Goal: Complete application form: Complete application form

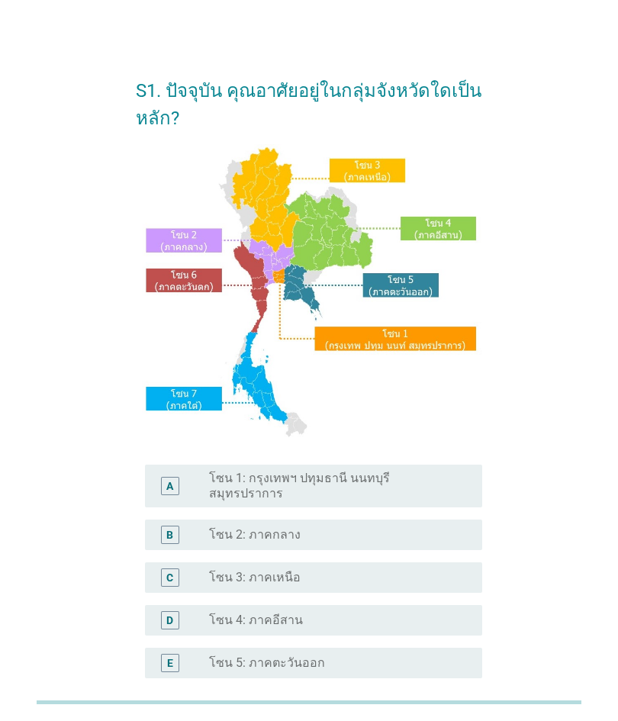
click at [316, 613] on div "radio_button_unchecked โซน 4: ภาคอีสาน" at bounding box center [333, 620] width 249 height 15
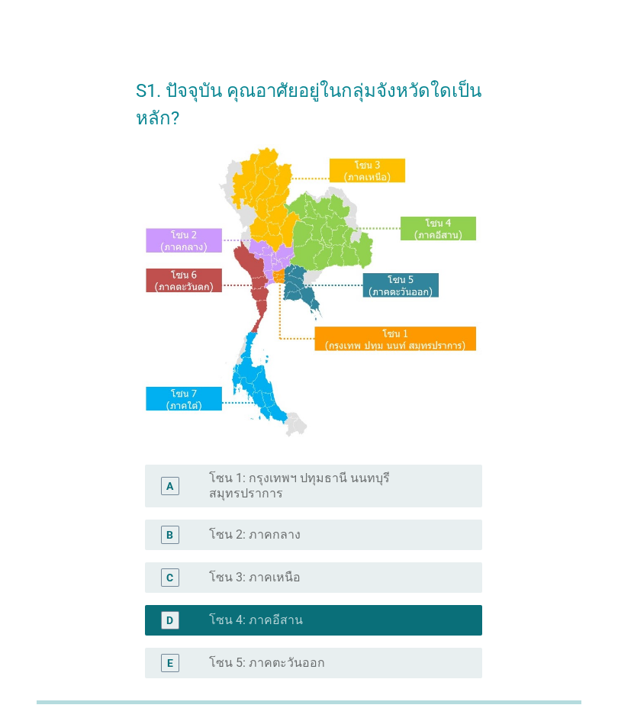
scroll to position [1, 0]
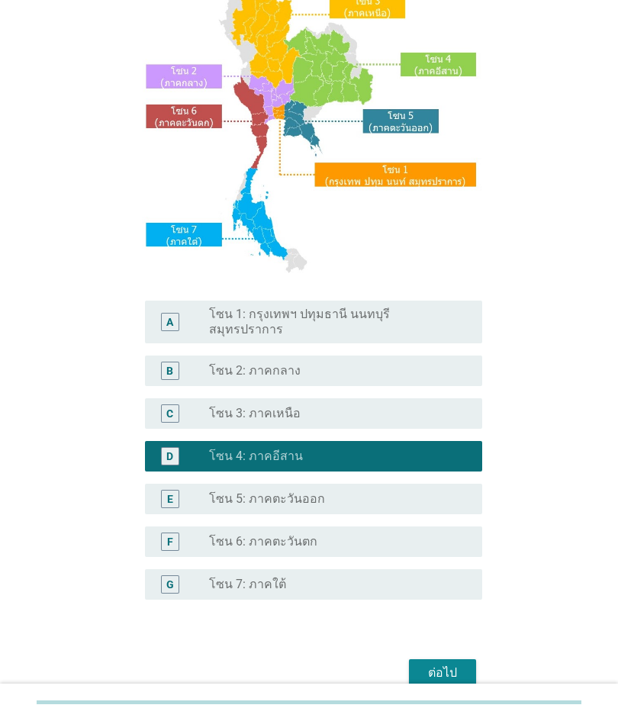
click at [460, 664] on div "ต่อไป" at bounding box center [442, 673] width 43 height 18
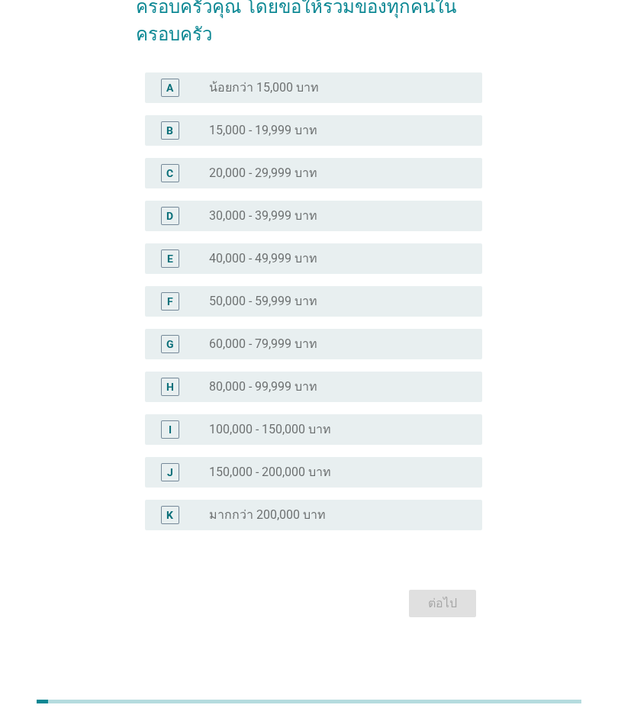
scroll to position [37, 0]
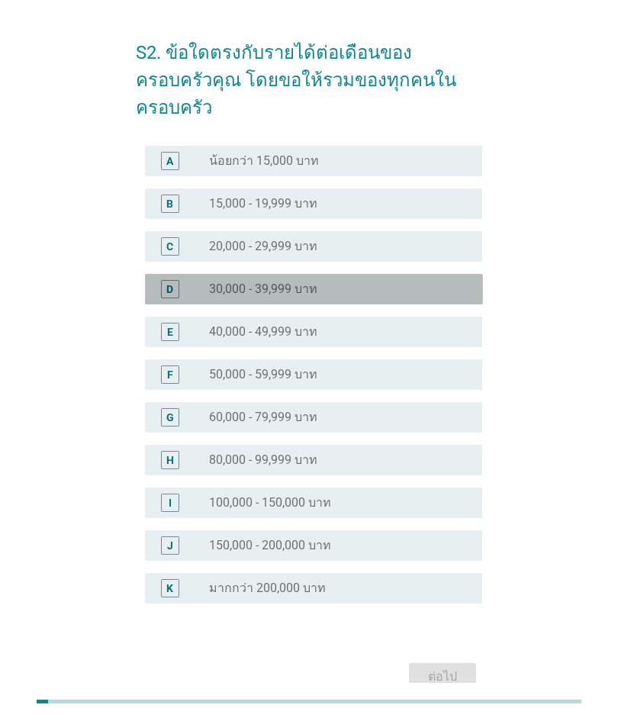
click at [173, 282] on div "D" at bounding box center [169, 290] width 7 height 16
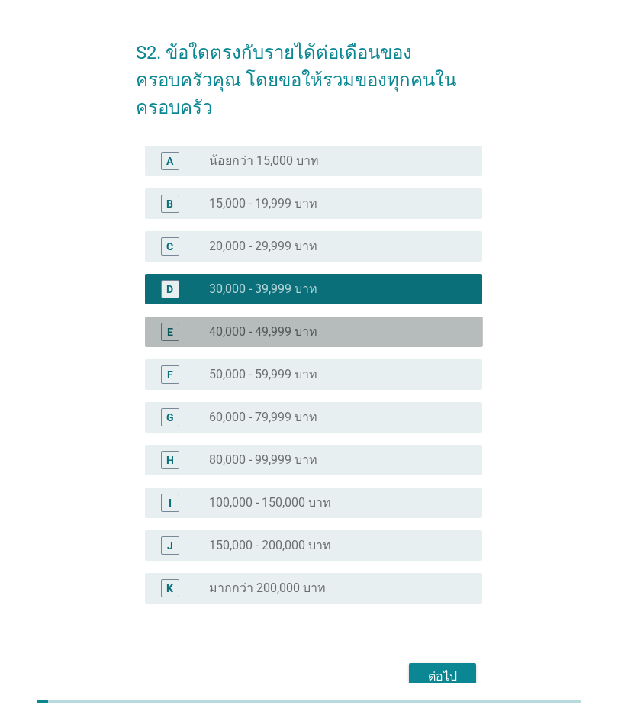
click at [173, 317] on div "E radio_button_unchecked 40,000 - 49,999 บาท" at bounding box center [314, 332] width 338 height 31
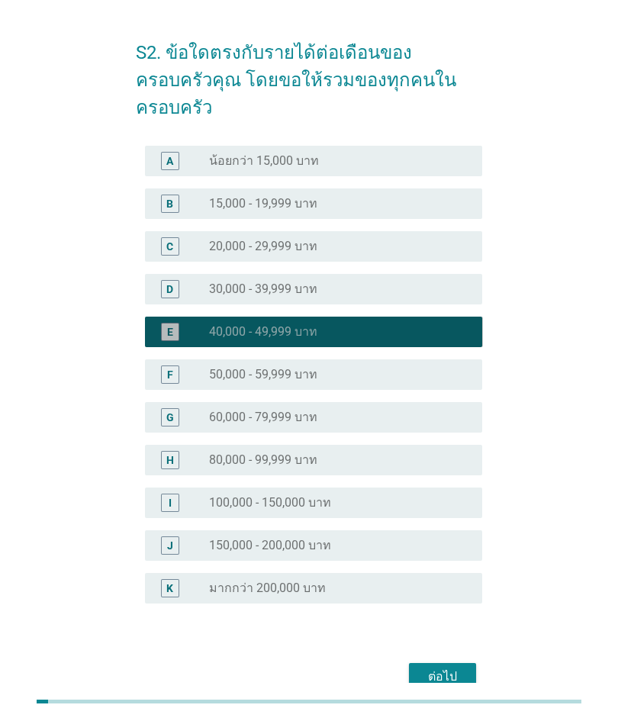
click at [185, 325] on div "E radio_button_checked 40,000 - 49,999 บาท" at bounding box center [314, 332] width 338 height 31
click at [197, 397] on div "G radio_button_unchecked 60,000 - 79,999 บาท" at bounding box center [309, 418] width 347 height 43
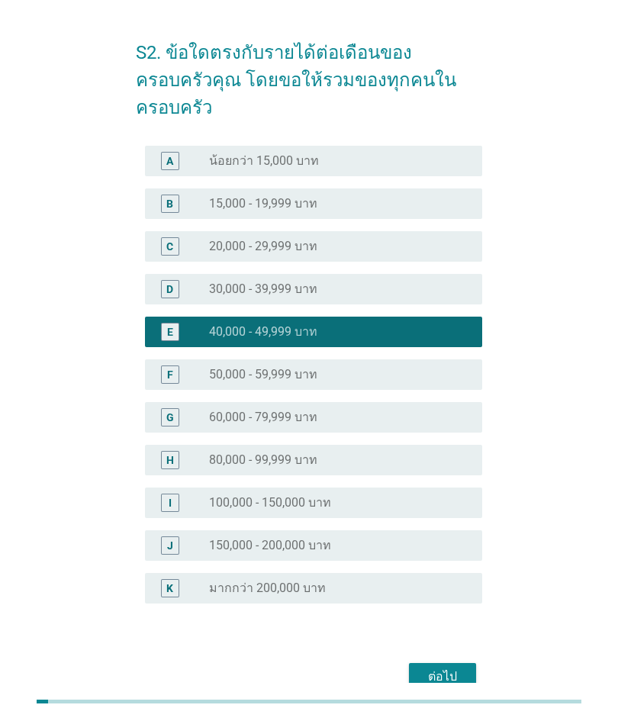
click at [192, 411] on div "G radio_button_unchecked 60,000 - 79,999 บาท" at bounding box center [314, 418] width 338 height 31
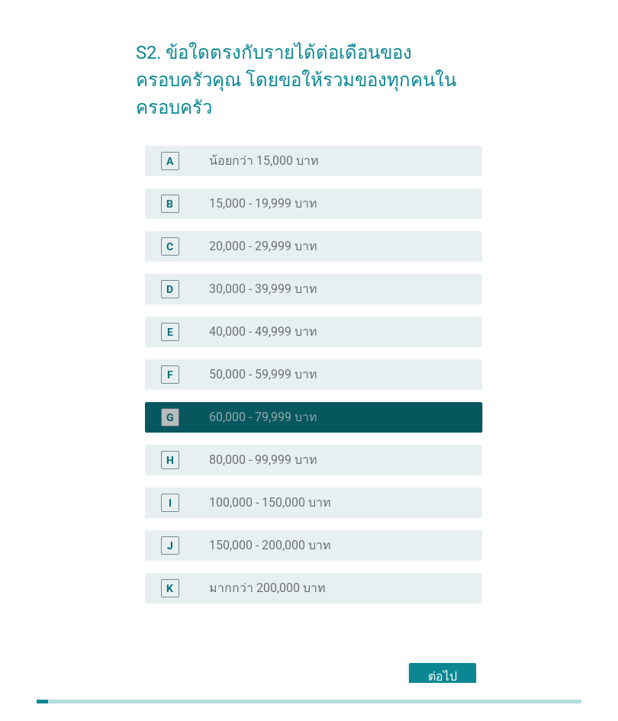
click at [185, 409] on div "G" at bounding box center [183, 418] width 52 height 18
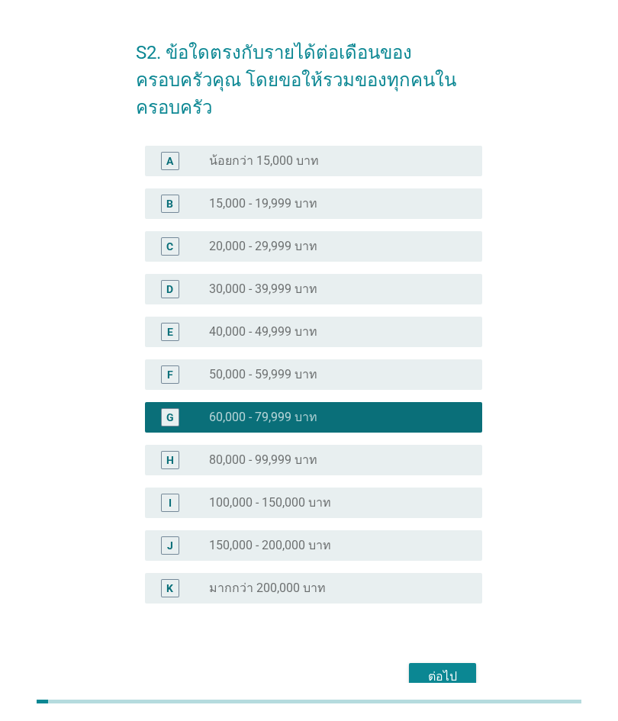
click at [189, 452] on div "H" at bounding box center [183, 461] width 52 height 18
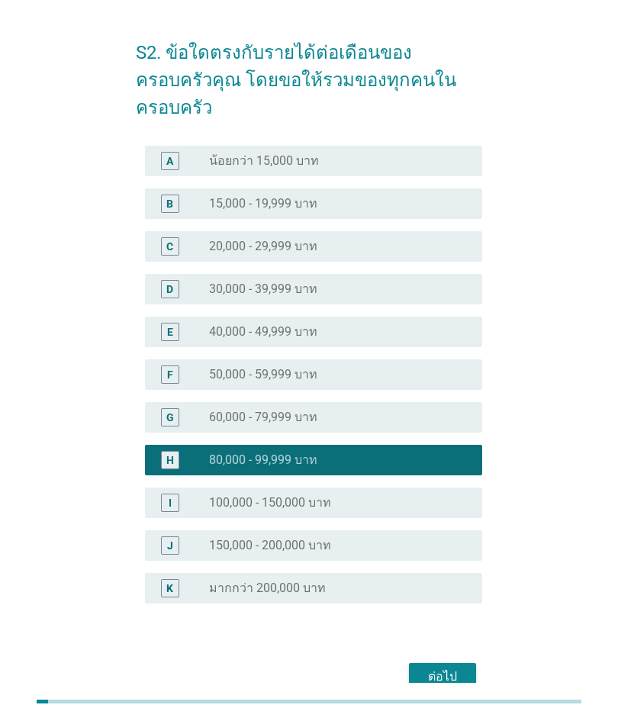
click at [449, 668] on div "ต่อไป" at bounding box center [442, 677] width 43 height 18
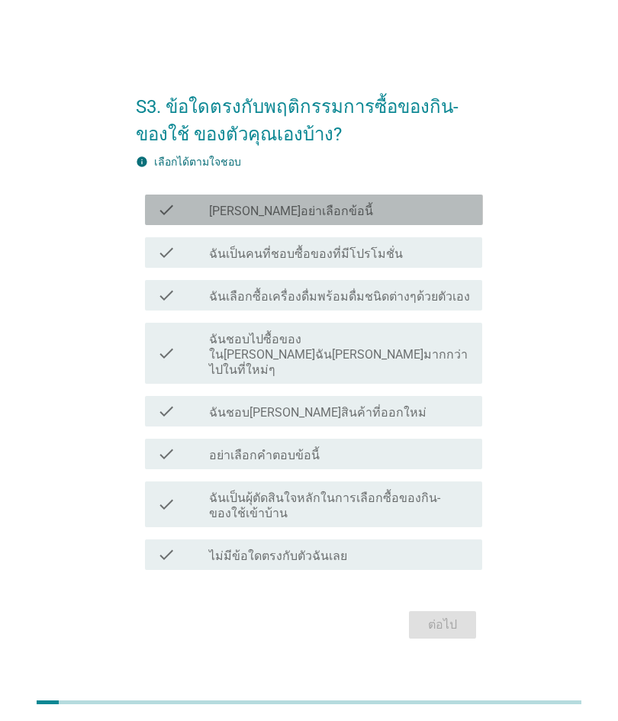
click at [185, 262] on div "check" at bounding box center [183, 252] width 52 height 18
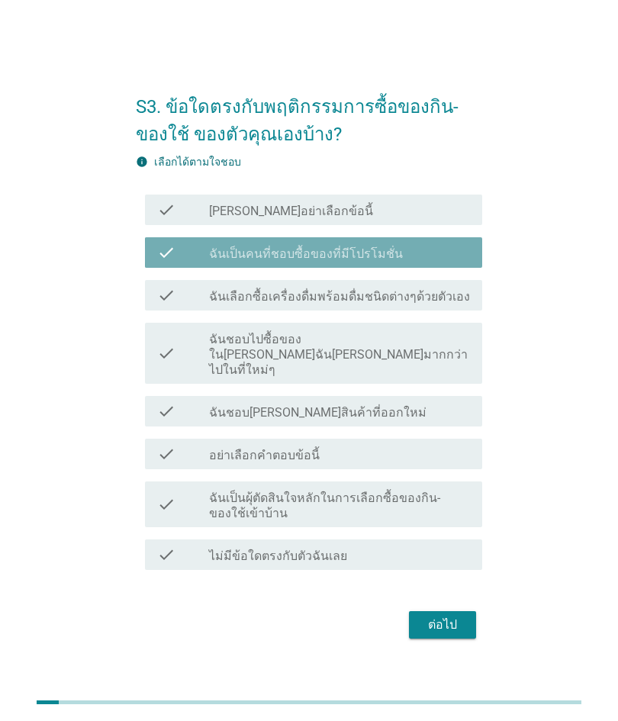
click at [205, 311] on div "check check_box_outline_blank ฉันเลือกซื้อเครื่องดื่มพร้อมดื่มชนิดต่างๆด้วยตัวเ…" at bounding box center [314, 295] width 338 height 31
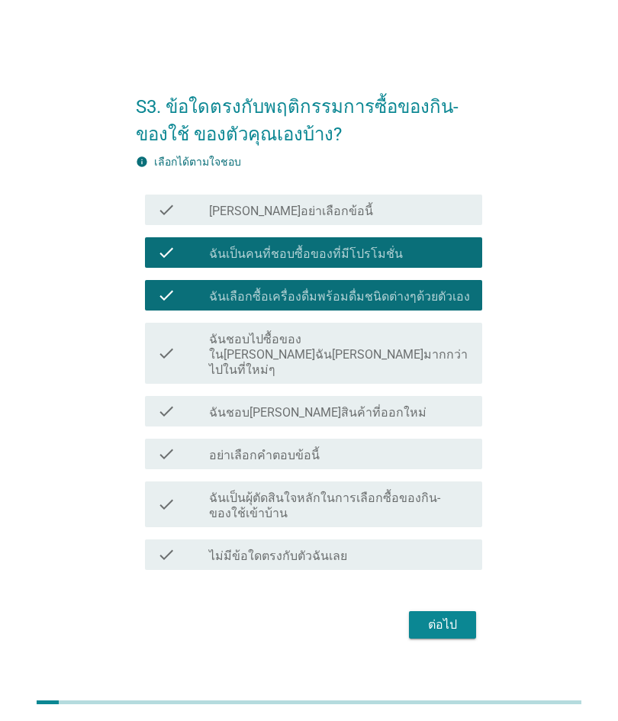
click at [224, 378] on label "ฉันชอบไปซื้อของใน[PERSON_NAME]ฉัน[PERSON_NAME]มากกว่าไปในที่ใหม่ๆ" at bounding box center [339, 355] width 261 height 46
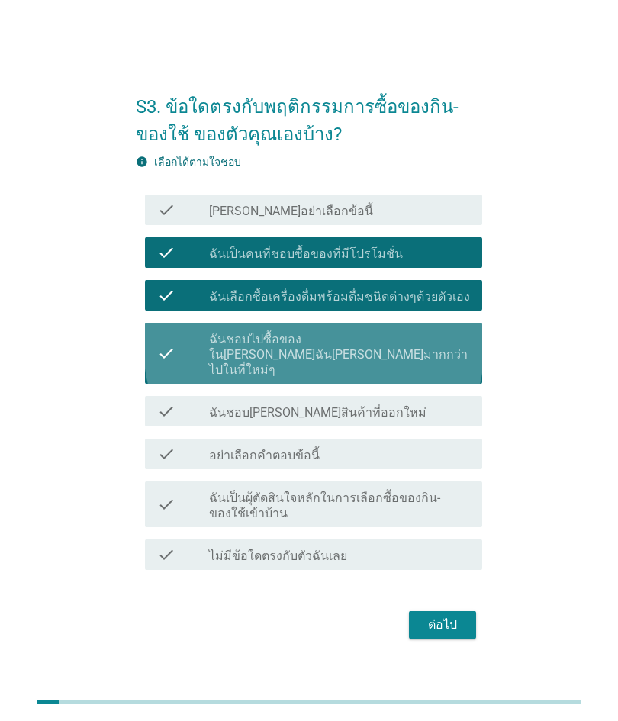
click at [201, 420] on div "check" at bounding box center [183, 411] width 52 height 18
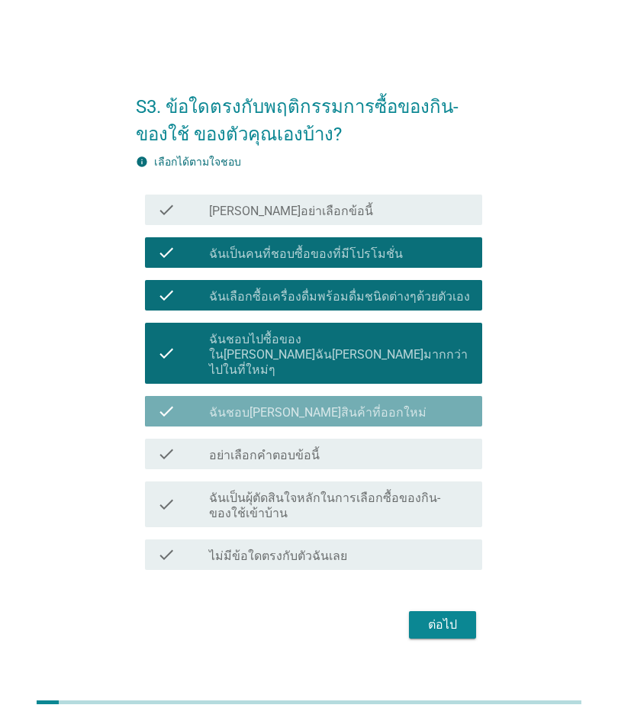
click at [204, 462] on div "check check_box_outline_blank อย่าเลือกคำตอบข้อนี้" at bounding box center [314, 454] width 338 height 31
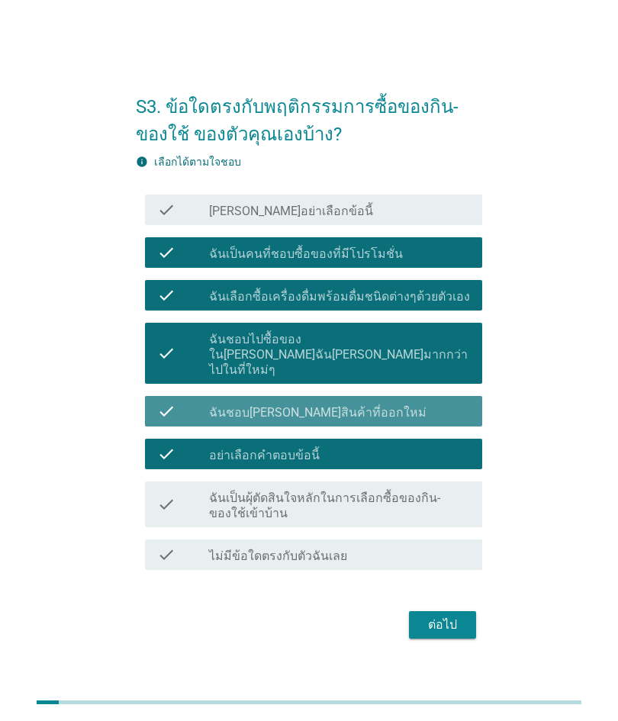
click at [189, 463] on div "check" at bounding box center [183, 454] width 52 height 18
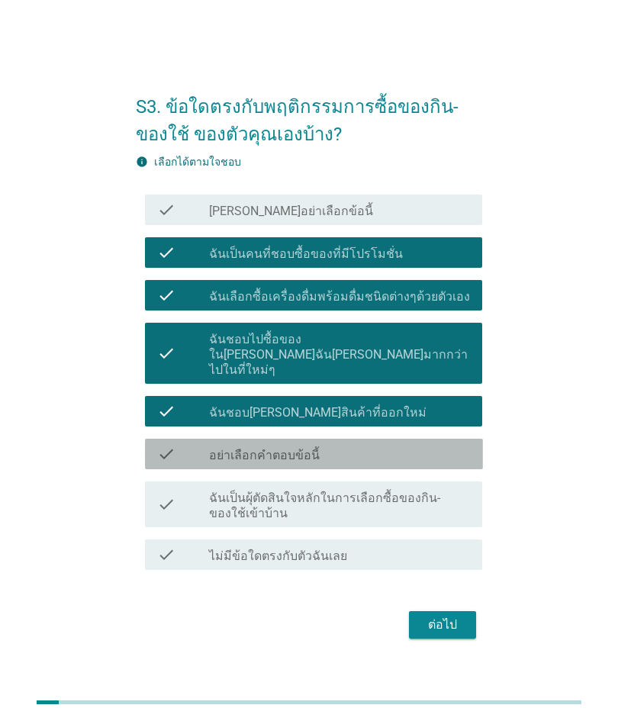
click at [423, 514] on label "ฉันเป็นผุ้ตัดสินใจหลักในการเลือกซื้อของกิน-ของใช้เข้าบ้าน" at bounding box center [339, 506] width 261 height 31
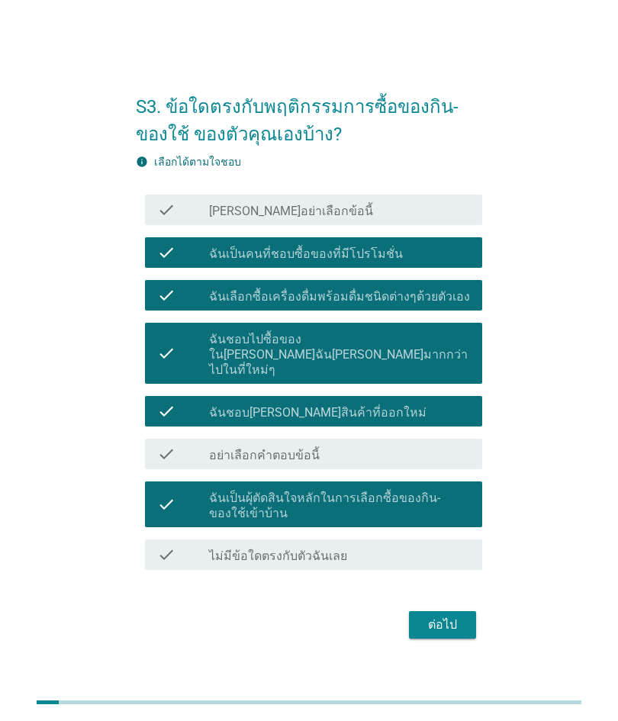
click at [444, 634] on div "ต่อไป" at bounding box center [442, 625] width 43 height 18
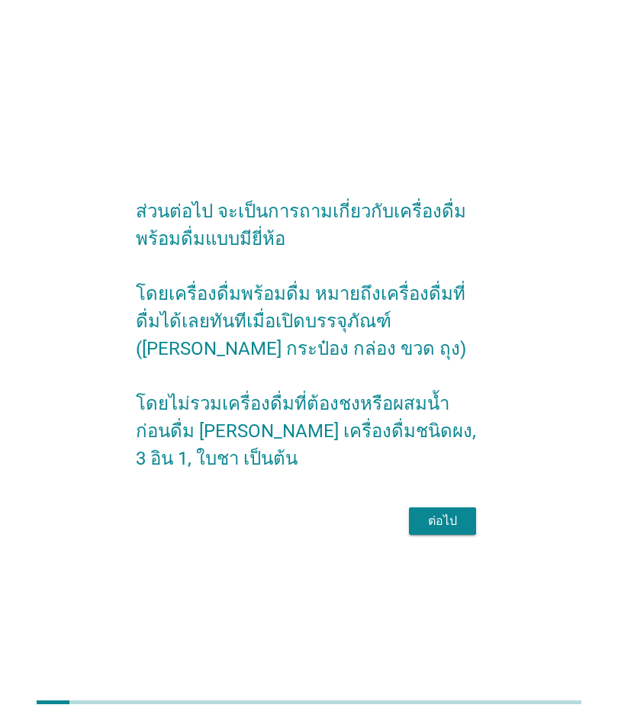
click at [458, 530] on div "ต่อไป" at bounding box center [442, 521] width 43 height 18
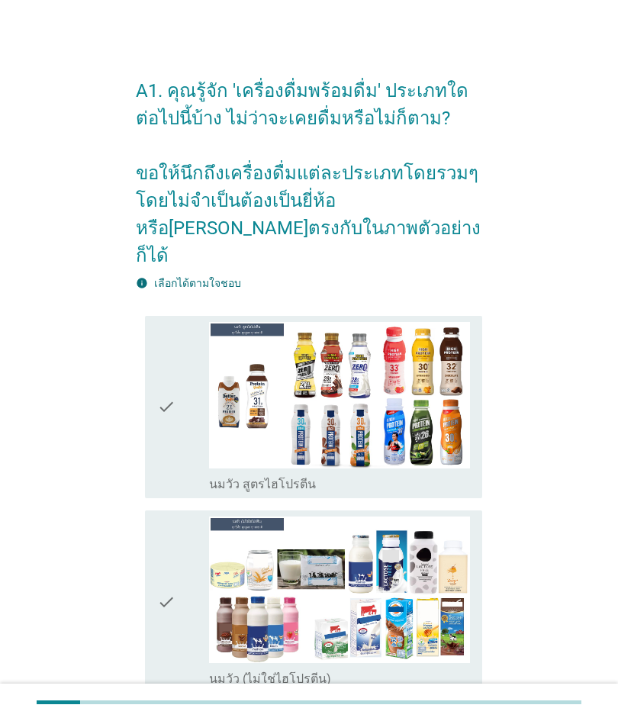
click at [446, 430] on img at bounding box center [339, 395] width 261 height 147
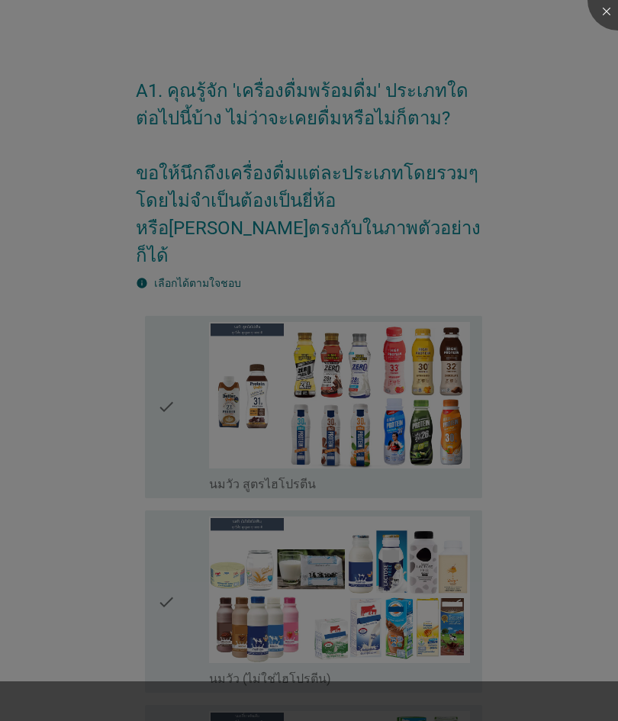
click at [397, 565] on div at bounding box center [309, 360] width 618 height 721
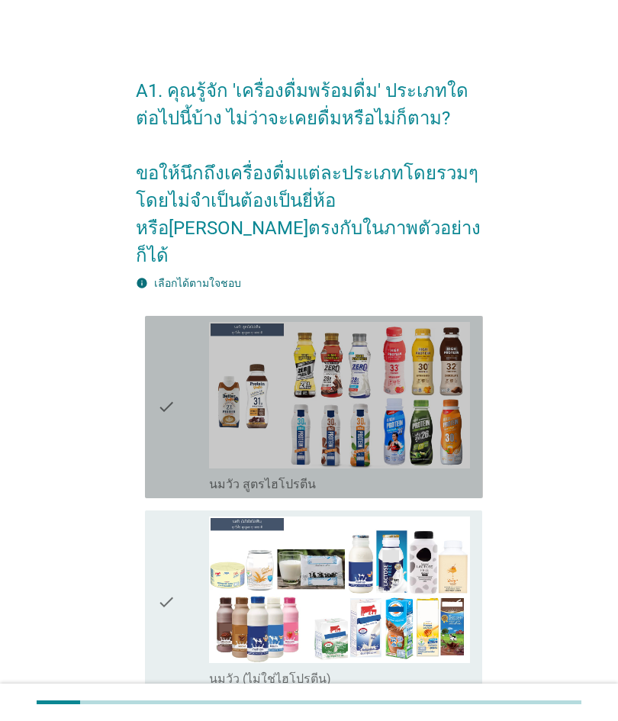
click at [176, 517] on div "check" at bounding box center [183, 602] width 52 height 170
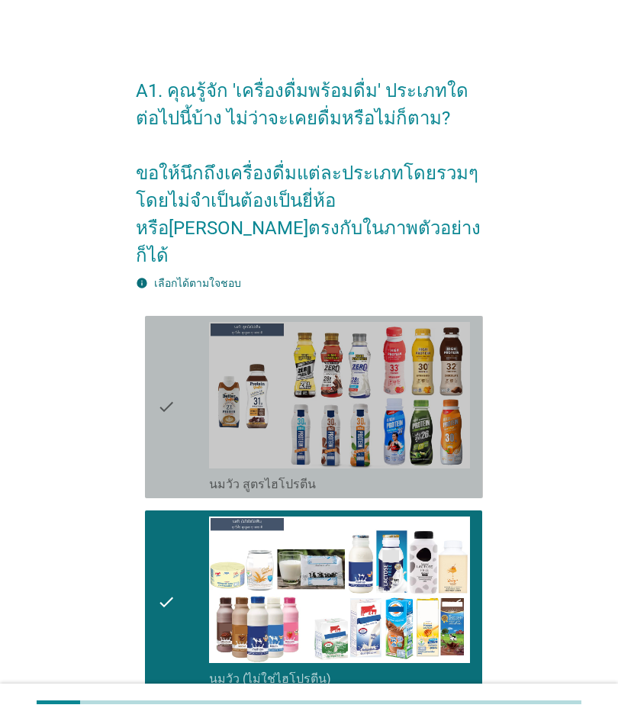
click at [160, 414] on icon "check" at bounding box center [166, 407] width 18 height 170
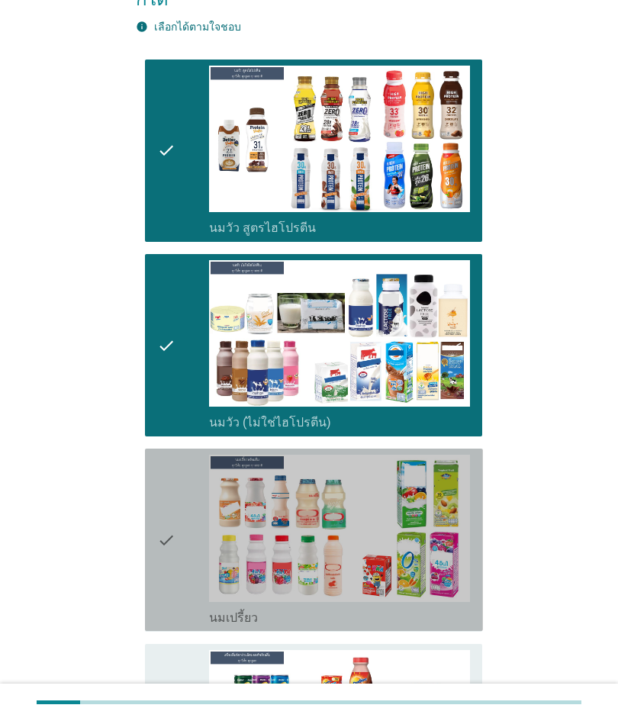
click at [189, 455] on div "check" at bounding box center [183, 540] width 52 height 170
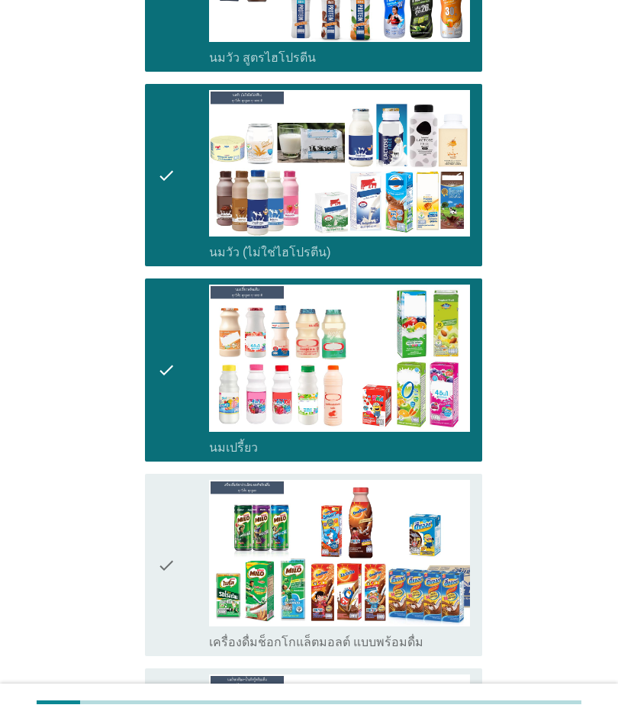
scroll to position [436, 0]
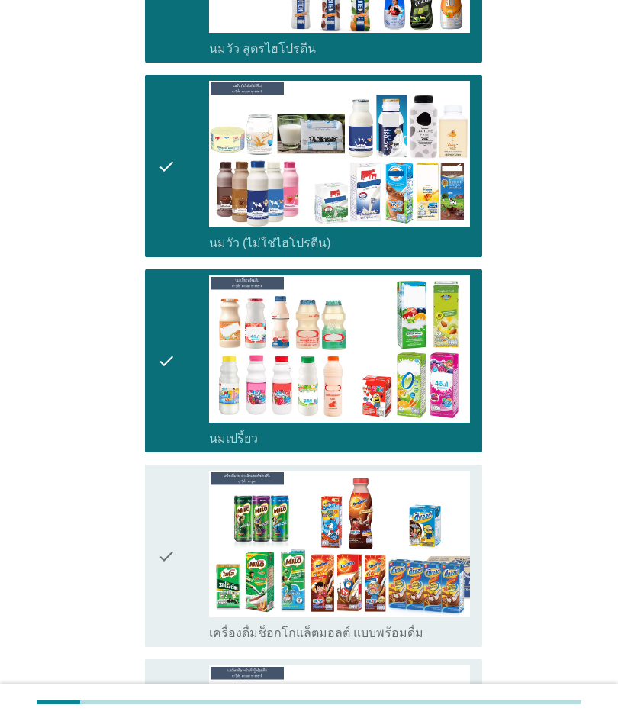
click at [192, 475] on div "check" at bounding box center [183, 556] width 52 height 170
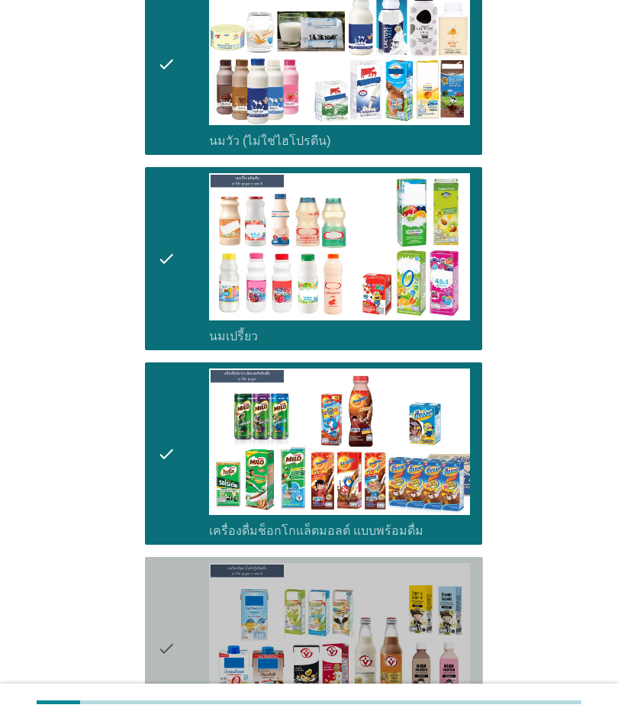
scroll to position [539, 0]
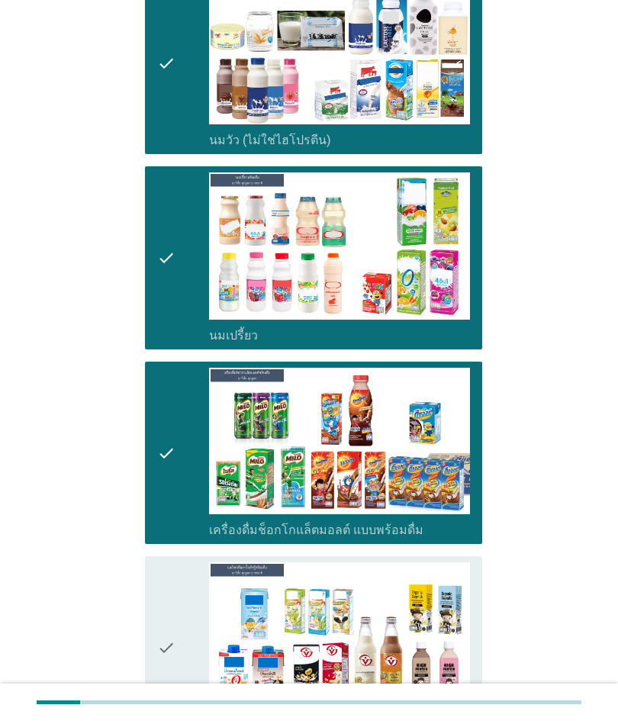
click at [388, 562] on img at bounding box center [339, 635] width 261 height 147
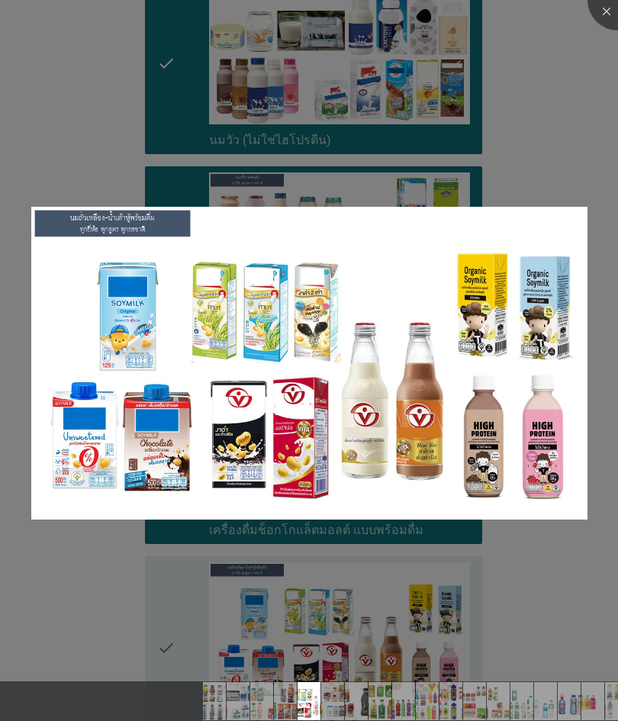
click at [137, 575] on div at bounding box center [309, 360] width 618 height 721
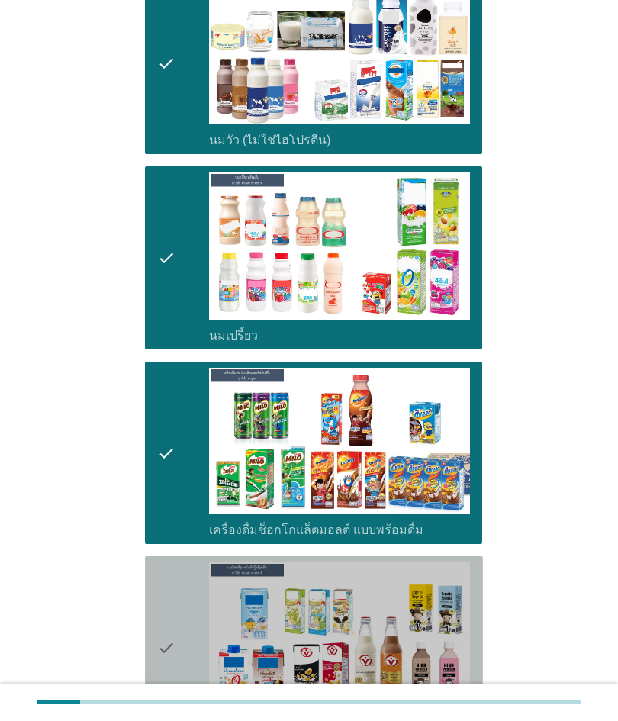
click at [166, 620] on icon "check" at bounding box center [166, 647] width 18 height 170
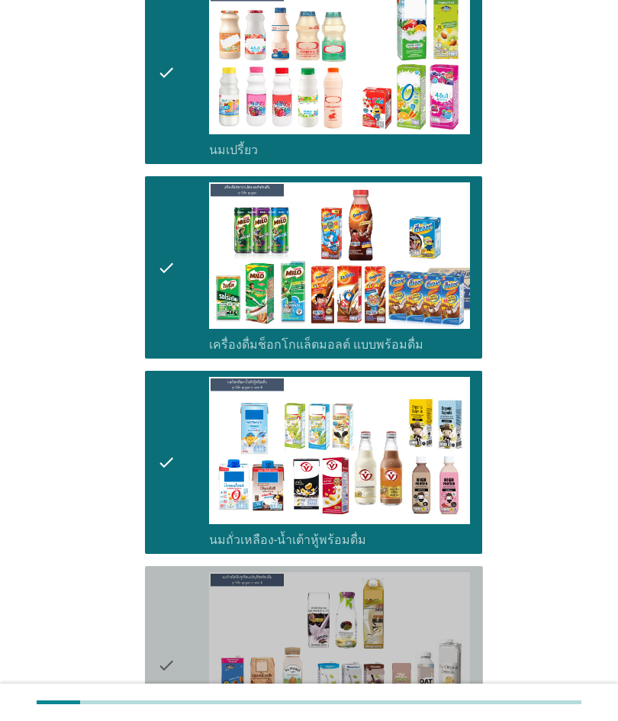
click at [176, 588] on div "check" at bounding box center [183, 664] width 52 height 185
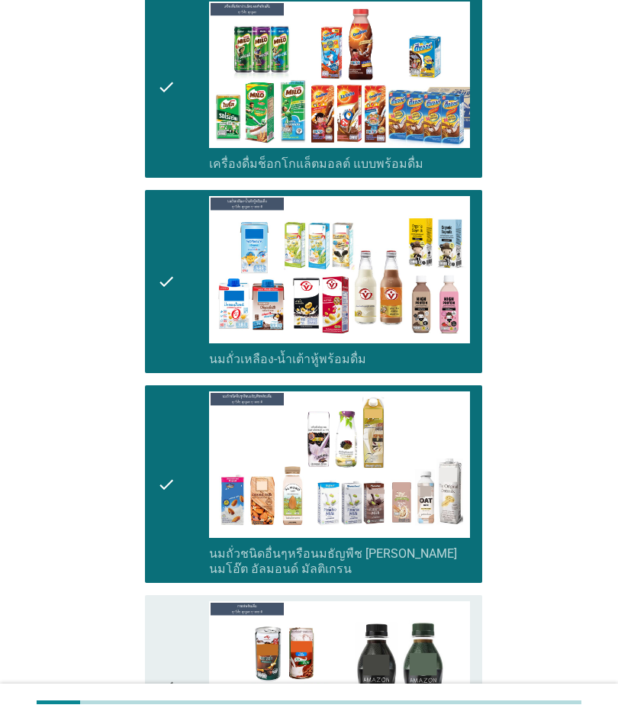
click at [176, 615] on div "check" at bounding box center [183, 686] width 52 height 170
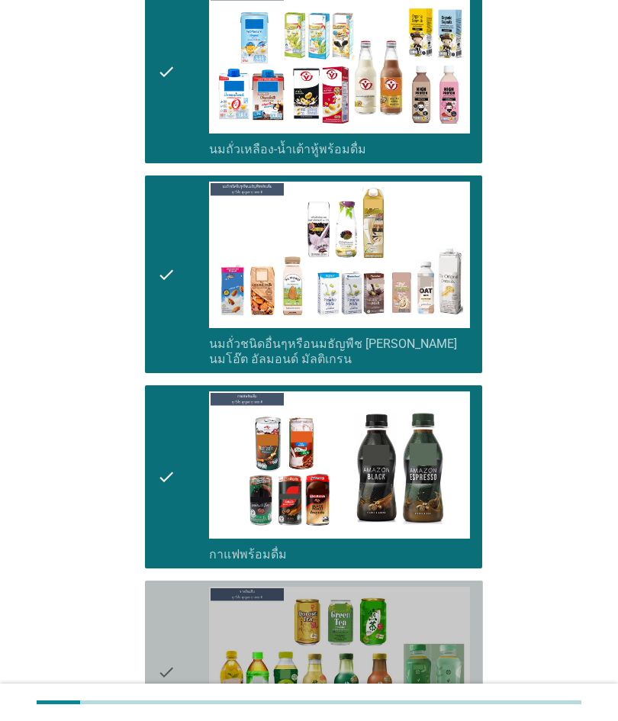
click at [179, 597] on div "check" at bounding box center [183, 672] width 52 height 170
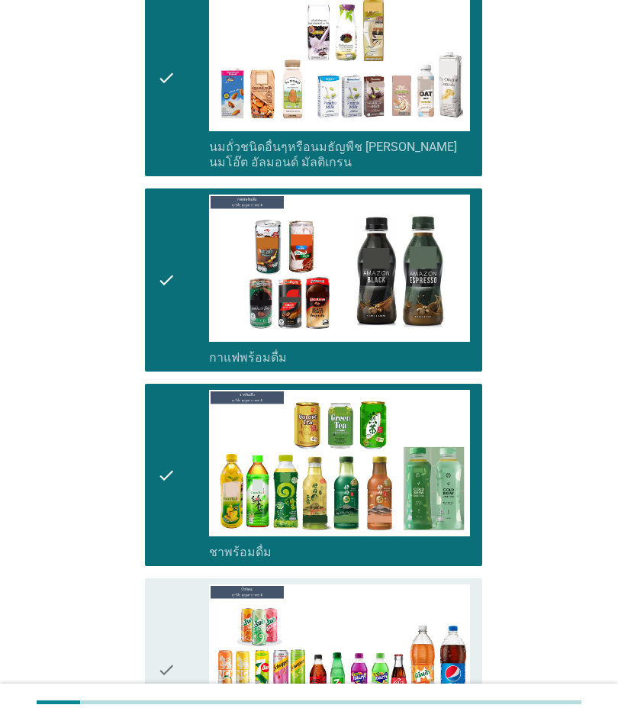
scroll to position [1337, 0]
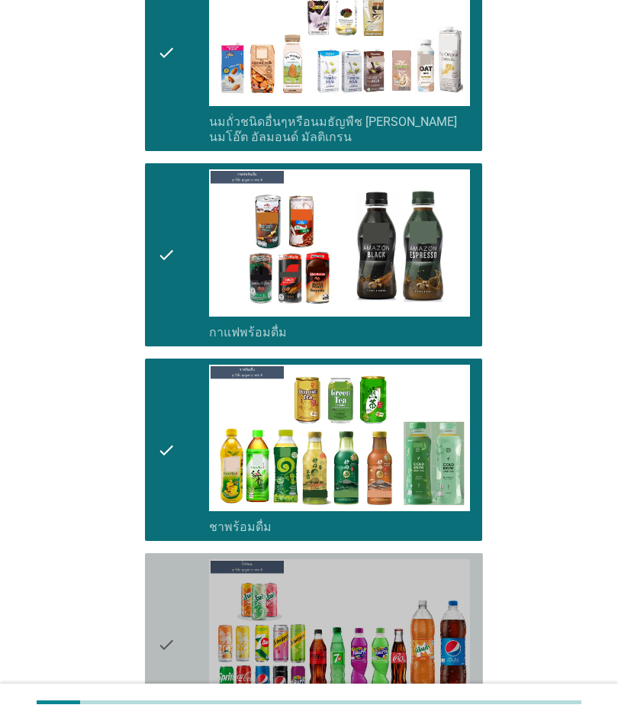
click at [182, 610] on div "check" at bounding box center [183, 644] width 52 height 170
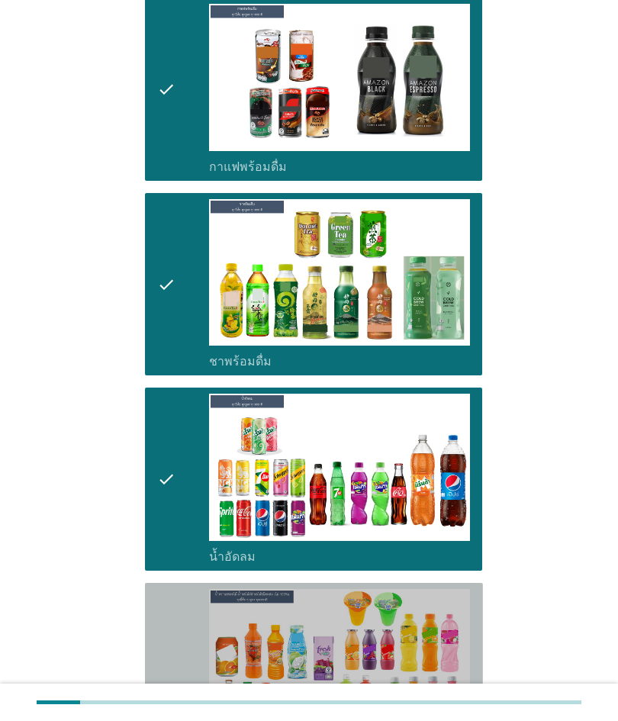
click at [174, 607] on icon "check" at bounding box center [166, 689] width 18 height 201
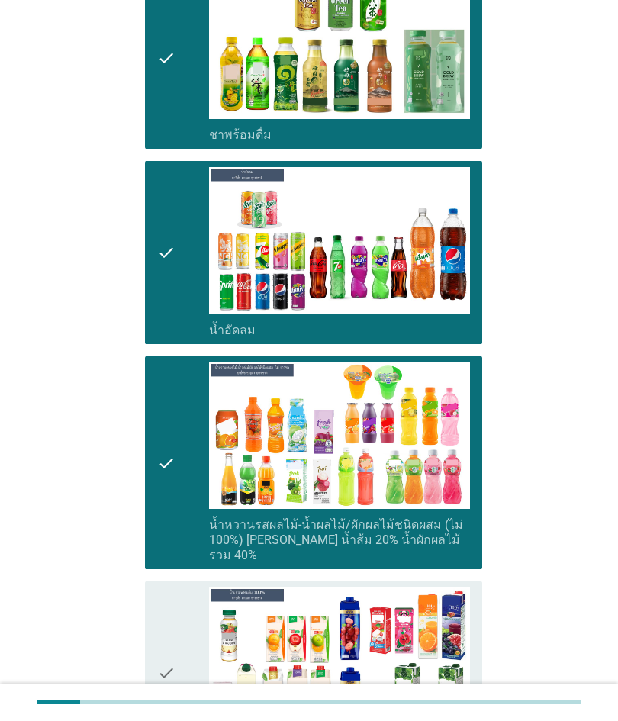
scroll to position [1742, 0]
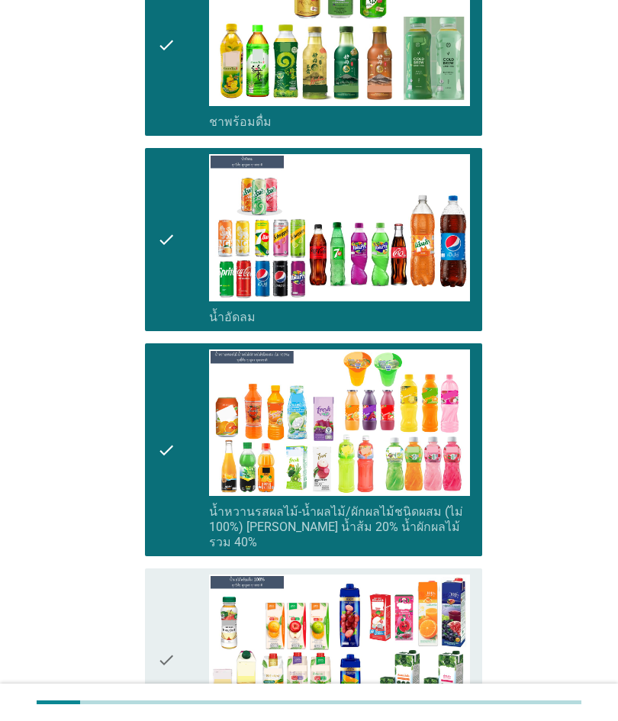
click at [174, 595] on icon "check" at bounding box center [166, 660] width 18 height 170
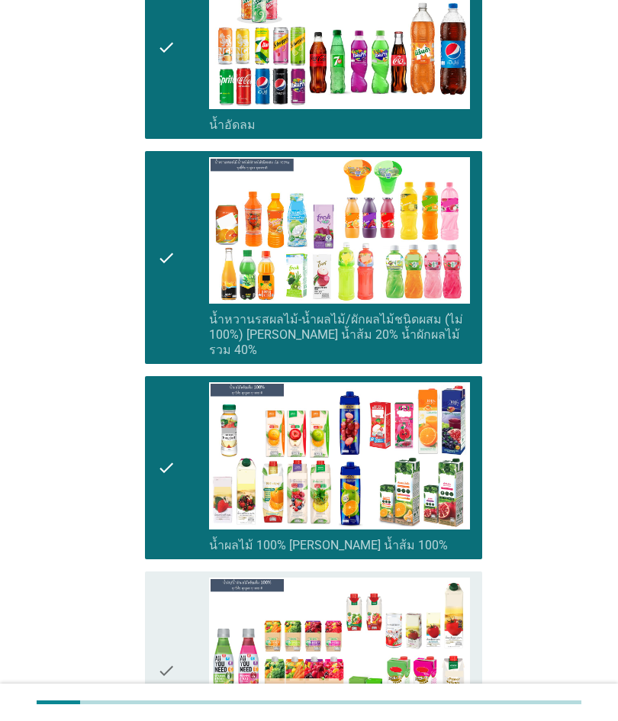
click at [179, 584] on div "check" at bounding box center [183, 670] width 52 height 185
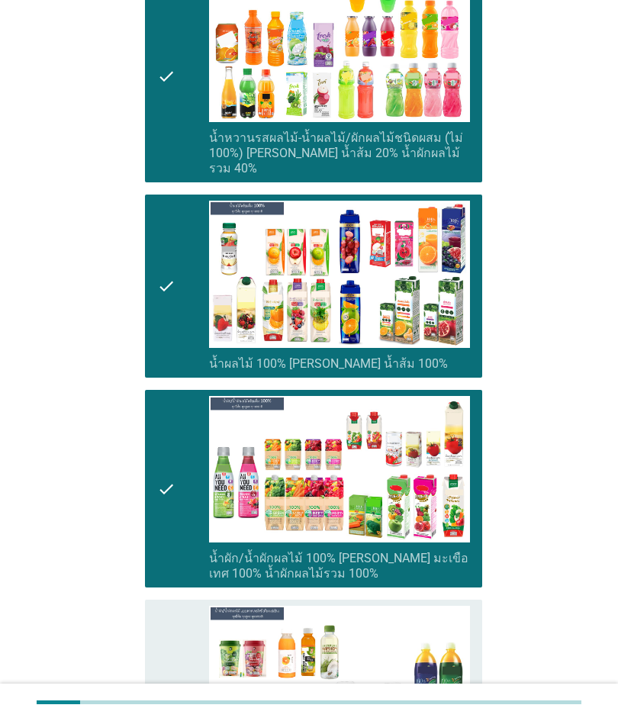
scroll to position [2130, 0]
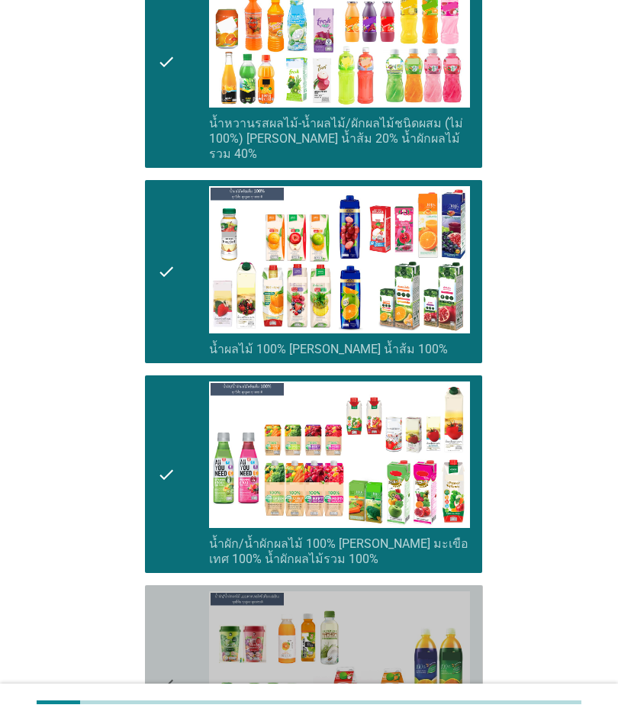
click at [176, 603] on div "check" at bounding box center [183, 683] width 52 height 185
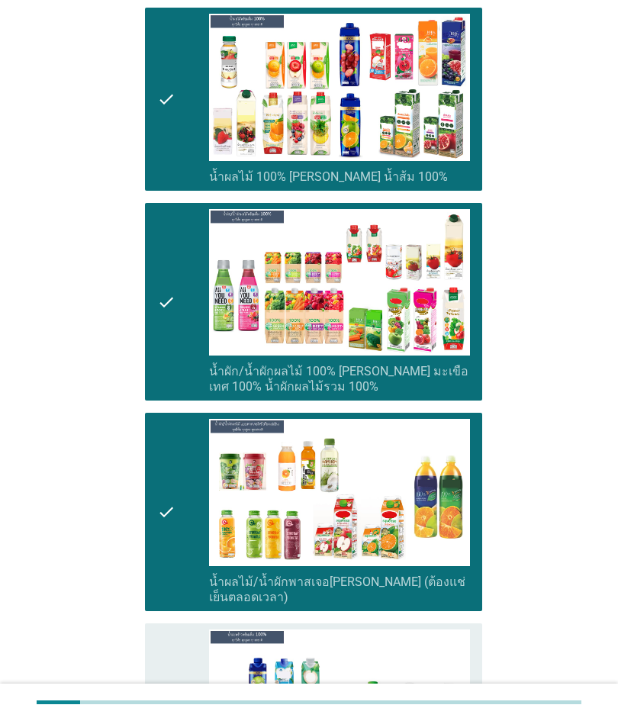
scroll to position [2320, 0]
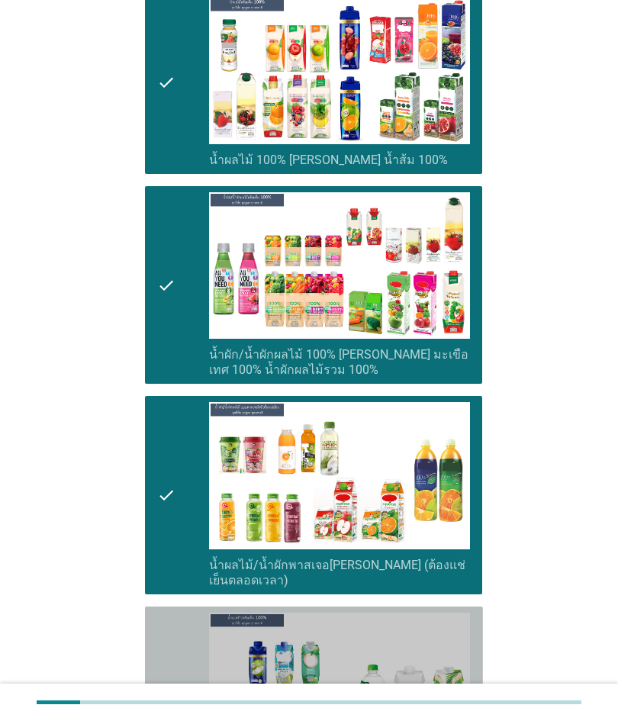
click at [182, 613] on div "check" at bounding box center [183, 698] width 52 height 170
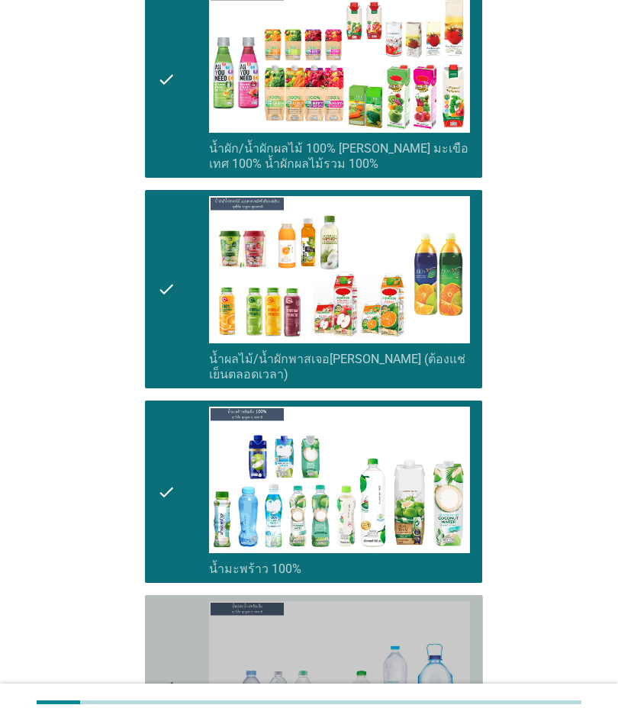
click at [179, 601] on div "check" at bounding box center [183, 686] width 52 height 170
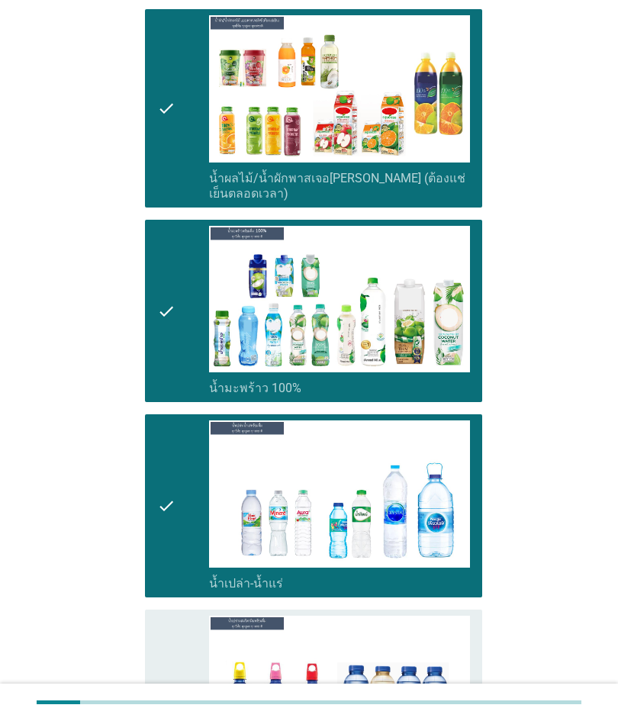
scroll to position [2720, 0]
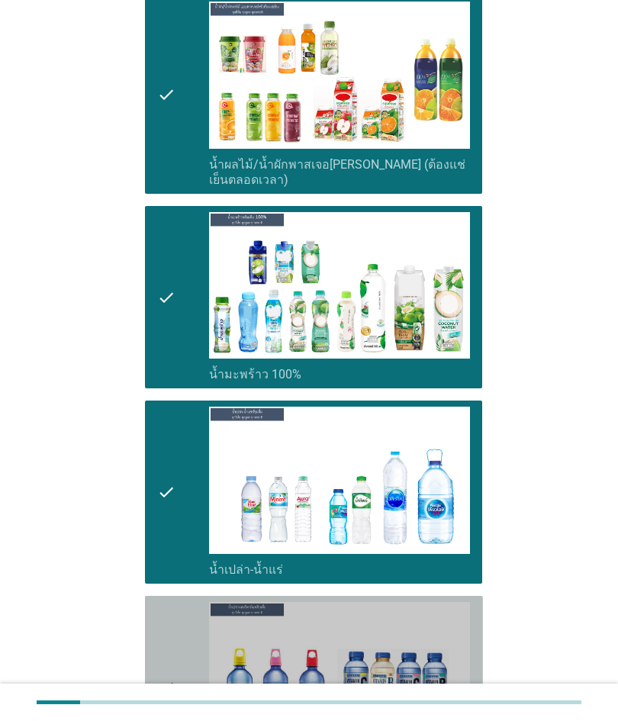
click at [189, 604] on div "check" at bounding box center [183, 687] width 52 height 170
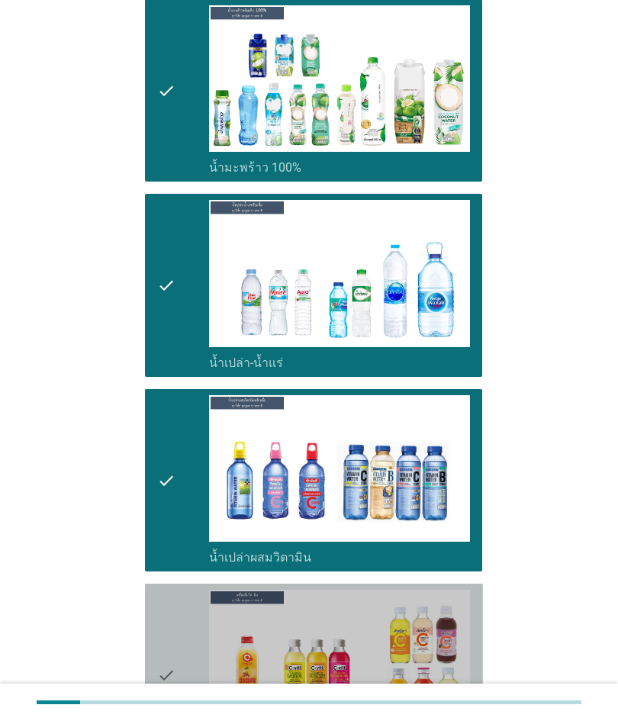
click at [185, 590] on div "check" at bounding box center [183, 675] width 52 height 170
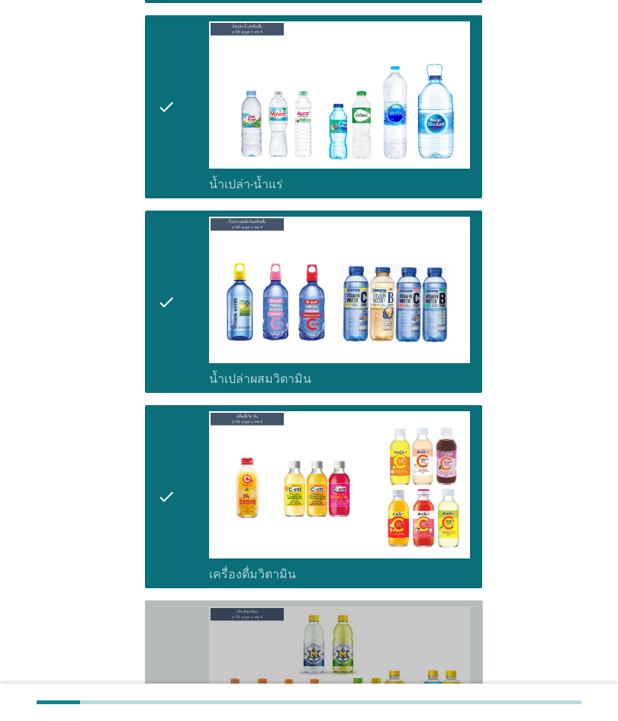
click at [182, 607] on div "check" at bounding box center [183, 692] width 52 height 170
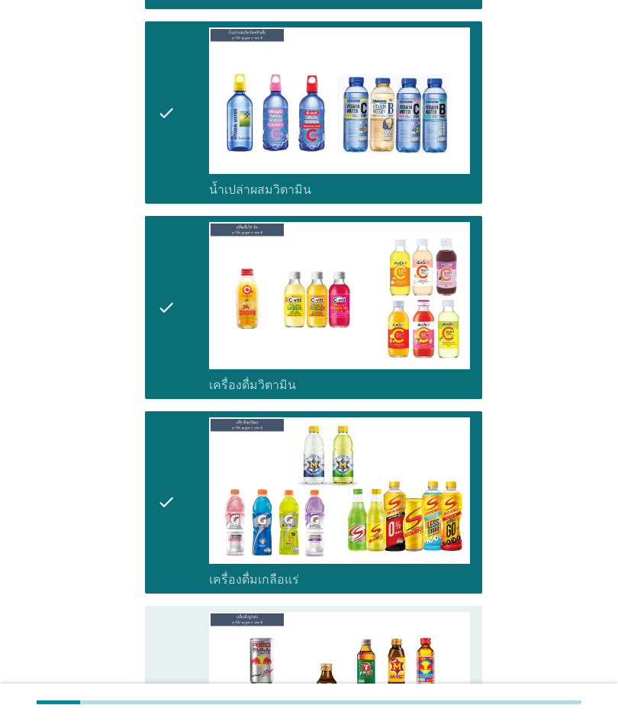
click at [184, 612] on div "check" at bounding box center [183, 697] width 52 height 170
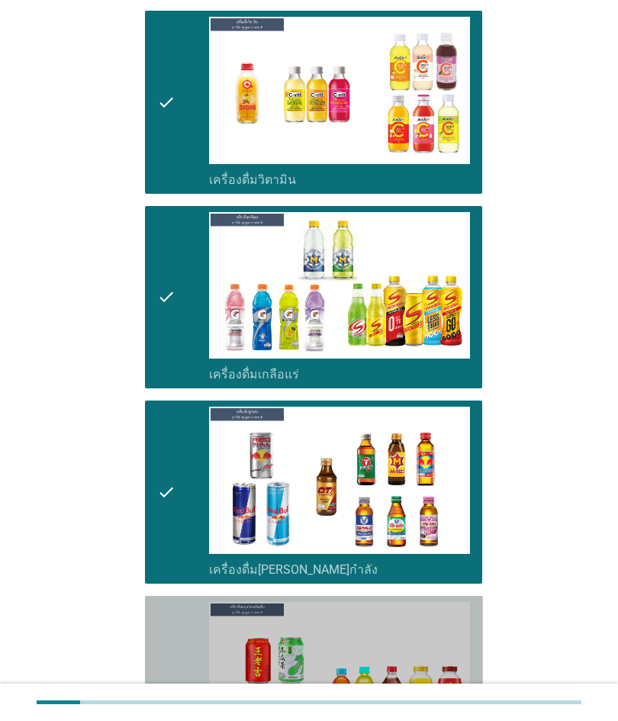
click at [177, 602] on div "check" at bounding box center [183, 694] width 52 height 185
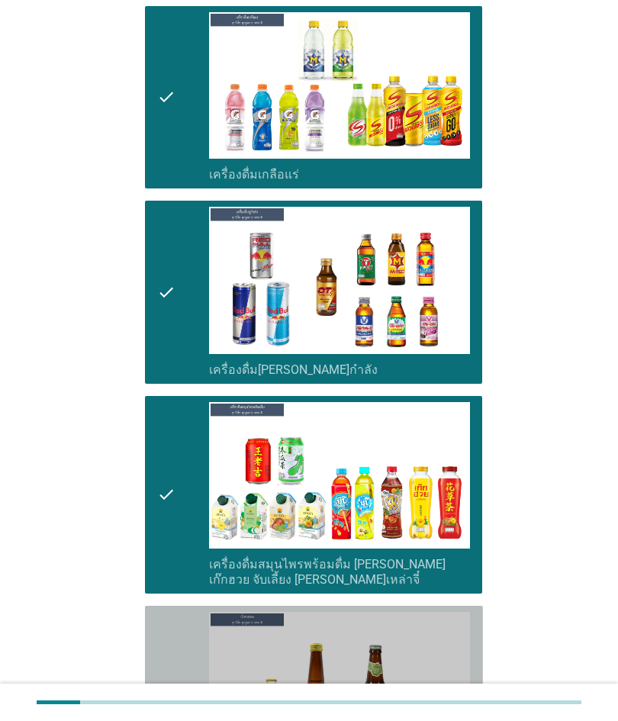
click at [175, 612] on icon "check" at bounding box center [166, 697] width 18 height 170
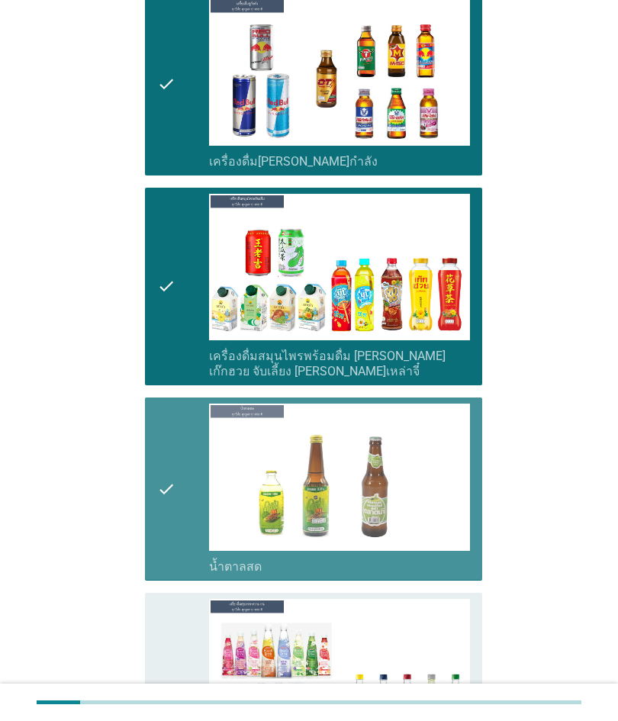
scroll to position [3924, 0]
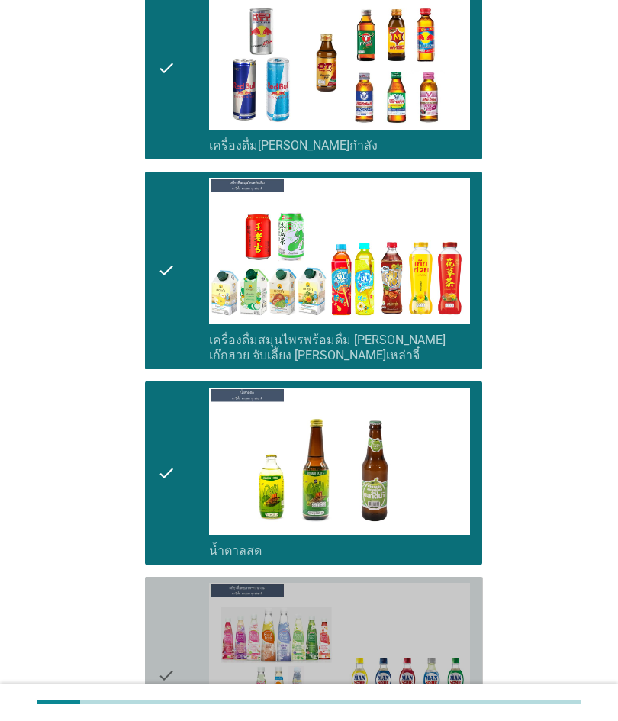
click at [172, 583] on icon "check" at bounding box center [166, 675] width 18 height 185
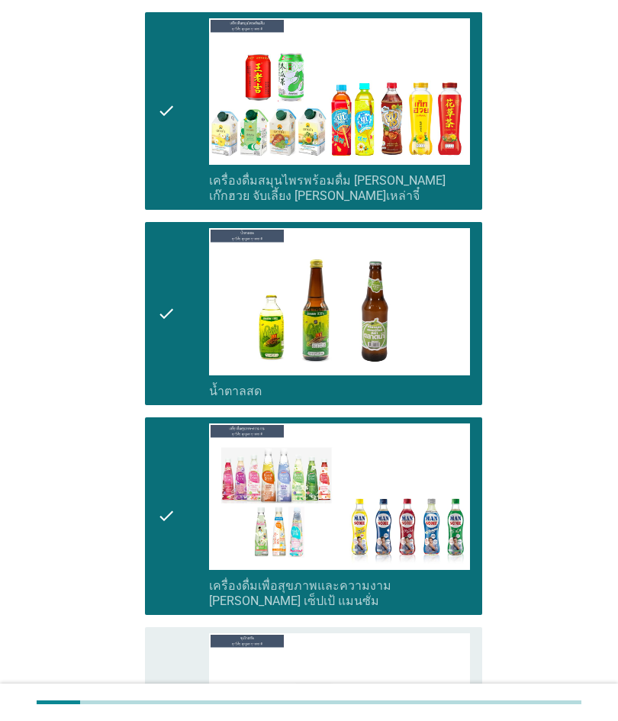
scroll to position [4085, 0]
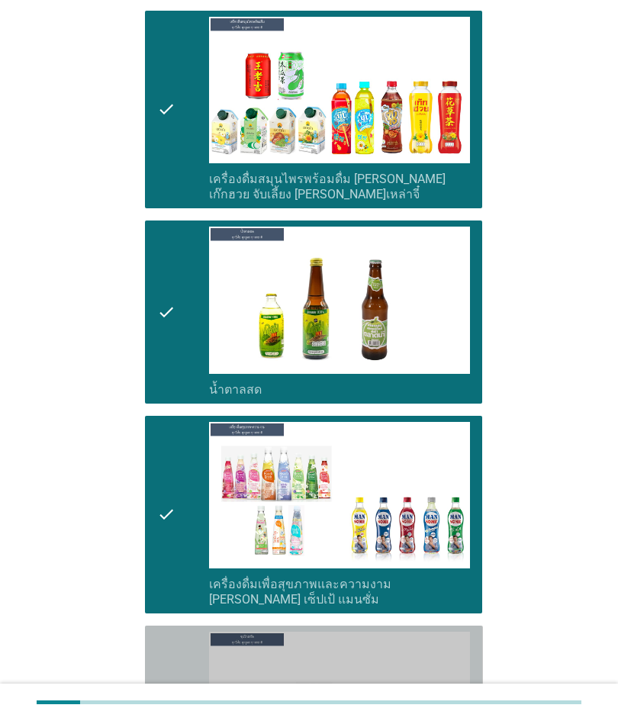
click at [195, 632] on div "check" at bounding box center [183, 717] width 52 height 170
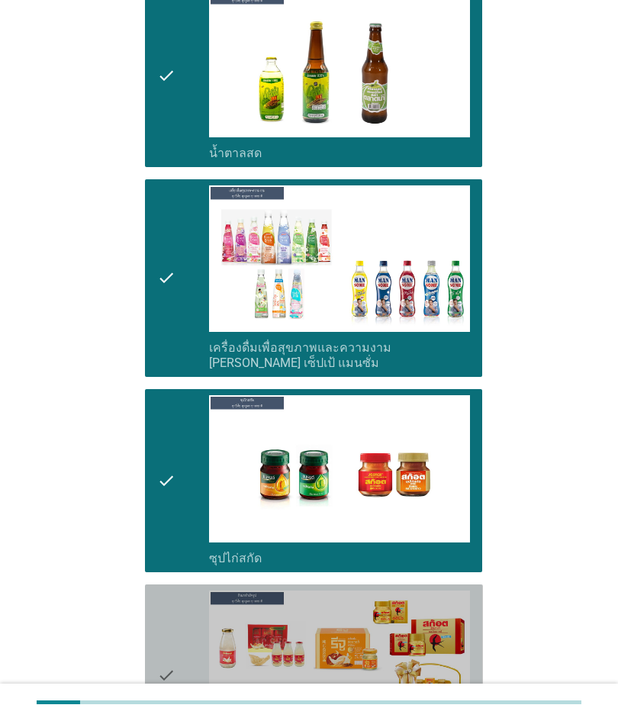
click at [198, 591] on div "check" at bounding box center [183, 676] width 52 height 170
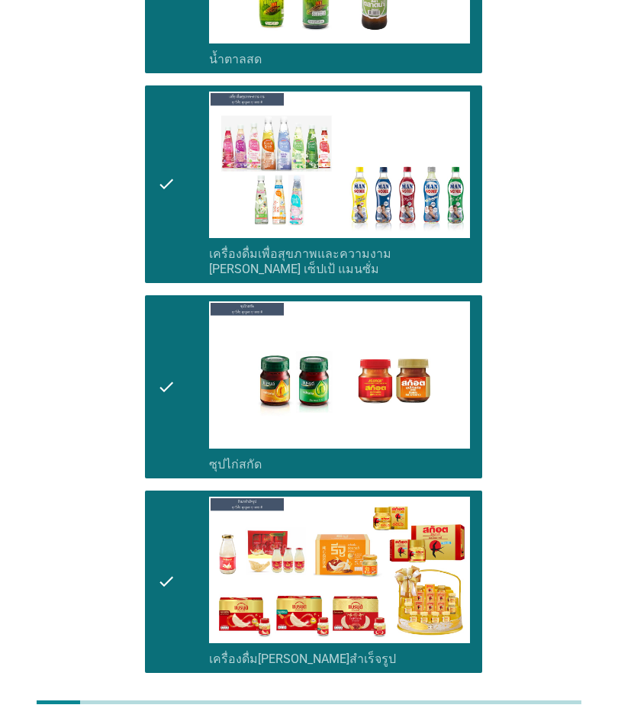
click at [452, 719] on div "ต่อไป" at bounding box center [442, 728] width 43 height 18
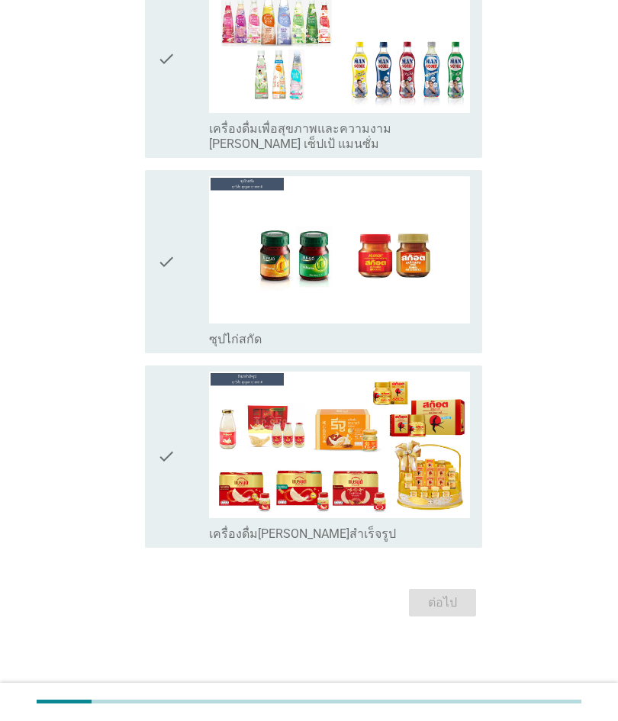
scroll to position [0, 0]
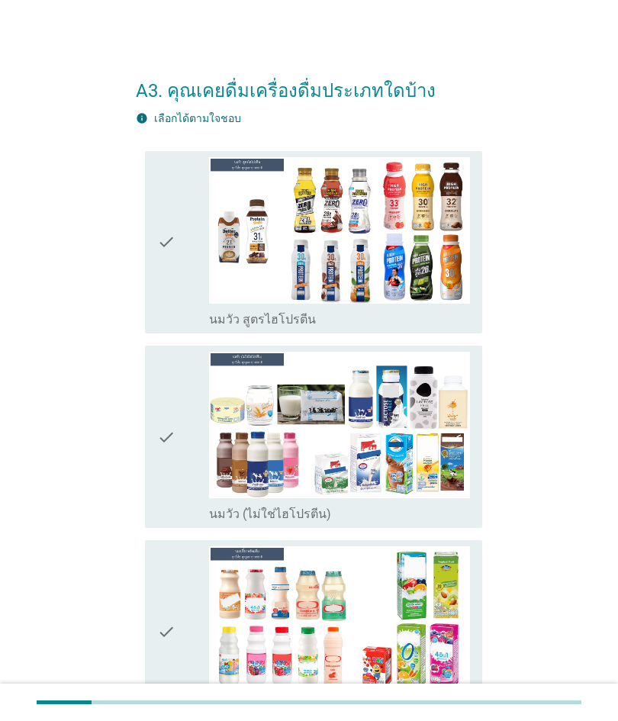
click at [182, 443] on div "check" at bounding box center [183, 437] width 52 height 170
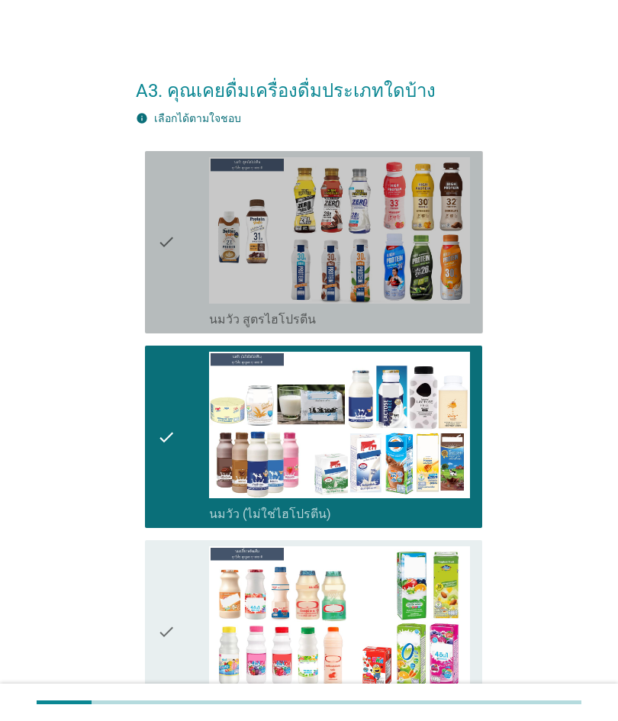
click at [163, 301] on icon "check" at bounding box center [166, 242] width 18 height 170
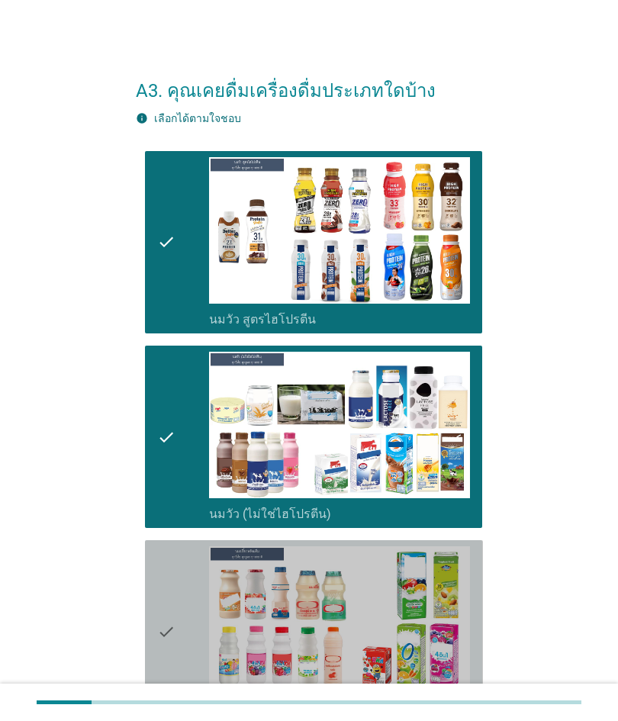
click at [188, 581] on div "check" at bounding box center [183, 631] width 52 height 170
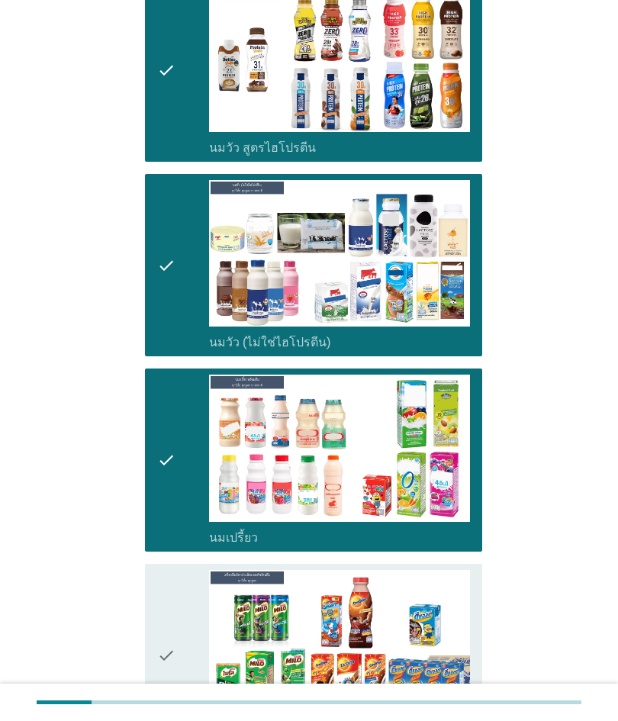
scroll to position [195, 0]
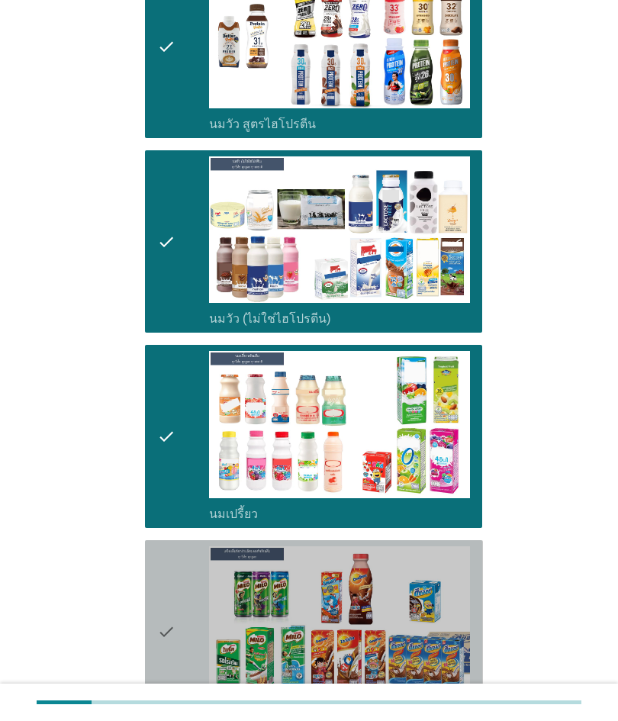
click at [169, 597] on icon "check" at bounding box center [166, 631] width 18 height 170
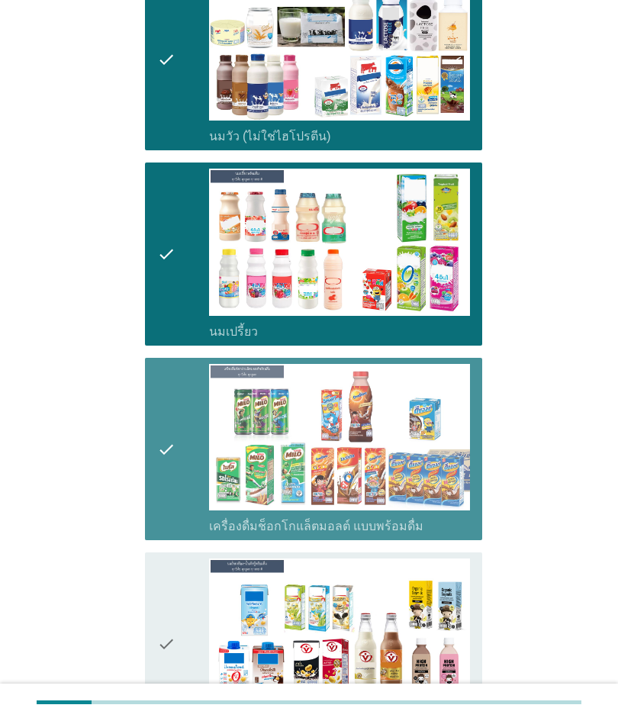
scroll to position [389, 0]
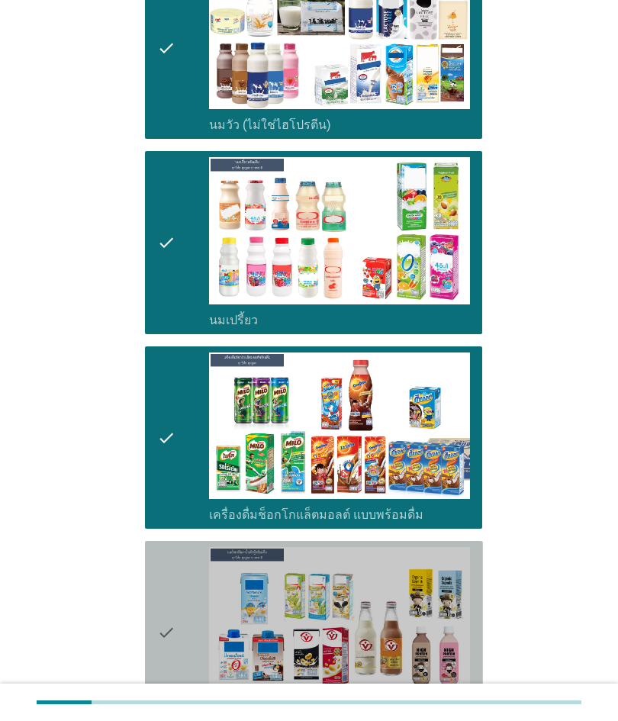
click at [182, 578] on div "check" at bounding box center [183, 632] width 52 height 170
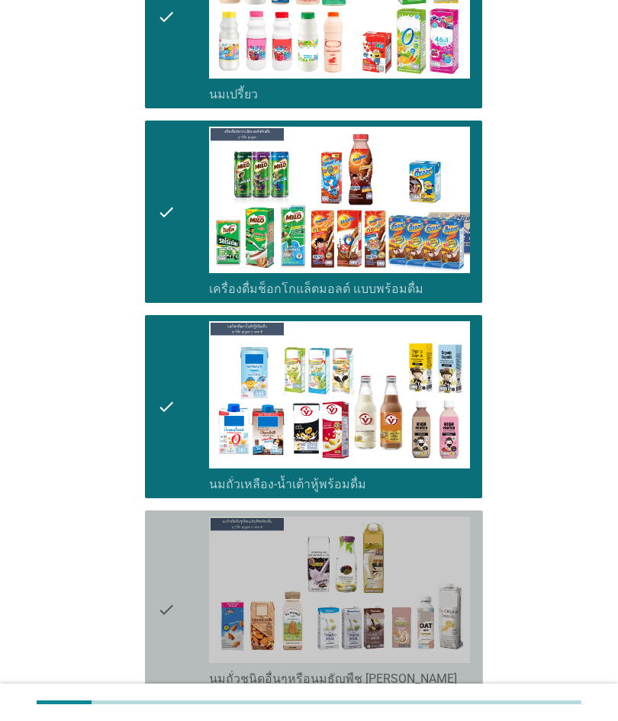
click at [183, 546] on div "check" at bounding box center [183, 609] width 52 height 185
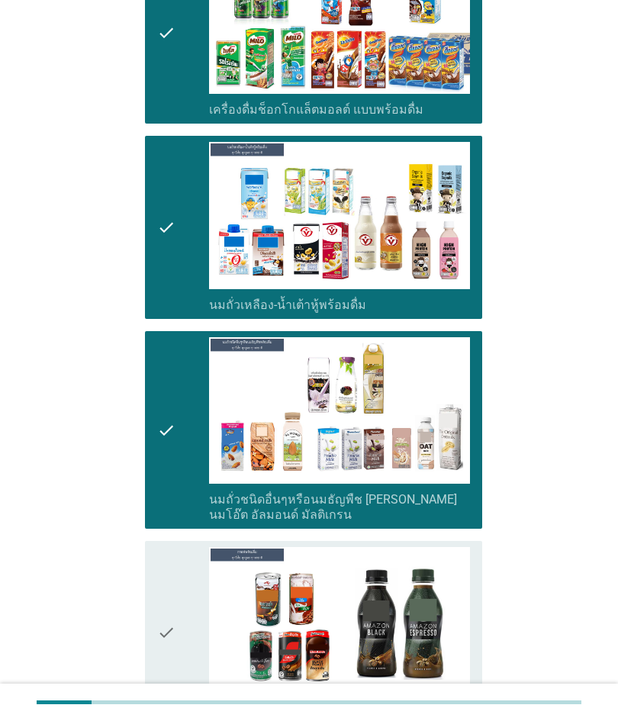
scroll to position [804, 0]
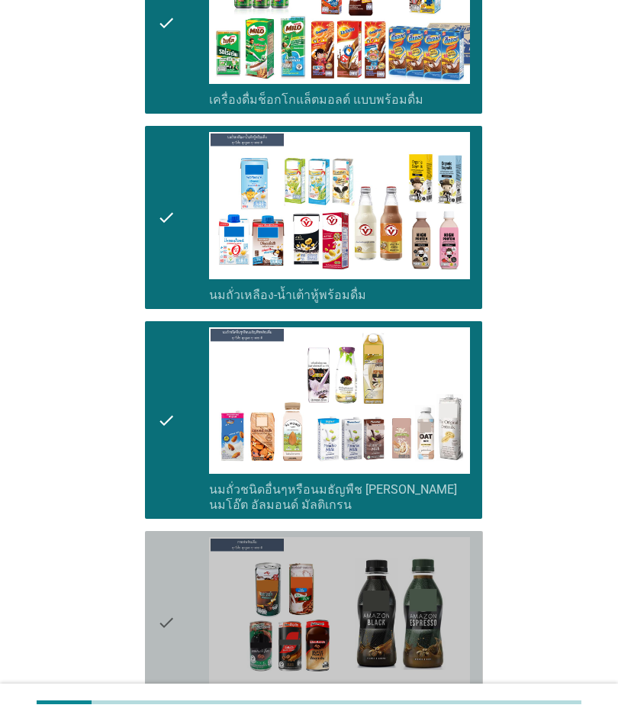
click at [182, 575] on div "check" at bounding box center [183, 622] width 52 height 170
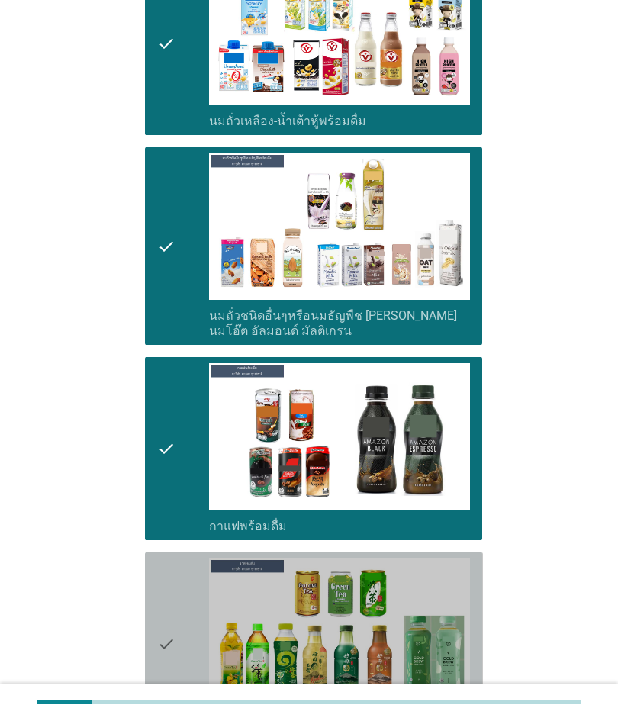
click at [187, 565] on div "check" at bounding box center [183, 644] width 52 height 170
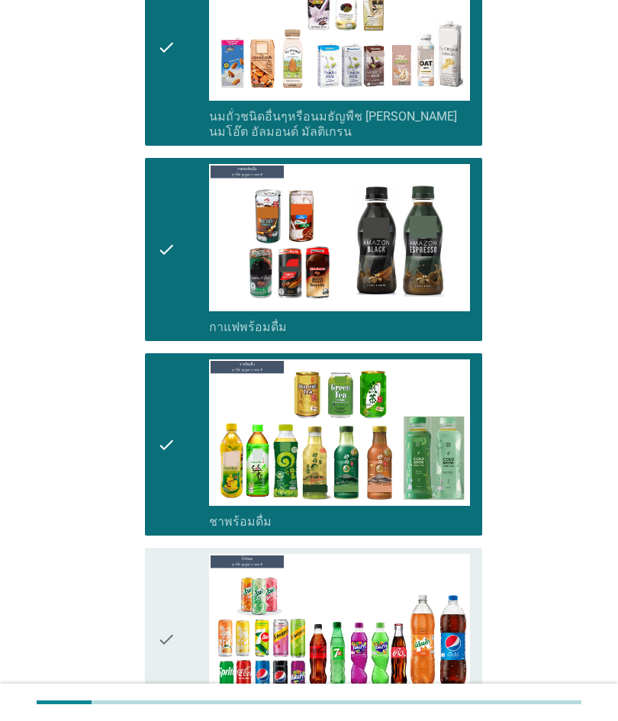
scroll to position [1219, 0]
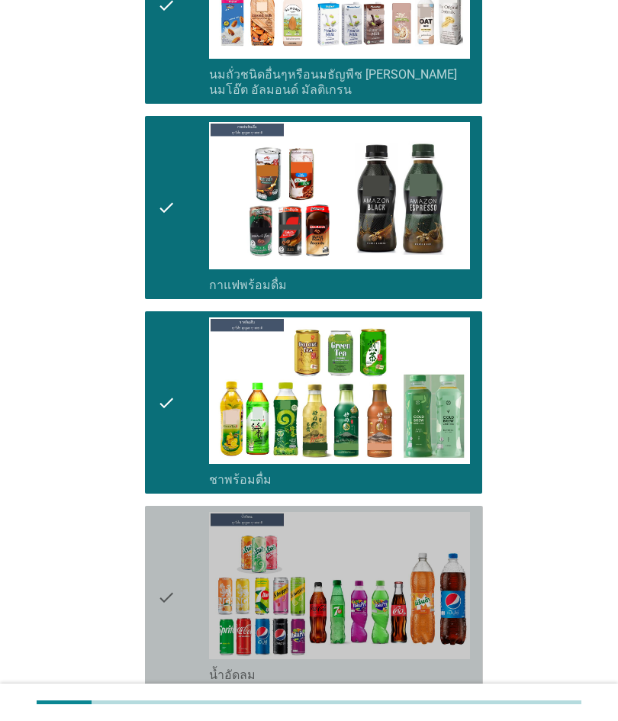
click at [192, 539] on div "check" at bounding box center [183, 597] width 52 height 170
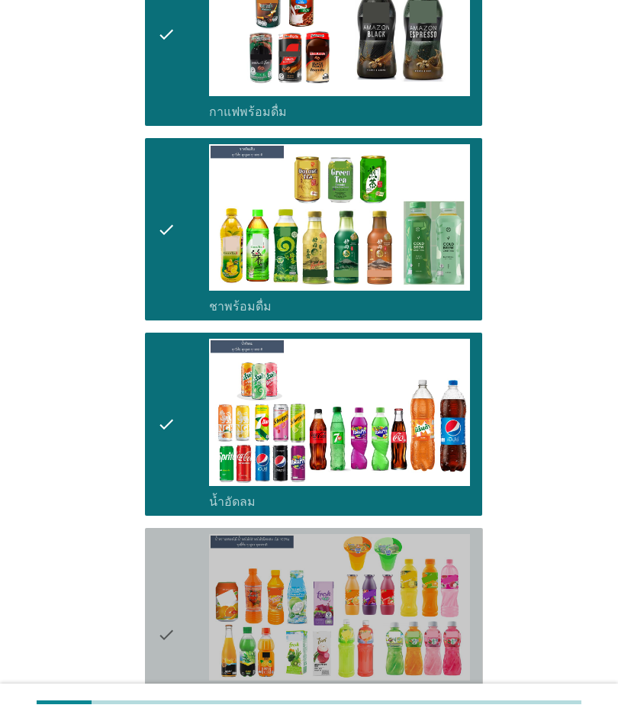
click at [182, 535] on div "check" at bounding box center [183, 634] width 52 height 201
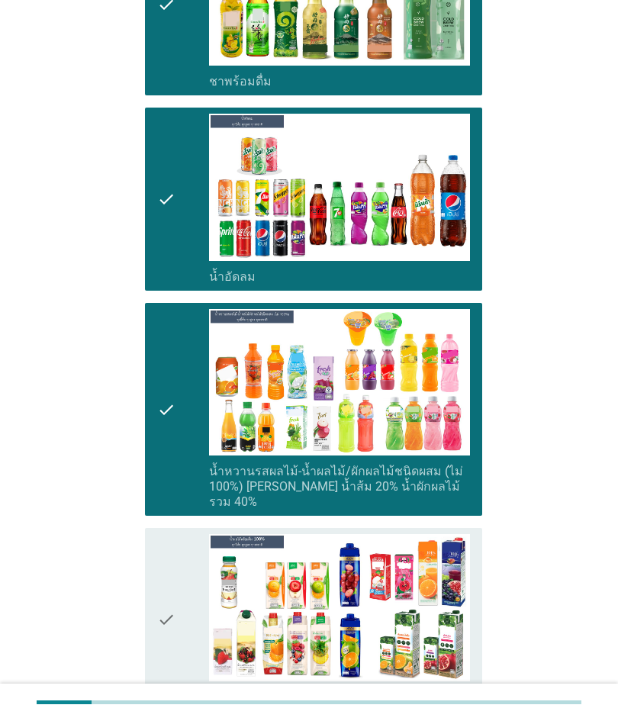
click at [183, 534] on div "check" at bounding box center [183, 619] width 52 height 170
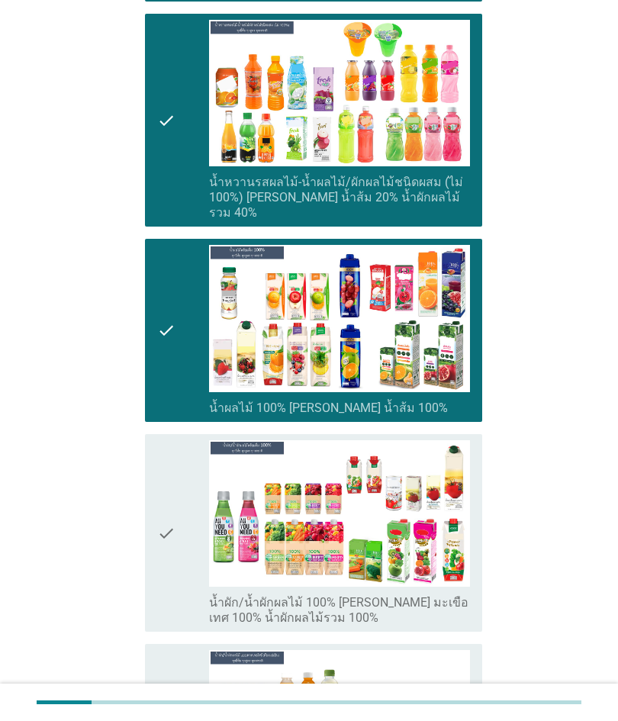
click at [172, 484] on icon "check" at bounding box center [166, 532] width 18 height 185
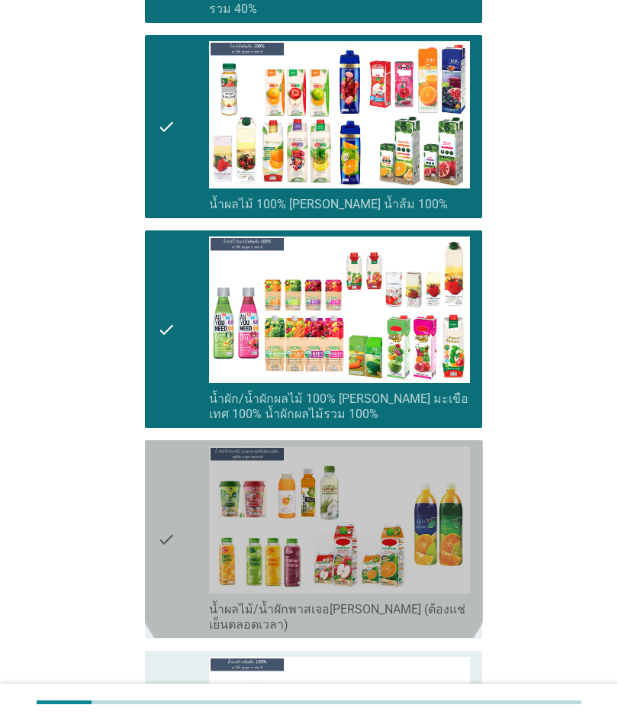
click at [169, 487] on icon "check" at bounding box center [166, 538] width 18 height 185
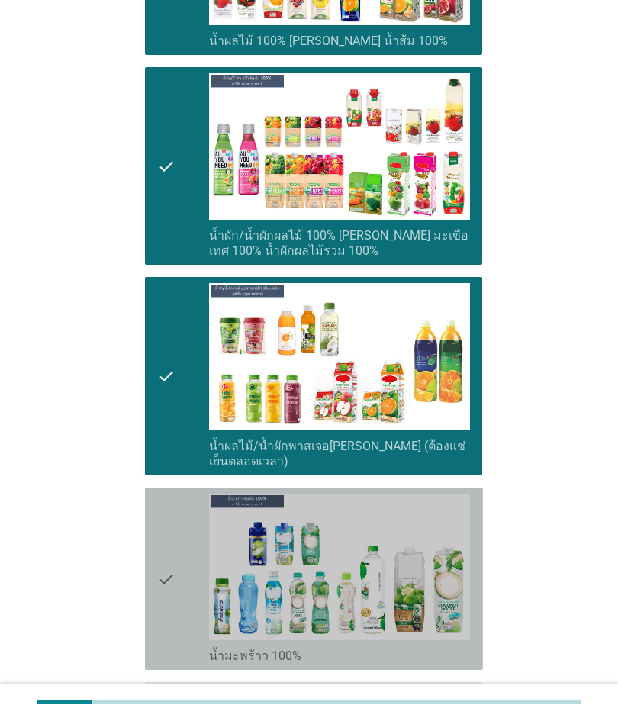
click at [170, 510] on icon "check" at bounding box center [166, 579] width 18 height 170
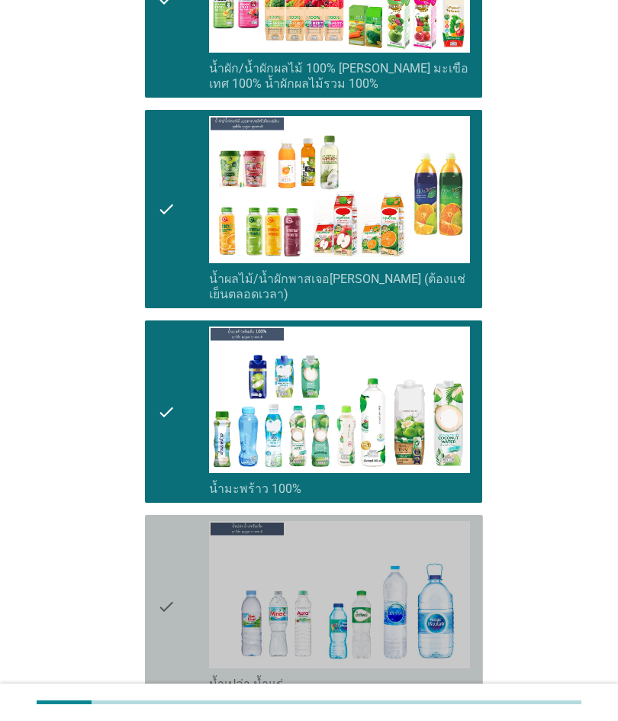
click at [187, 521] on div "check" at bounding box center [183, 606] width 52 height 170
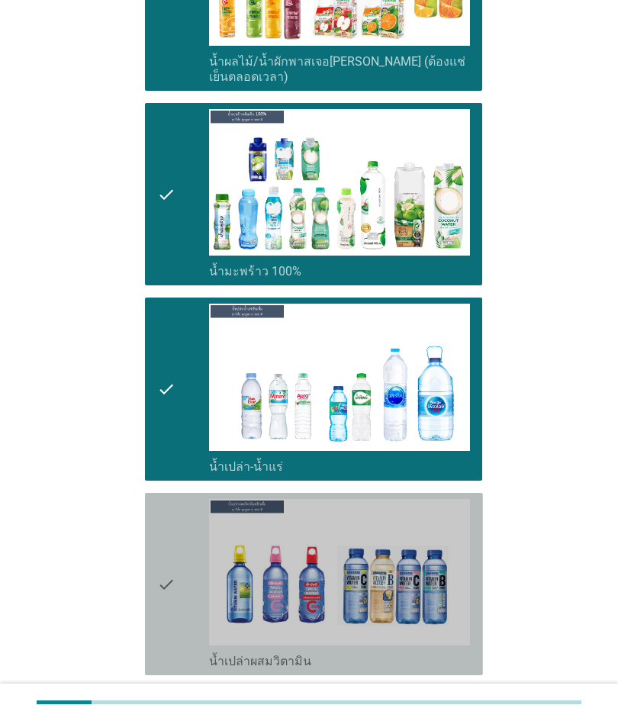
click at [182, 501] on div "check" at bounding box center [183, 584] width 52 height 170
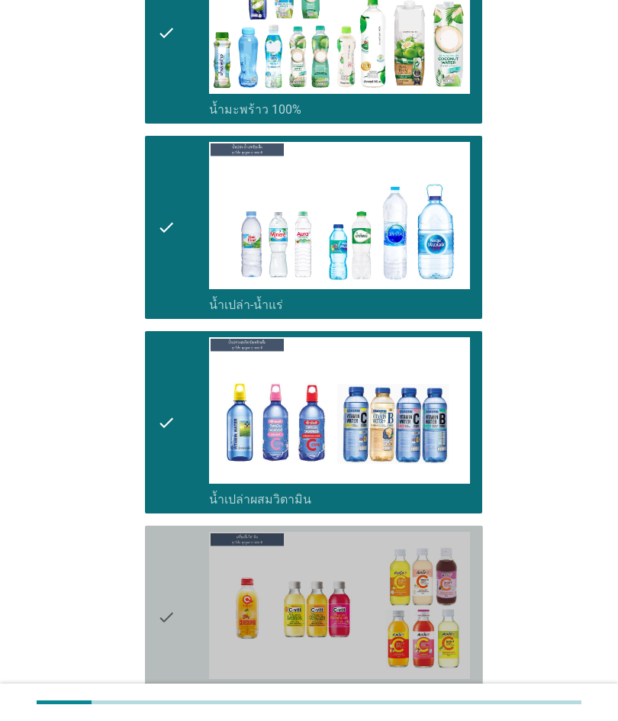
click at [179, 532] on div "check" at bounding box center [183, 617] width 52 height 170
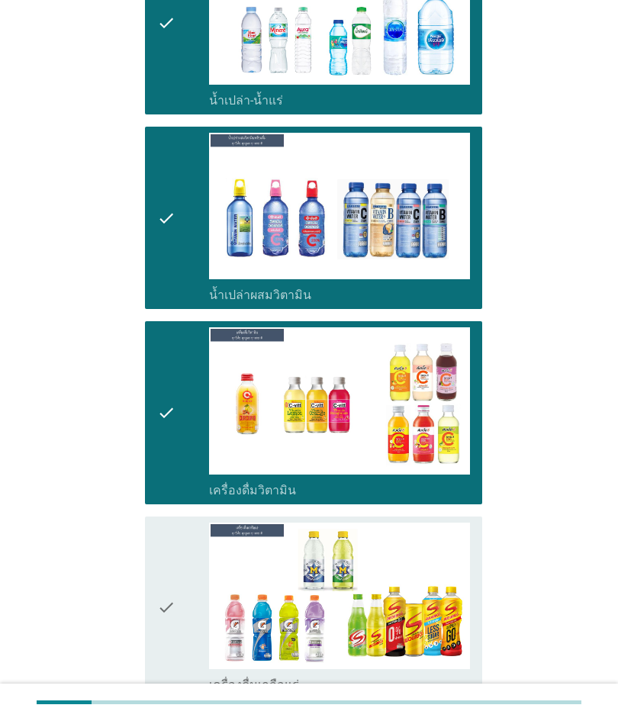
scroll to position [3038, 0]
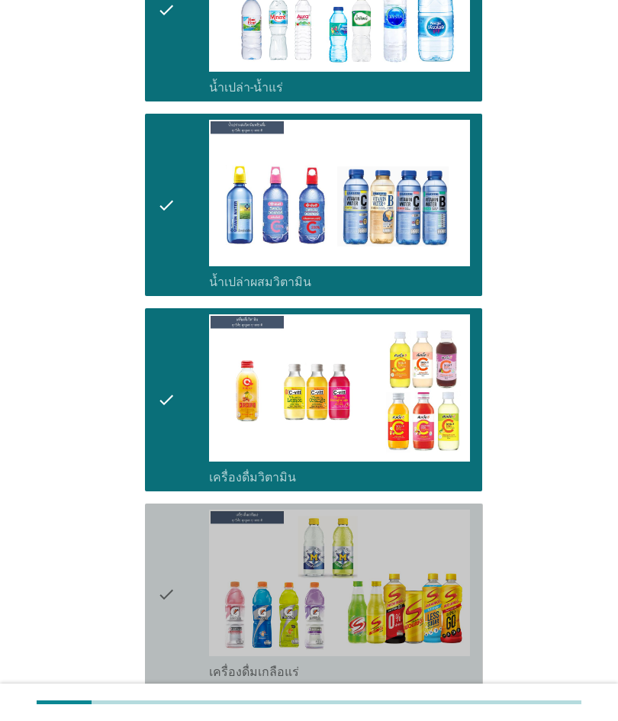
click at [182, 510] on div "check" at bounding box center [183, 595] width 52 height 170
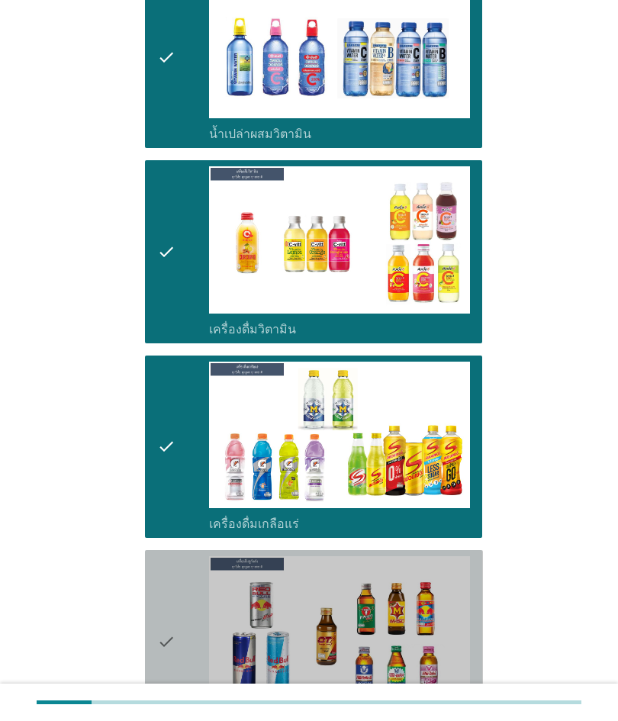
click at [188, 556] on div "check" at bounding box center [183, 641] width 52 height 170
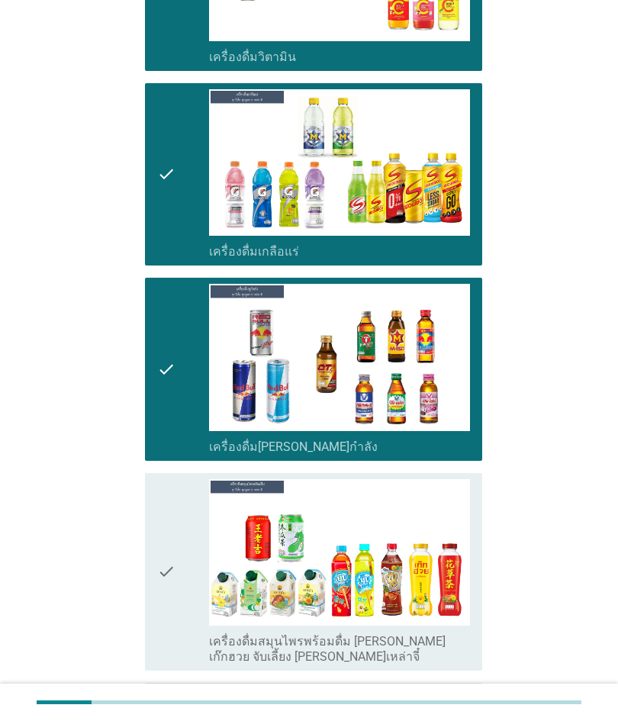
scroll to position [3470, 0]
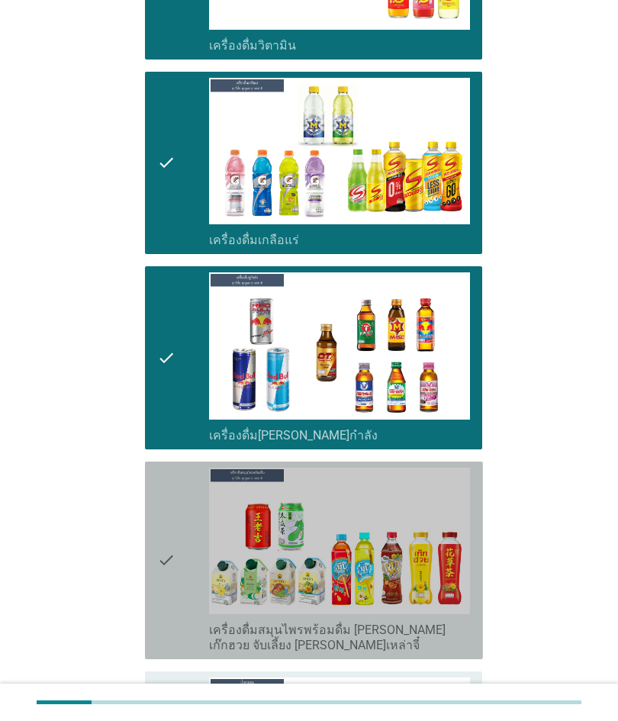
click at [182, 479] on div "check" at bounding box center [183, 560] width 52 height 185
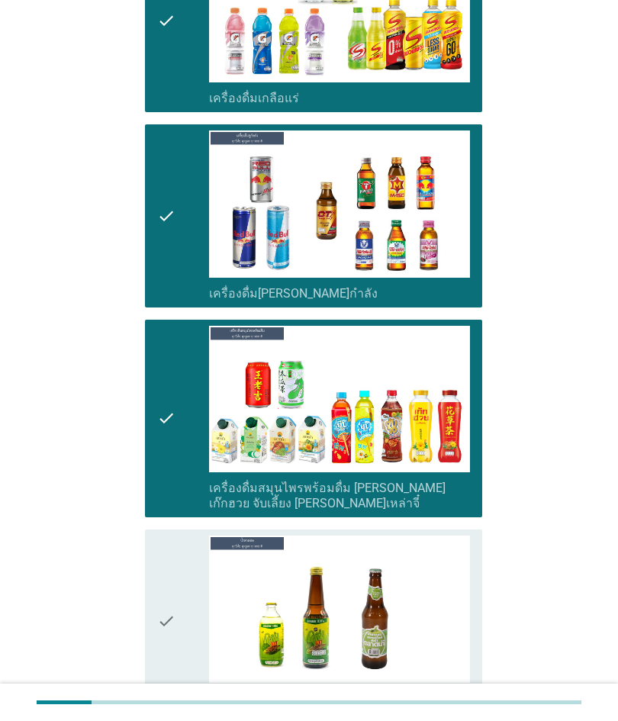
scroll to position [3638, 0]
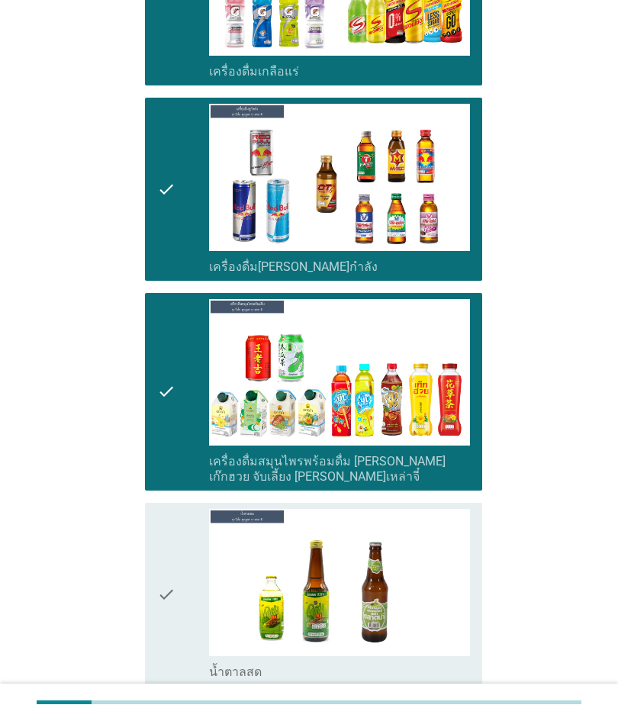
click at [188, 526] on div "check" at bounding box center [183, 594] width 52 height 170
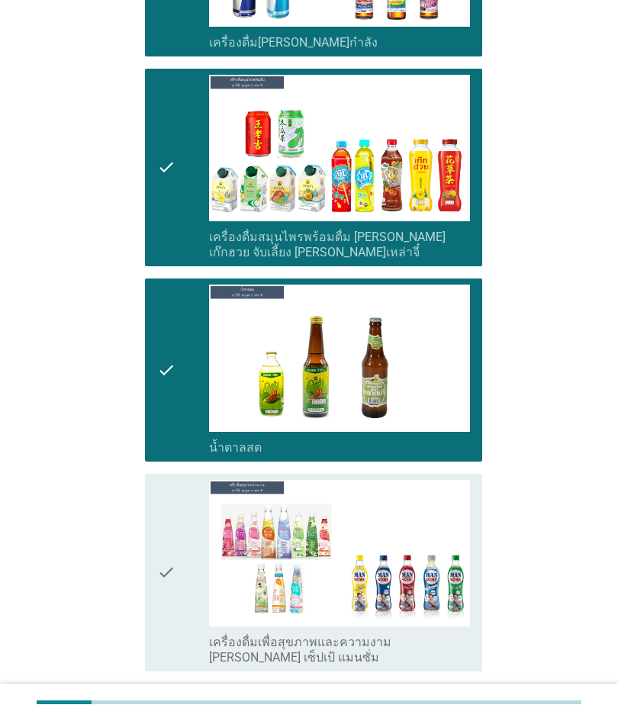
scroll to position [3884, 0]
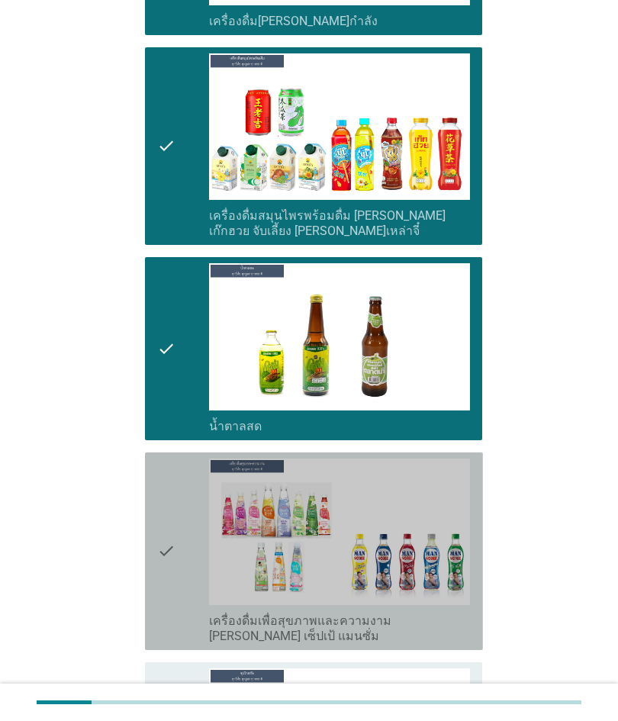
click at [182, 485] on div "check" at bounding box center [183, 551] width 52 height 185
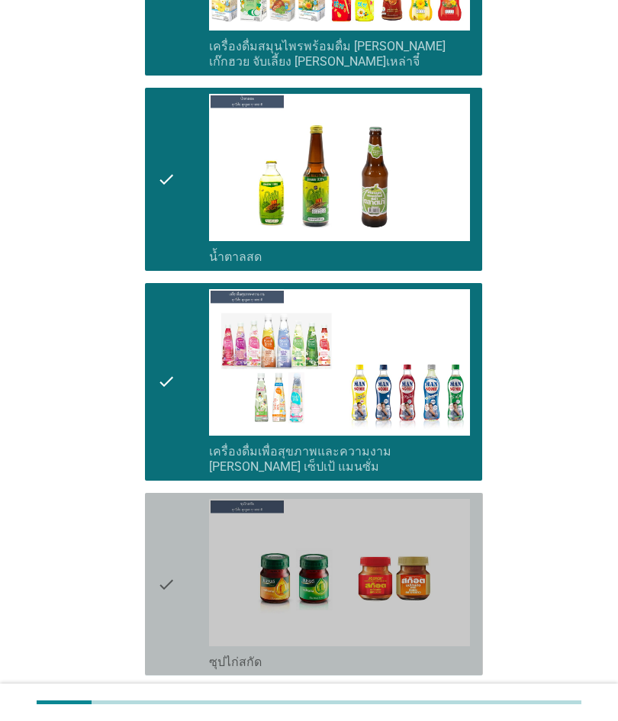
click at [185, 499] on div "check" at bounding box center [183, 584] width 52 height 170
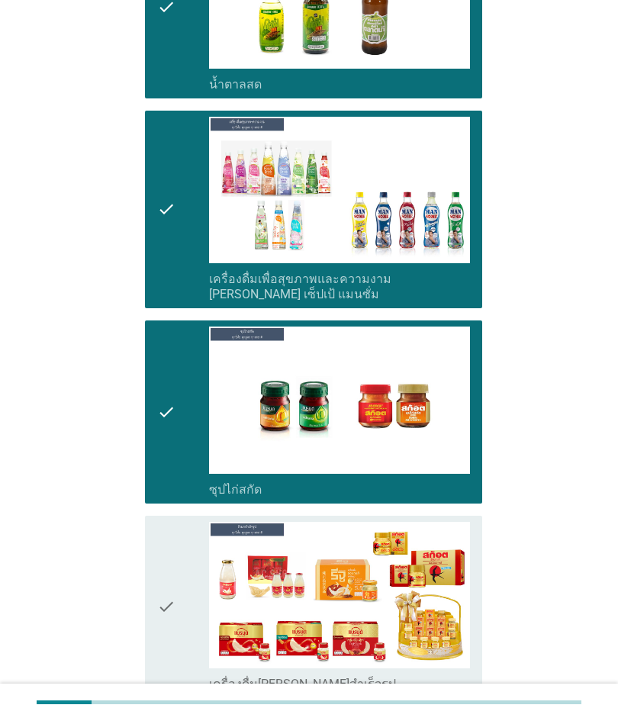
scroll to position [4259, 0]
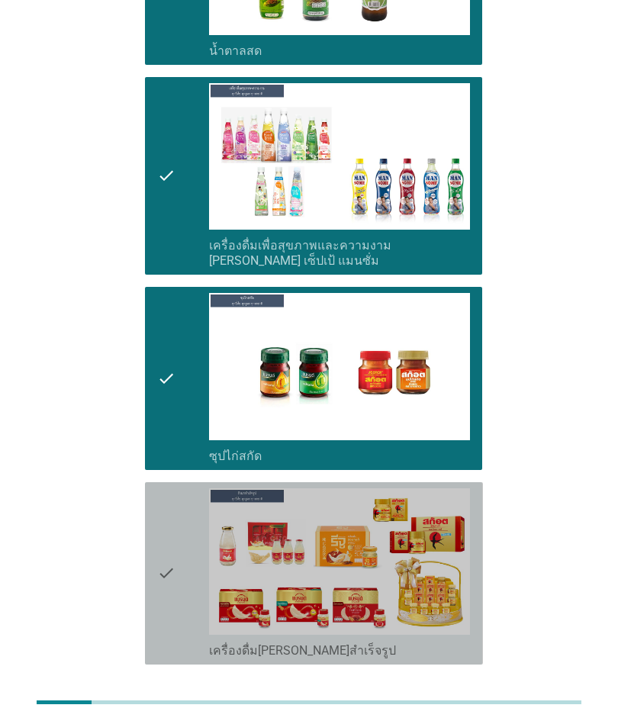
click at [185, 488] on div "check" at bounding box center [183, 573] width 52 height 170
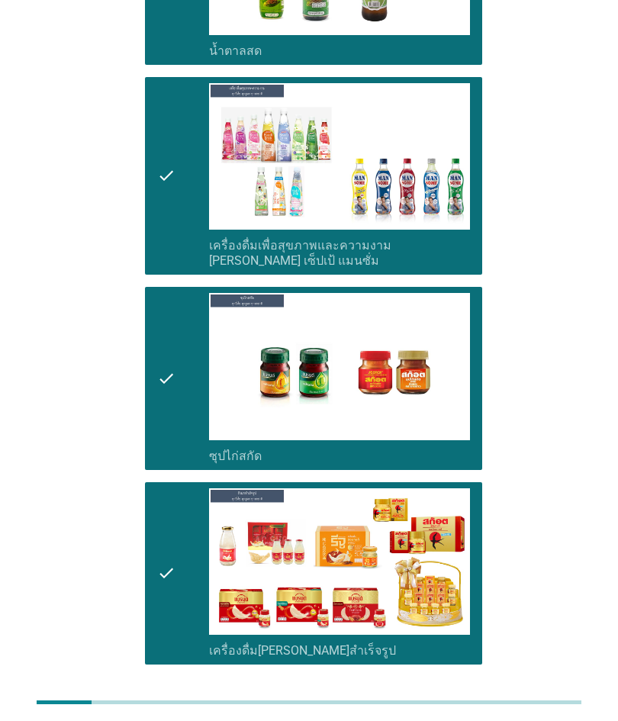
click at [441, 710] on div "ต่อไป" at bounding box center [442, 719] width 43 height 18
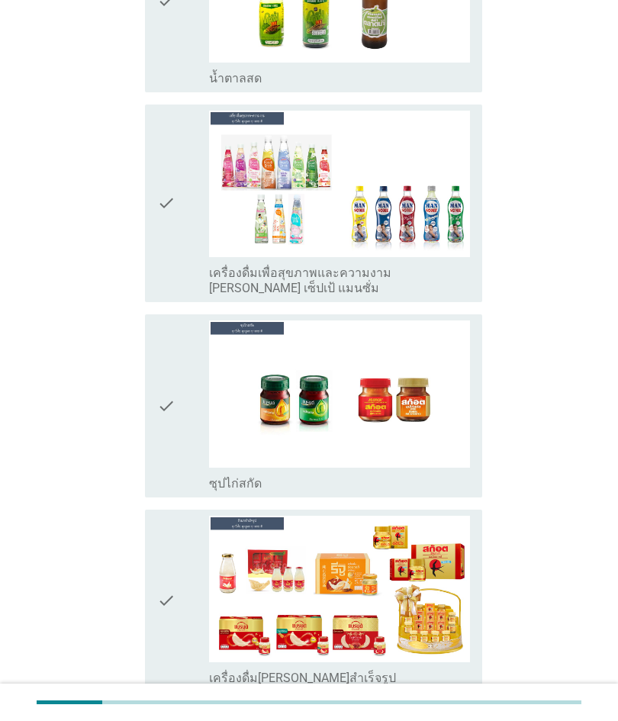
scroll to position [0, 0]
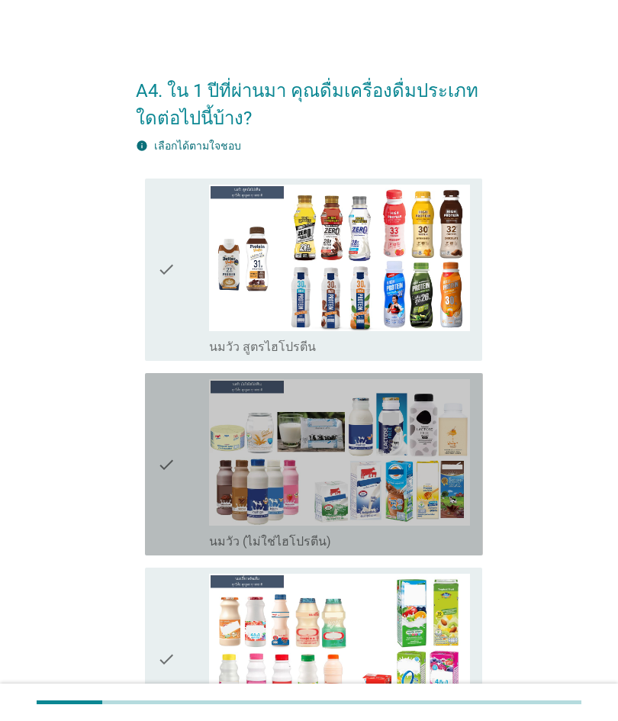
click at [188, 436] on div "check" at bounding box center [183, 464] width 52 height 170
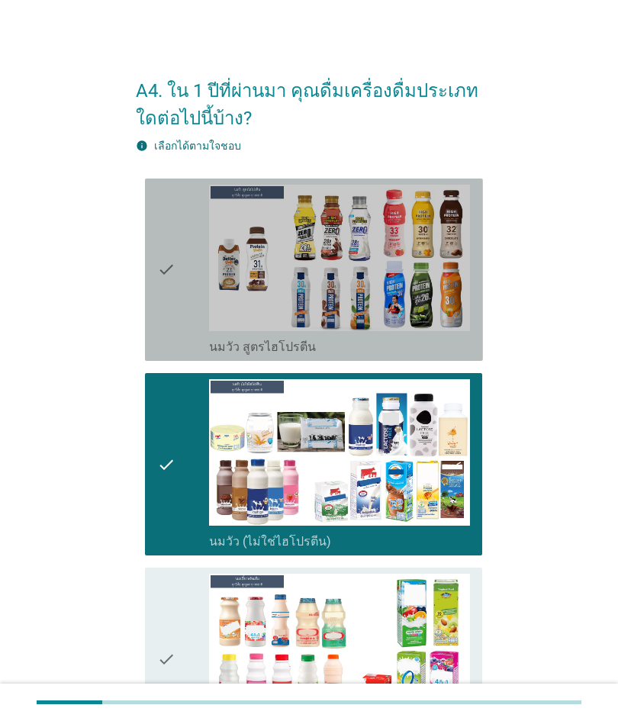
click at [163, 286] on icon "check" at bounding box center [166, 270] width 18 height 170
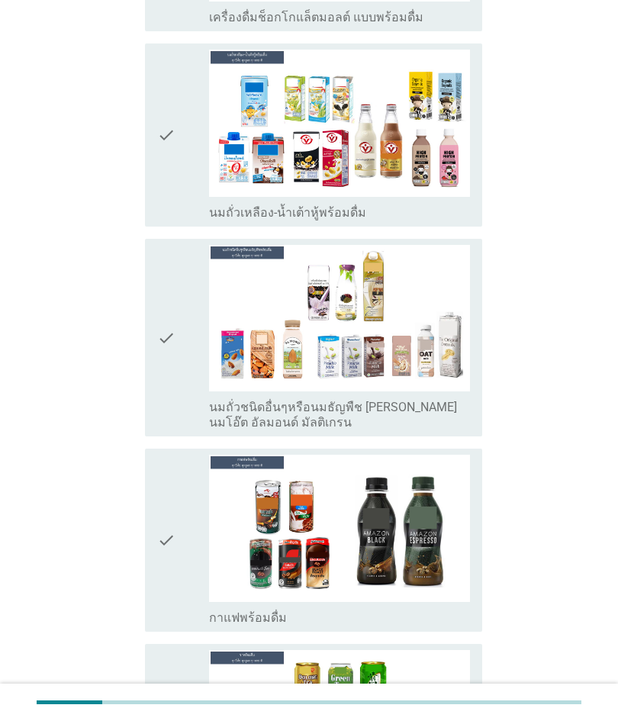
scroll to position [1026, 0]
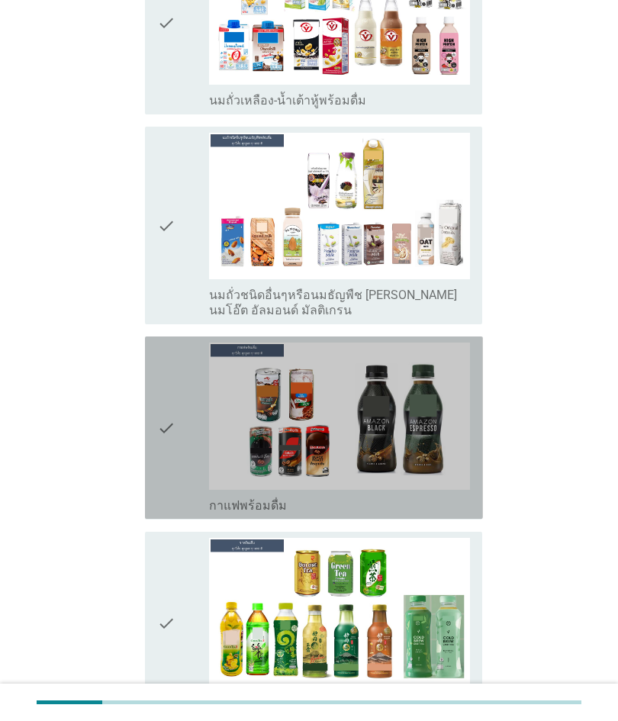
click at [176, 393] on div "check" at bounding box center [183, 428] width 52 height 170
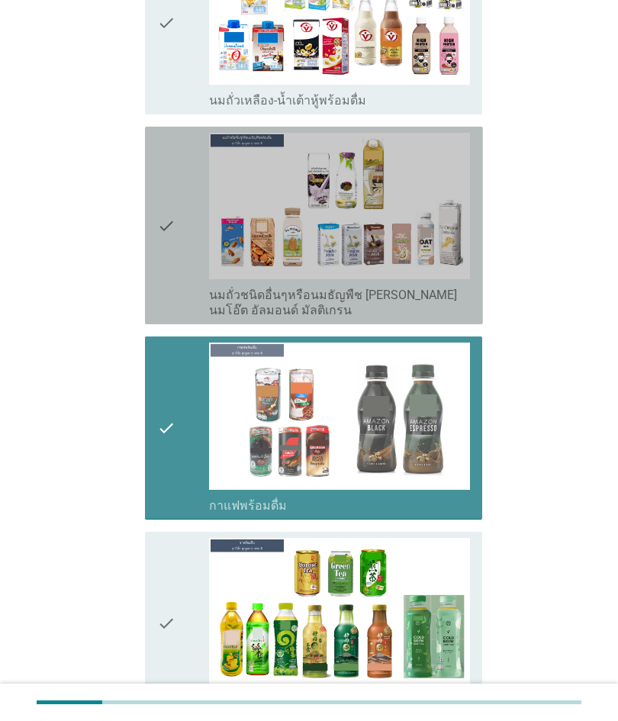
click at [172, 269] on icon "check" at bounding box center [166, 225] width 18 height 185
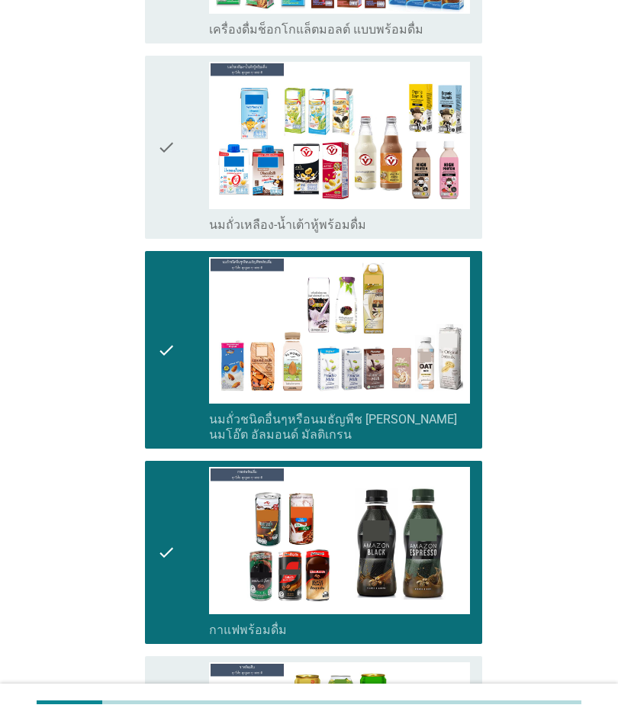
scroll to position [900, 0]
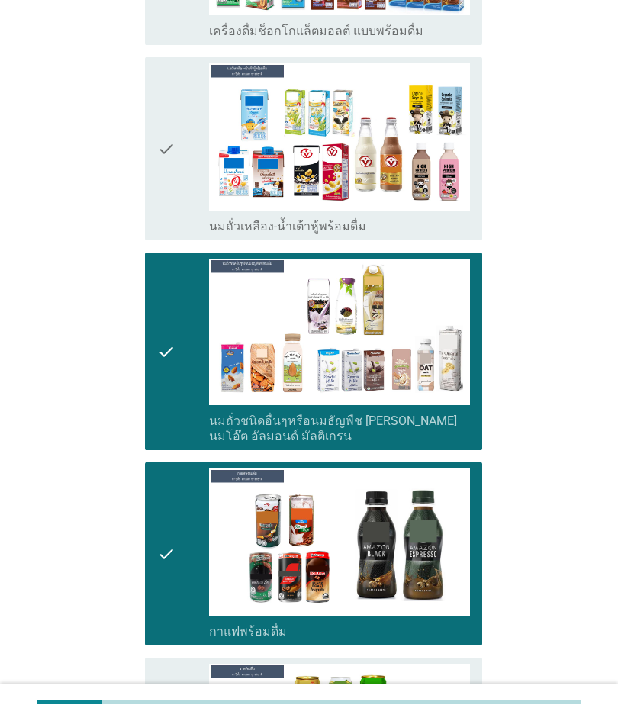
click at [154, 159] on div "check check_box_outline_blank นมถั่วเหลือง-น้ำเต้าหู้พร้อมดื่ม" at bounding box center [314, 148] width 338 height 182
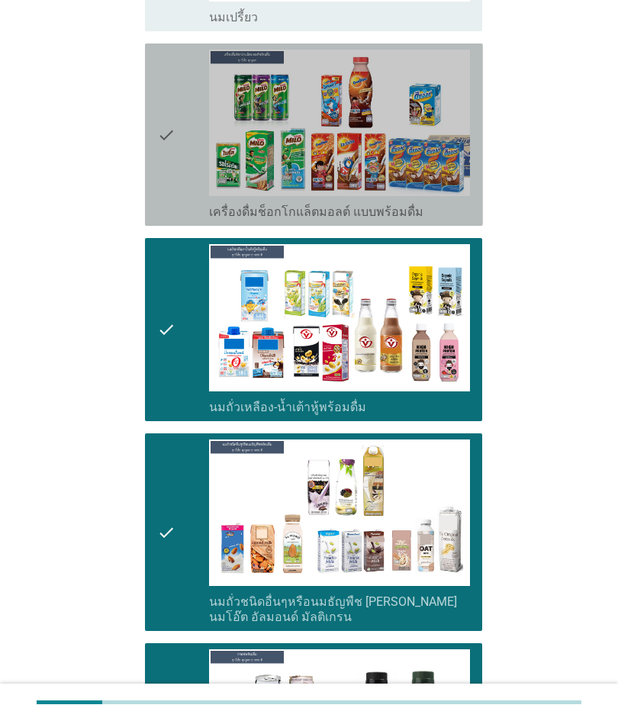
click at [172, 157] on icon "check" at bounding box center [166, 135] width 18 height 170
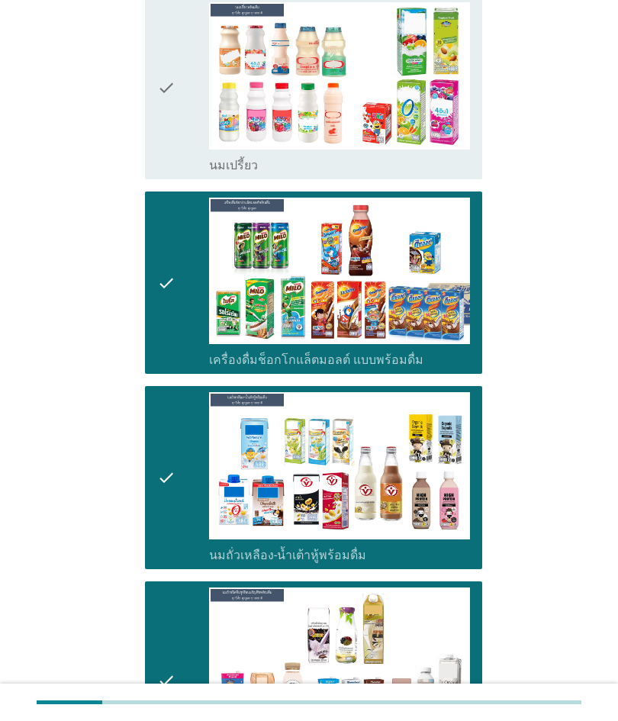
scroll to position [419, 0]
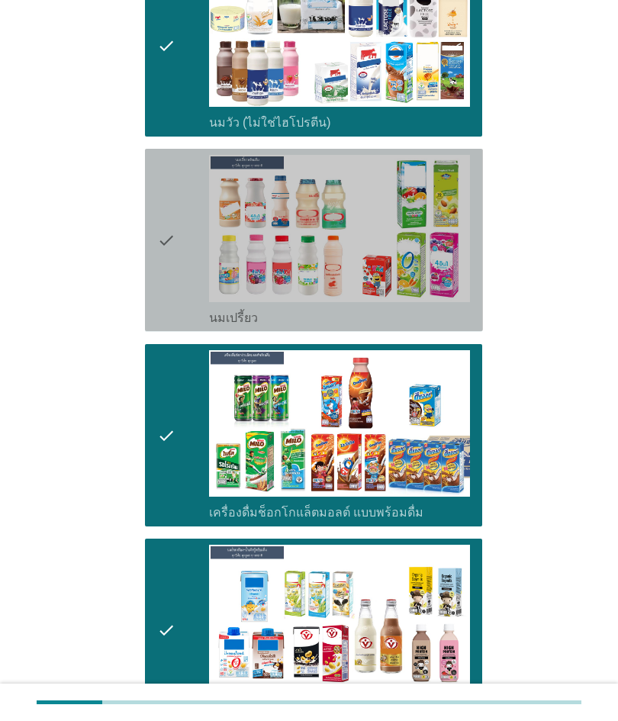
click at [182, 184] on div "check" at bounding box center [183, 240] width 52 height 170
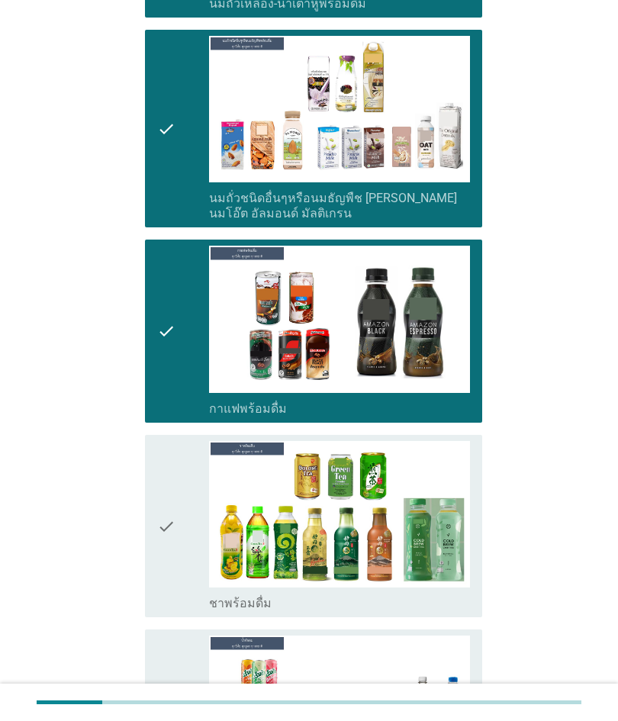
scroll to position [1149, 0]
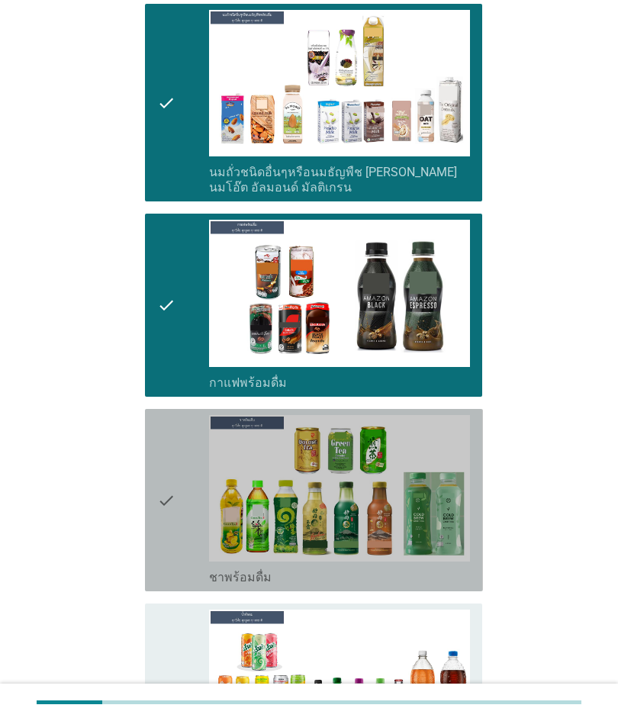
click at [159, 480] on icon "check" at bounding box center [166, 500] width 18 height 170
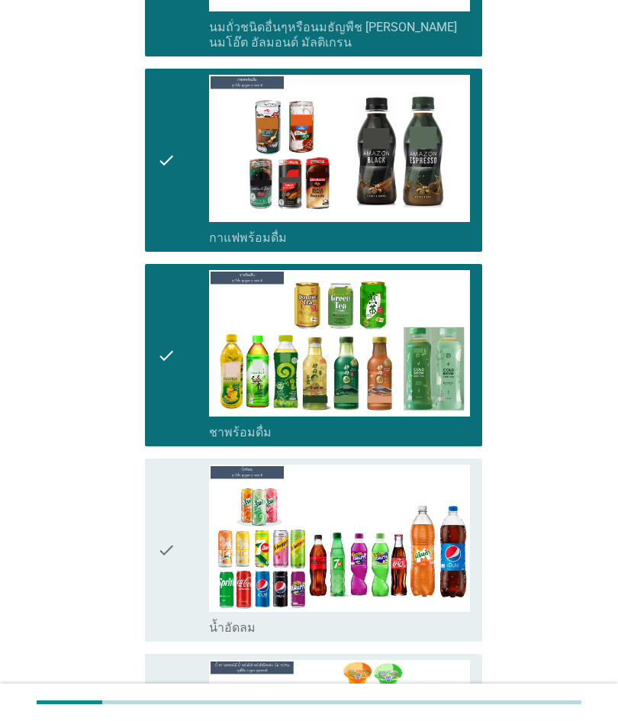
scroll to position [1306, 0]
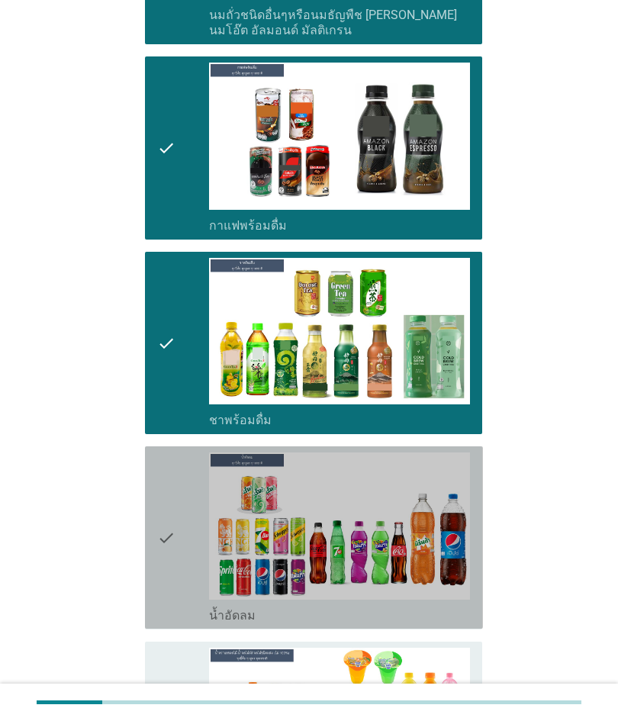
click at [163, 528] on icon "check" at bounding box center [166, 538] width 18 height 170
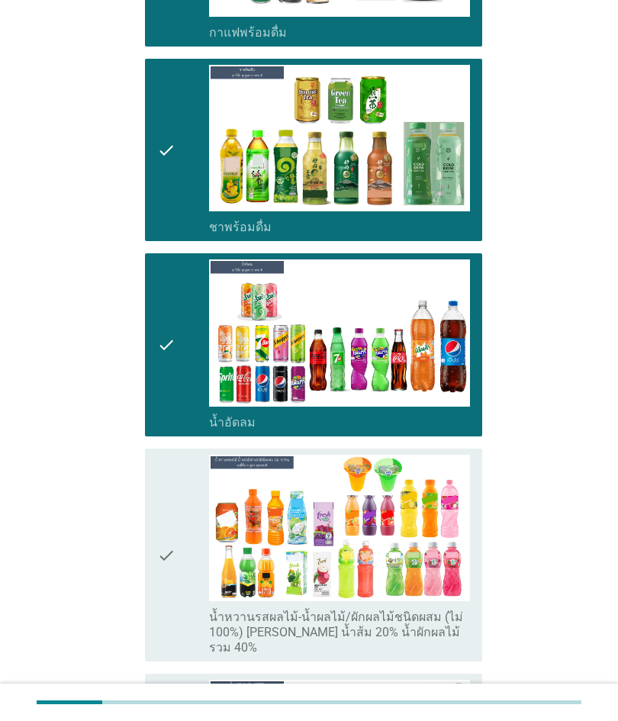
click at [163, 527] on icon "check" at bounding box center [166, 555] width 18 height 201
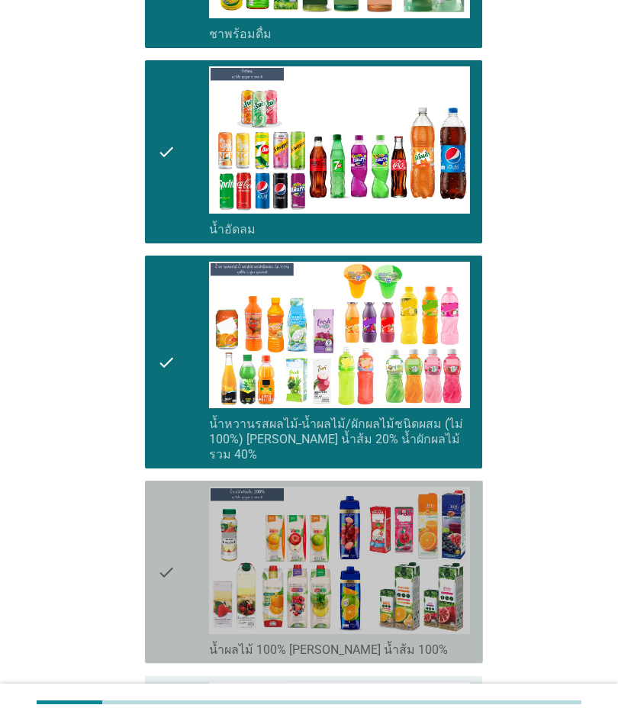
click at [159, 532] on icon "check" at bounding box center [166, 572] width 18 height 170
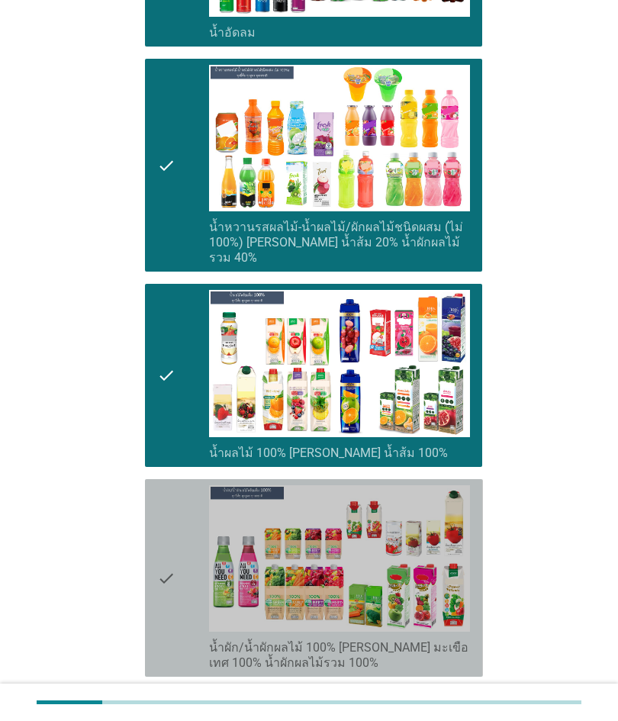
click at [172, 530] on icon "check" at bounding box center [166, 577] width 18 height 185
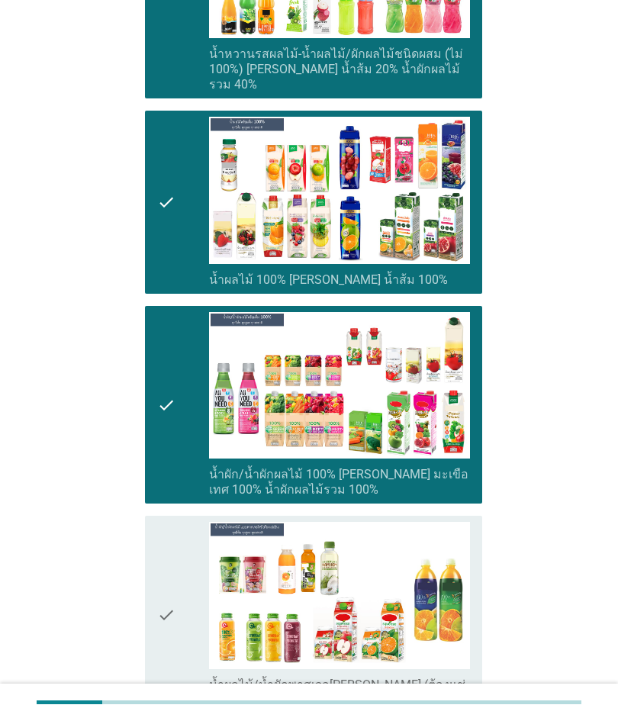
click at [169, 538] on icon "check" at bounding box center [166, 614] width 18 height 185
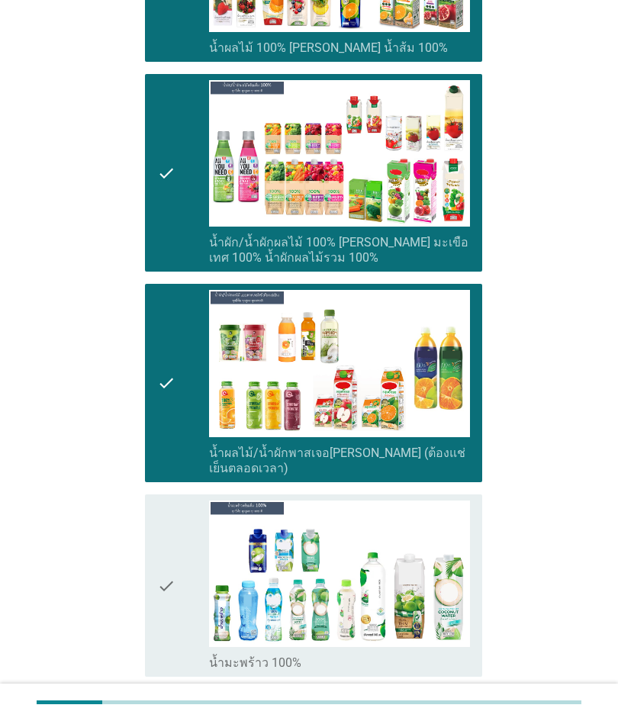
scroll to position [2332, 0]
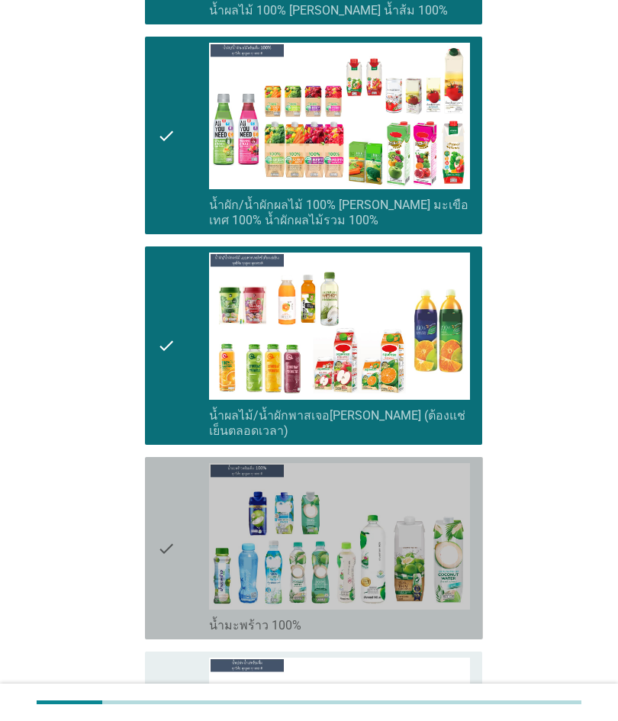
click at [172, 530] on icon "check" at bounding box center [166, 548] width 18 height 170
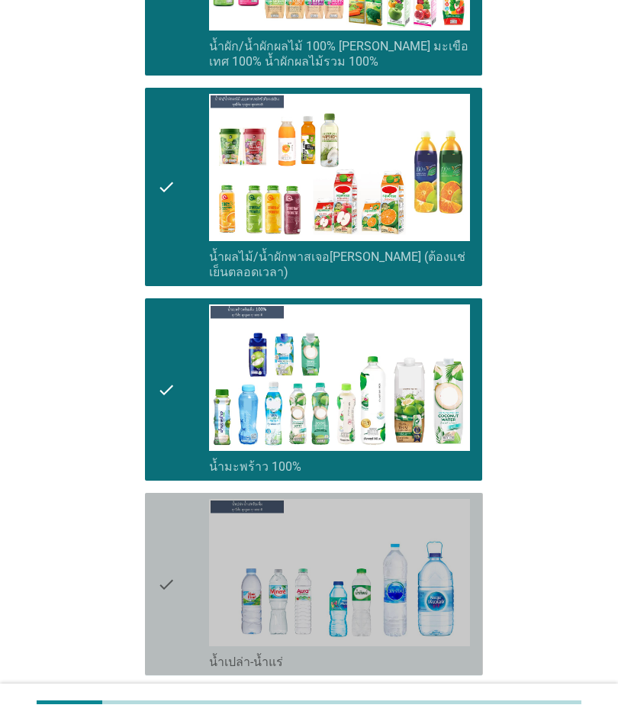
click at [165, 507] on icon "check" at bounding box center [166, 584] width 18 height 170
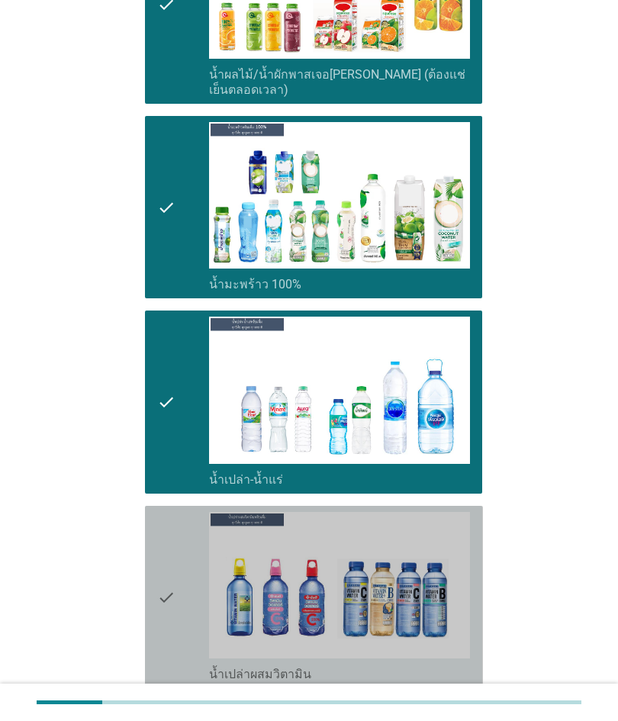
click at [166, 516] on icon "check" at bounding box center [166, 597] width 18 height 170
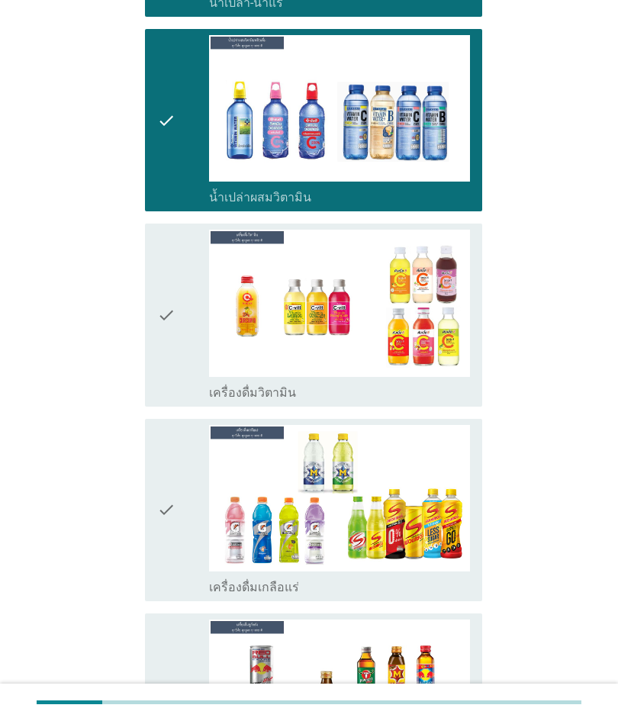
scroll to position [3171, 0]
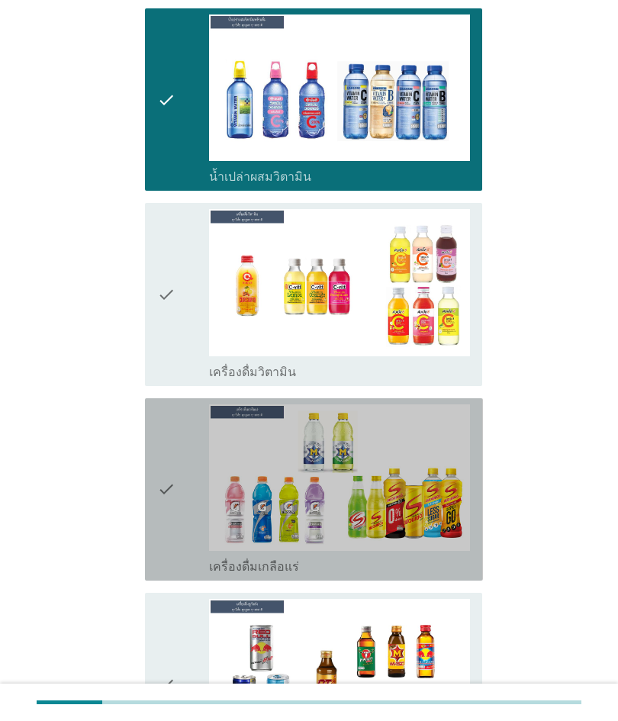
click at [172, 476] on icon "check" at bounding box center [166, 489] width 18 height 170
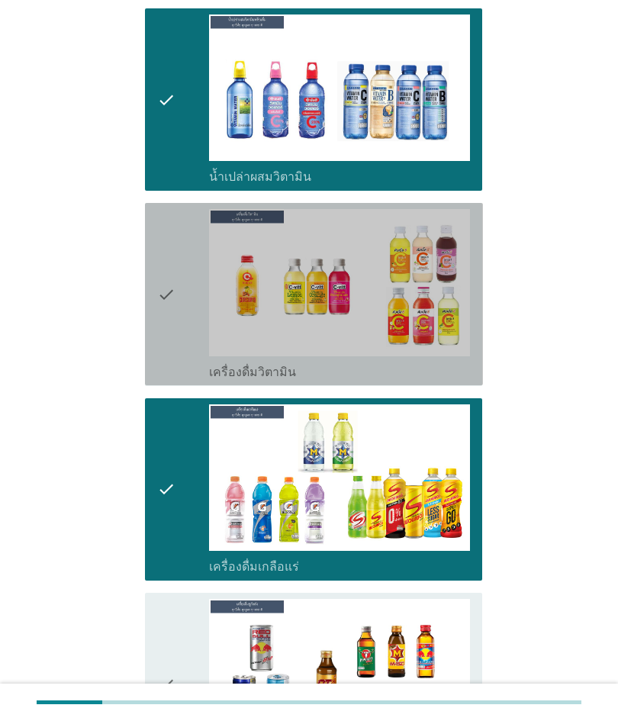
click at [180, 276] on div "check" at bounding box center [183, 294] width 52 height 170
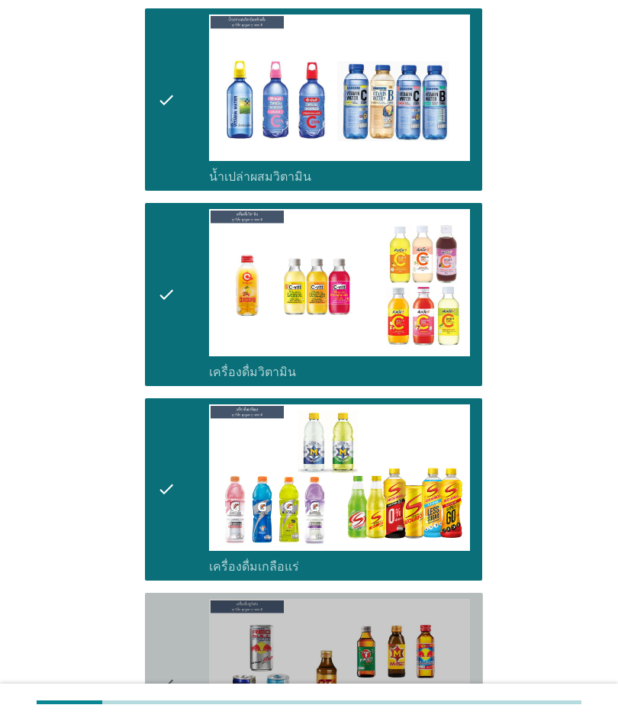
click at [167, 599] on icon "check" at bounding box center [166, 684] width 18 height 170
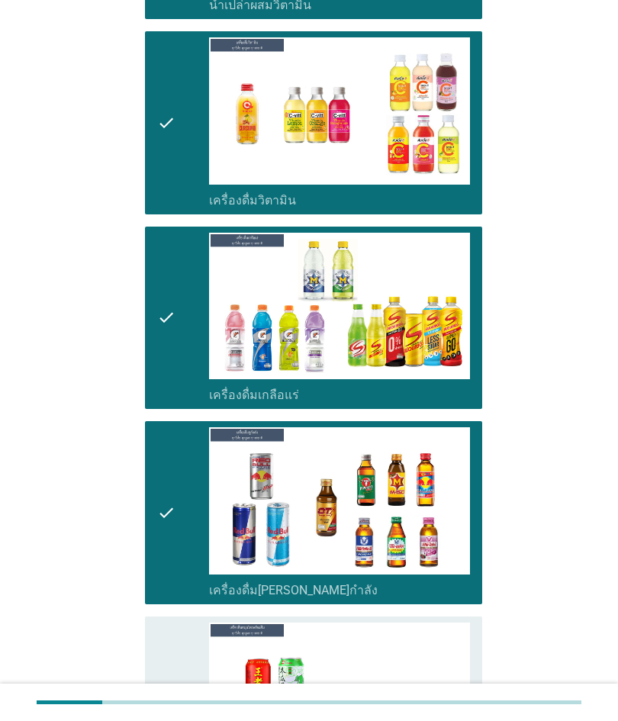
scroll to position [3397, 0]
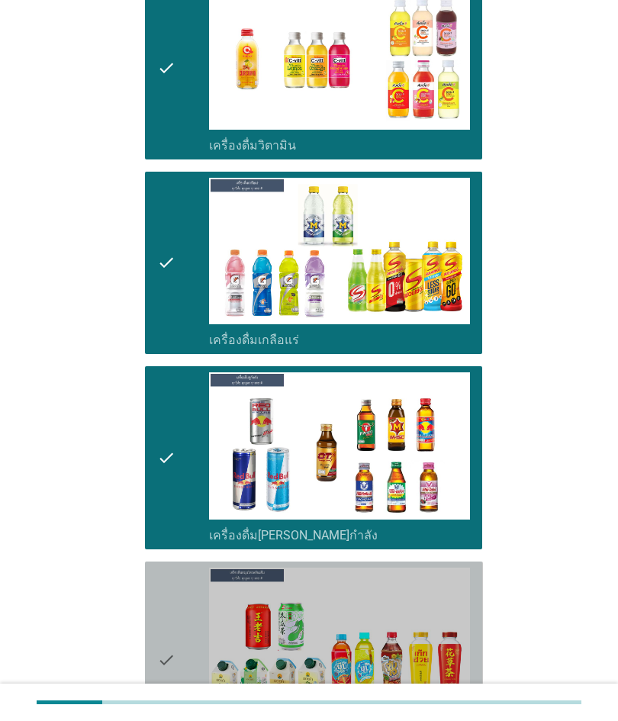
click at [177, 568] on div "check" at bounding box center [183, 660] width 52 height 185
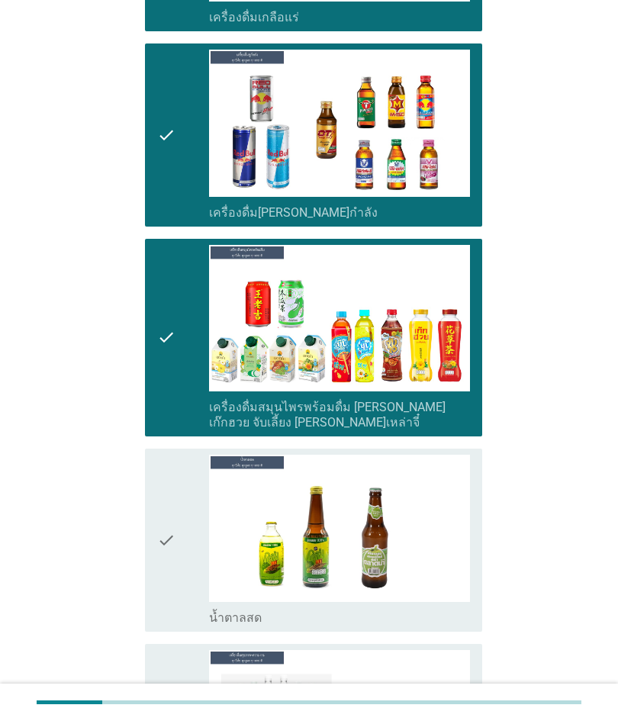
scroll to position [3721, 0]
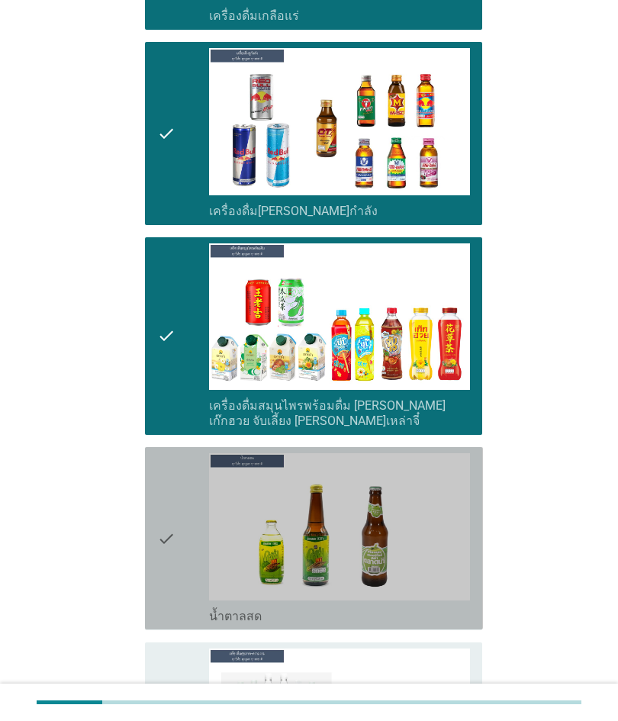
click at [211, 517] on img at bounding box center [339, 526] width 261 height 147
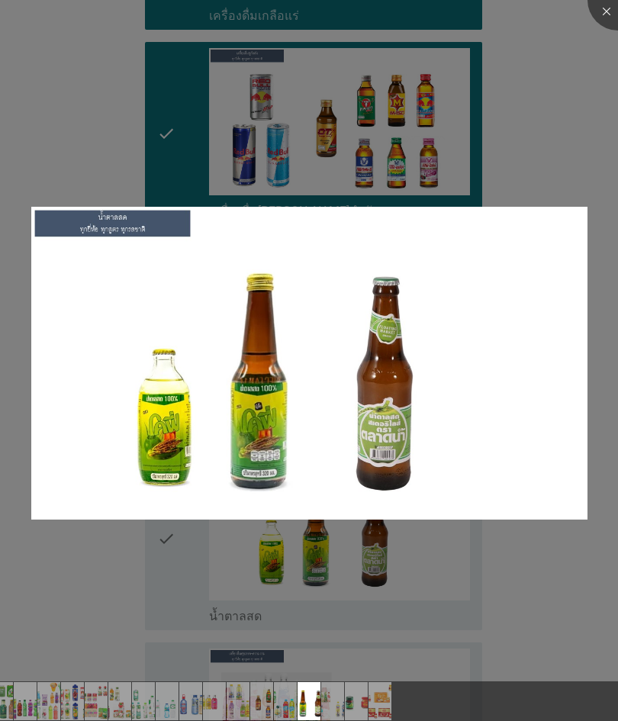
click at [593, 183] on div at bounding box center [309, 360] width 618 height 721
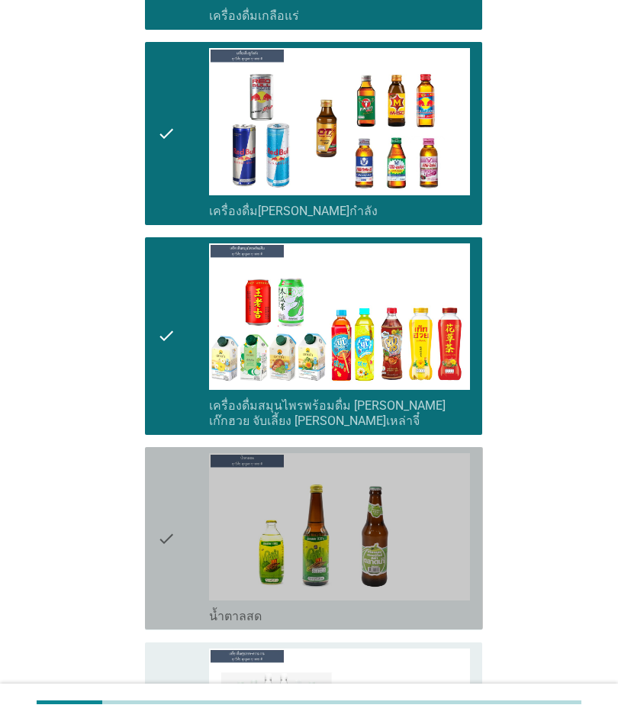
click at [166, 513] on icon "check" at bounding box center [166, 538] width 18 height 170
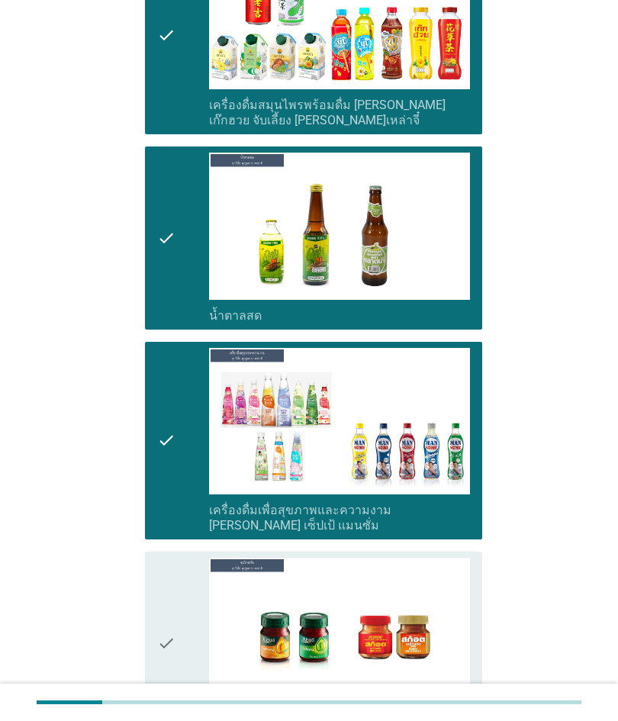
scroll to position [4040, 0]
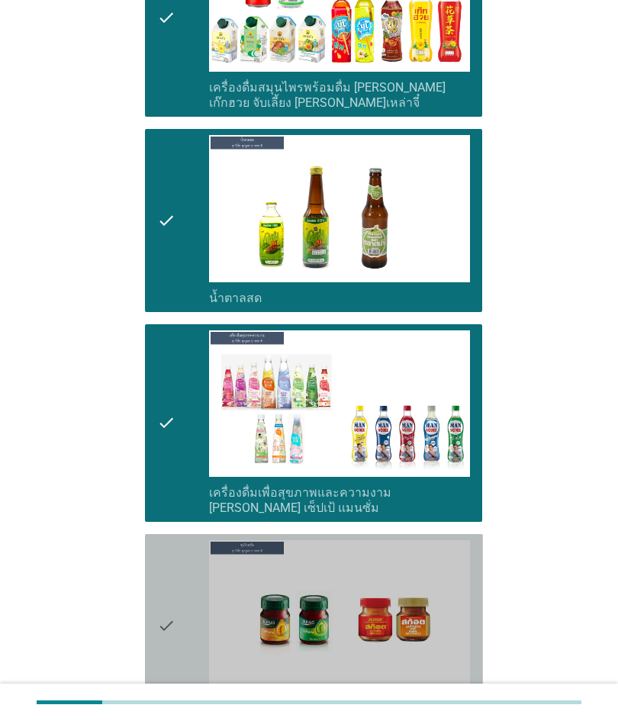
click at [179, 559] on div "check" at bounding box center [183, 625] width 52 height 170
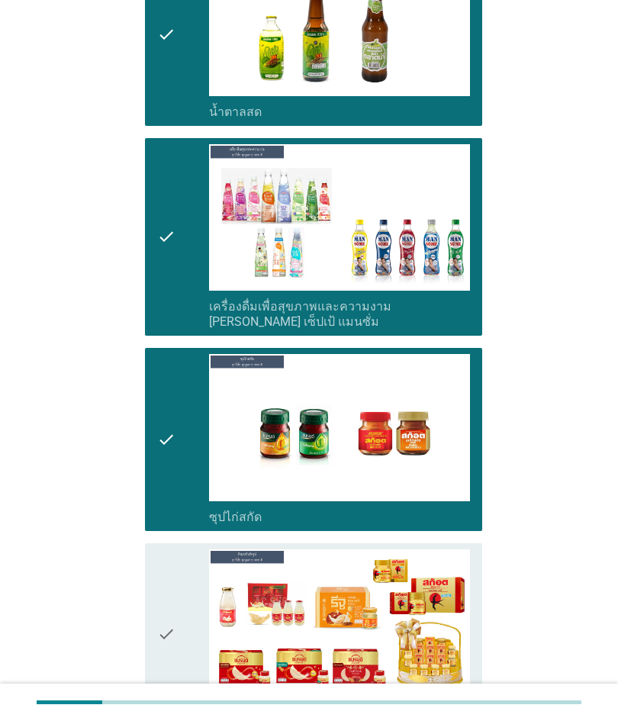
scroll to position [4245, 0]
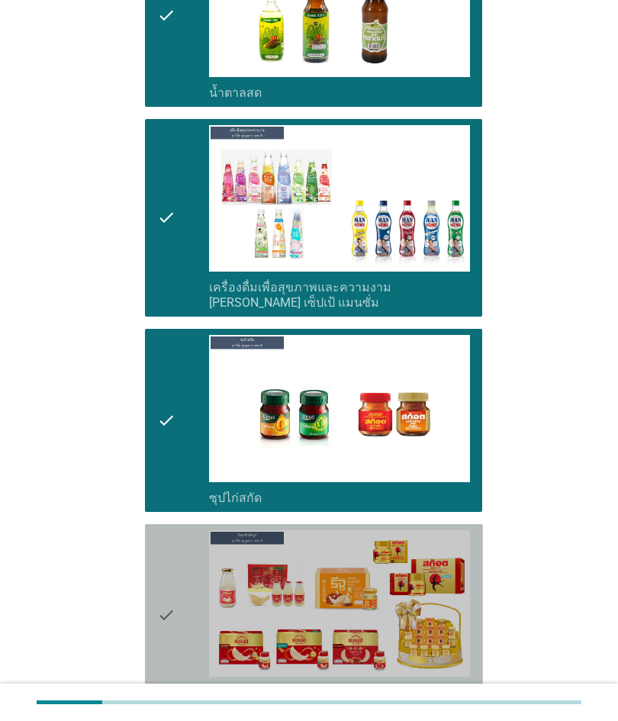
click at [182, 562] on div "check" at bounding box center [183, 615] width 52 height 170
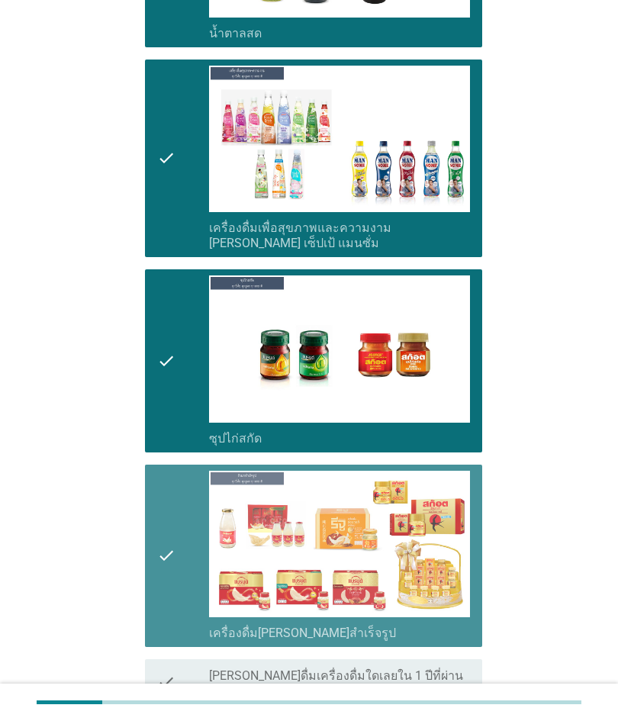
scroll to position [4306, 0]
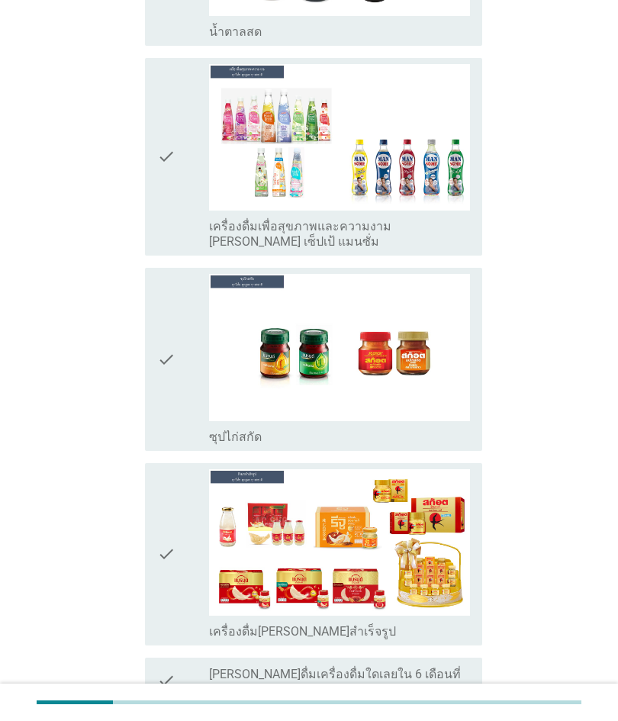
scroll to position [0, 0]
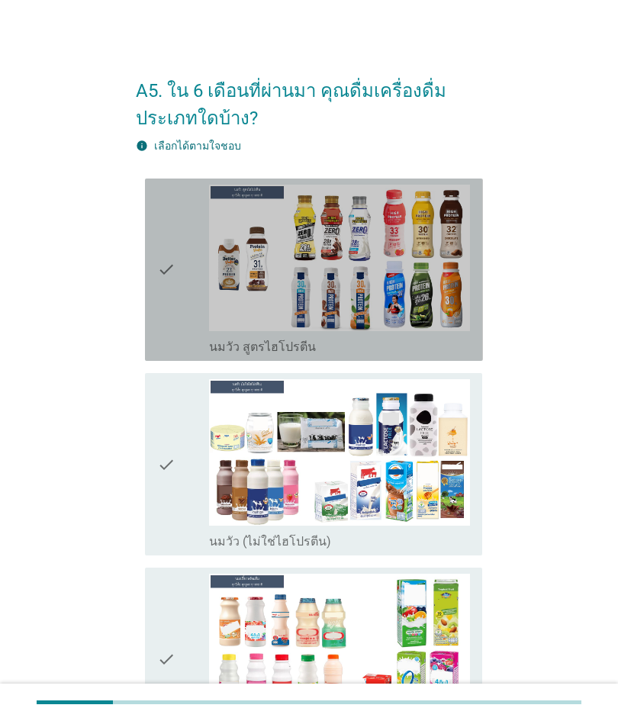
click at [170, 290] on icon "check" at bounding box center [166, 270] width 18 height 170
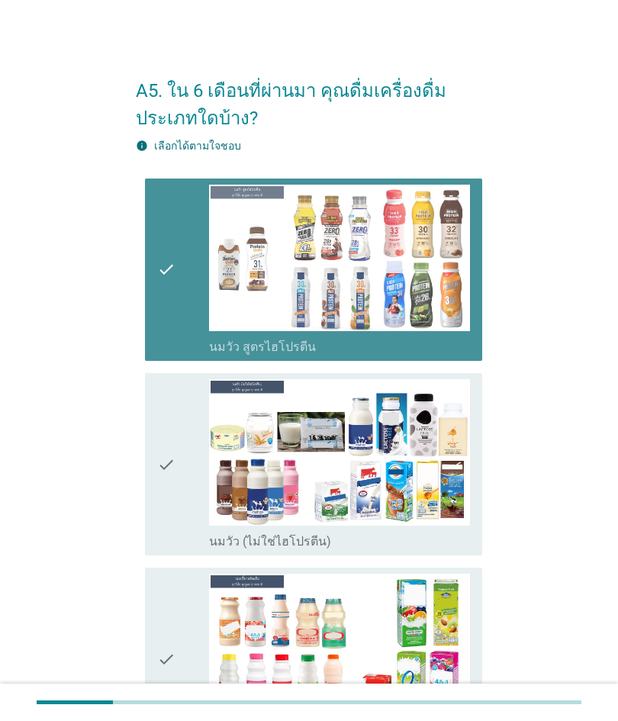
click at [197, 541] on div "check" at bounding box center [183, 464] width 52 height 170
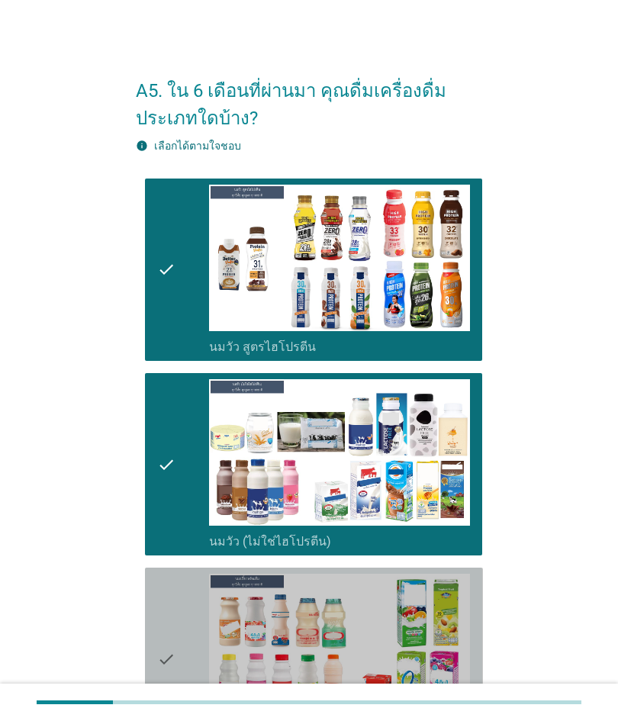
click at [188, 580] on div "check" at bounding box center [183, 659] width 52 height 170
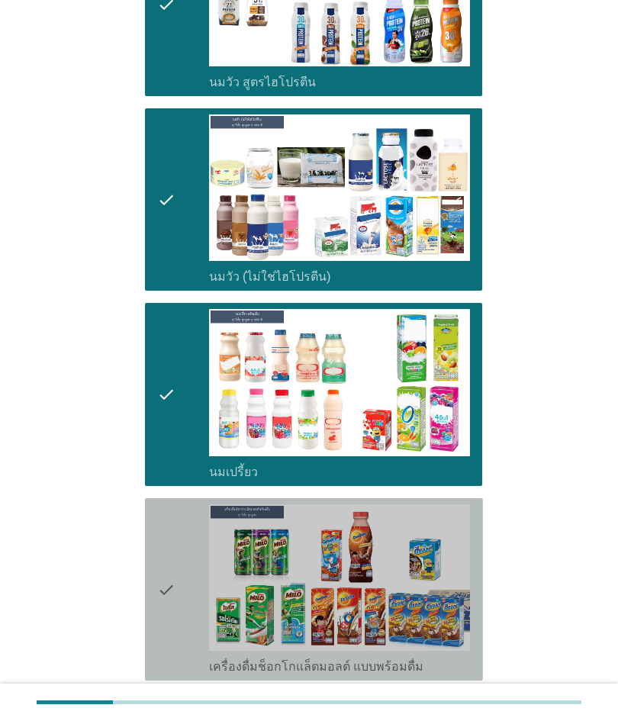
click at [177, 557] on div "check" at bounding box center [183, 589] width 52 height 170
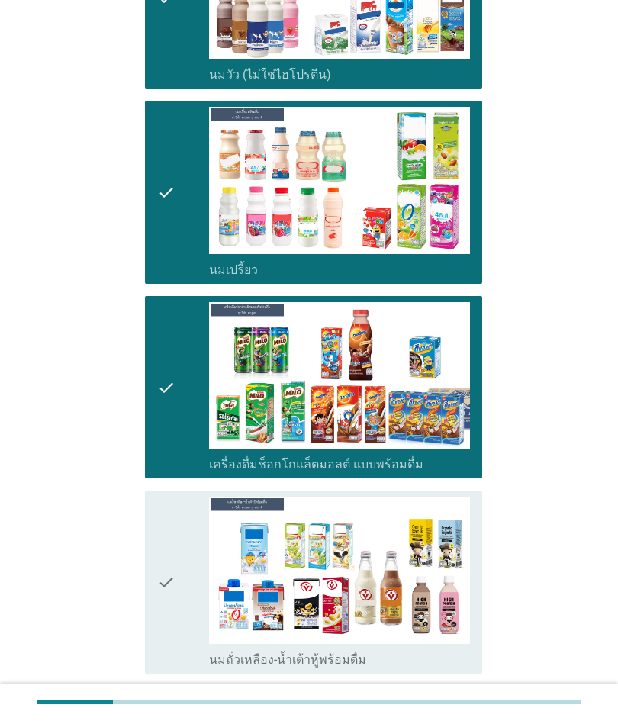
scroll to position [476, 0]
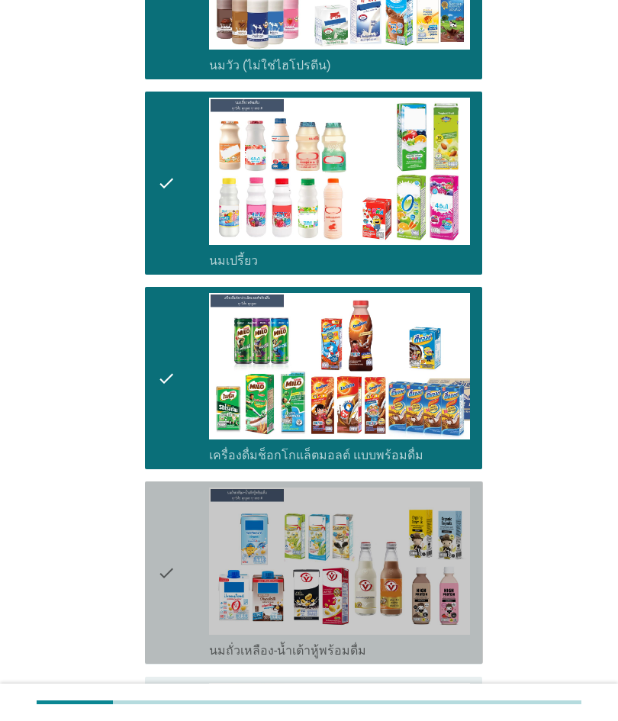
click at [182, 539] on div "check" at bounding box center [183, 573] width 52 height 170
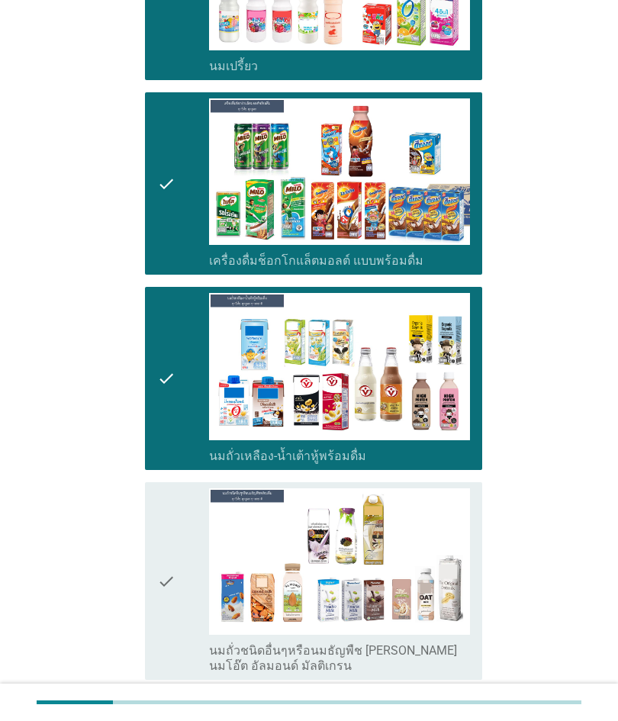
click at [195, 539] on div "check" at bounding box center [183, 580] width 52 height 185
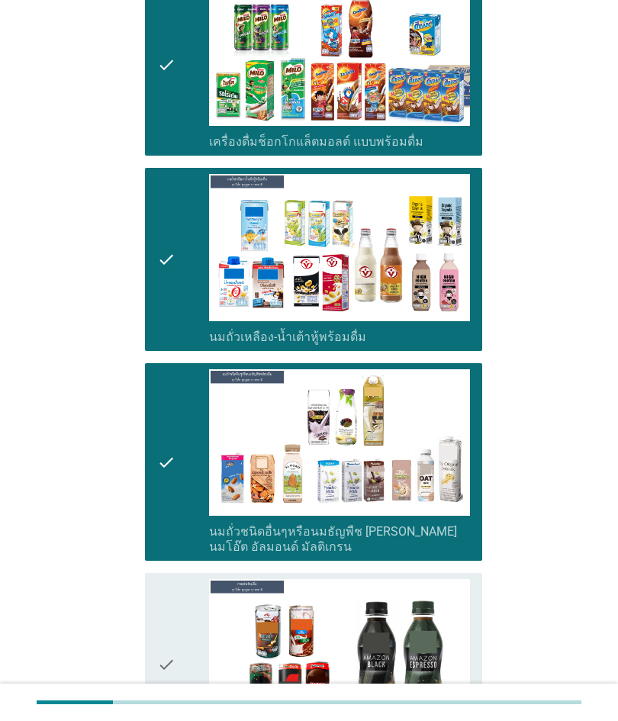
scroll to position [816, 0]
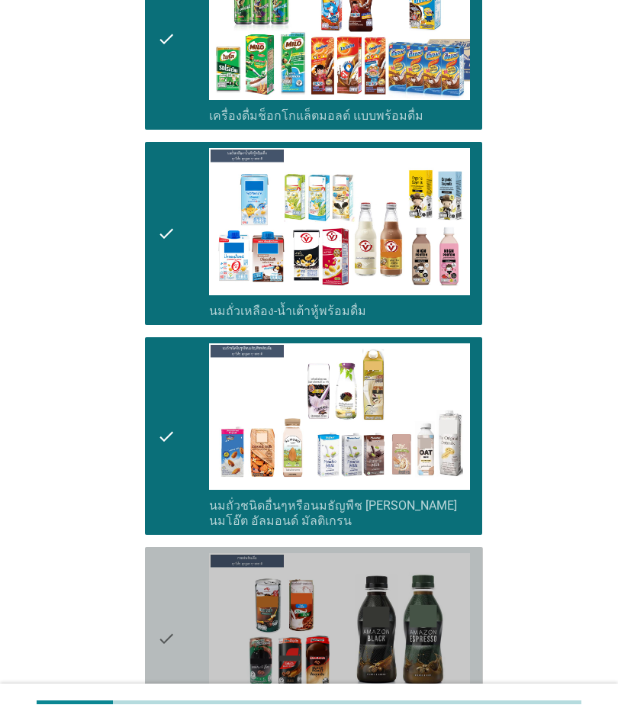
click at [186, 565] on div "check" at bounding box center [183, 638] width 52 height 170
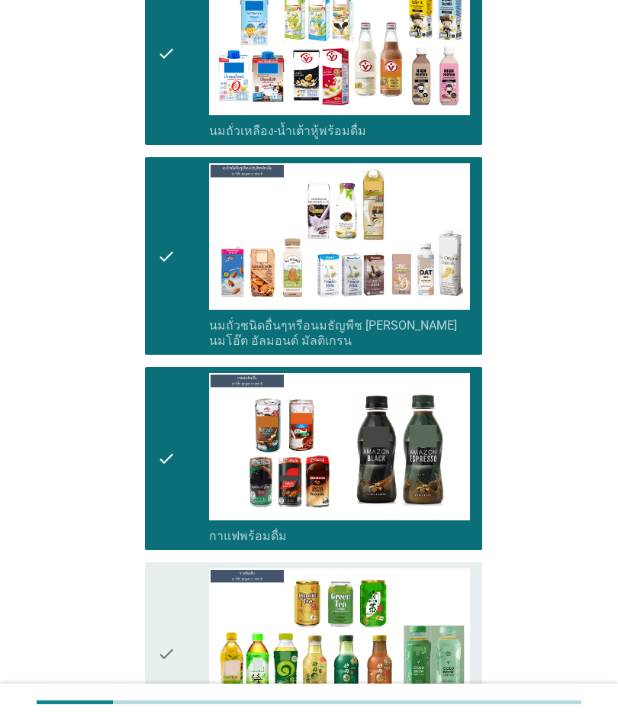
scroll to position [1008, 0]
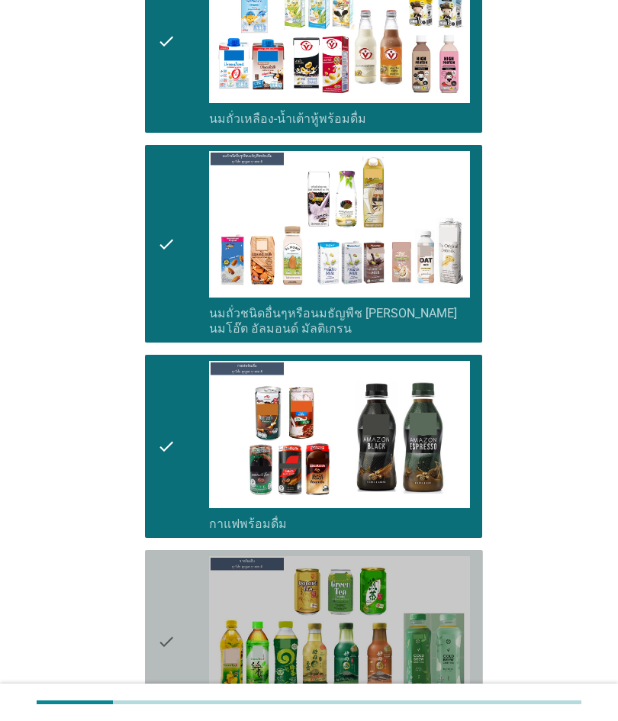
click at [189, 574] on div "check" at bounding box center [183, 641] width 52 height 170
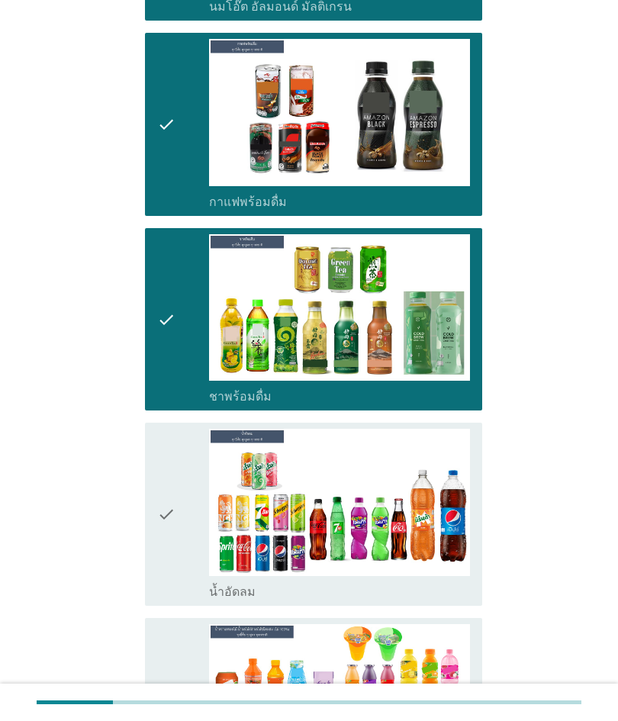
scroll to position [1332, 0]
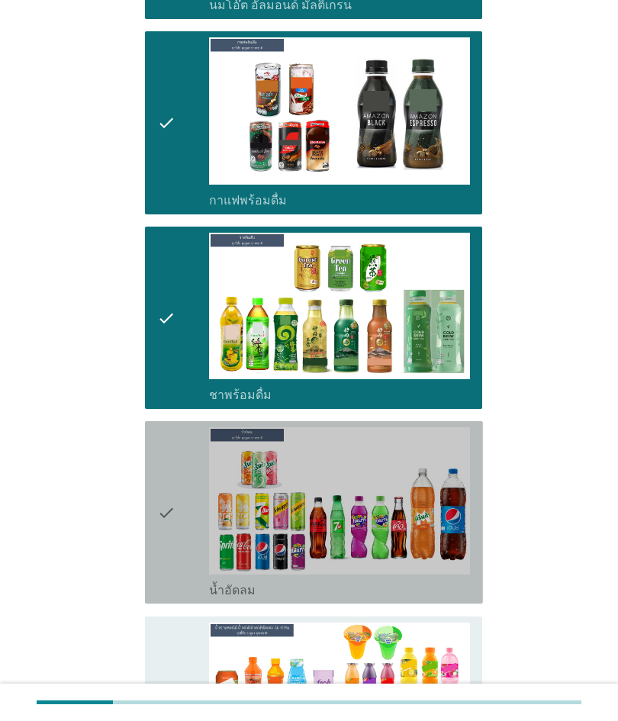
click at [198, 593] on div "check" at bounding box center [183, 512] width 52 height 170
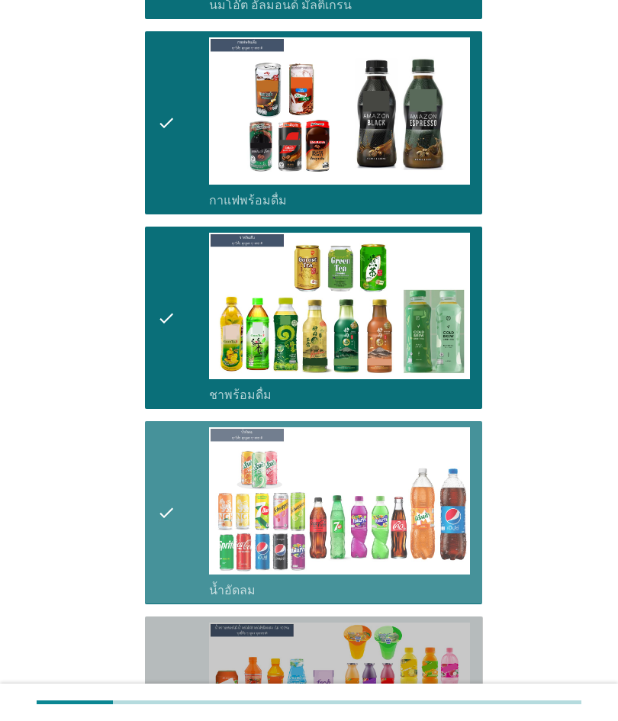
click at [204, 673] on div "check" at bounding box center [183, 723] width 52 height 201
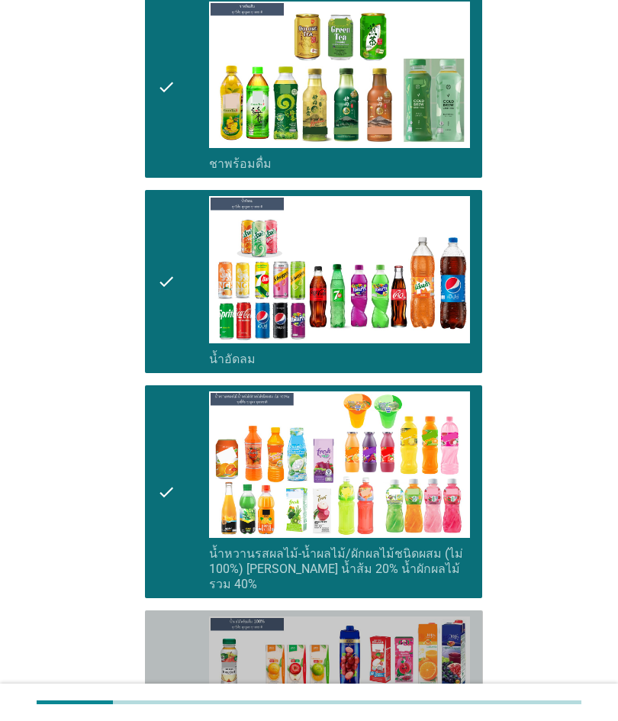
click at [181, 617] on div "check" at bounding box center [183, 702] width 52 height 170
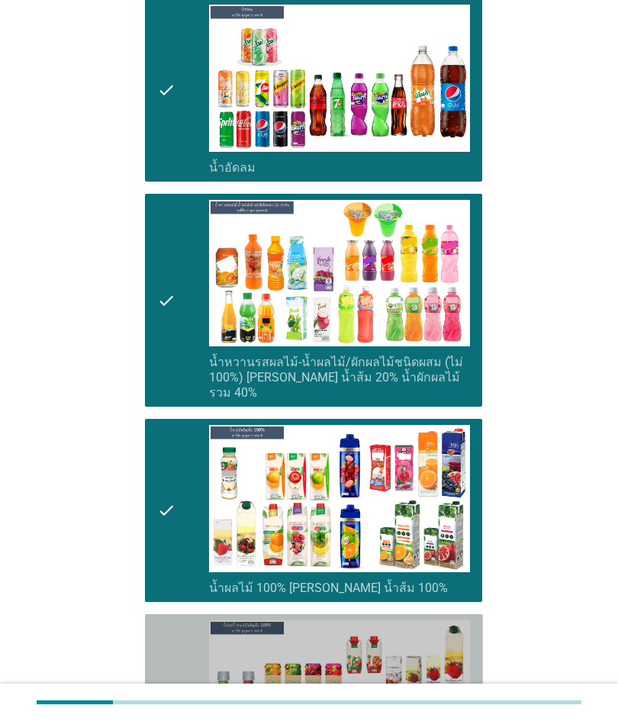
click at [196, 623] on div "check" at bounding box center [183, 712] width 52 height 185
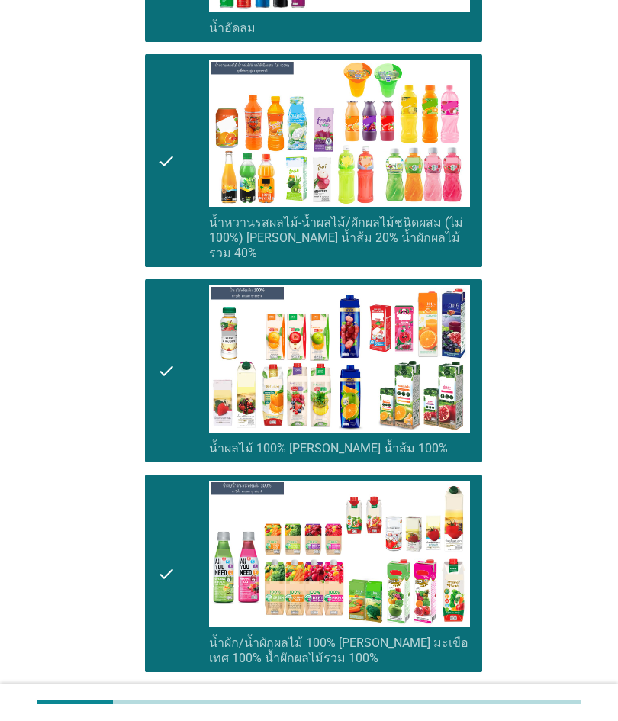
scroll to position [1919, 0]
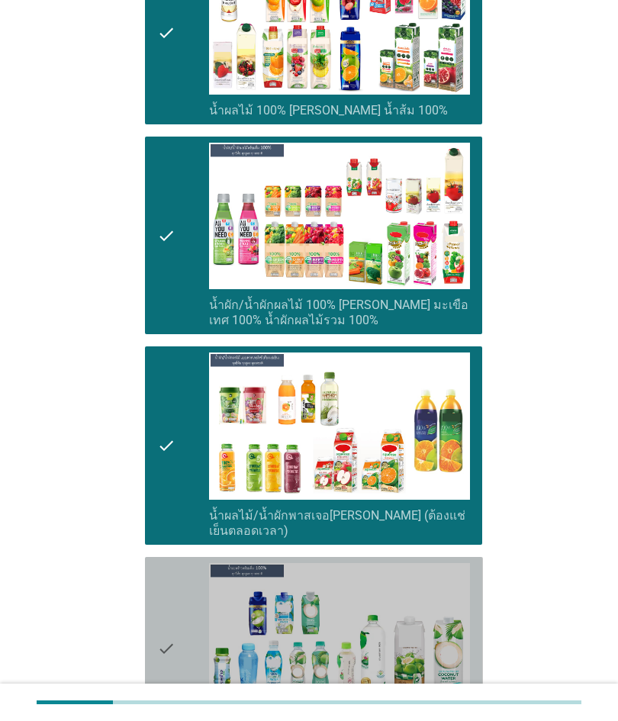
click at [178, 604] on div "check" at bounding box center [183, 648] width 52 height 170
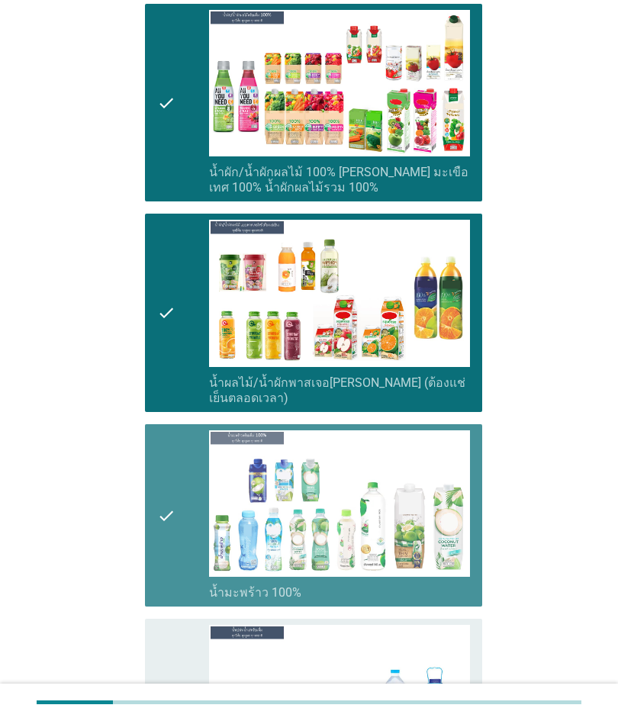
scroll to position [2382, 0]
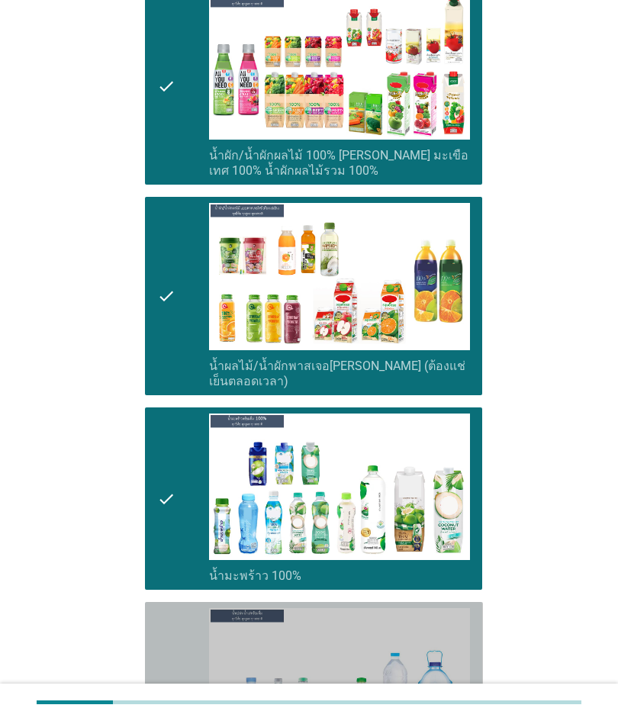
click at [185, 608] on div "check" at bounding box center [183, 693] width 52 height 170
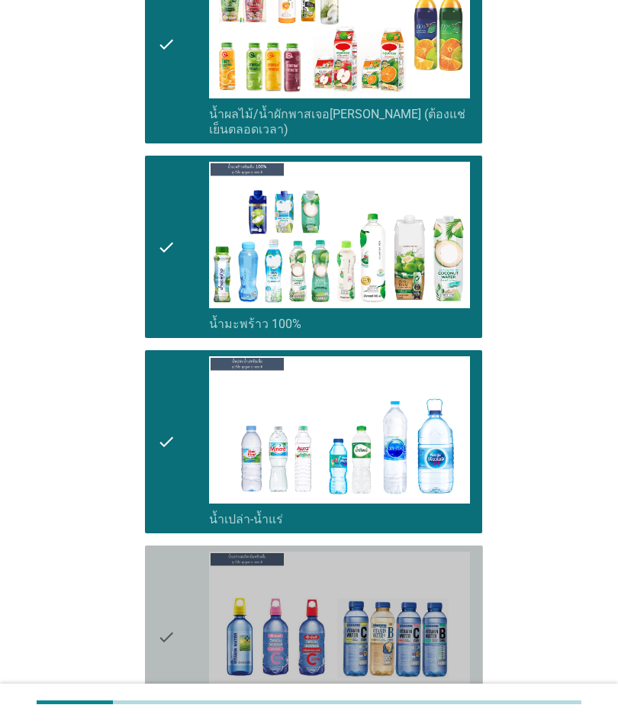
click at [188, 587] on div "check" at bounding box center [183, 637] width 52 height 170
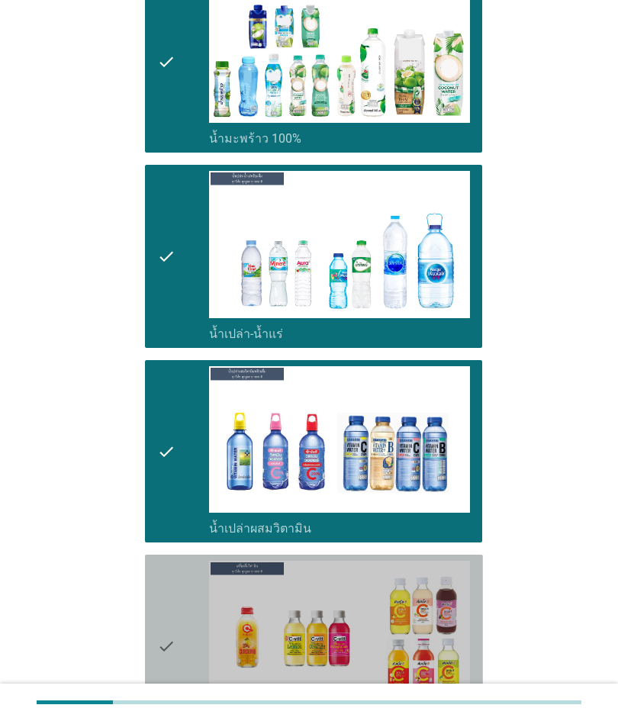
click at [191, 580] on div "check" at bounding box center [183, 646] width 52 height 170
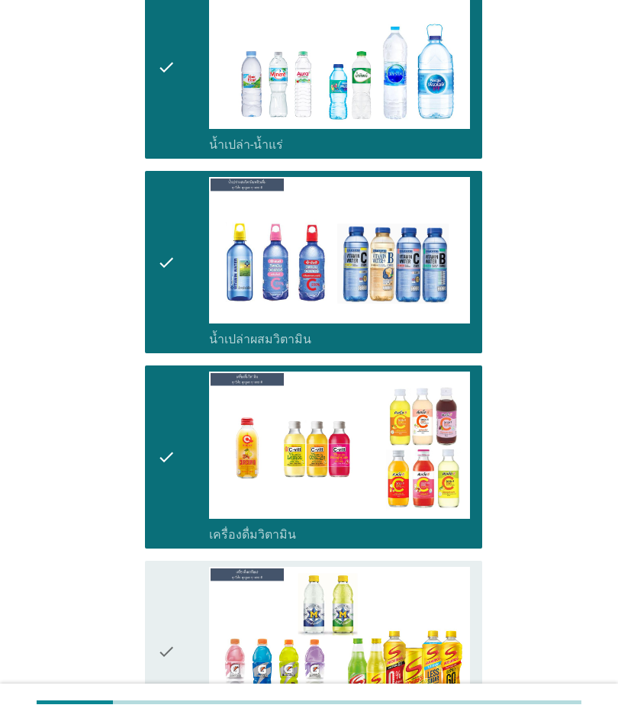
scroll to position [3052, 0]
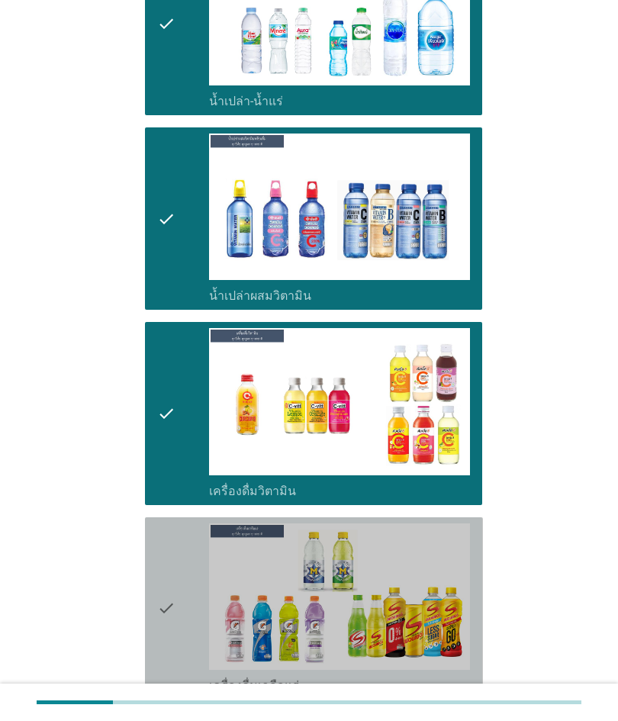
click at [190, 582] on div "check" at bounding box center [183, 608] width 52 height 170
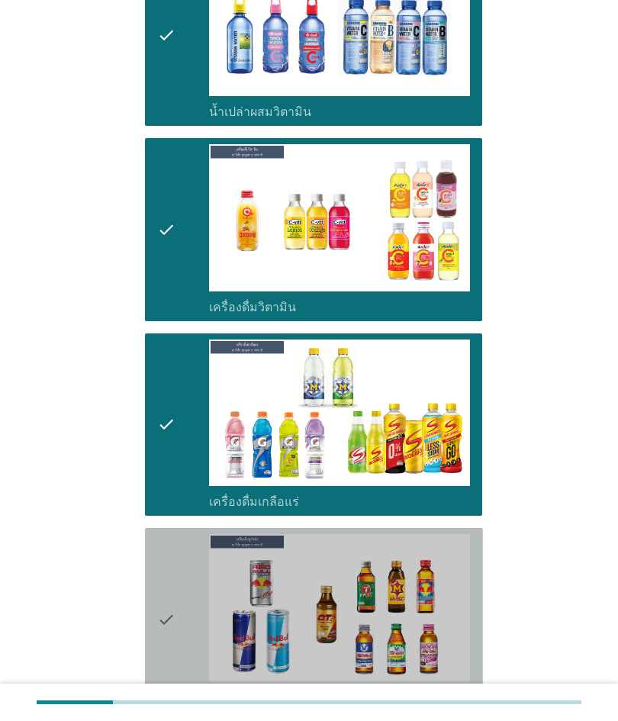
click at [190, 585] on div "check" at bounding box center [183, 619] width 52 height 170
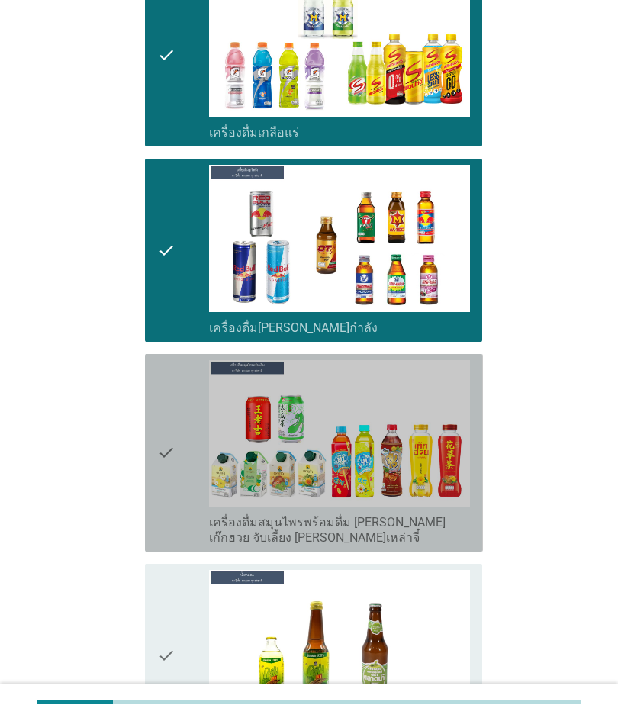
click at [161, 465] on icon "check" at bounding box center [166, 452] width 18 height 185
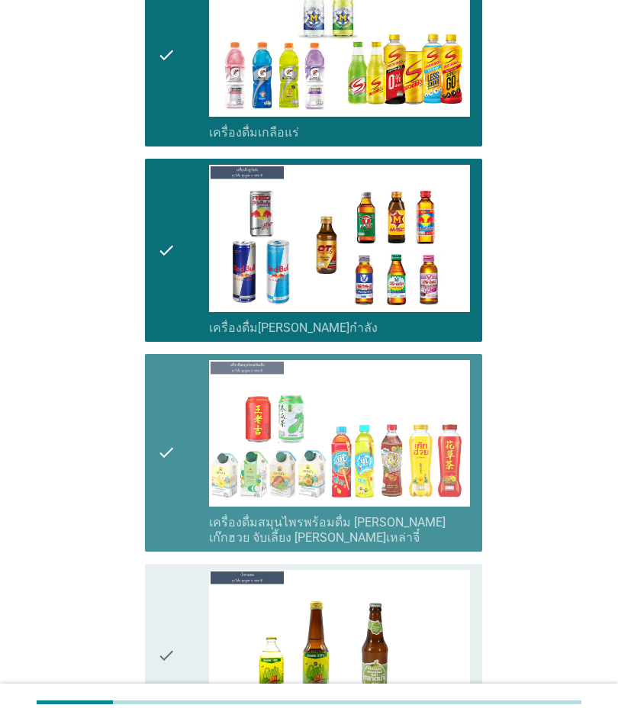
click at [195, 595] on div "check" at bounding box center [183, 655] width 52 height 170
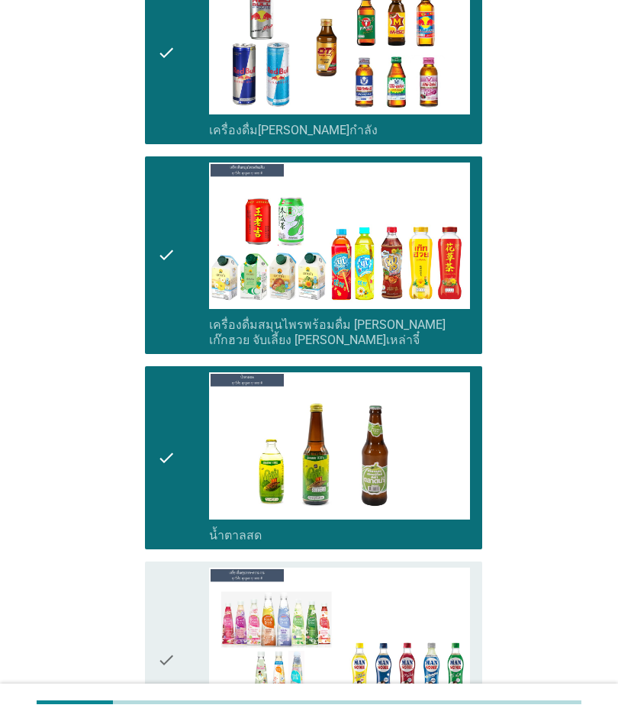
click at [183, 577] on div "check" at bounding box center [183, 660] width 52 height 185
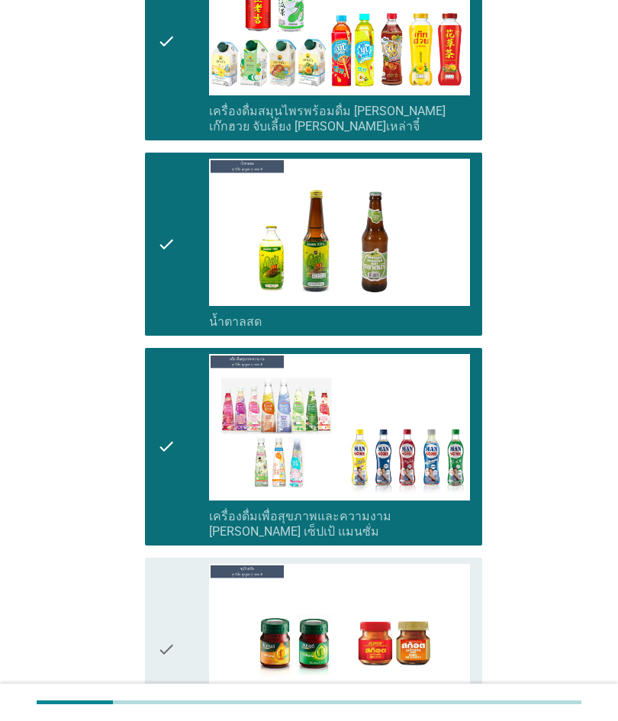
click at [188, 575] on div "check" at bounding box center [183, 649] width 52 height 170
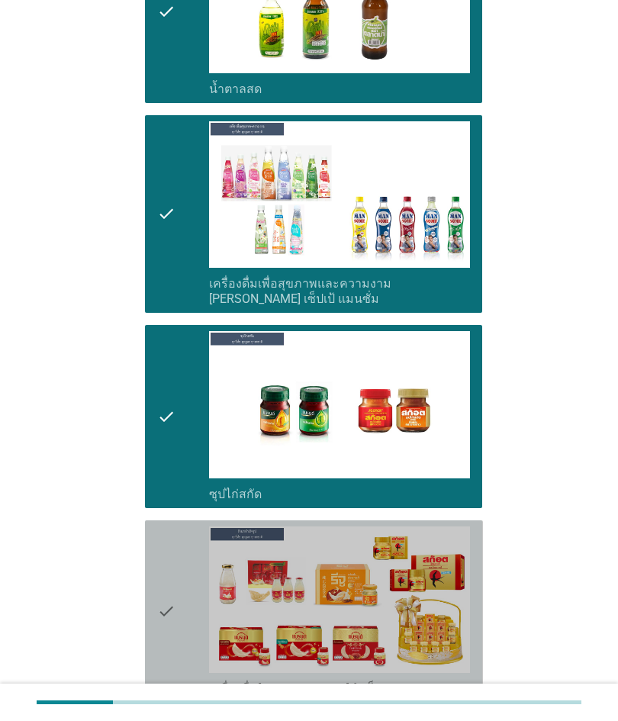
click at [185, 570] on div "check" at bounding box center [183, 612] width 52 height 170
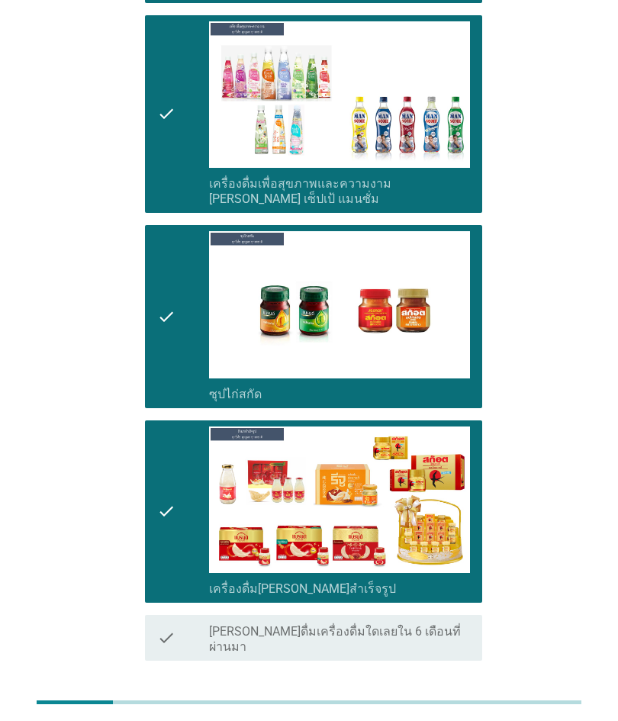
scroll to position [4348, 0]
click at [441, 703] on button "ต่อไป" at bounding box center [442, 716] width 67 height 27
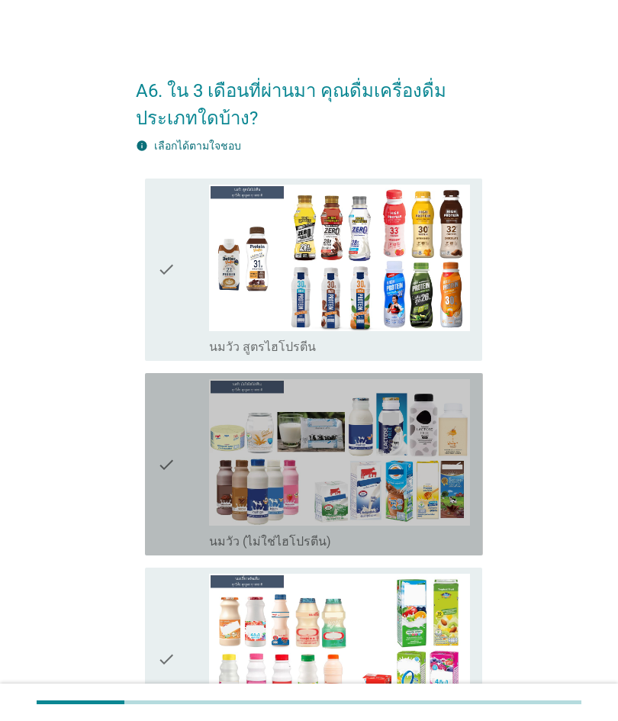
click at [177, 507] on div "check" at bounding box center [183, 464] width 52 height 170
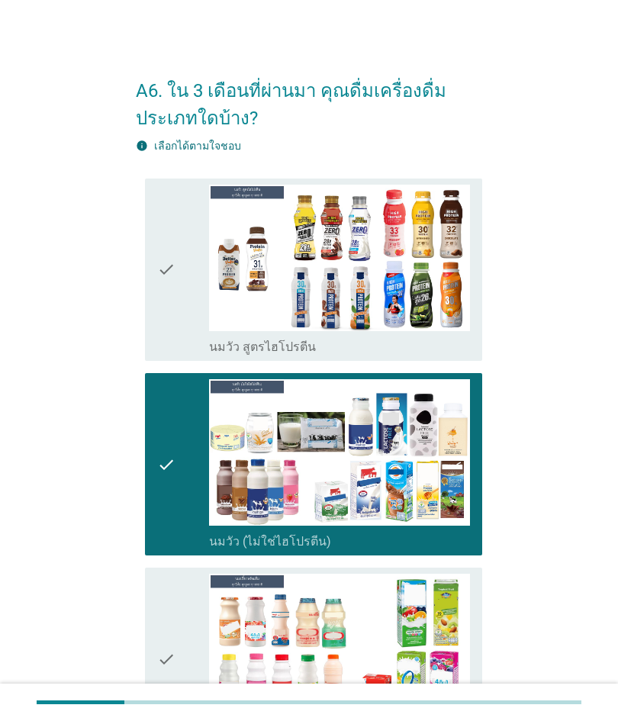
click at [169, 314] on icon "check" at bounding box center [166, 270] width 18 height 170
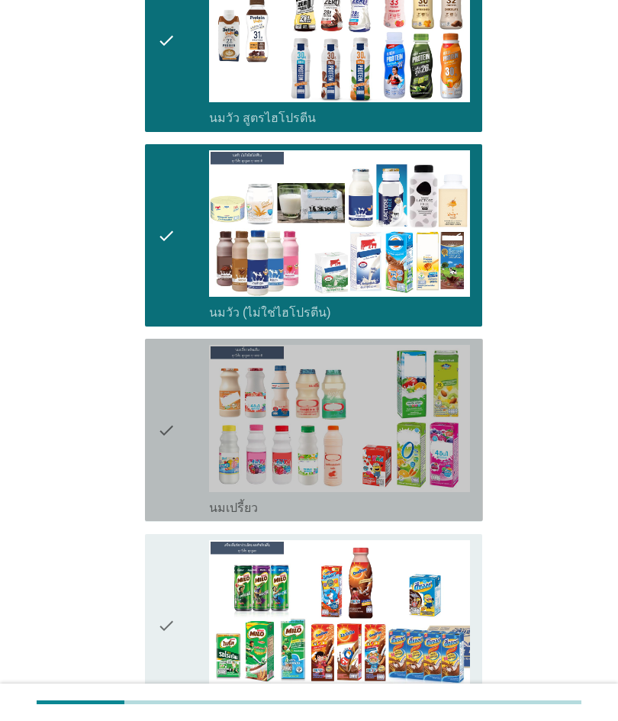
click at [171, 440] on icon "check" at bounding box center [166, 430] width 18 height 170
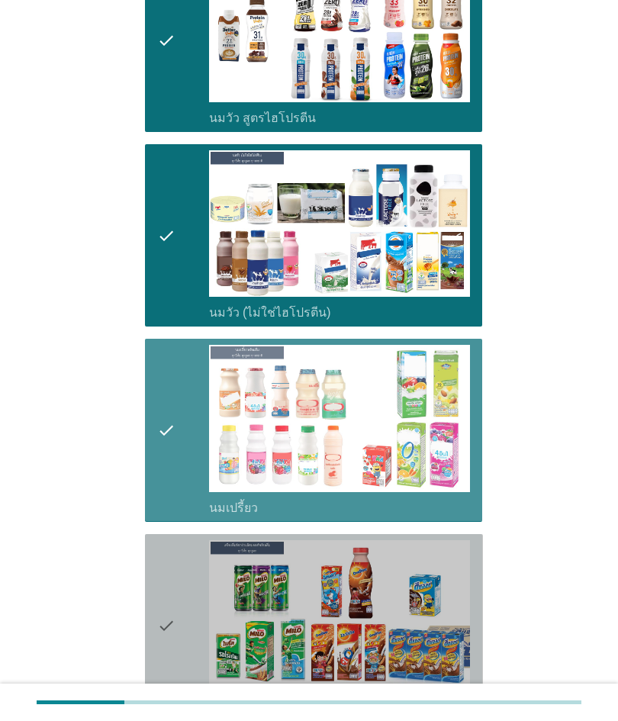
click at [180, 604] on div "check" at bounding box center [183, 625] width 52 height 170
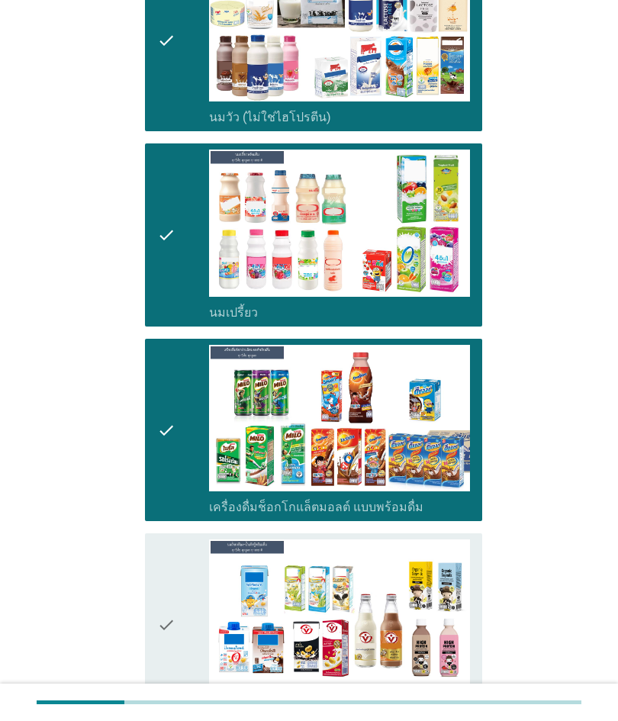
scroll to position [456, 0]
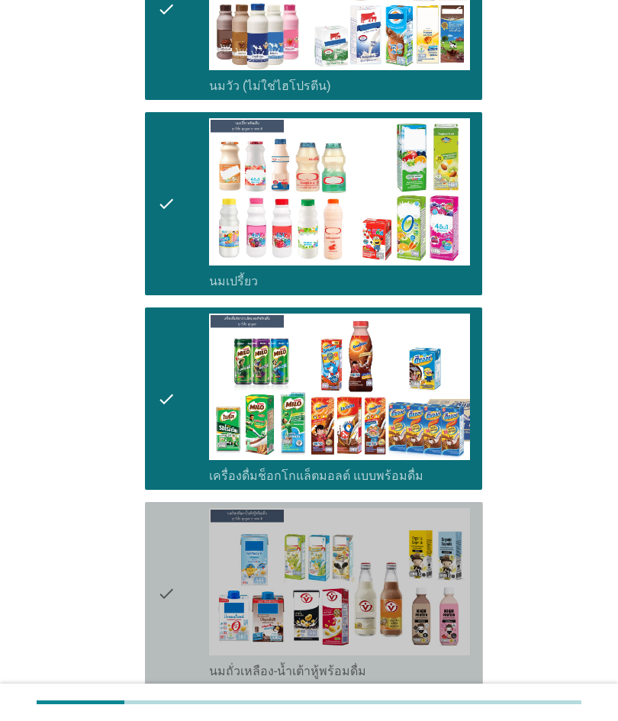
click at [182, 546] on div "check" at bounding box center [183, 593] width 52 height 170
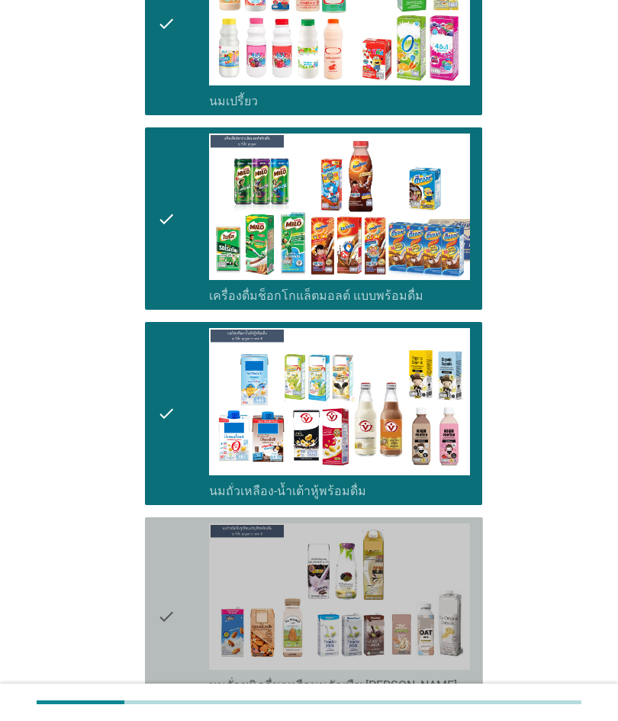
click at [188, 555] on div "check" at bounding box center [183, 615] width 52 height 185
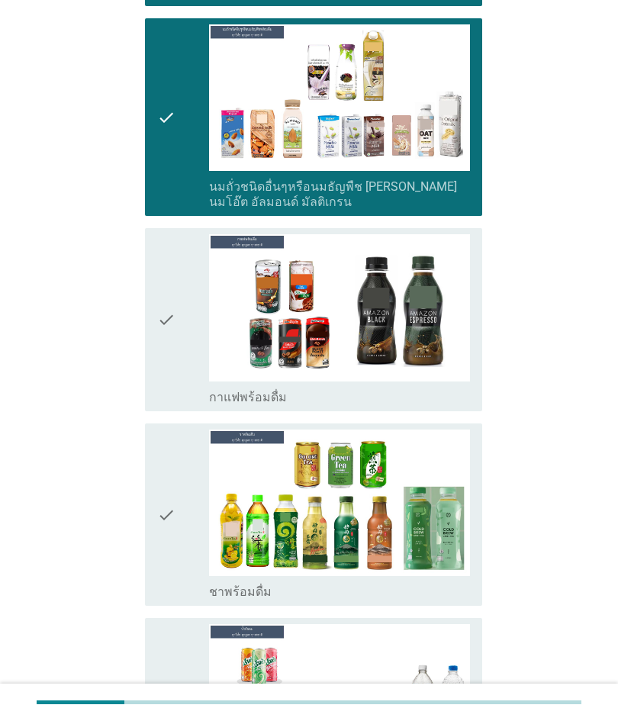
scroll to position [1138, 0]
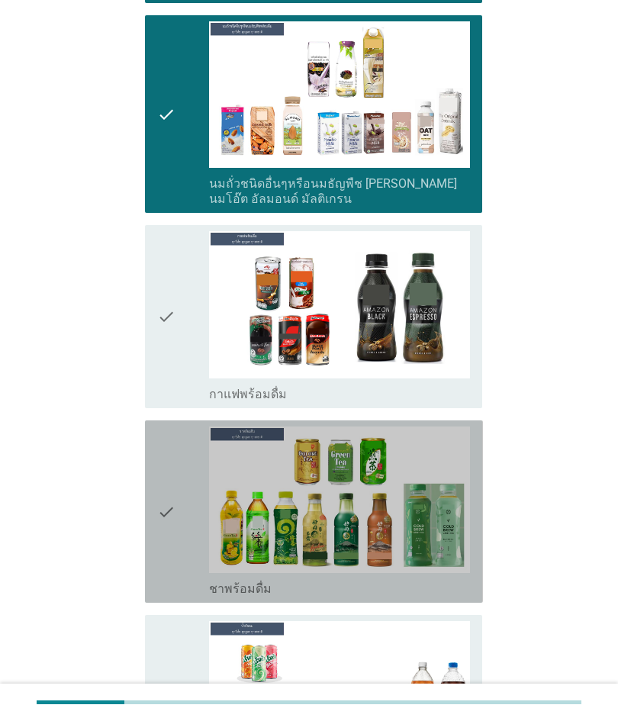
click at [179, 488] on div "check" at bounding box center [183, 512] width 52 height 170
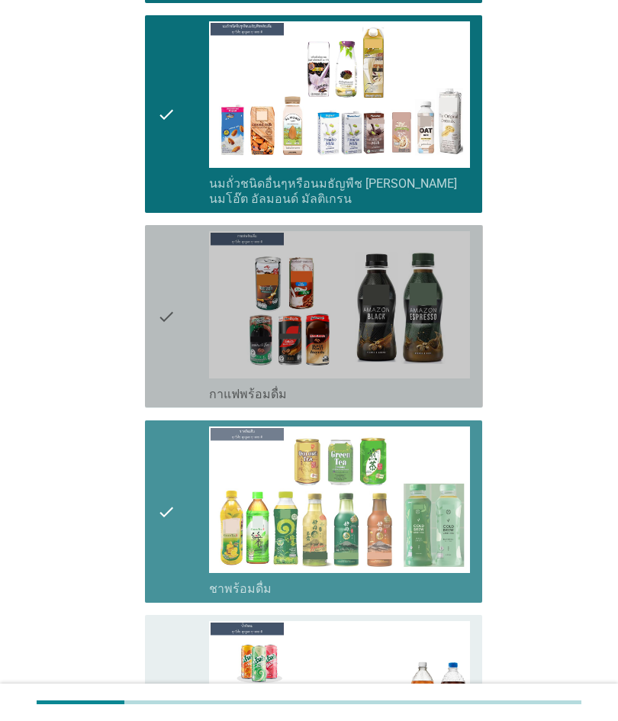
click at [162, 386] on icon "check" at bounding box center [166, 316] width 18 height 170
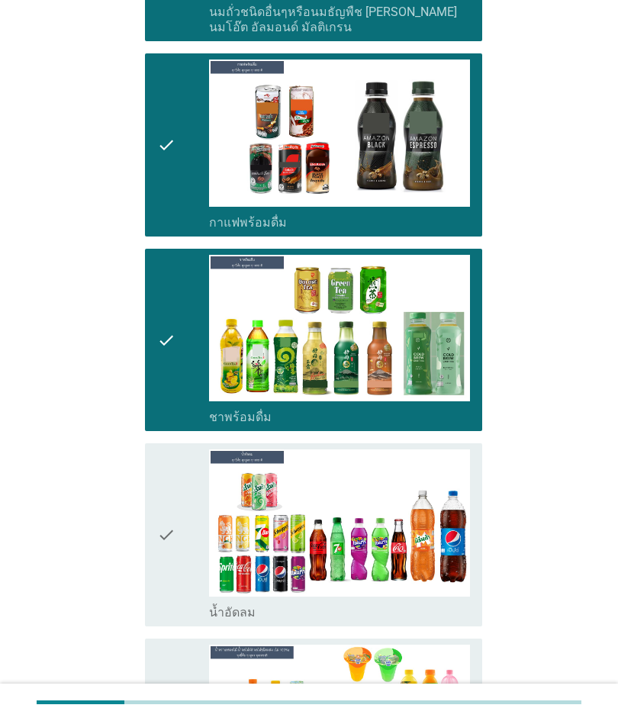
scroll to position [1336, 0]
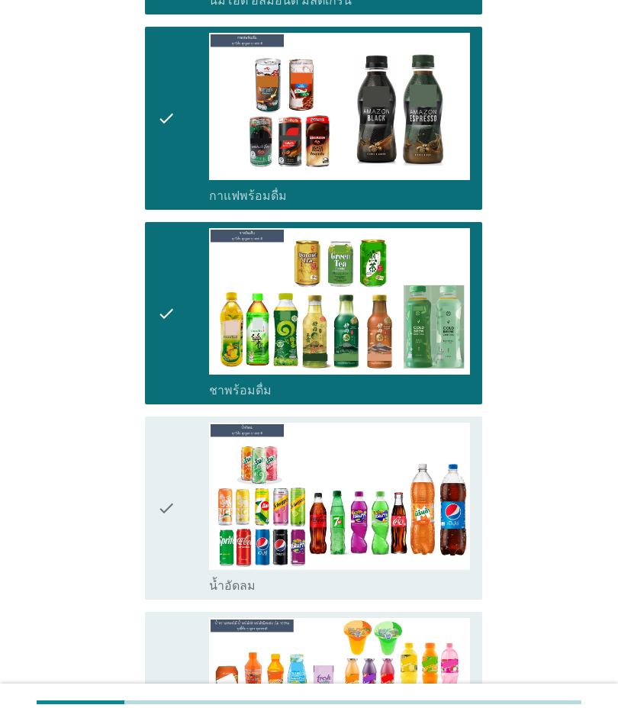
click at [185, 488] on div "check" at bounding box center [183, 508] width 52 height 170
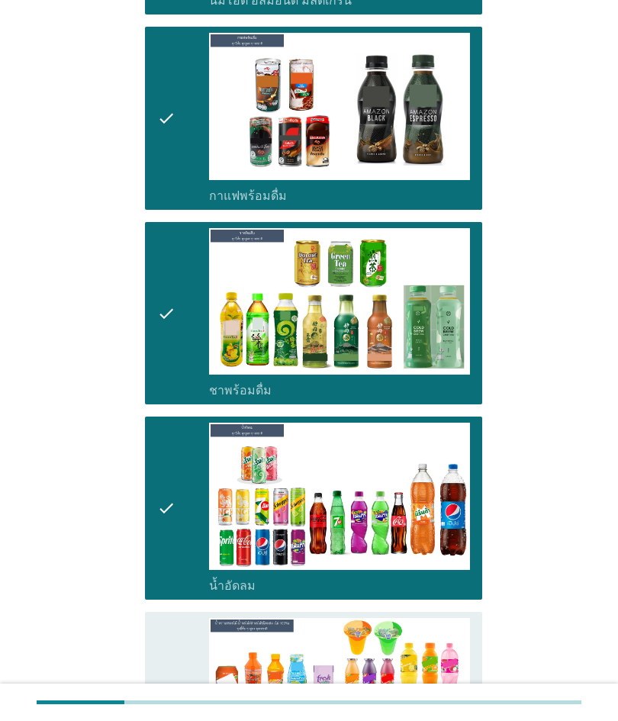
click at [187, 646] on div "check" at bounding box center [183, 718] width 52 height 201
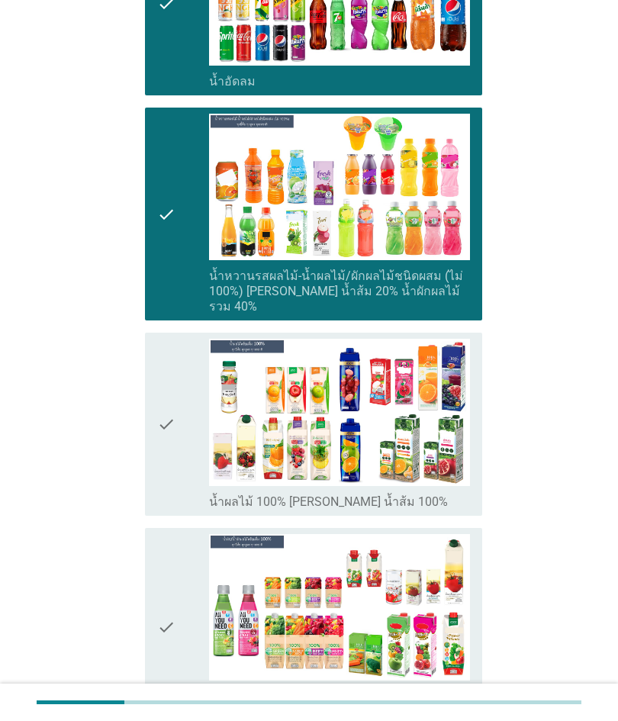
scroll to position [1870, 0]
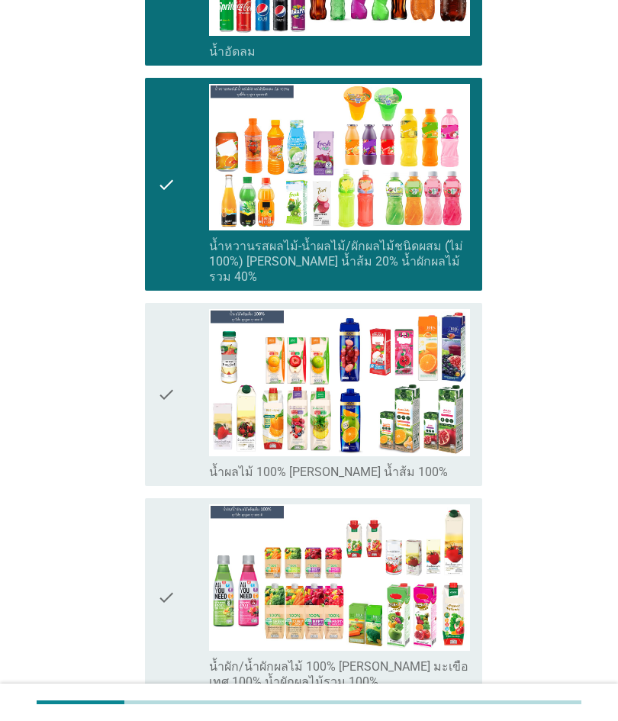
click at [185, 529] on div "check" at bounding box center [183, 596] width 52 height 185
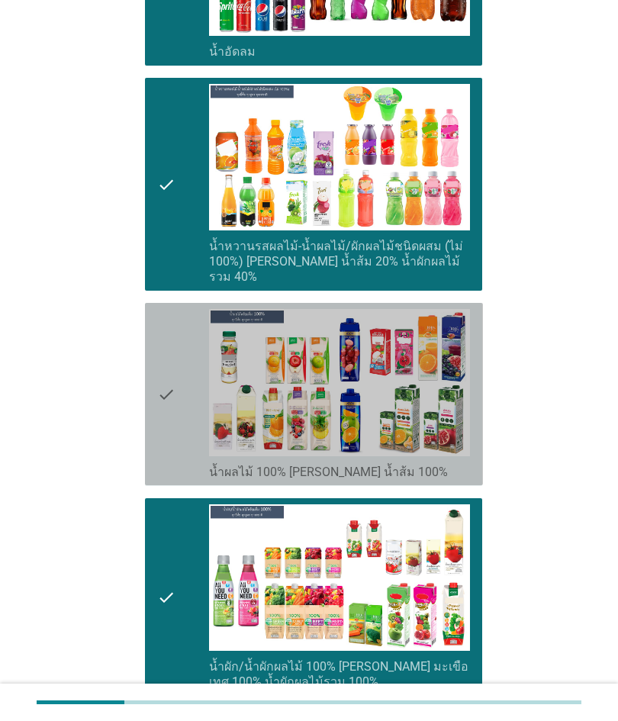
click at [157, 424] on icon "check" at bounding box center [166, 394] width 18 height 170
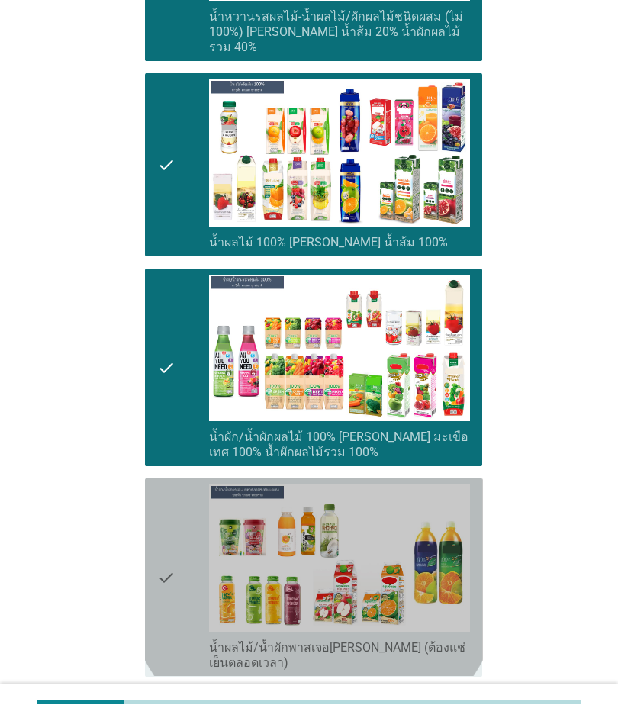
click at [189, 509] on div "check" at bounding box center [183, 577] width 52 height 185
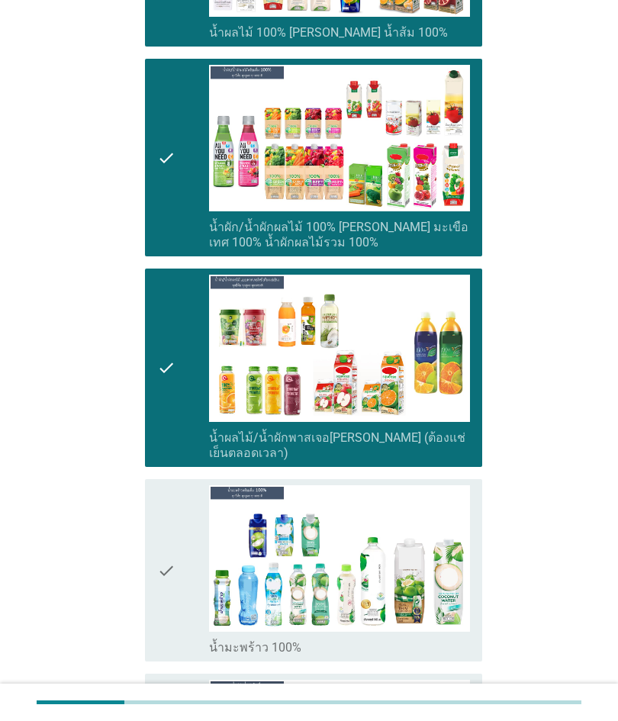
scroll to position [2334, 0]
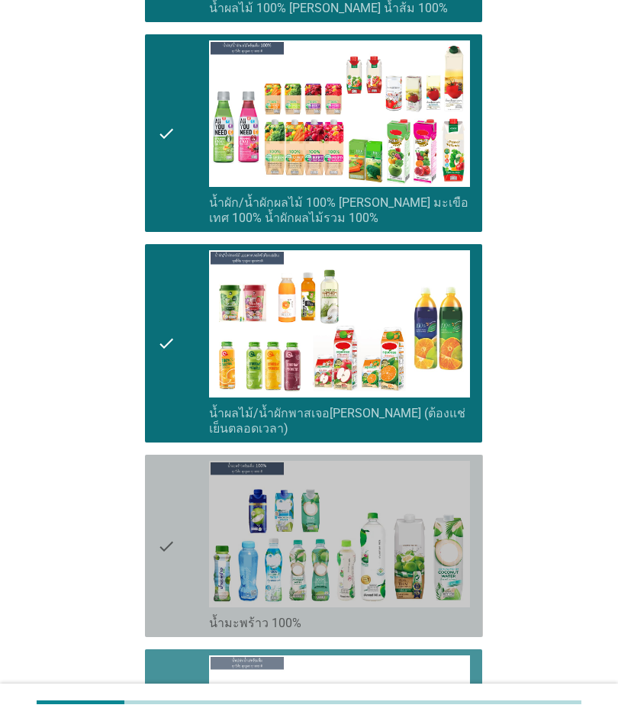
click at [179, 521] on div "check" at bounding box center [183, 546] width 52 height 170
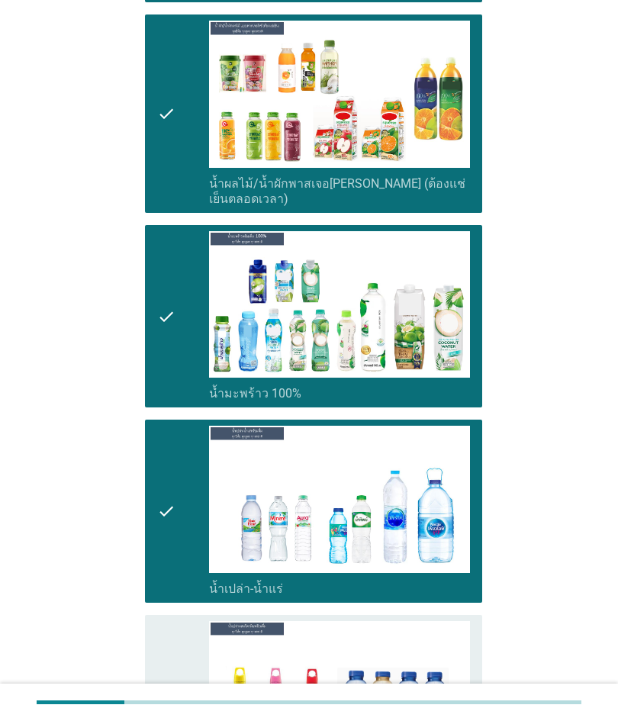
scroll to position [2583, 0]
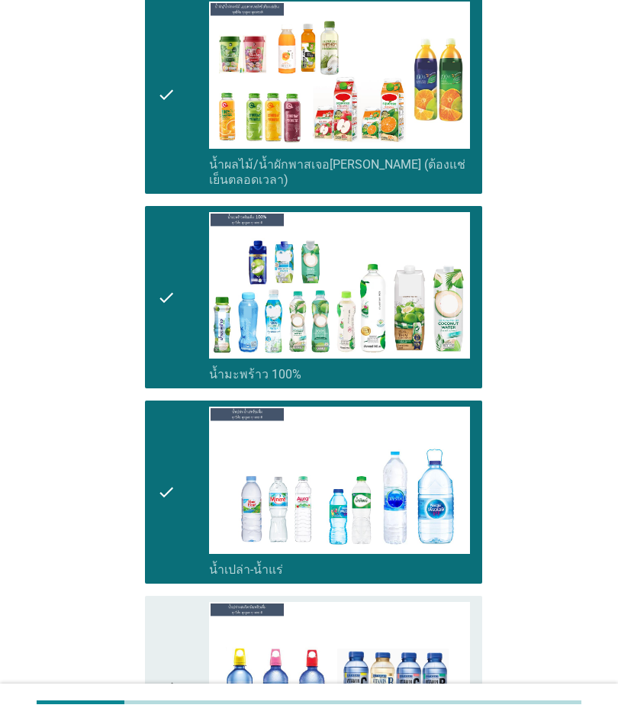
click at [197, 596] on div "check check_box_outline_blank น้ำเปล่าผสมวิตามิน" at bounding box center [314, 687] width 338 height 182
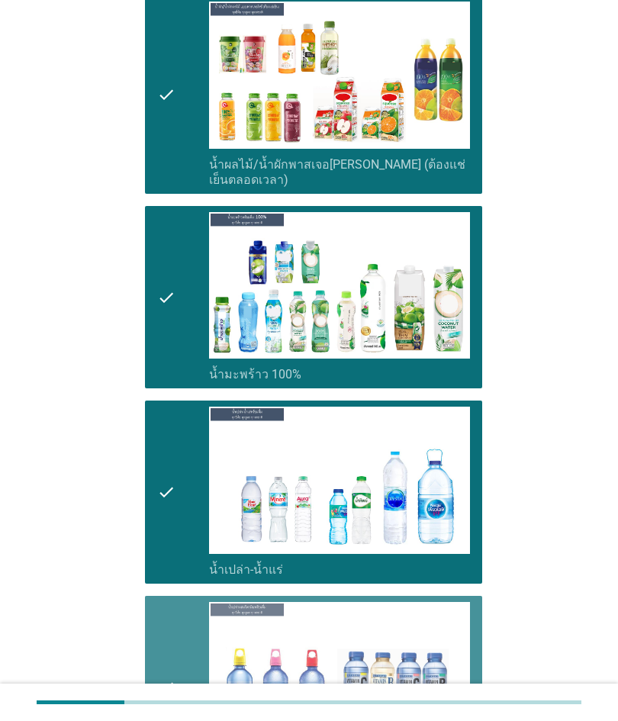
click at [194, 602] on div "check" at bounding box center [183, 687] width 52 height 170
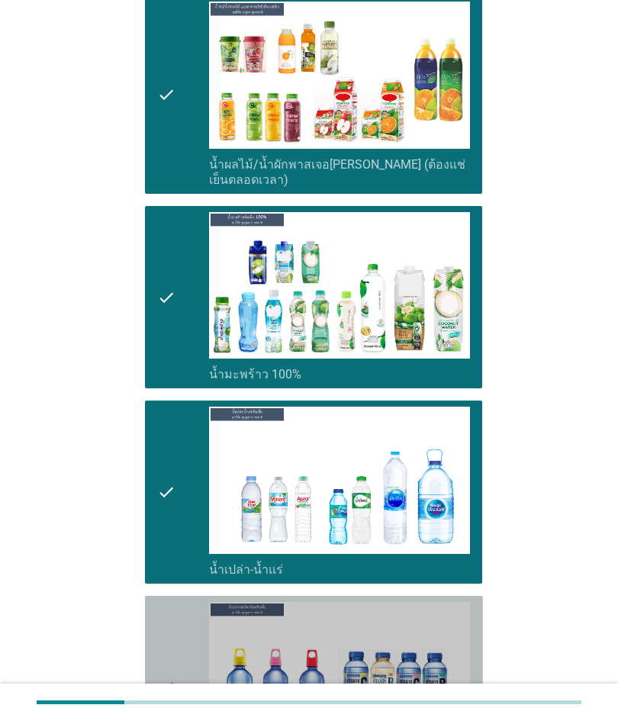
click at [194, 602] on div "check" at bounding box center [183, 687] width 52 height 170
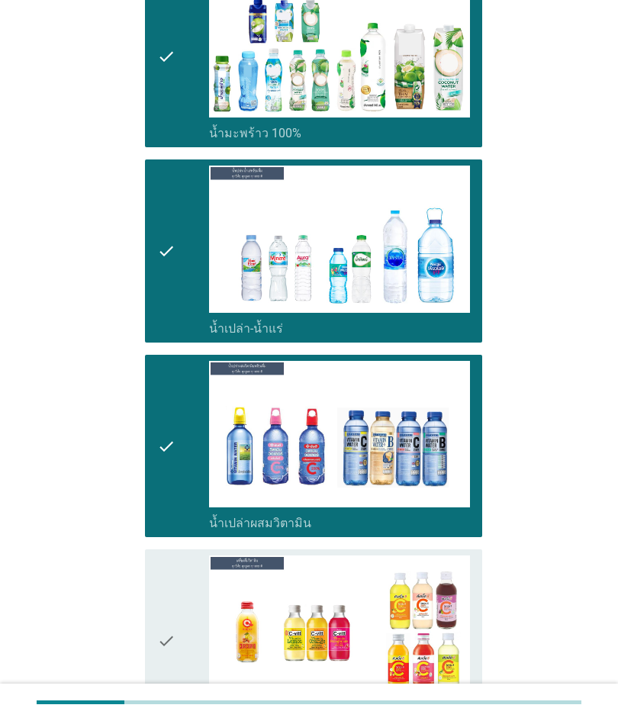
scroll to position [2857, 0]
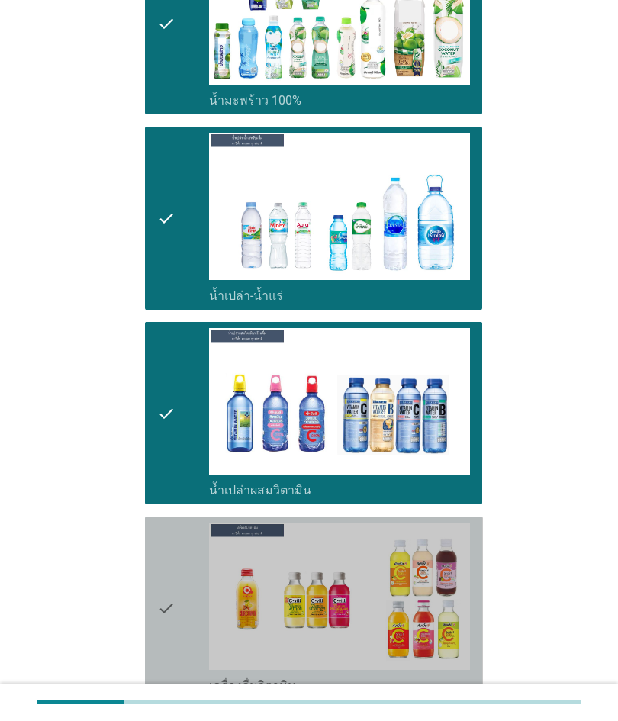
click at [183, 528] on div "check" at bounding box center [183, 608] width 52 height 170
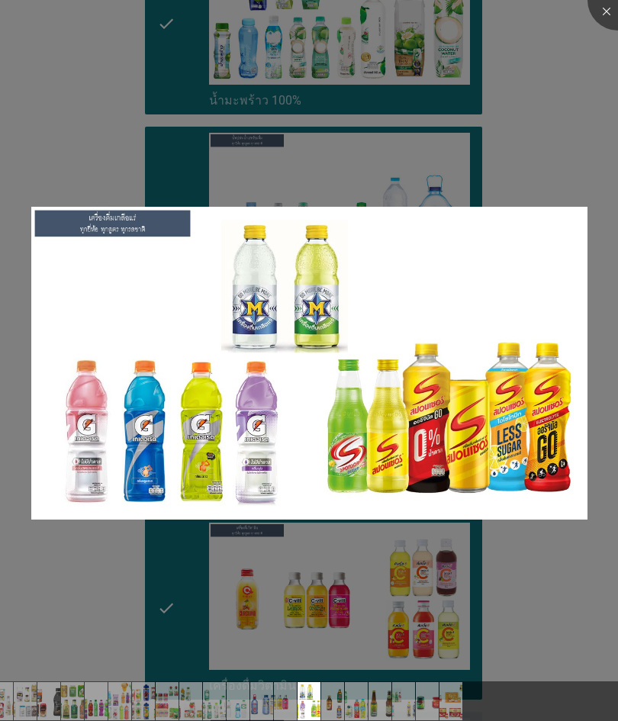
click at [185, 575] on div at bounding box center [309, 360] width 618 height 721
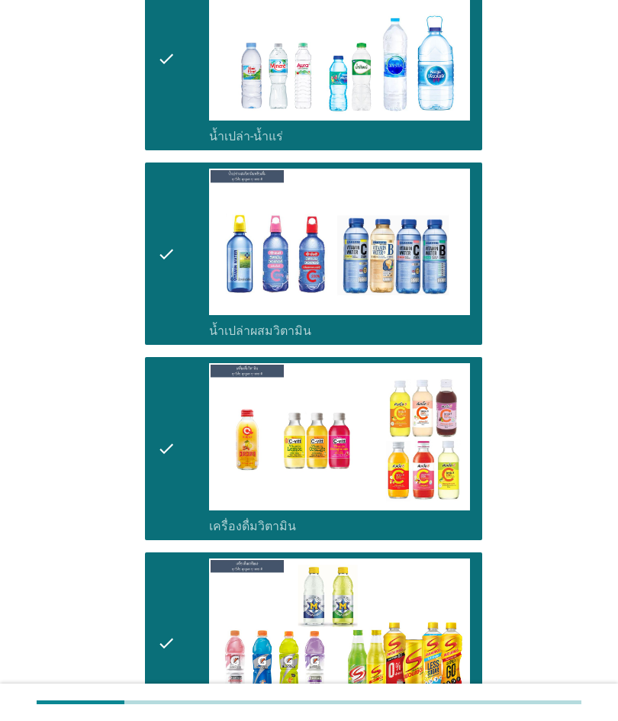
scroll to position [3037, 0]
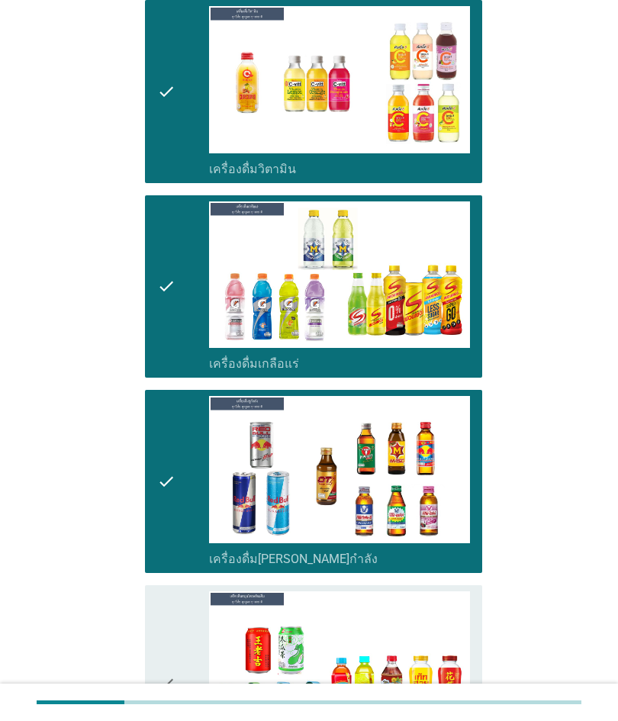
click at [174, 626] on icon "check" at bounding box center [166, 683] width 18 height 185
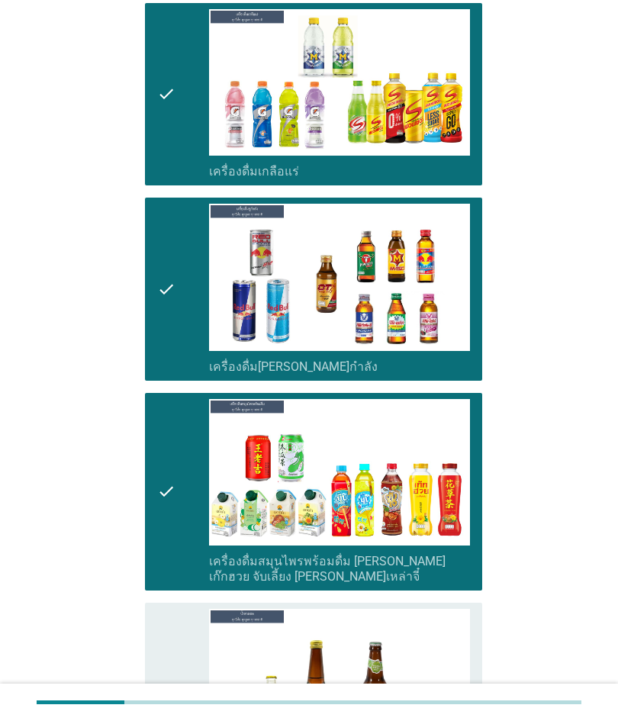
click at [179, 643] on div "check" at bounding box center [183, 694] width 52 height 170
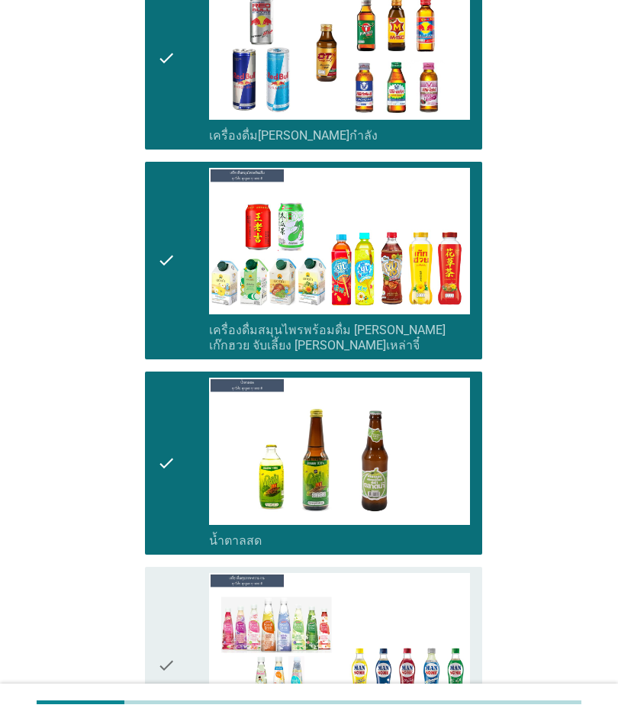
click at [176, 638] on div "check" at bounding box center [183, 665] width 52 height 185
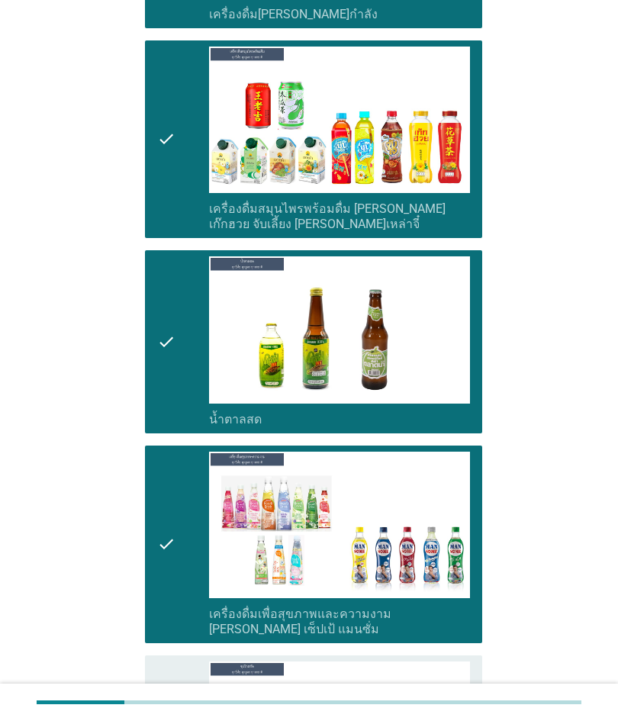
scroll to position [3963, 0]
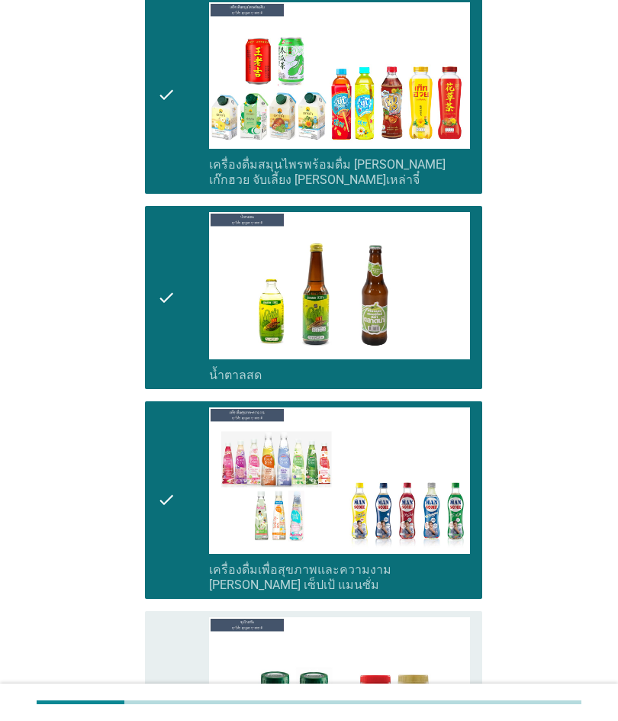
click at [172, 632] on icon "check" at bounding box center [166, 702] width 18 height 170
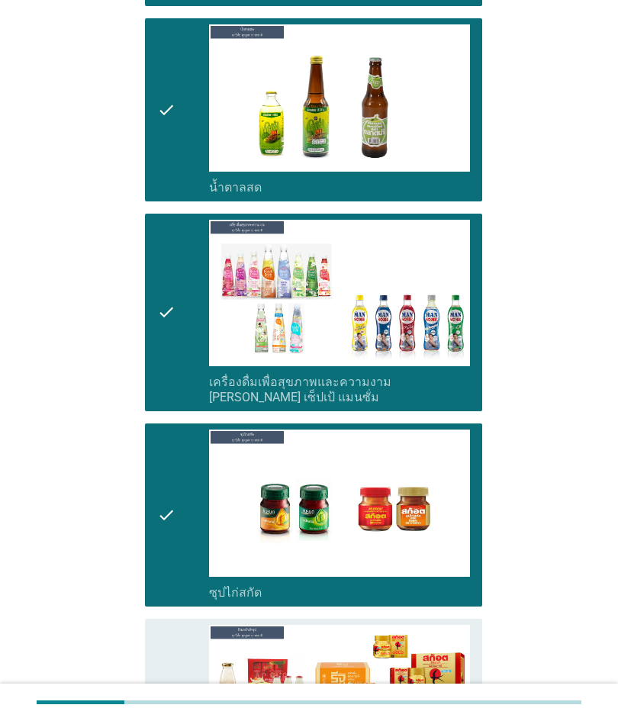
scroll to position [4176, 0]
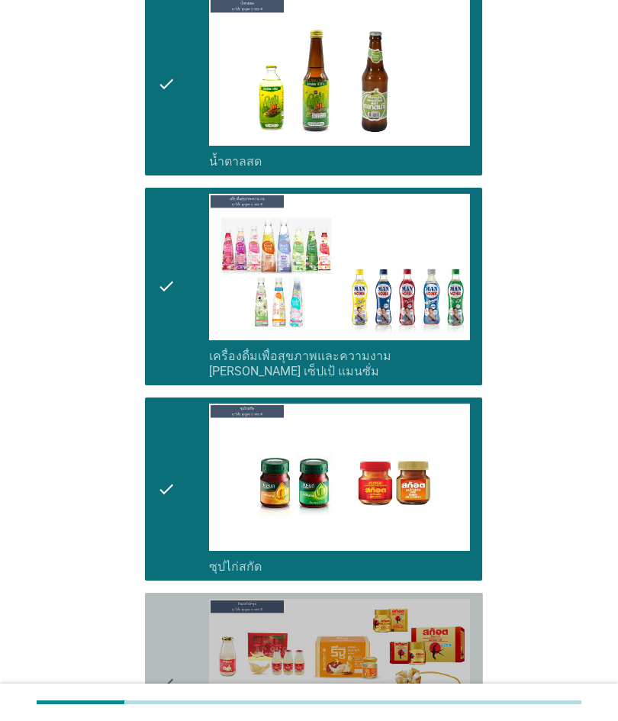
click at [169, 601] on icon "check" at bounding box center [166, 684] width 18 height 170
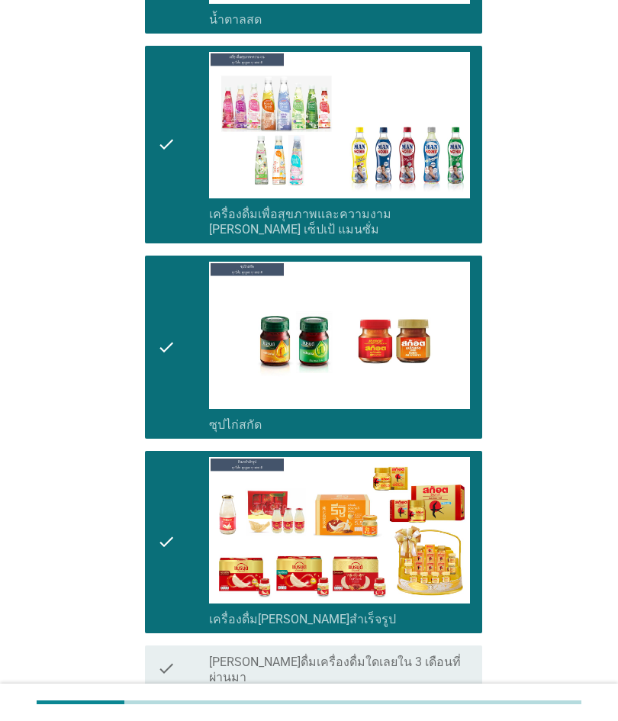
scroll to position [4319, 0]
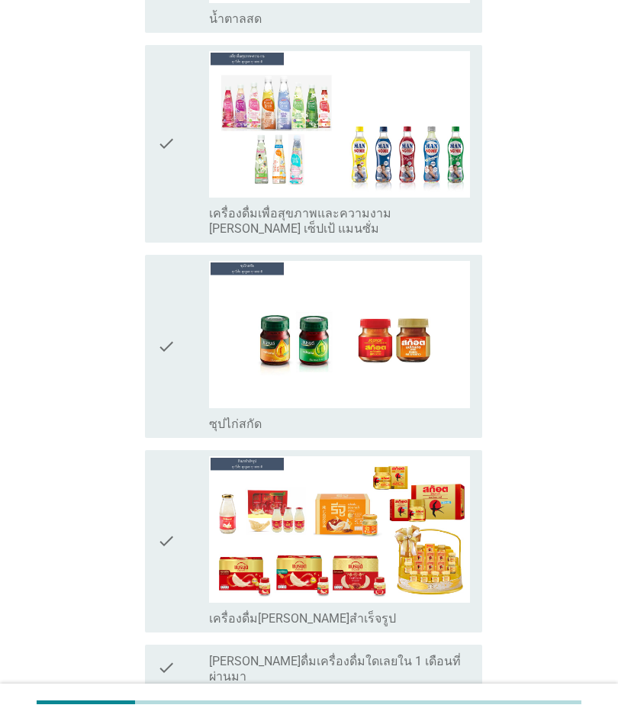
scroll to position [0, 0]
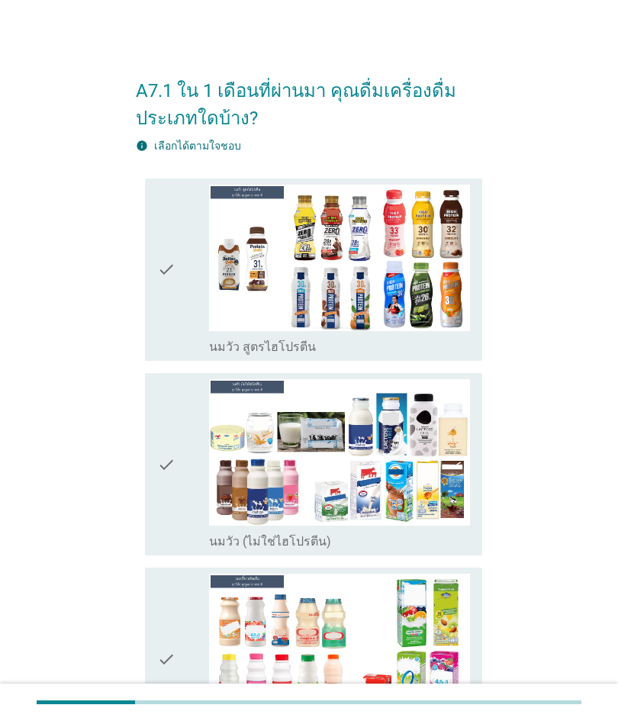
click at [234, 489] on img at bounding box center [339, 452] width 261 height 147
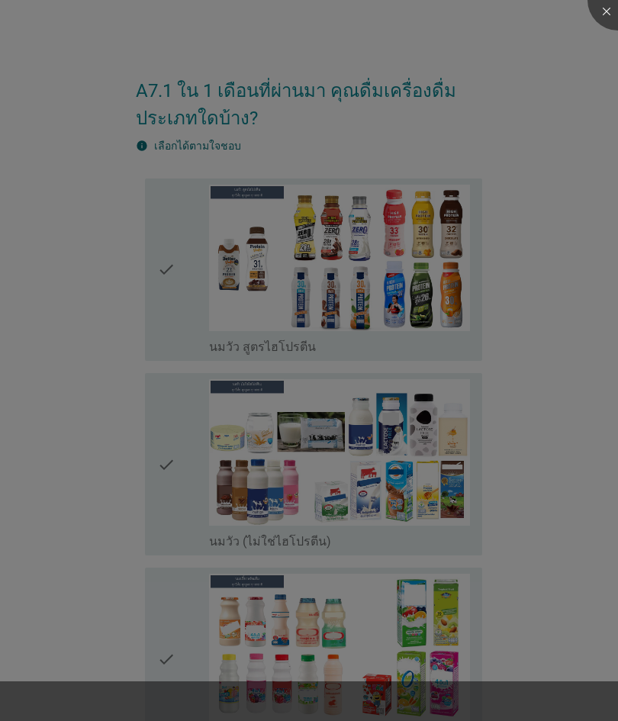
click at [152, 326] on div at bounding box center [309, 360] width 618 height 721
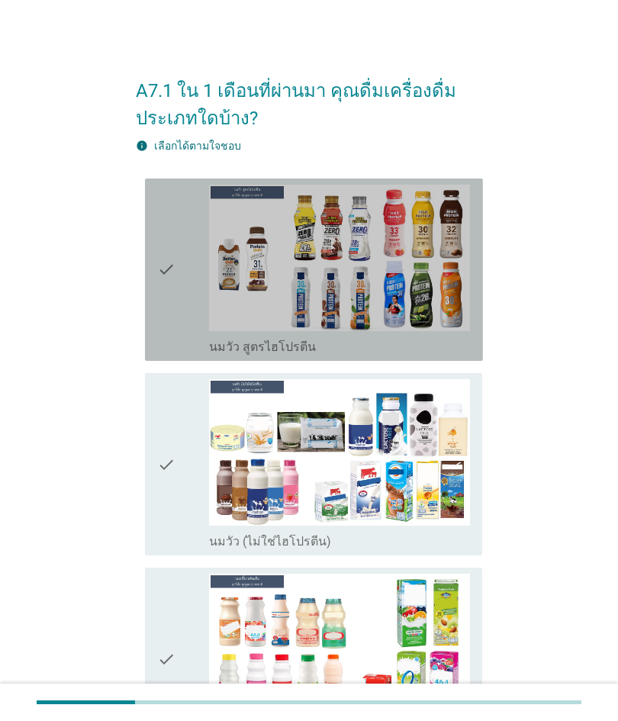
click at [150, 311] on div "check check_box_outline_blank นมวัว สูตรไฮโปรตีน" at bounding box center [314, 270] width 338 height 182
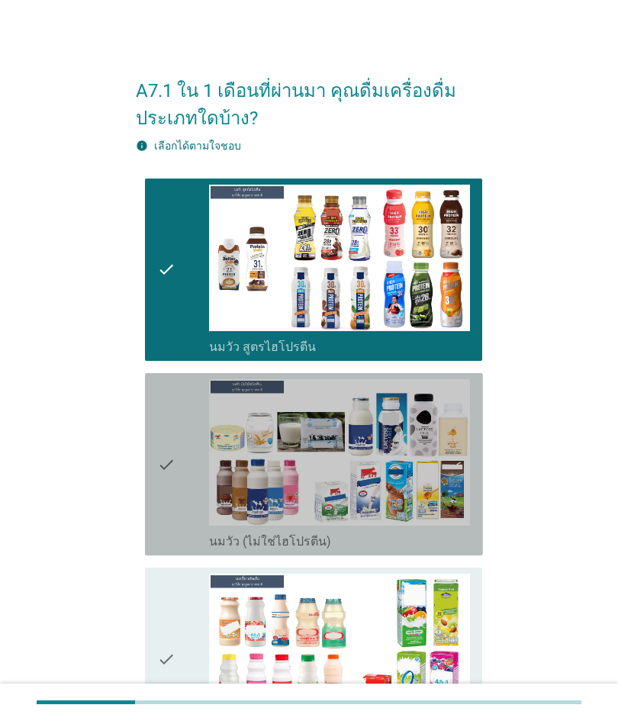
click at [214, 477] on img at bounding box center [339, 452] width 261 height 147
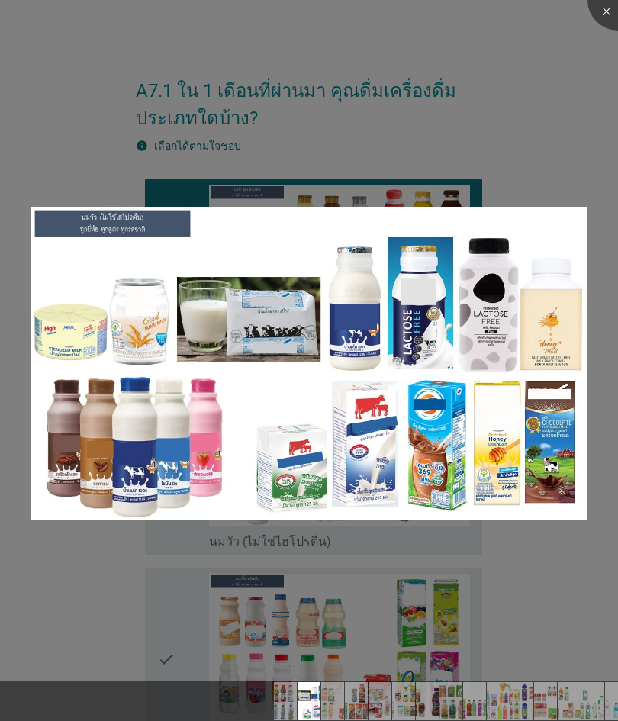
click at [208, 638] on div at bounding box center [309, 360] width 618 height 721
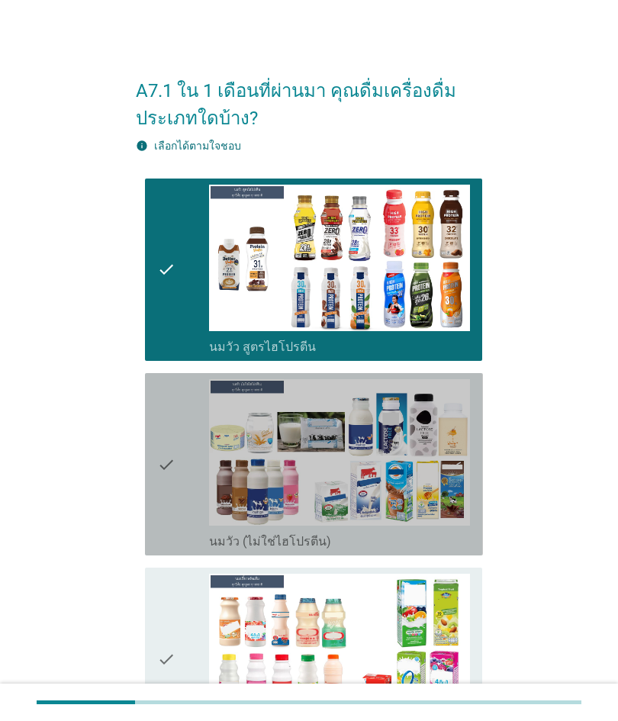
click at [168, 499] on icon "check" at bounding box center [166, 464] width 18 height 170
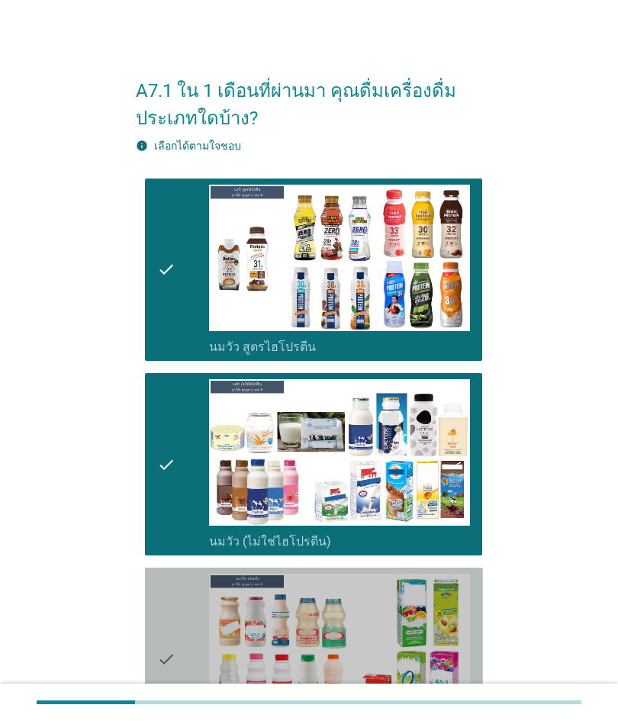
click at [167, 652] on icon "check" at bounding box center [166, 659] width 18 height 170
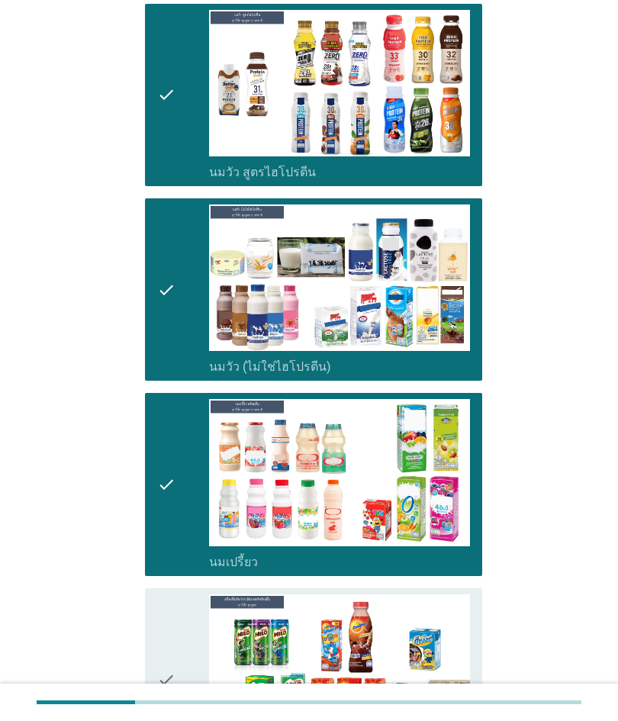
scroll to position [214, 0]
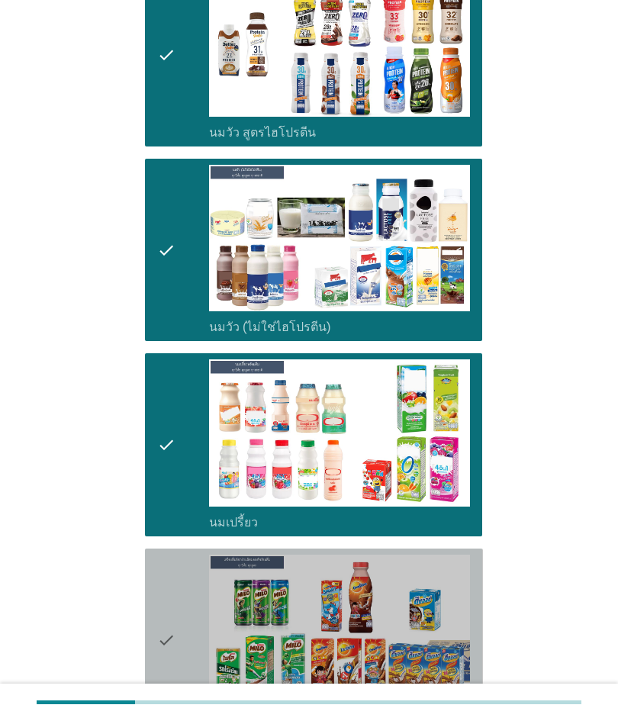
click at [189, 607] on div "check" at bounding box center [183, 640] width 52 height 170
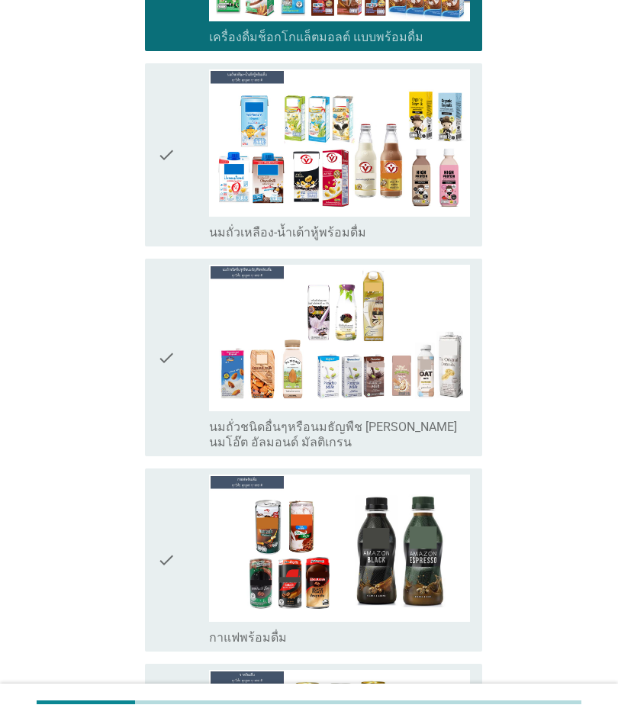
scroll to position [896, 0]
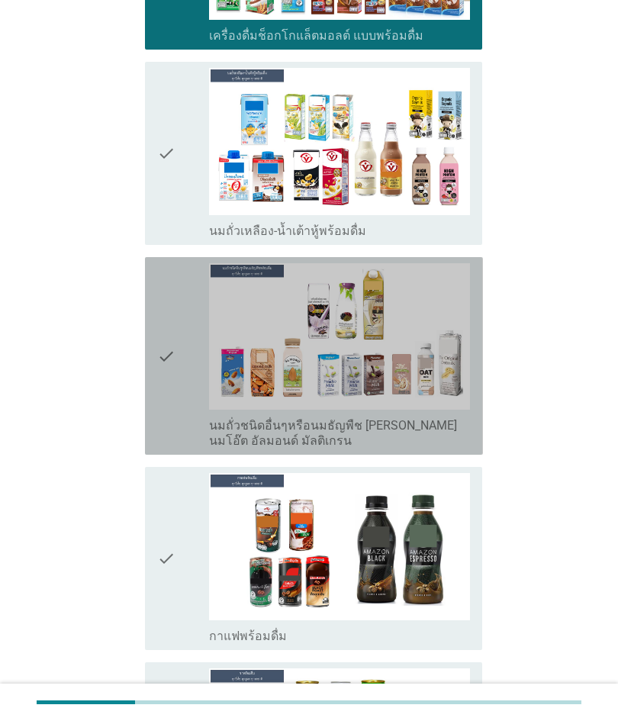
click at [159, 410] on icon "check" at bounding box center [166, 355] width 18 height 185
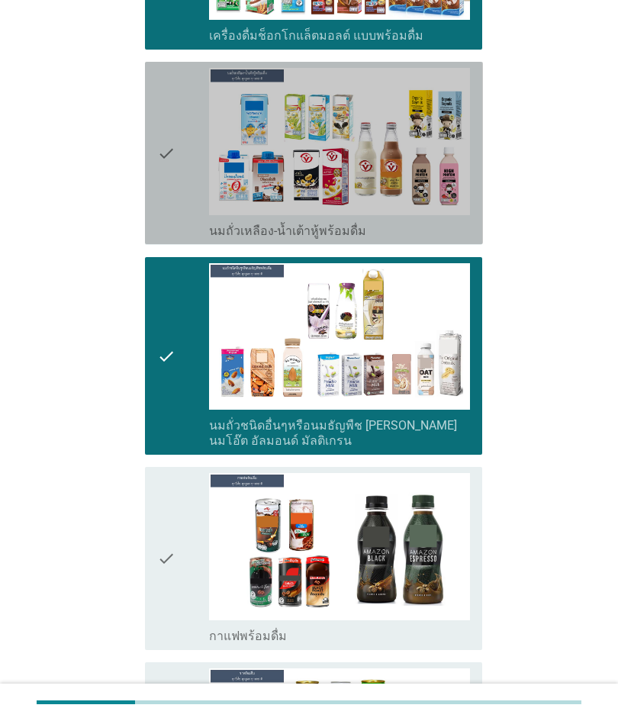
click at [153, 159] on div "check check_box_outline_blank นมถั่วเหลือง-น้ำเต้าหู้พร้อมดื่ม" at bounding box center [314, 153] width 338 height 182
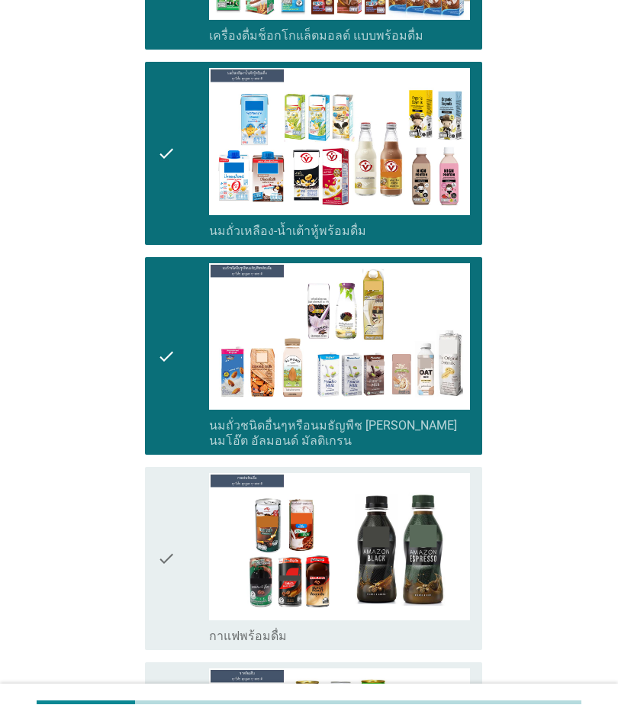
click at [227, 549] on img at bounding box center [339, 546] width 261 height 147
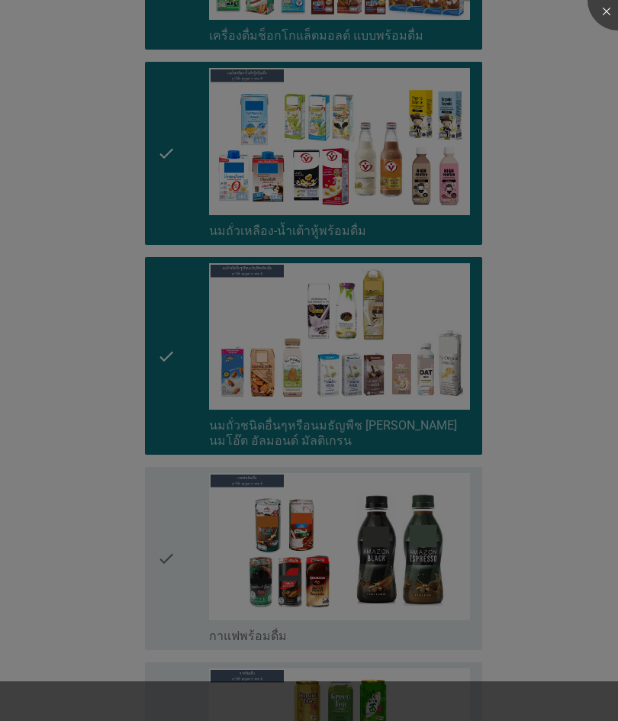
click at [192, 657] on div at bounding box center [309, 360] width 618 height 721
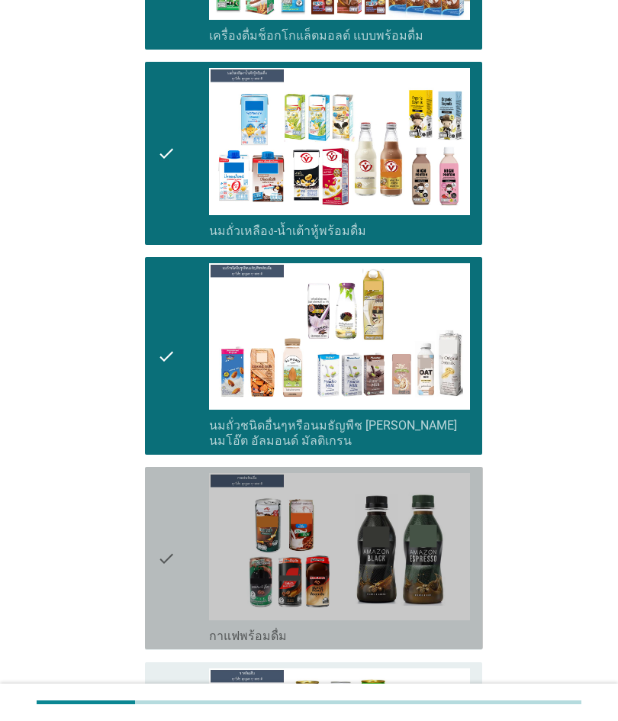
click at [152, 570] on div "check check_box_outline_blank กาแฟพร้อมดื่ม" at bounding box center [314, 558] width 338 height 182
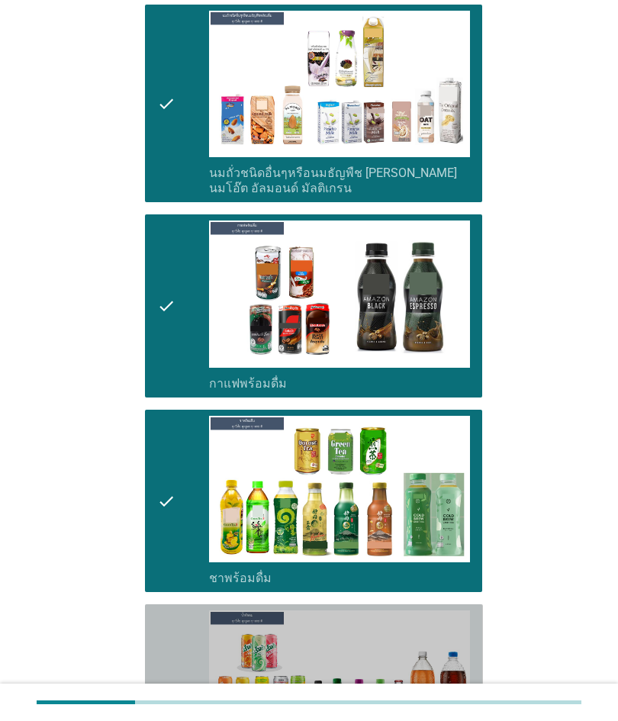
click at [192, 653] on div "check" at bounding box center [183, 695] width 52 height 170
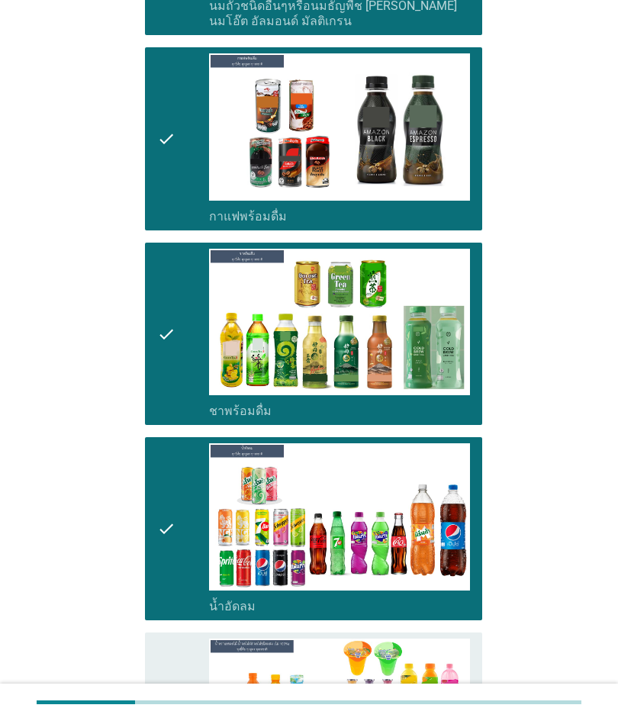
scroll to position [1341, 0]
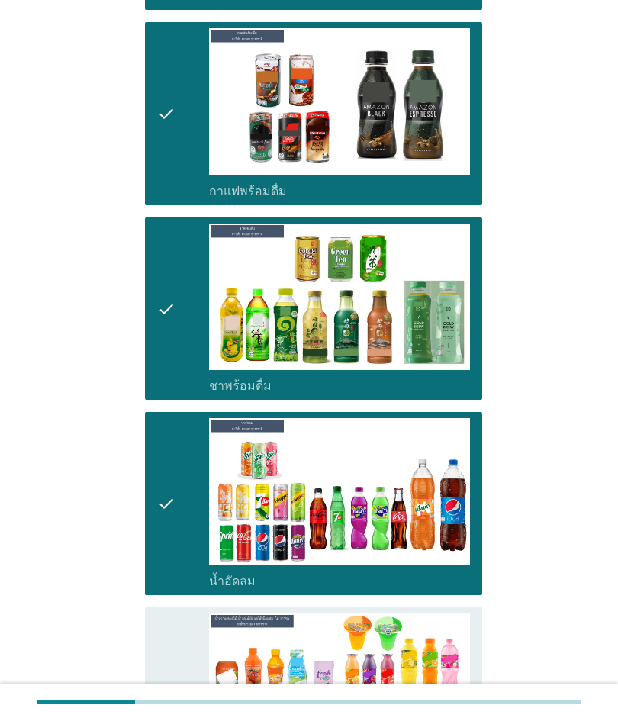
click at [189, 636] on div "check" at bounding box center [183, 714] width 52 height 201
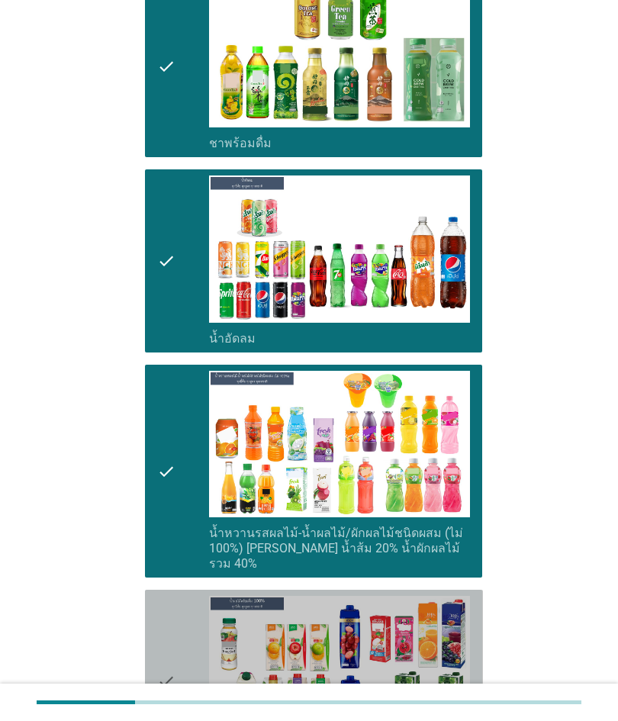
click at [203, 596] on div "check" at bounding box center [183, 681] width 52 height 170
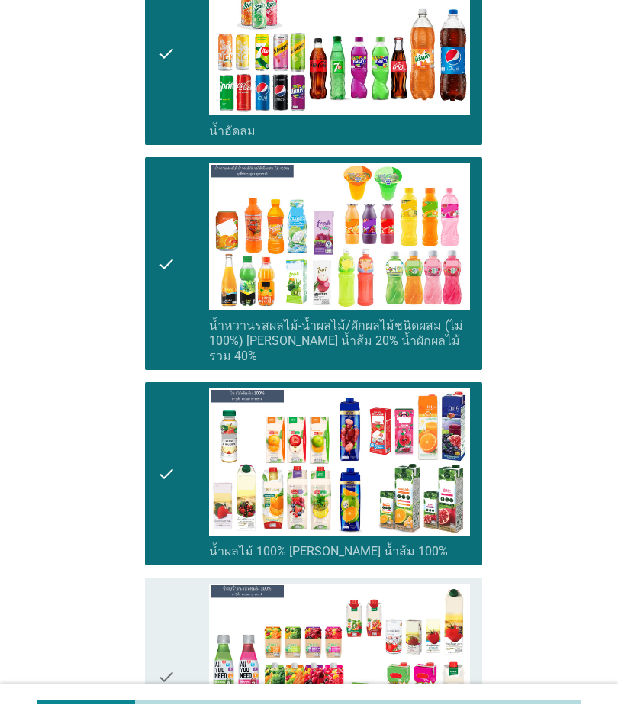
scroll to position [1804, 0]
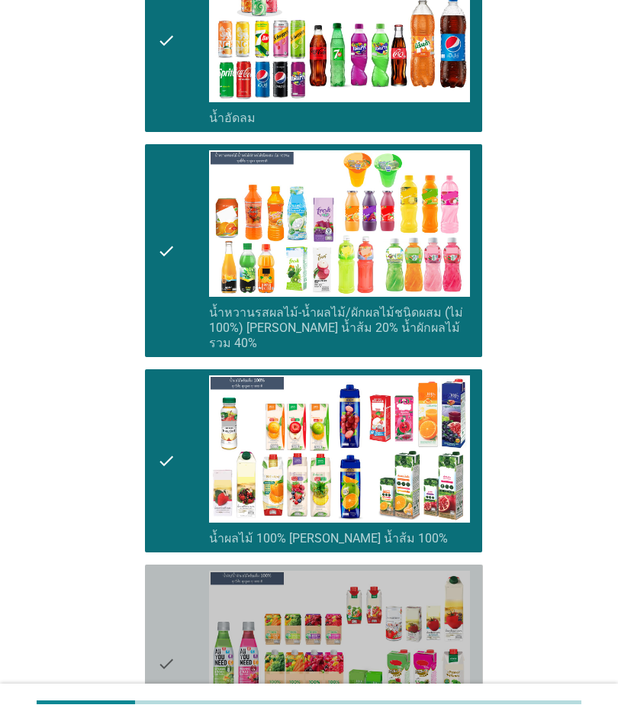
click at [190, 588] on div "check" at bounding box center [183, 663] width 52 height 185
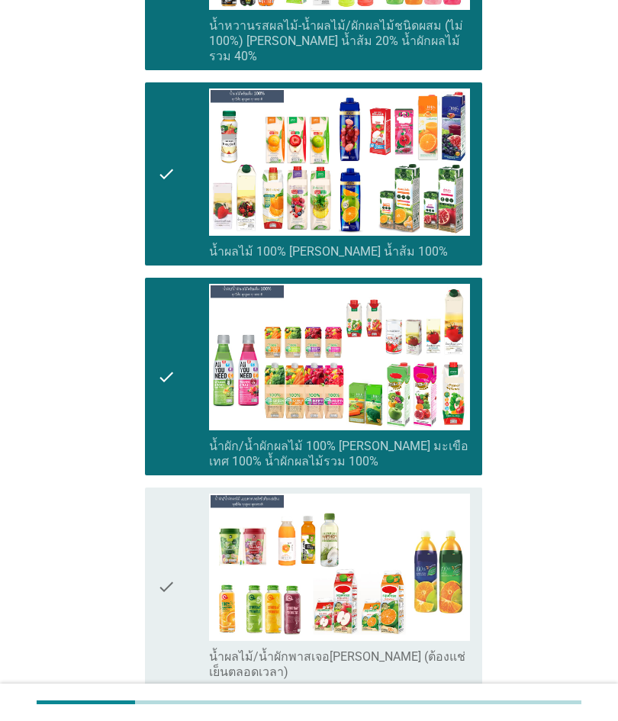
scroll to position [2089, 0]
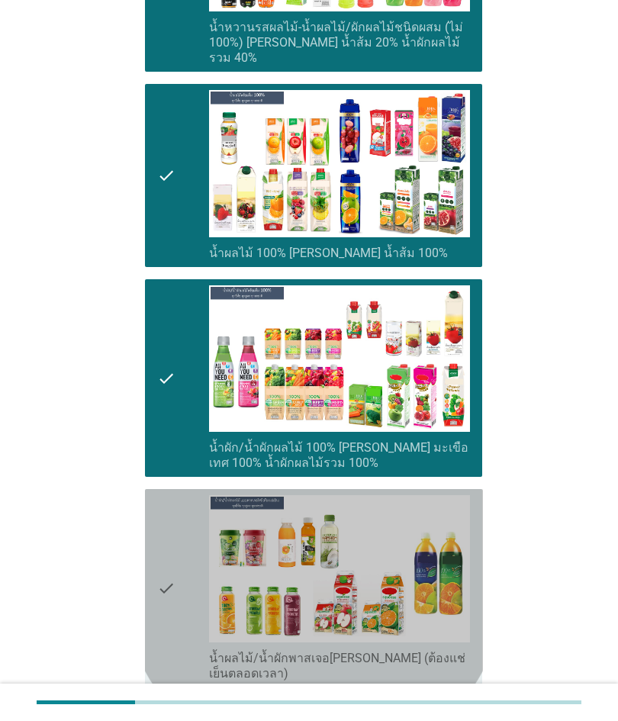
click at [169, 635] on icon "check" at bounding box center [166, 587] width 18 height 185
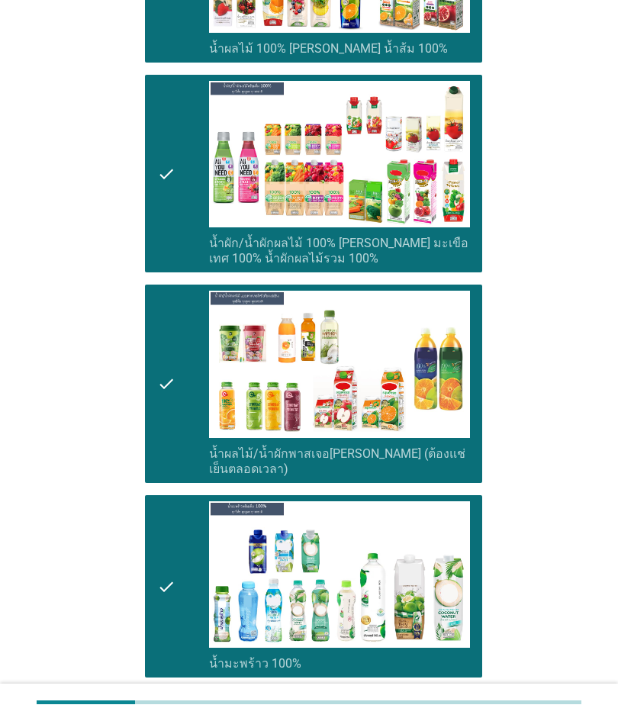
scroll to position [2299, 0]
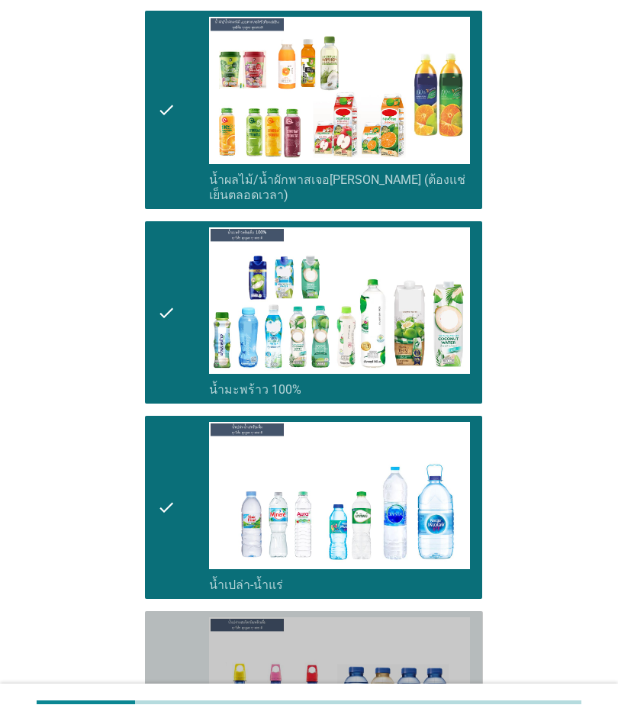
click at [174, 638] on icon "check" at bounding box center [166, 702] width 18 height 170
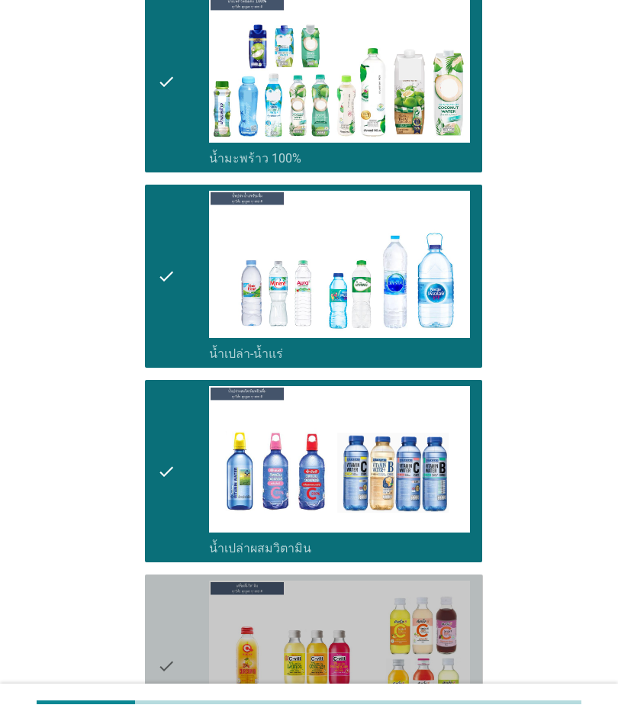
click at [170, 605] on icon "check" at bounding box center [166, 666] width 18 height 170
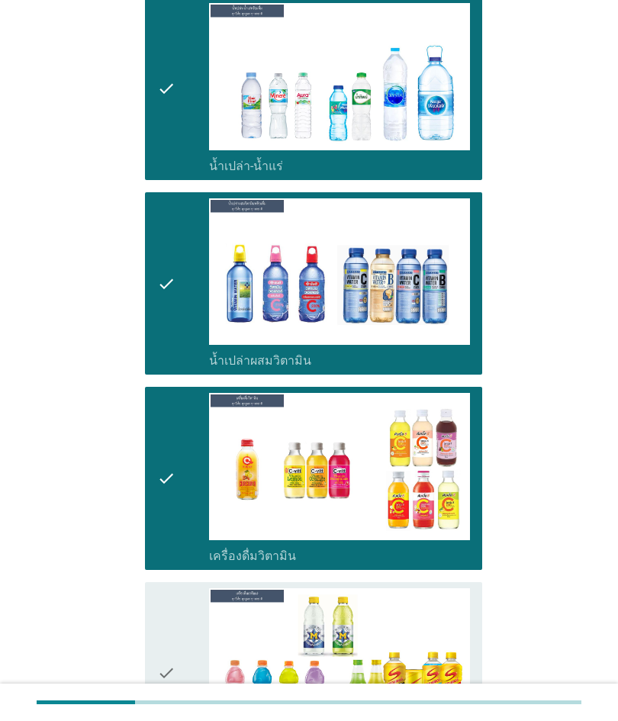
click at [172, 608] on icon "check" at bounding box center [166, 673] width 18 height 170
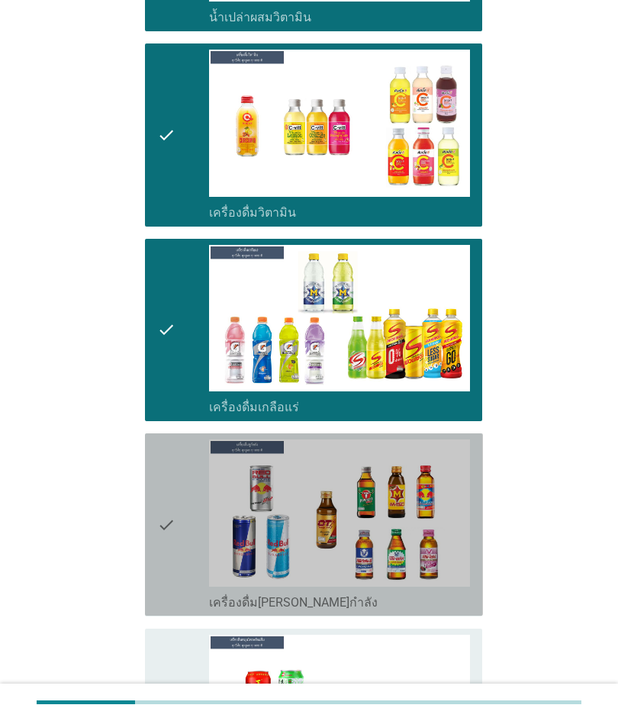
click at [191, 559] on div "check" at bounding box center [183, 525] width 52 height 170
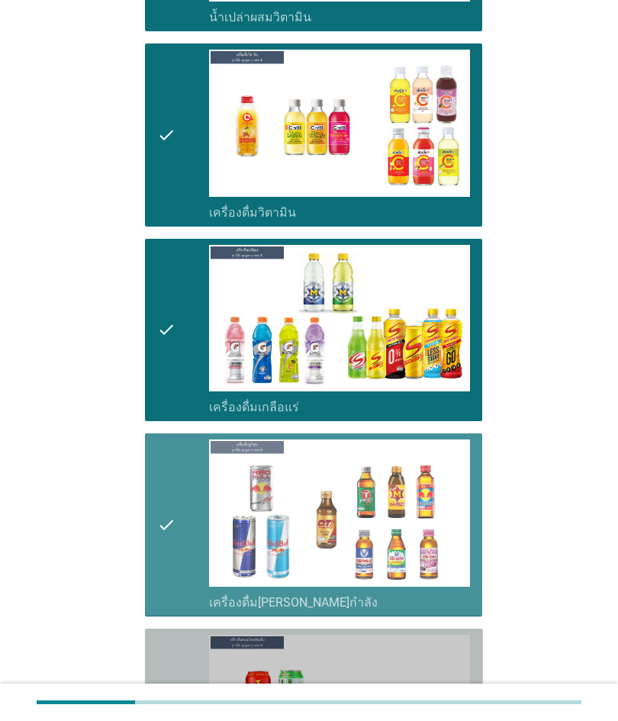
click at [172, 647] on icon "check" at bounding box center [166, 727] width 18 height 185
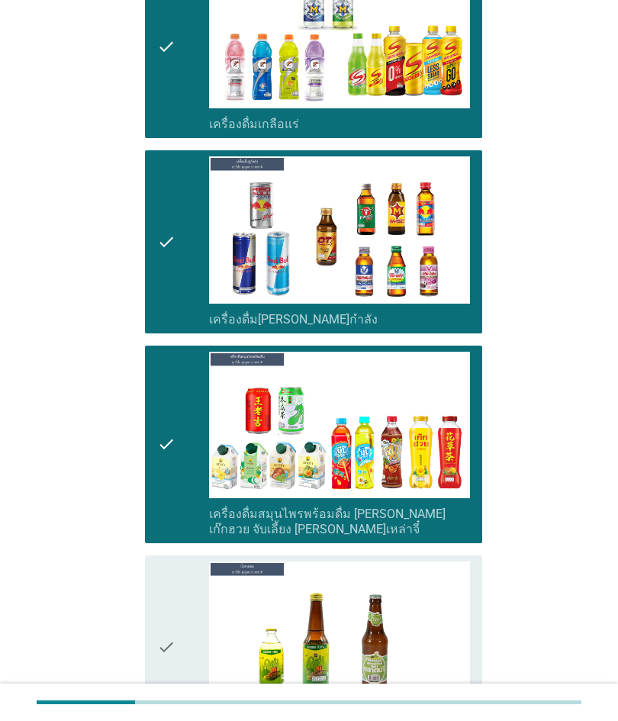
click at [165, 630] on icon "check" at bounding box center [166, 647] width 18 height 170
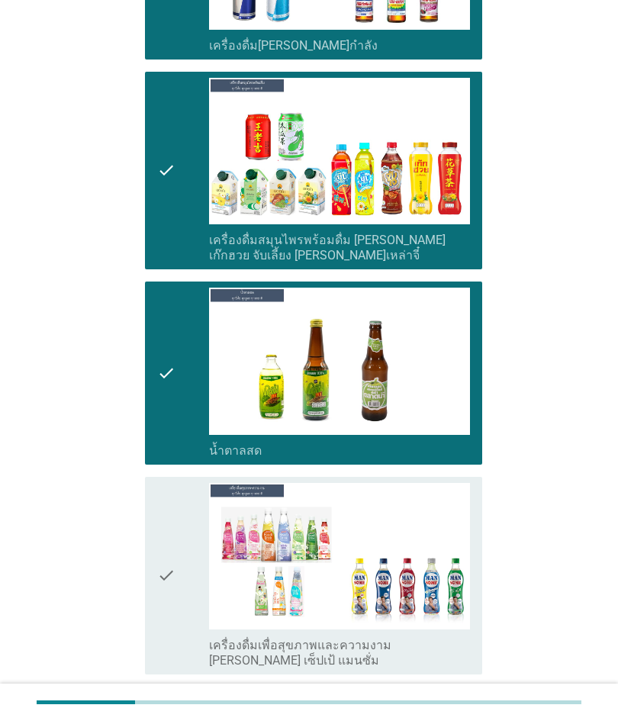
scroll to position [3913, 0]
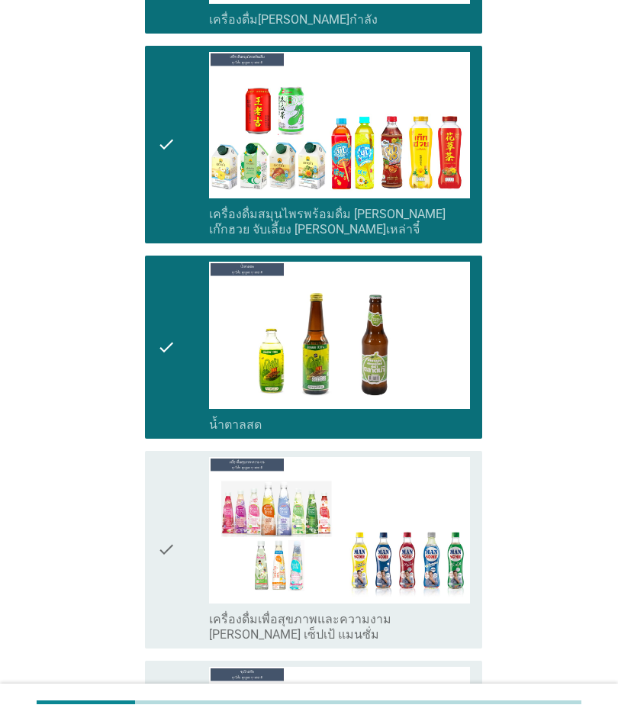
click at [169, 578] on icon "check" at bounding box center [166, 549] width 18 height 185
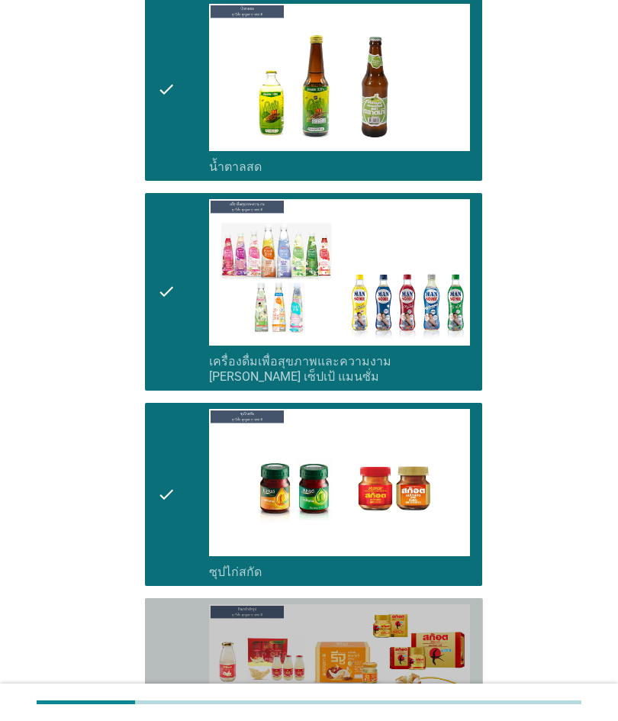
scroll to position [4173, 0]
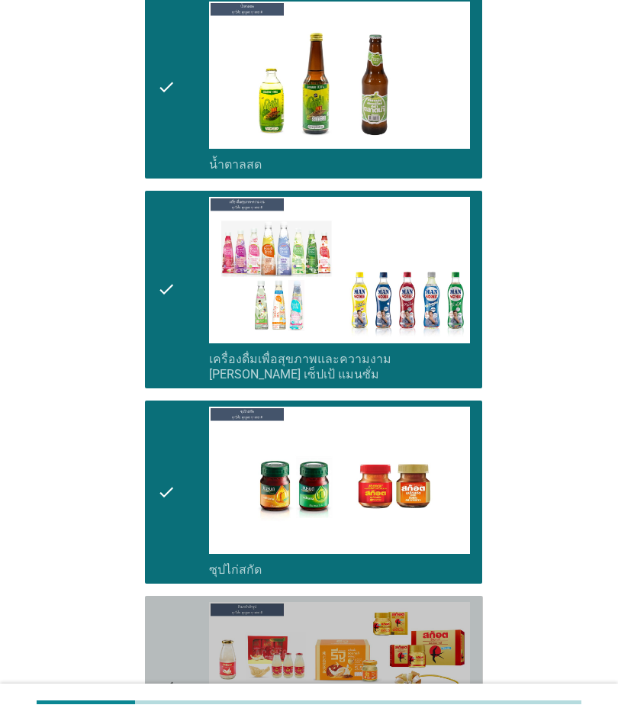
click at [164, 648] on icon "check" at bounding box center [166, 687] width 18 height 170
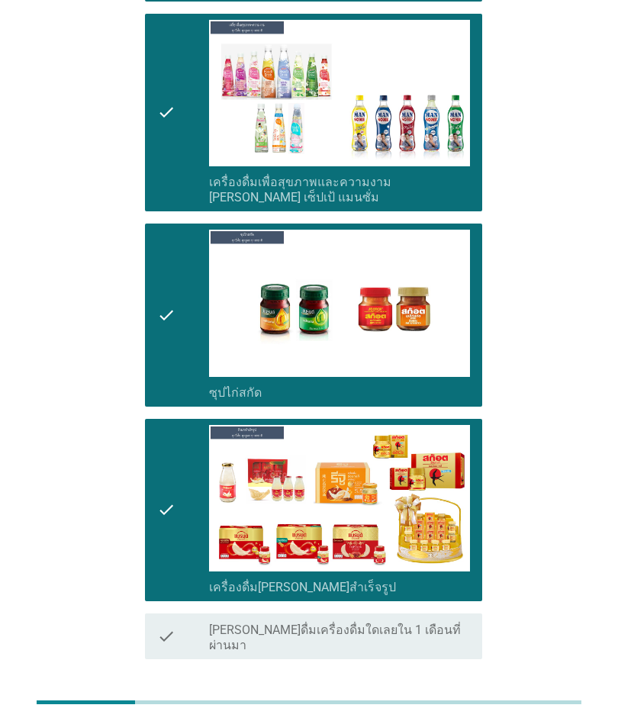
scroll to position [4349, 0]
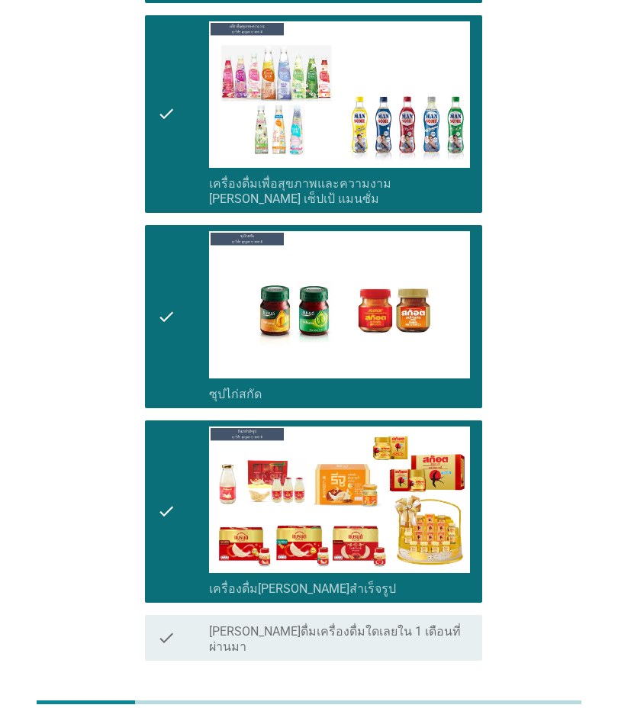
click at [425, 702] on button "ต่อไป" at bounding box center [442, 715] width 67 height 27
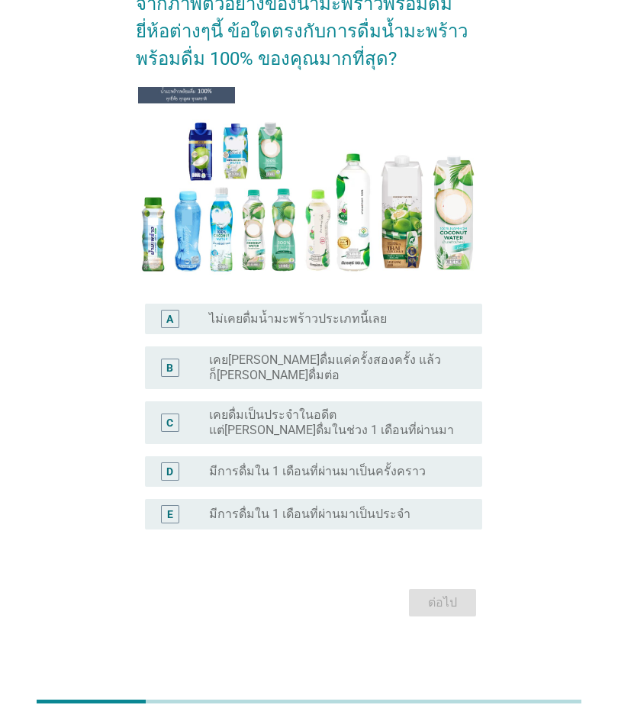
scroll to position [37, 0]
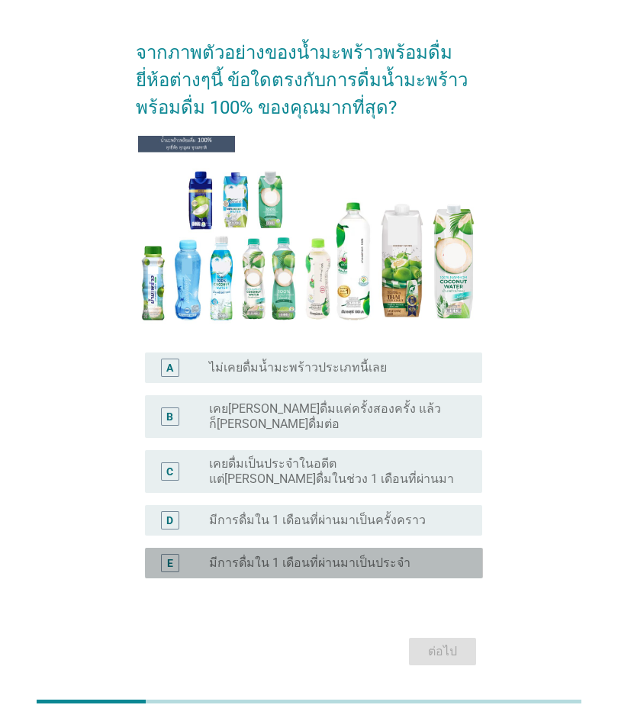
click at [392, 556] on label "มีการดื่มใน 1 เดือนที่ผ่านมาเป็นประจำ" at bounding box center [309, 563] width 201 height 15
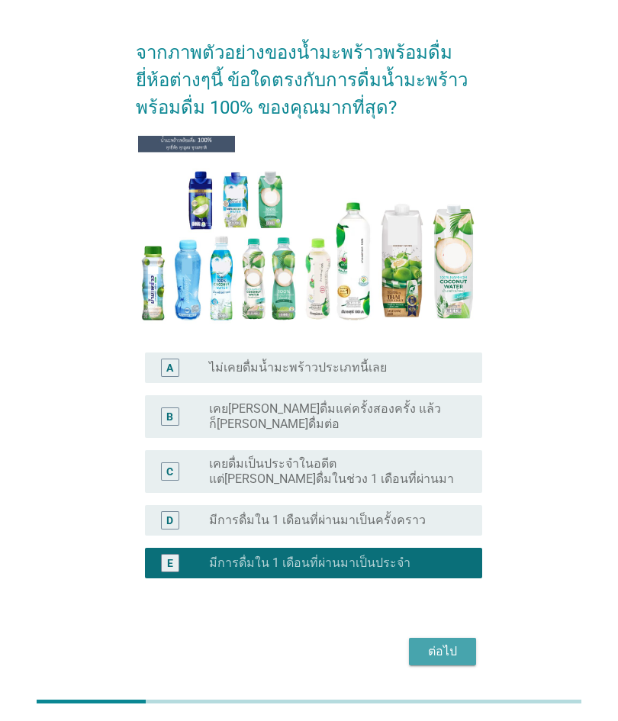
click at [429, 650] on div "ต่อไป" at bounding box center [442, 652] width 43 height 18
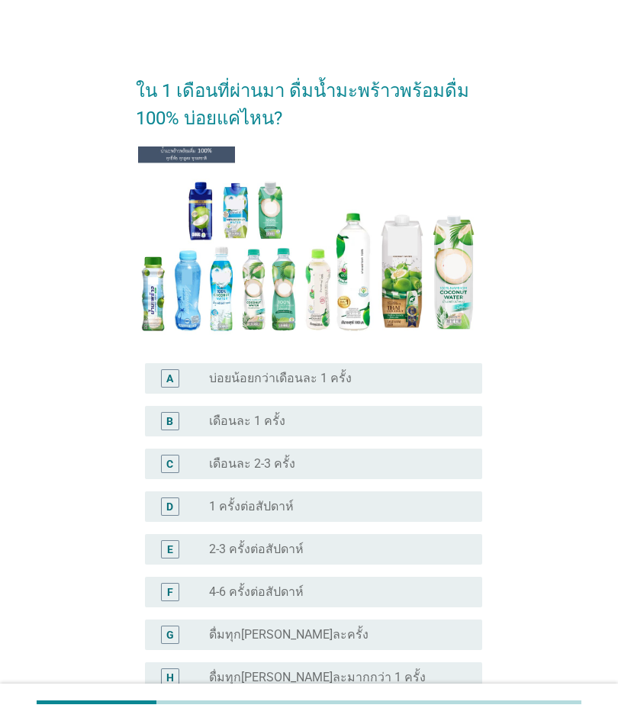
click at [371, 649] on div "G radio_button_unchecked ดื่มทุก[PERSON_NAME]ละครั้ง" at bounding box center [314, 635] width 338 height 31
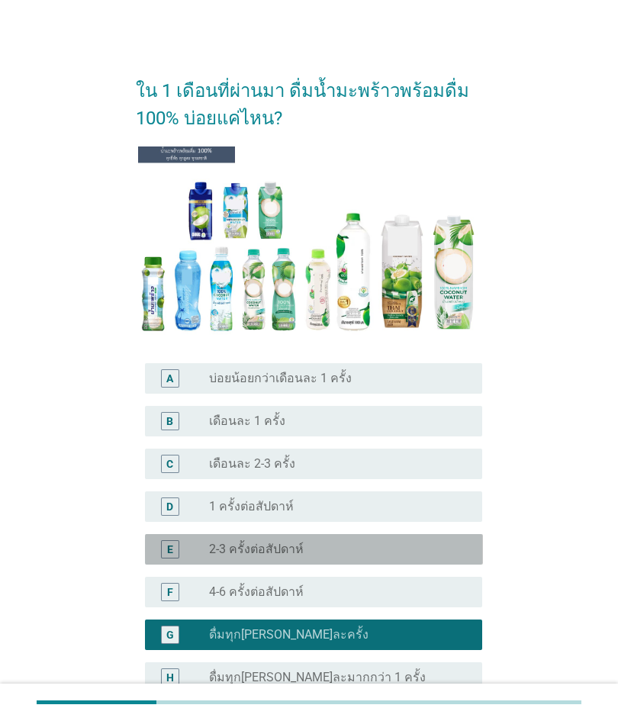
click at [414, 599] on div "radio_button_unchecked 4-6 ครั้งต่อสัปดาห์" at bounding box center [333, 592] width 249 height 15
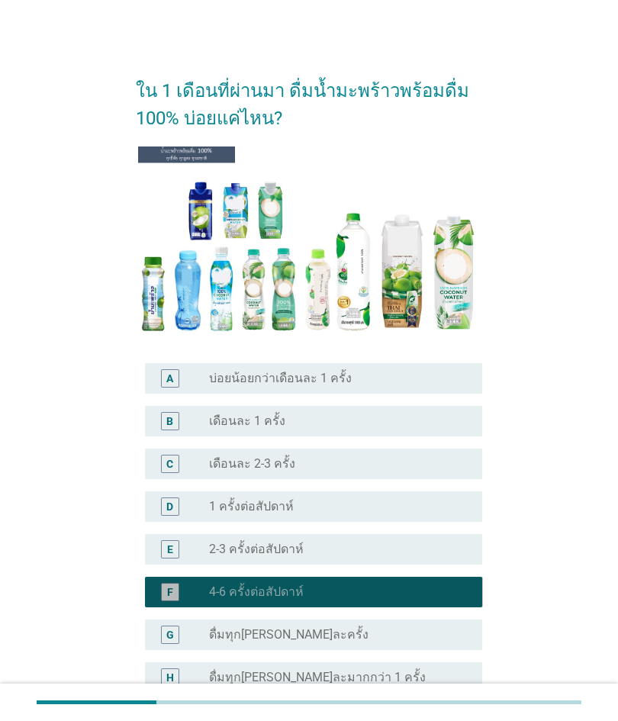
click at [419, 631] on div "radio_button_unchecked ดื่มทุก[PERSON_NAME]ละครั้ง" at bounding box center [333, 634] width 249 height 15
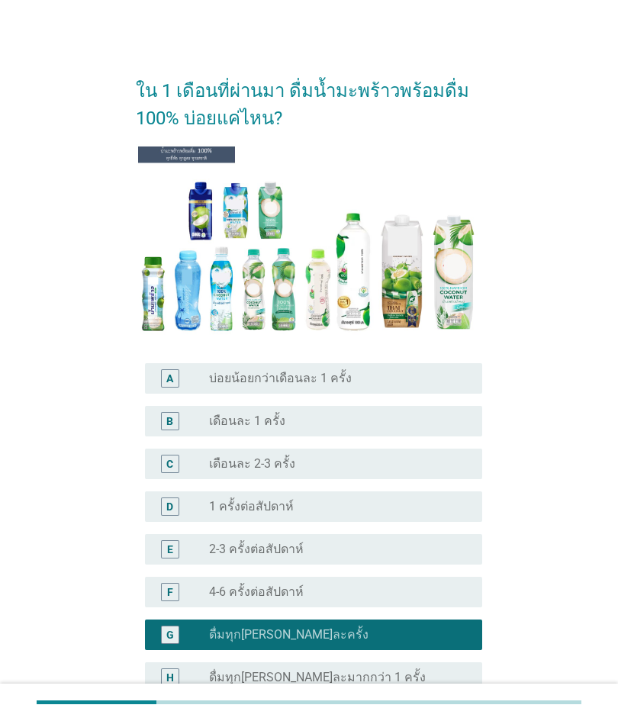
click at [436, 720] on form "ใน 1 เดือนที่ผ่านมา ดื่มน้ำมะพร้าวพร้อมดื่ม 100% บ่อยแค่ไหน? A radio_button_unc…" at bounding box center [309, 423] width 347 height 723
click at [443, 715] on div at bounding box center [309, 702] width 544 height 25
click at [448, 704] on div at bounding box center [309, 702] width 544 height 4
click at [453, 715] on div at bounding box center [309, 702] width 544 height 25
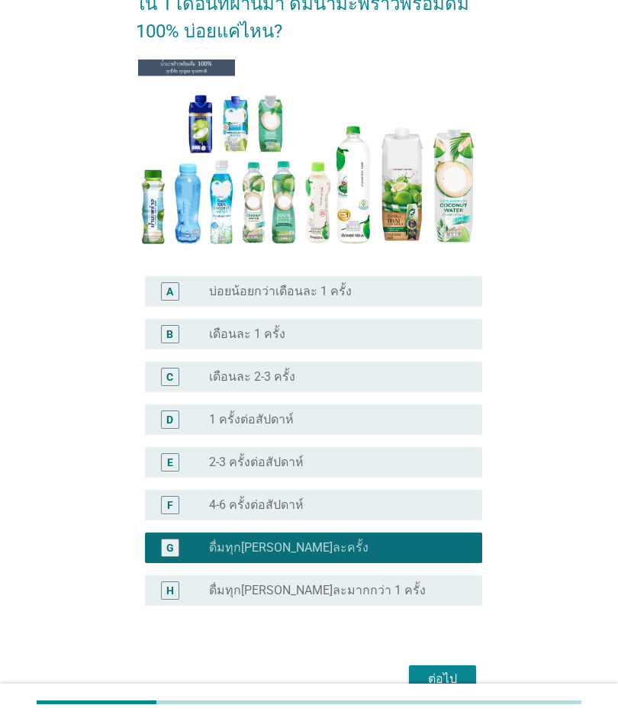
scroll to position [91, 0]
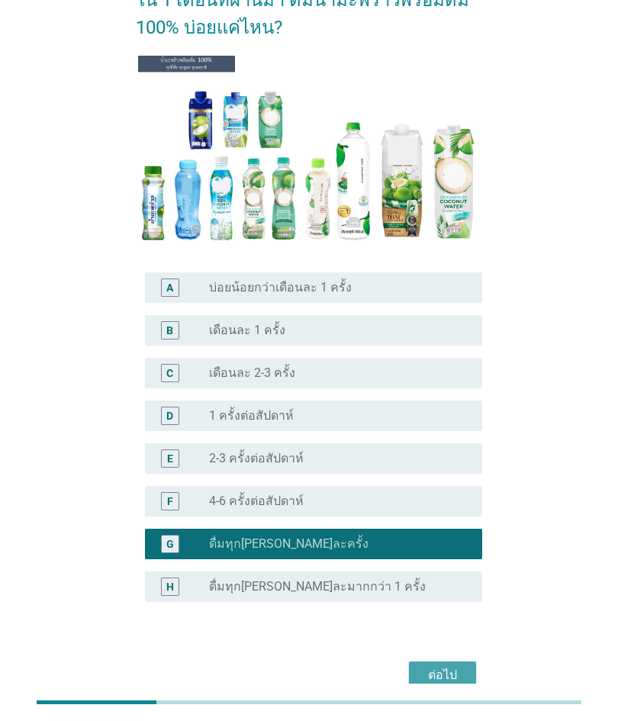
click at [449, 682] on div "ต่อไป" at bounding box center [442, 675] width 43 height 18
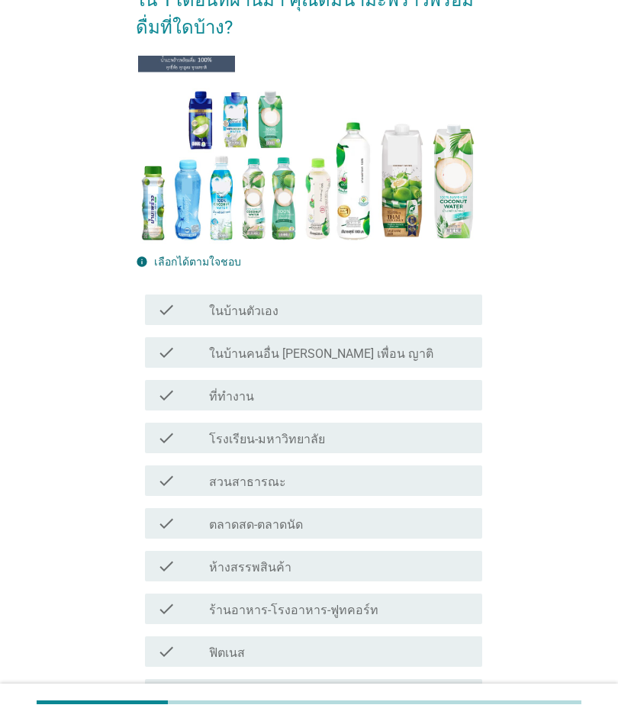
scroll to position [0, 0]
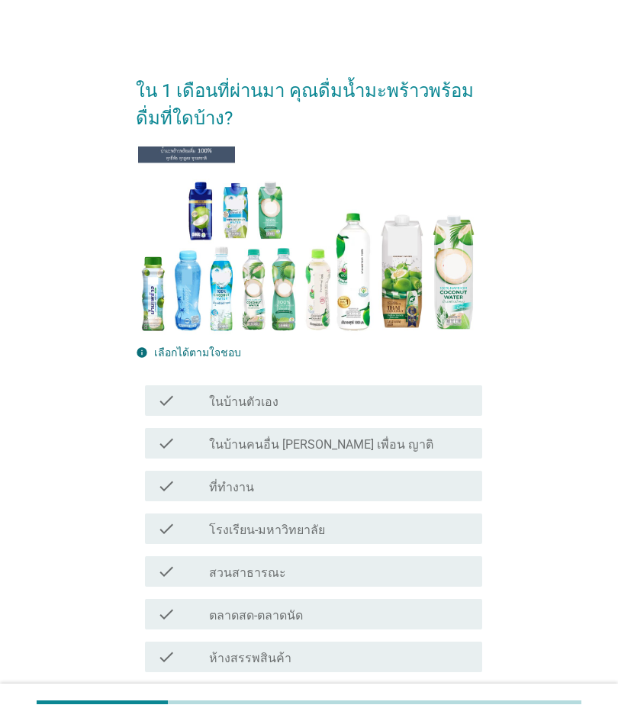
click at [359, 399] on div "check_box_outline_blank ในบ้านตัวเอง" at bounding box center [339, 400] width 261 height 18
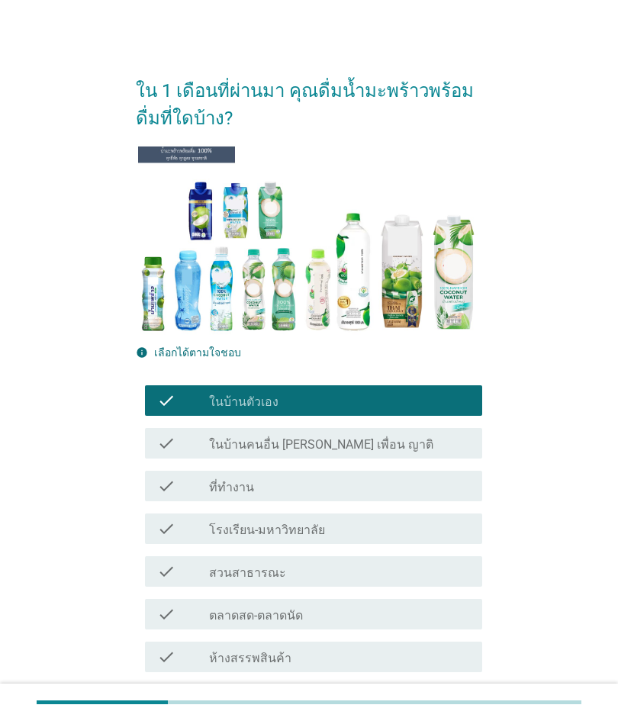
click at [311, 500] on div "check check_box_outline_blank ที่ทำงาน" at bounding box center [314, 486] width 338 height 31
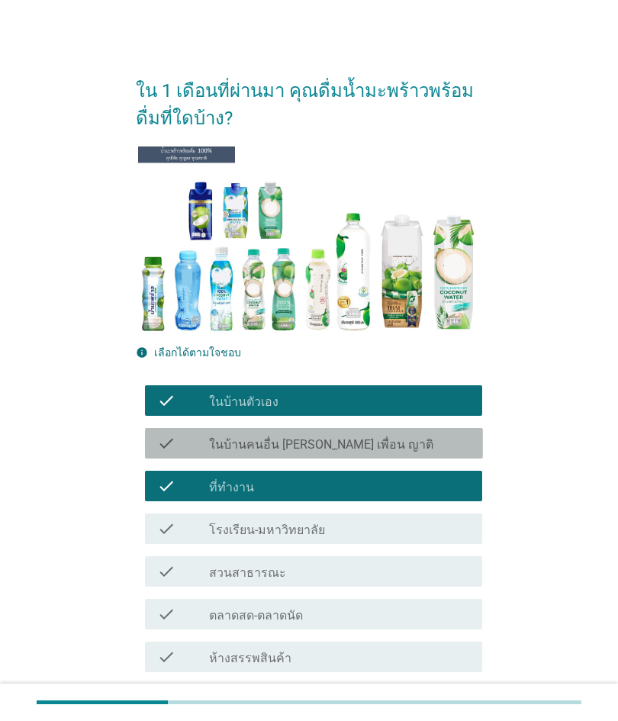
click at [366, 449] on div "check_box_outline_blank ในบ้านคนอื่น [PERSON_NAME] เพื่อน ญาติ" at bounding box center [339, 443] width 261 height 18
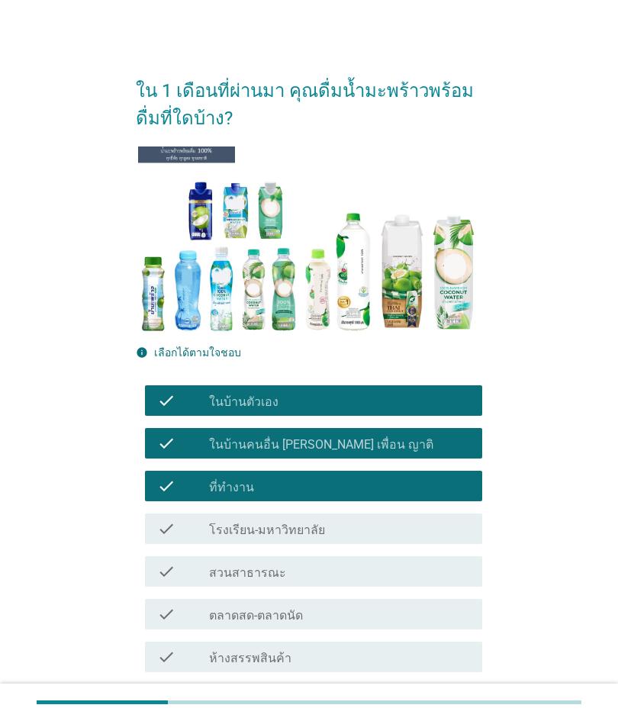
click at [318, 528] on label "โรงเรียน-มหาวิทยาลัย" at bounding box center [267, 530] width 116 height 15
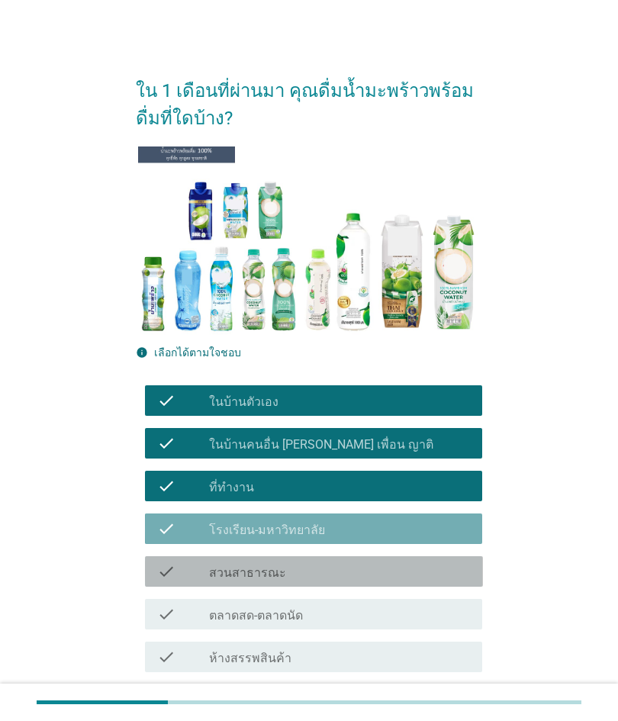
click at [319, 568] on div "check_box_outline_blank สวนสาธารณะ" at bounding box center [339, 571] width 261 height 18
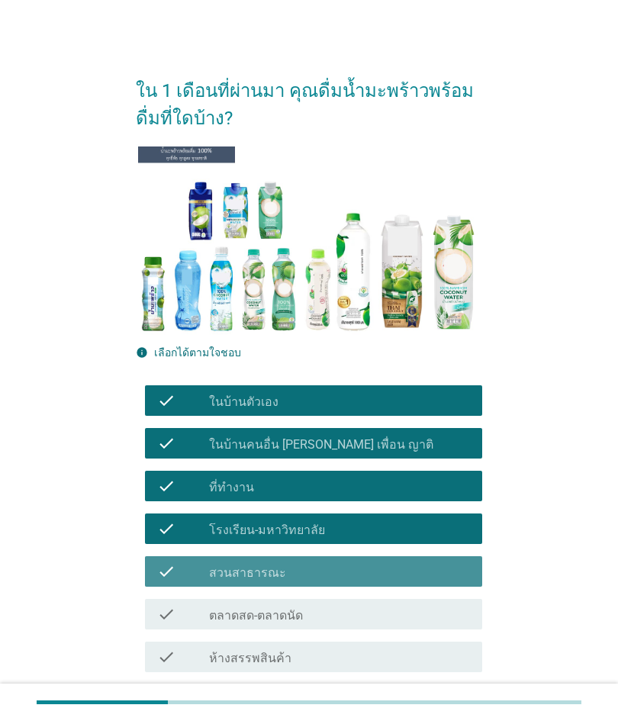
click at [326, 638] on div "check check_box_outline_blank ห้างสรรพสินค้า" at bounding box center [309, 657] width 347 height 43
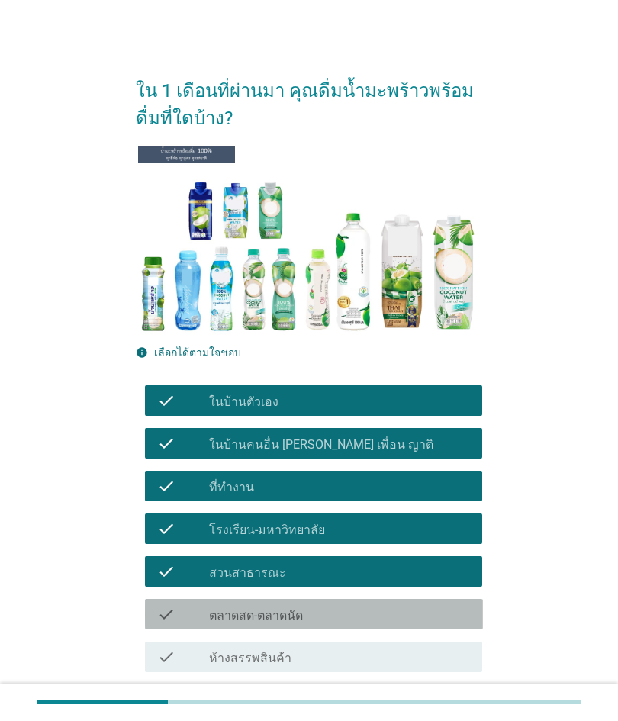
click at [279, 604] on div "check check_box_outline_blank ตลาดสด-ตลาดนัด" at bounding box center [314, 614] width 338 height 31
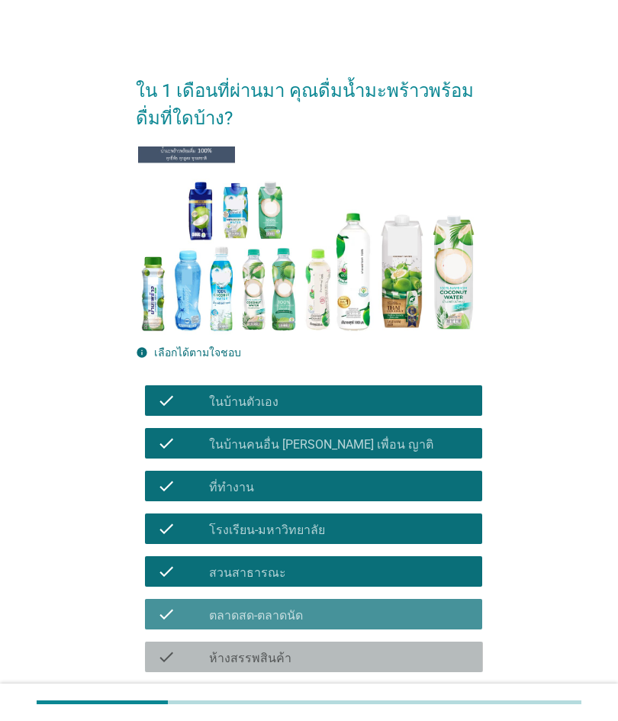
click at [232, 681] on div "check check_box_outline_blank ร้านอาหาร-โรงอาหาร-ฟูทคอร์ท" at bounding box center [309, 699] width 347 height 43
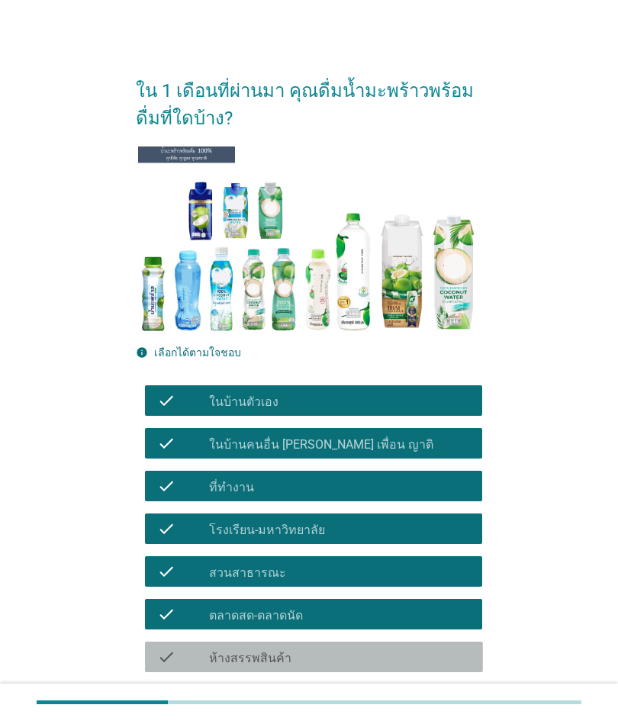
click at [260, 652] on label "ห้างสรรพสินค้า" at bounding box center [250, 658] width 82 height 15
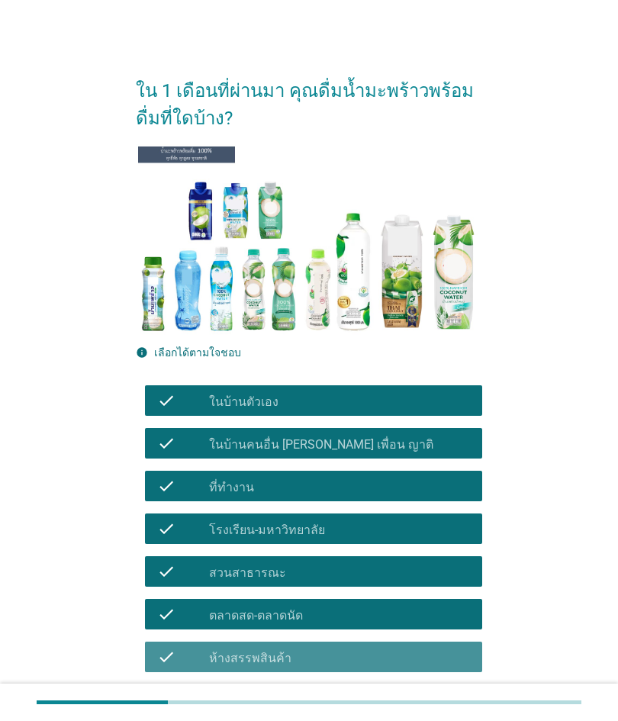
click at [225, 690] on div "check check_box_outline_blank ร้านอาหาร-โรงอาหาร-ฟูทคอร์ท" at bounding box center [314, 699] width 338 height 31
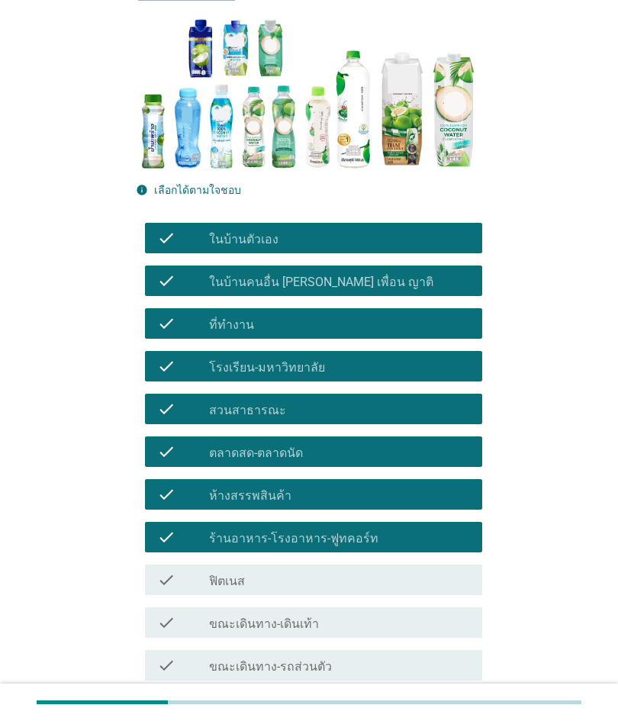
scroll to position [172, 0]
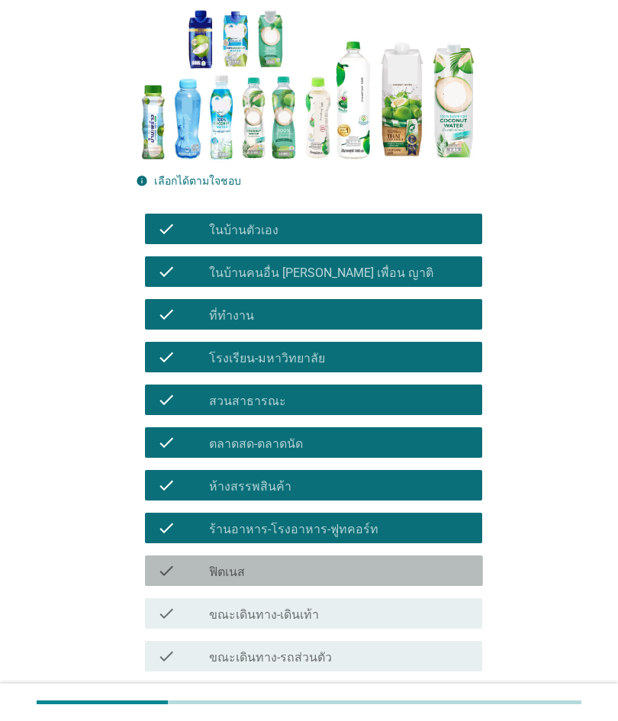
click at [293, 571] on div "check_box_outline_blank ฟิตเนส" at bounding box center [339, 571] width 261 height 18
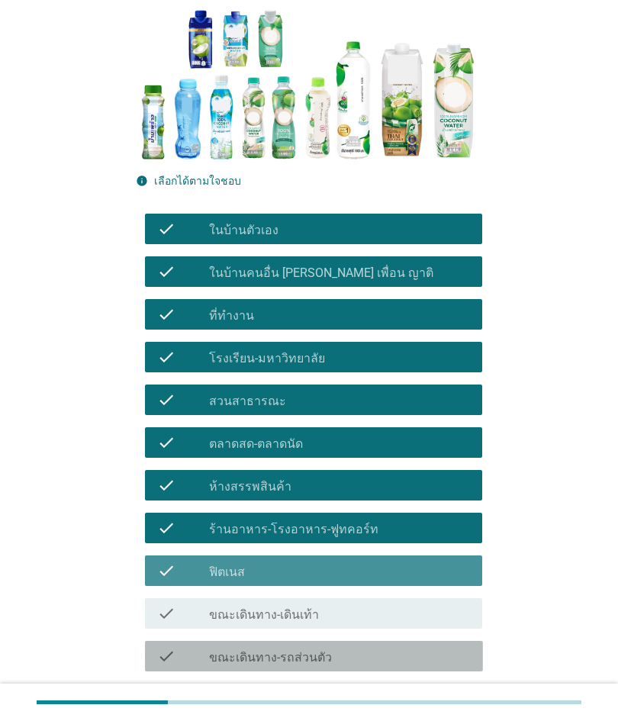
click at [261, 644] on div "check check_box_outline_blank ขณะเดินทาง-รถส่วนตัว" at bounding box center [314, 656] width 338 height 31
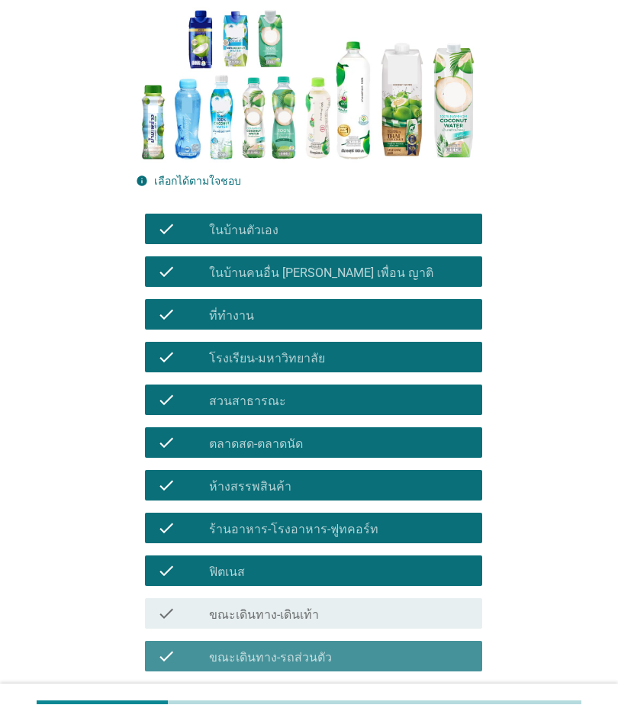
click at [243, 687] on div "check check_box_outline_blank ขณะเดินทาง-รถสาธารณะ" at bounding box center [314, 699] width 338 height 31
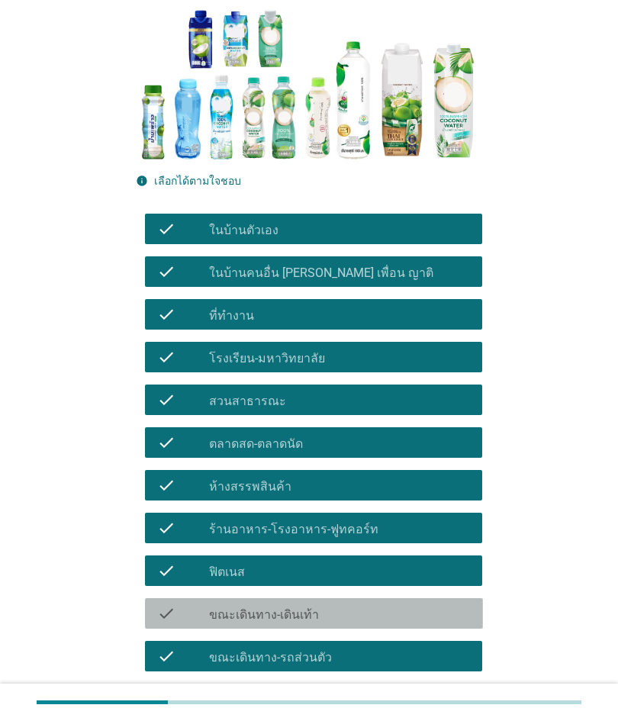
click at [296, 615] on label "ขณะเดินทาง-เดินเท้า" at bounding box center [264, 614] width 110 height 15
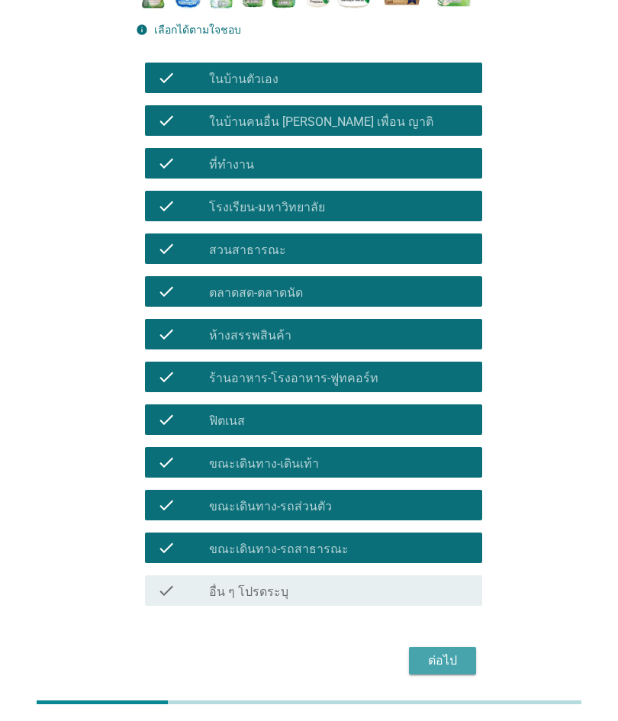
click at [416, 665] on button "ต่อไป" at bounding box center [442, 660] width 67 height 27
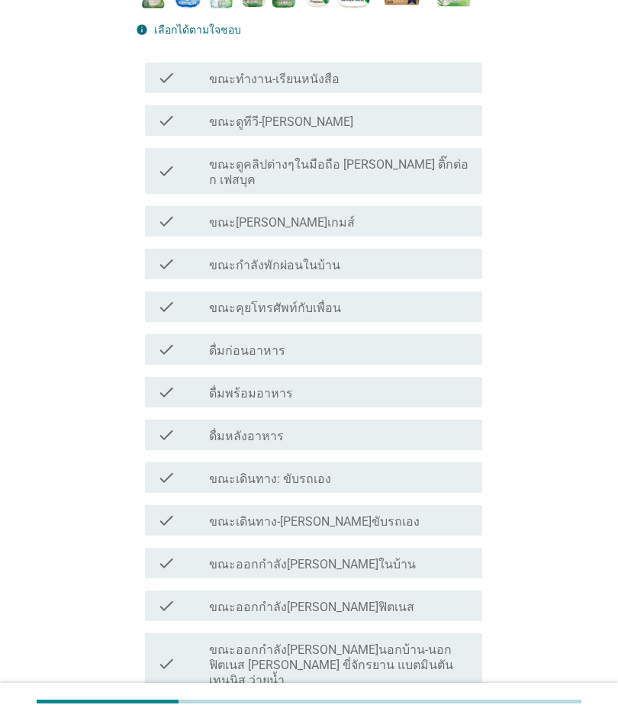
scroll to position [0, 0]
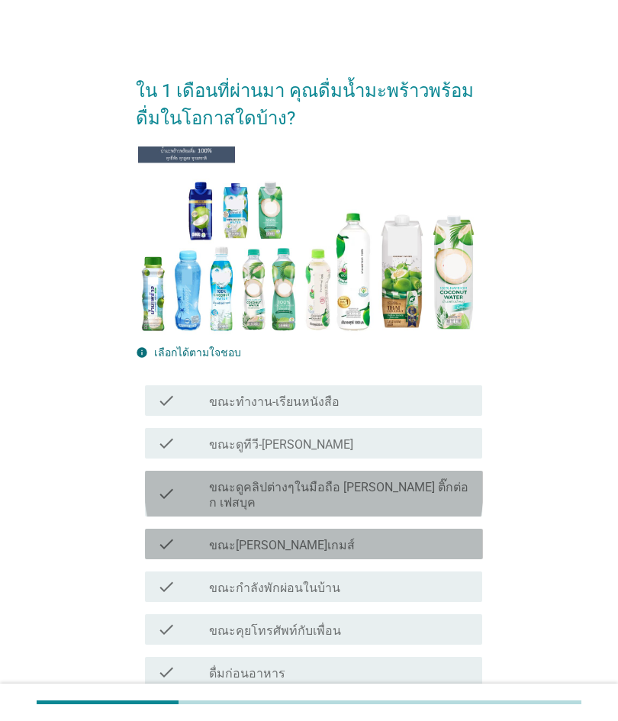
click at [347, 536] on div "check_box_outline_blank ขณะ[PERSON_NAME]เกมส์" at bounding box center [339, 544] width 261 height 18
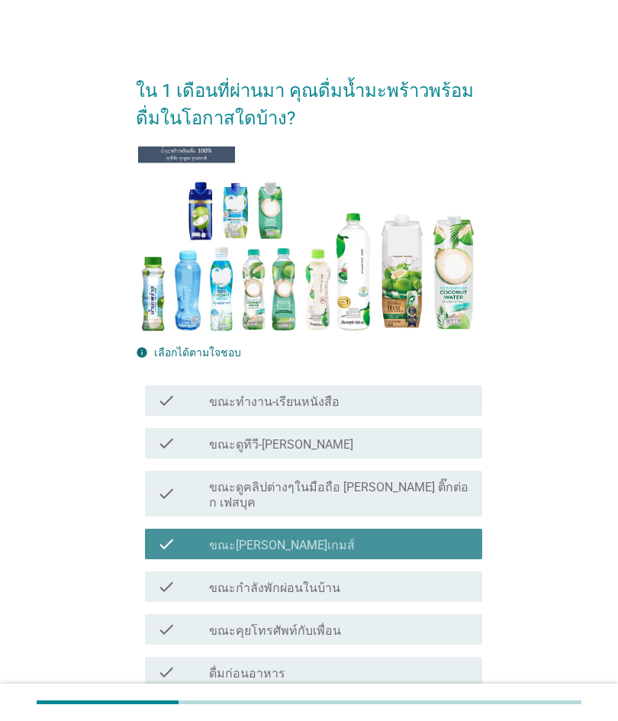
click at [275, 538] on label "ขณะ[PERSON_NAME]เกมส์" at bounding box center [282, 545] width 146 height 15
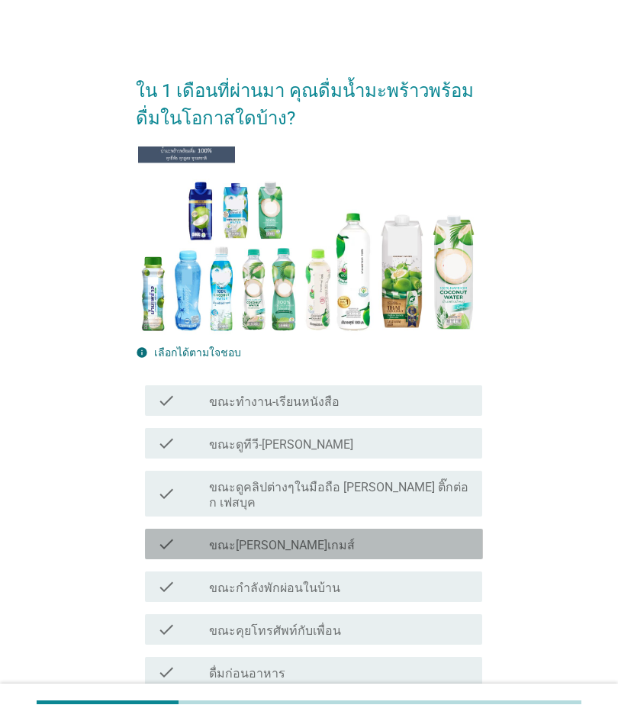
click at [269, 428] on div "check check_box_outline_blank ขณะดูทีวี-[PERSON_NAME]" at bounding box center [314, 443] width 338 height 31
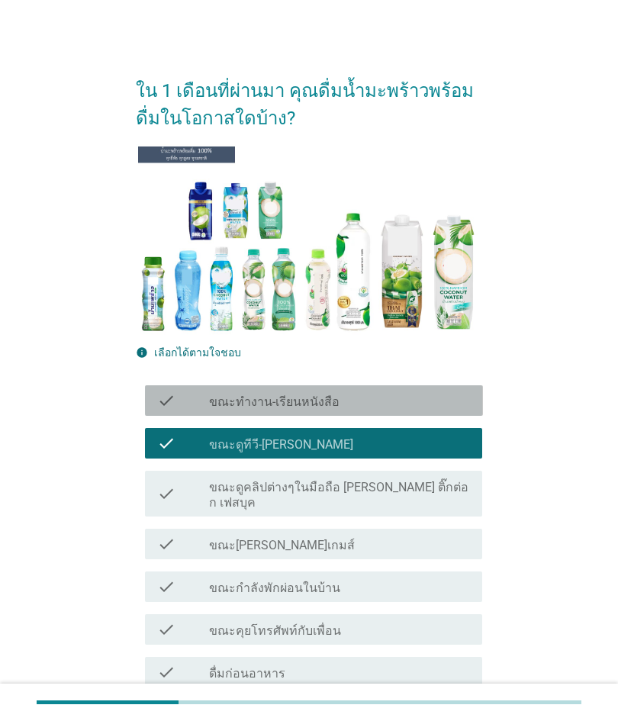
click at [192, 400] on div "check" at bounding box center [183, 400] width 52 height 18
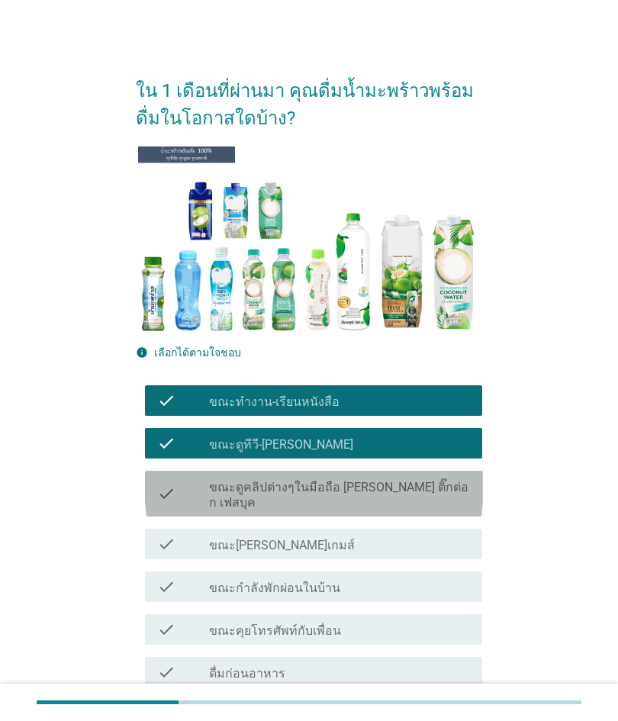
click at [178, 478] on div "check" at bounding box center [183, 494] width 52 height 34
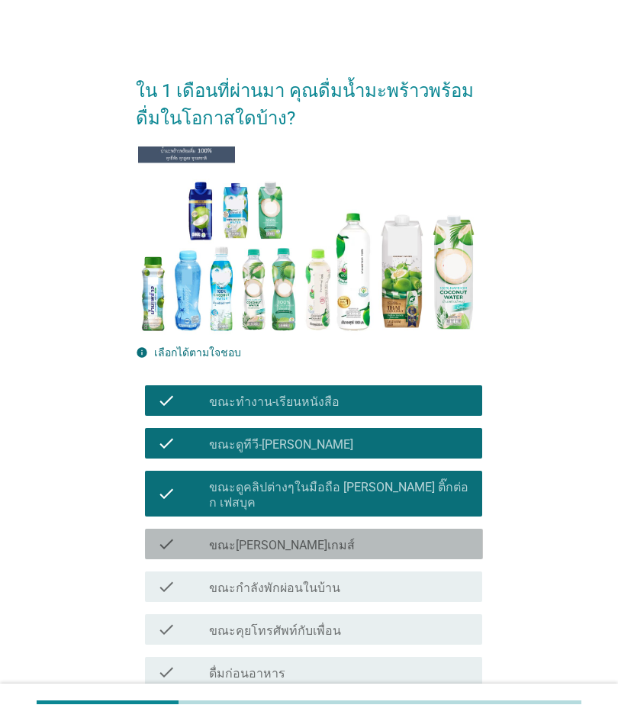
click at [185, 535] on div "check" at bounding box center [183, 544] width 52 height 18
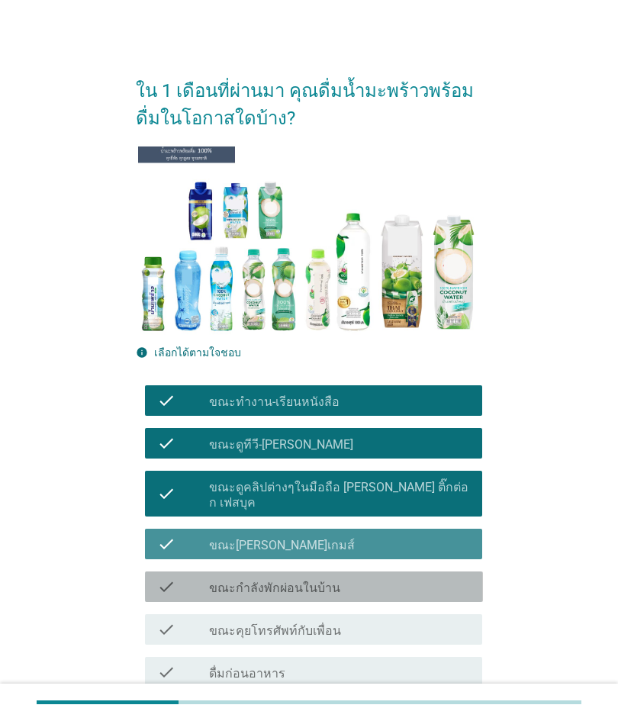
click at [192, 578] on div "check" at bounding box center [183, 587] width 52 height 18
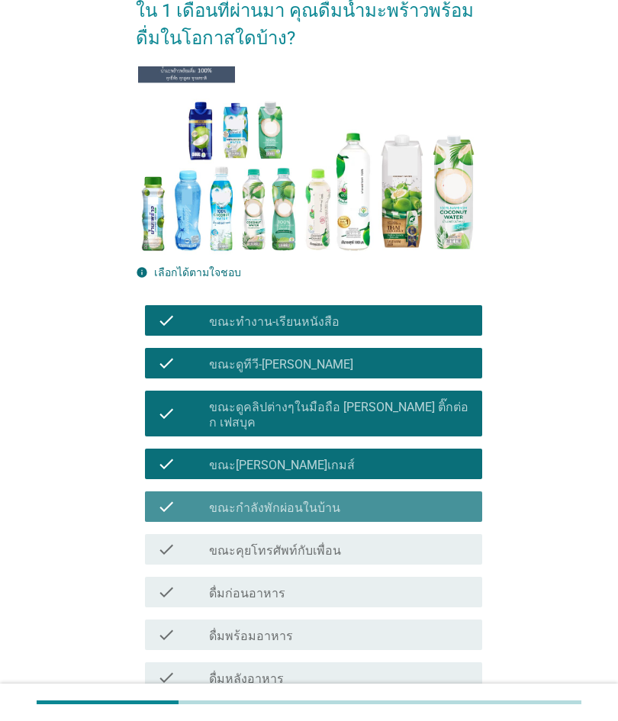
scroll to position [91, 0]
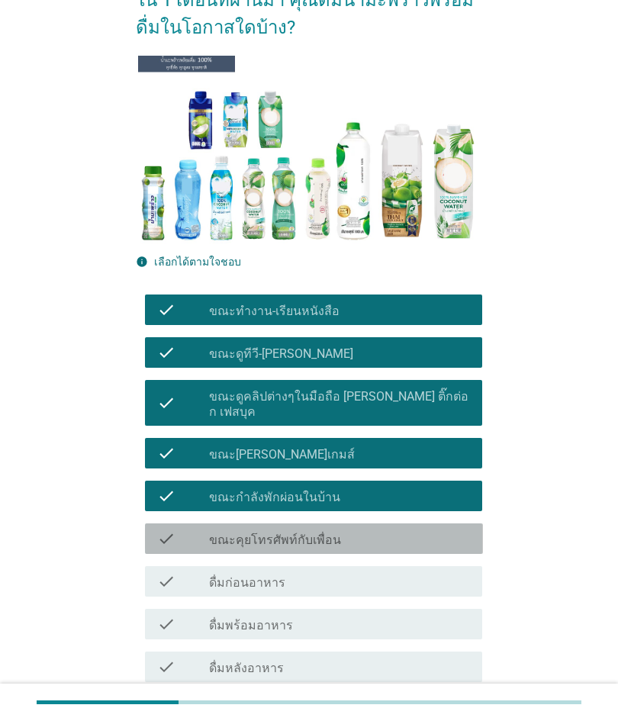
click at [195, 530] on div "check" at bounding box center [183, 539] width 52 height 18
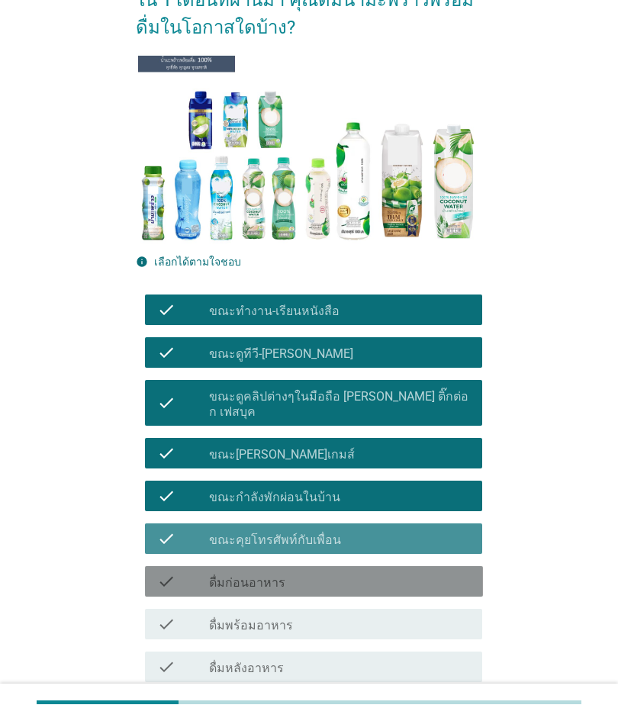
scroll to position [0, 0]
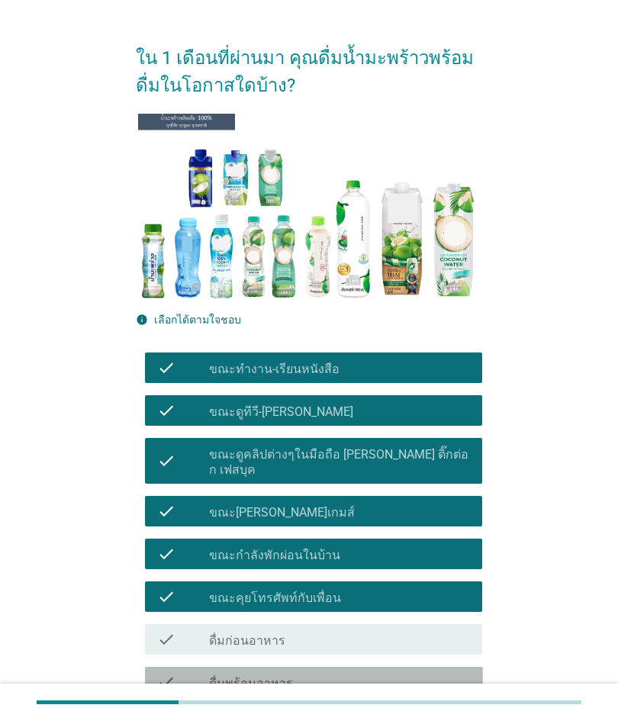
click at [172, 704] on div "check check_box_outline_blank ดื่มหลังอาหาร" at bounding box center [309, 725] width 347 height 43
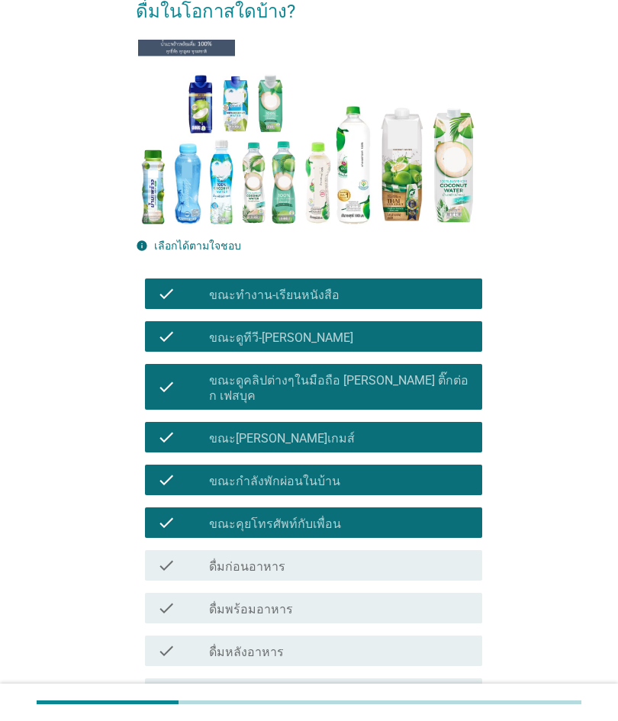
scroll to position [108, 0]
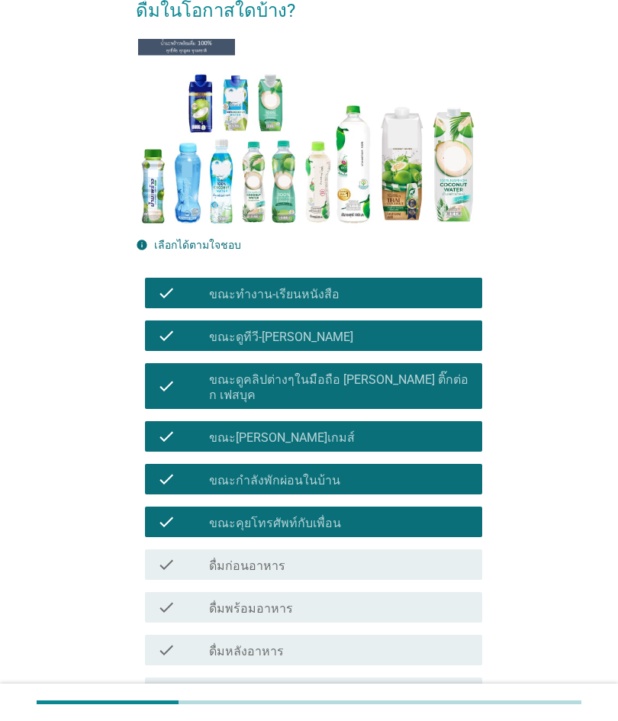
click at [159, 693] on div "check check_box_outline_blank ขณะเดินทาง: ขับรถเอง" at bounding box center [314, 693] width 338 height 31
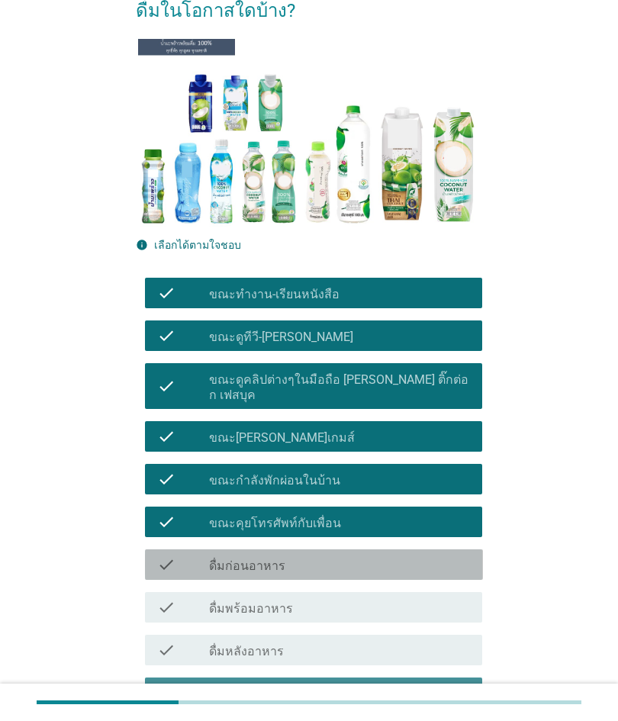
click at [193, 559] on div "check" at bounding box center [183, 565] width 52 height 18
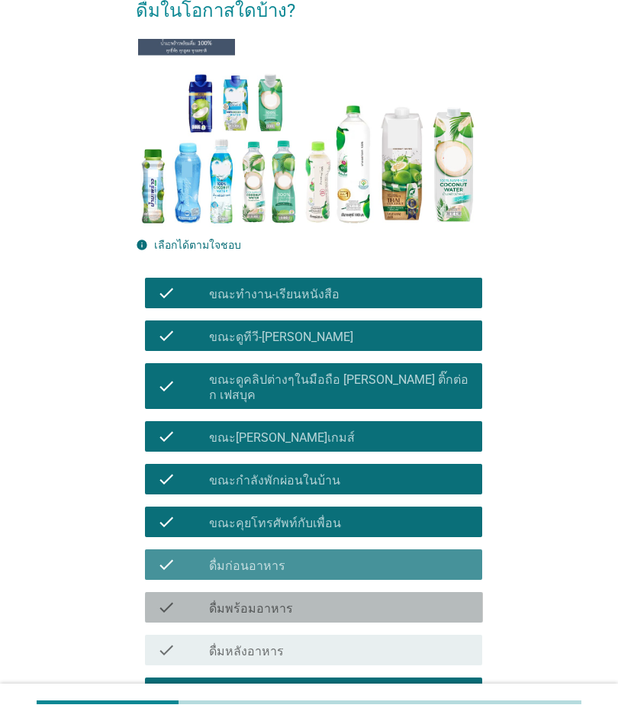
click at [187, 598] on div "check" at bounding box center [183, 607] width 52 height 18
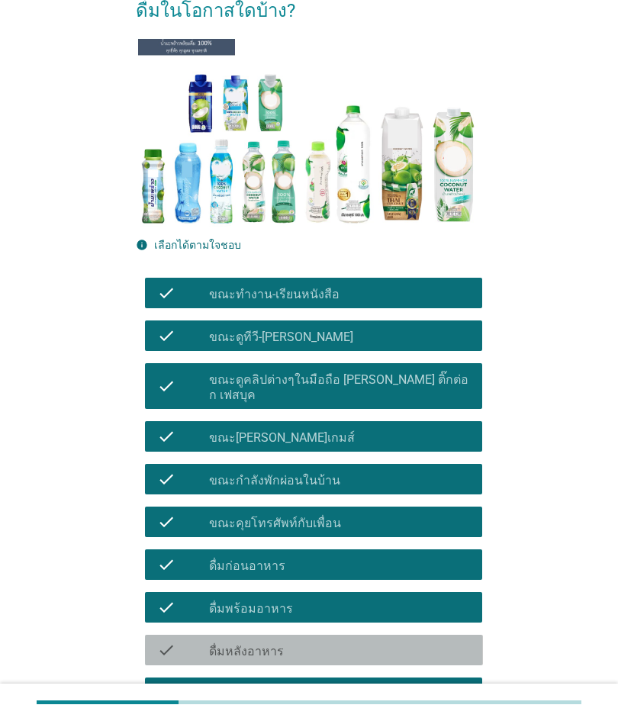
click at [211, 644] on label "ดื่มหลังอาหาร" at bounding box center [246, 651] width 75 height 15
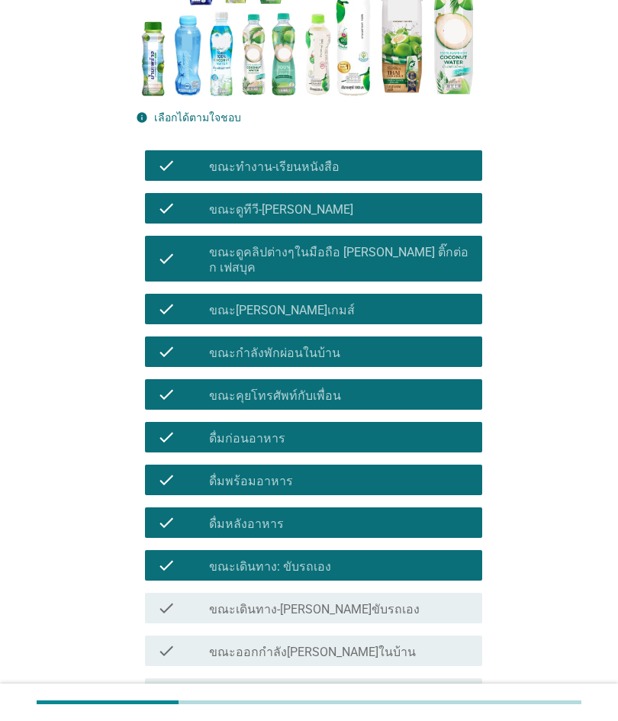
scroll to position [234, 0]
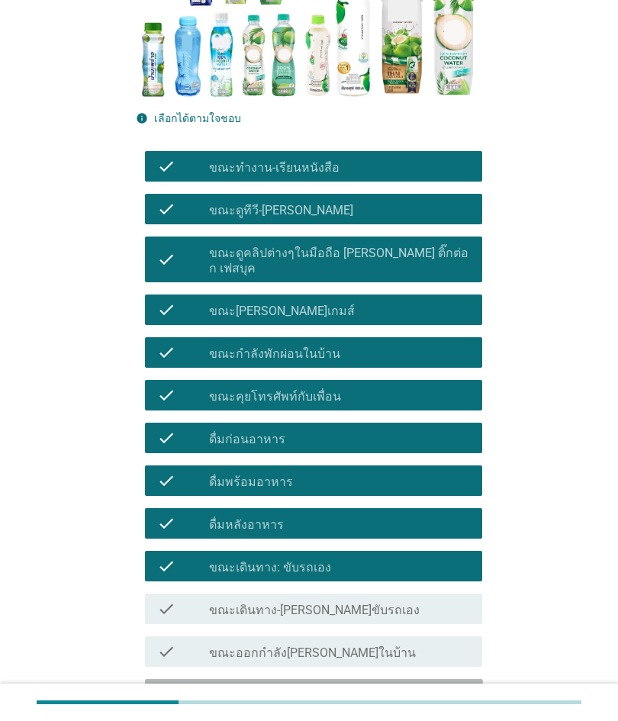
click at [173, 685] on icon "check" at bounding box center [166, 694] width 18 height 18
click at [188, 636] on div "check check_box_outline_blank ขณะออกกำลัง[PERSON_NAME]ในบ้าน" at bounding box center [314, 651] width 338 height 31
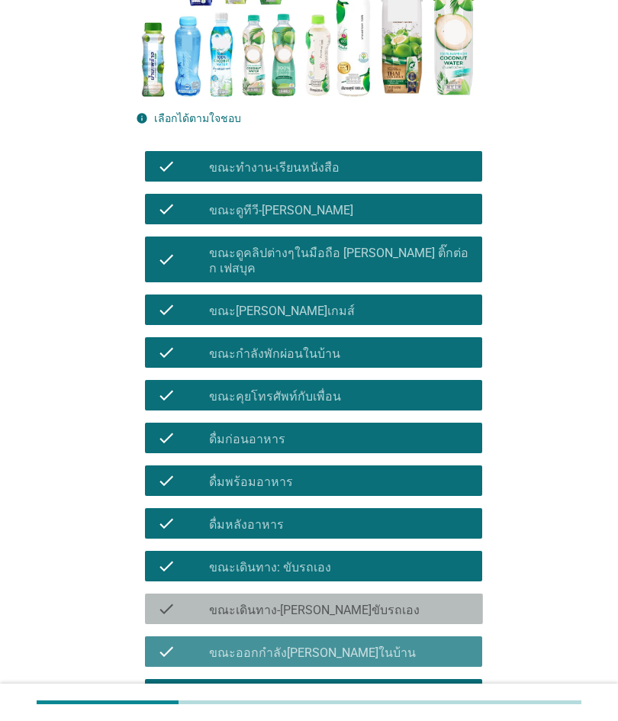
click at [198, 600] on div "check" at bounding box center [183, 609] width 52 height 18
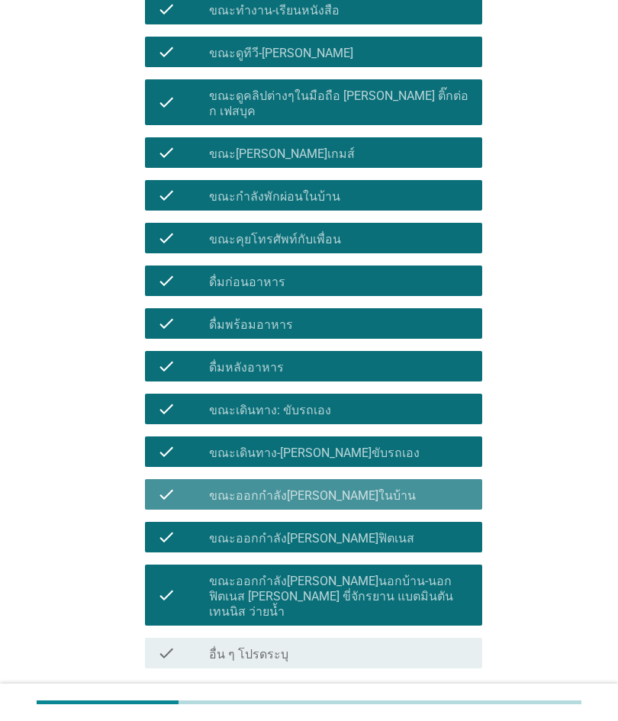
scroll to position [394, 0]
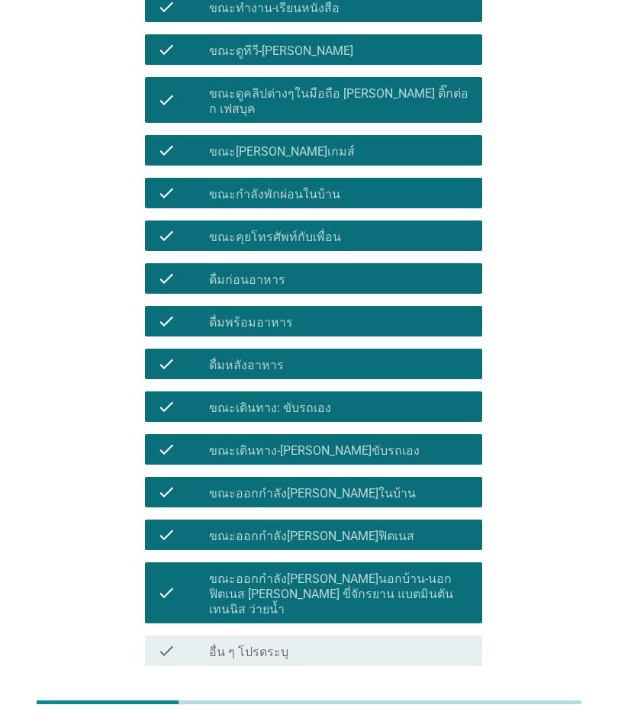
click at [449, 712] on div "ต่อไป" at bounding box center [442, 721] width 43 height 18
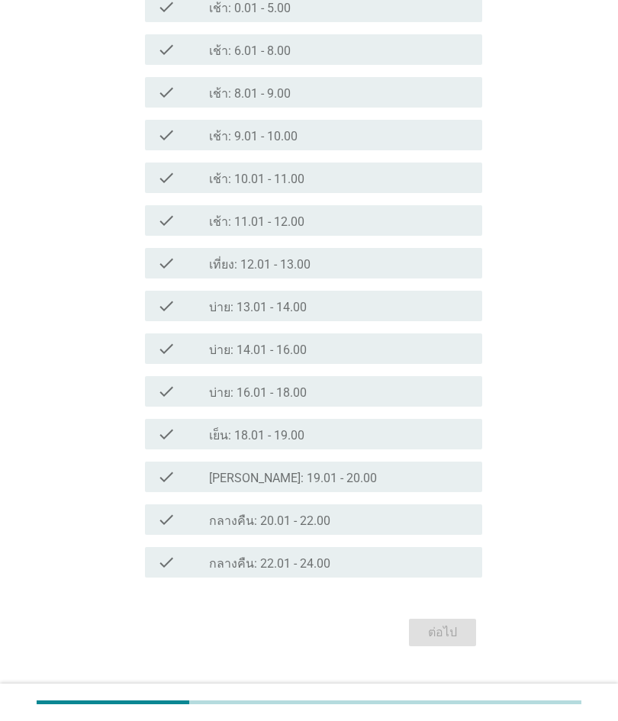
scroll to position [0, 0]
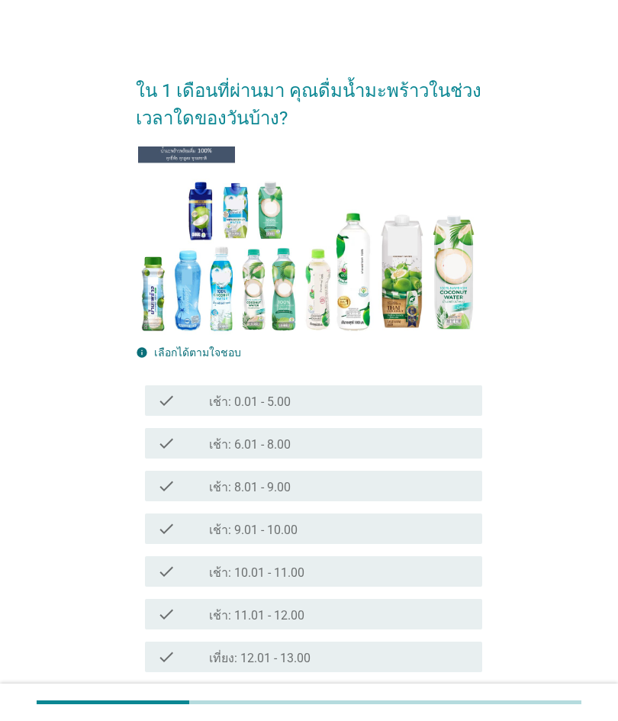
click at [349, 467] on div "check check_box_outline_blank เช้า: 8.01 - 9.00" at bounding box center [309, 486] width 347 height 43
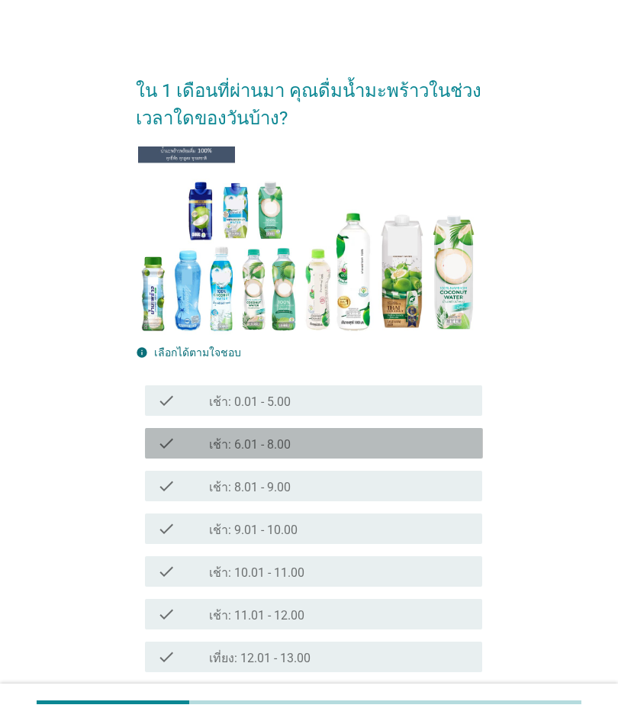
click at [349, 453] on div "check check_box_outline_blank เช้า: 6.01 - 8.00" at bounding box center [314, 443] width 338 height 31
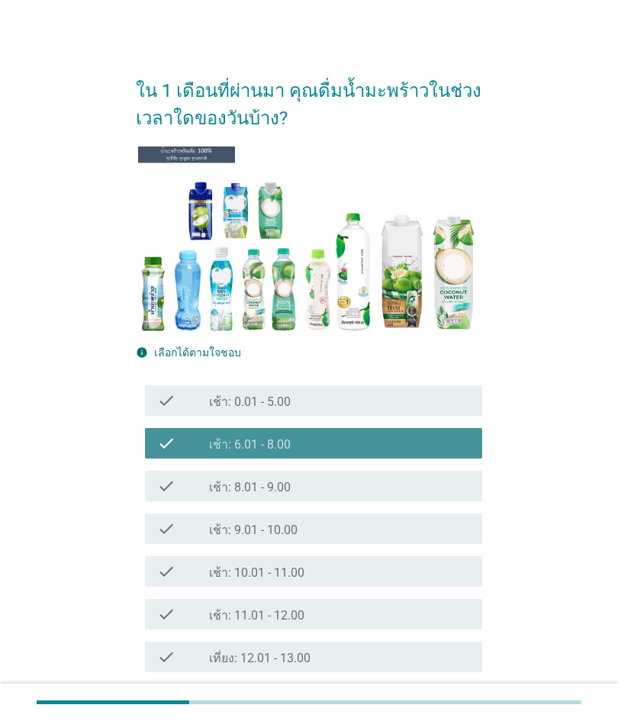
click at [323, 490] on div "check_box_outline_blank เช้า: 8.01 - 9.00" at bounding box center [339, 486] width 261 height 18
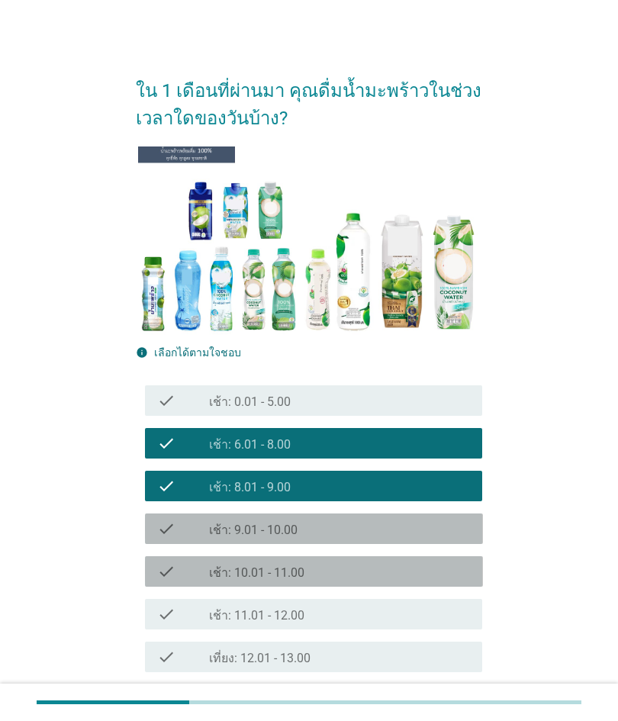
click at [297, 567] on label "เช้า: 10.01 - 11.00" at bounding box center [256, 572] width 95 height 15
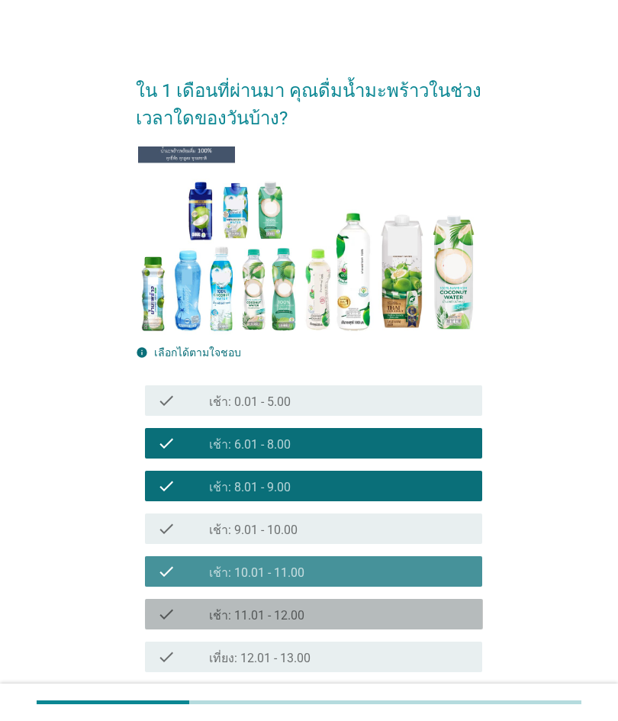
click at [283, 623] on label "เช้า: 11.01 - 12.00" at bounding box center [256, 615] width 95 height 15
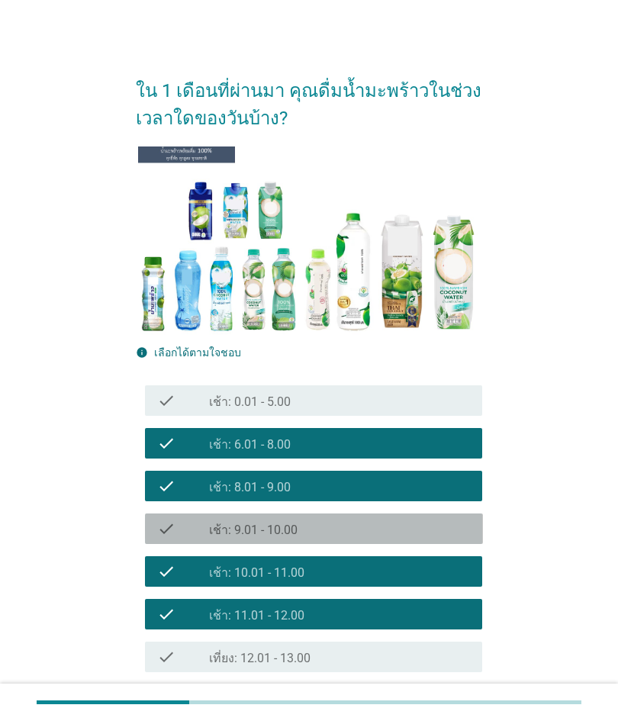
click at [324, 525] on div "check_box_outline_blank เช้า: 9.01 - 10.00" at bounding box center [339, 529] width 261 height 18
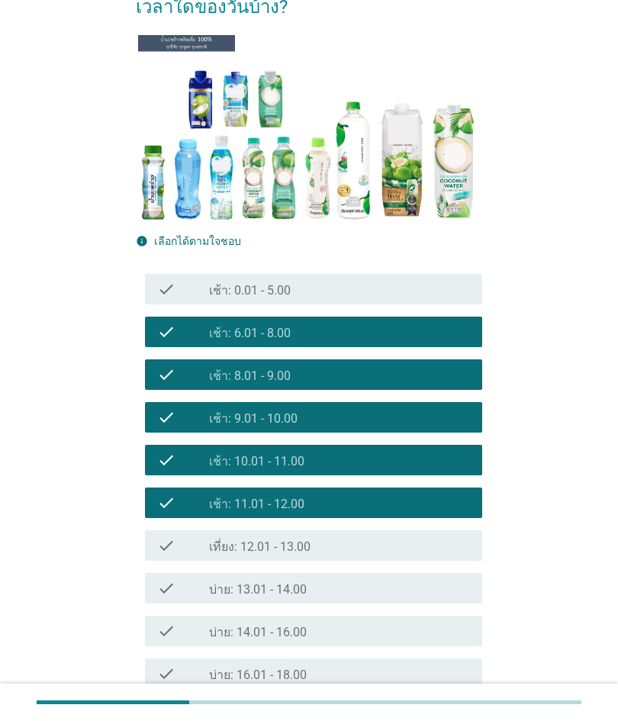
scroll to position [112, 0]
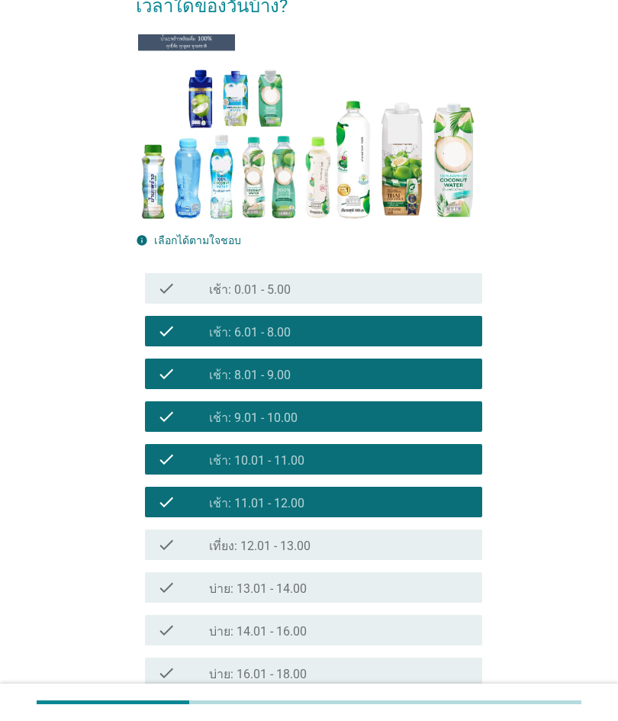
click at [287, 638] on label "บ่าย: 14.01 - 16.00" at bounding box center [258, 631] width 98 height 15
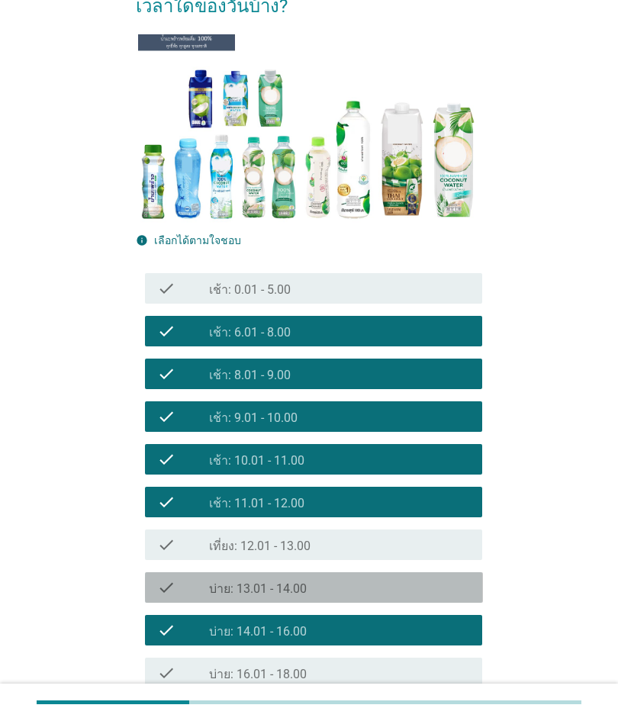
click at [310, 585] on div "check_box_outline_blank บ่าย: 13.01 - 14.00" at bounding box center [339, 587] width 261 height 18
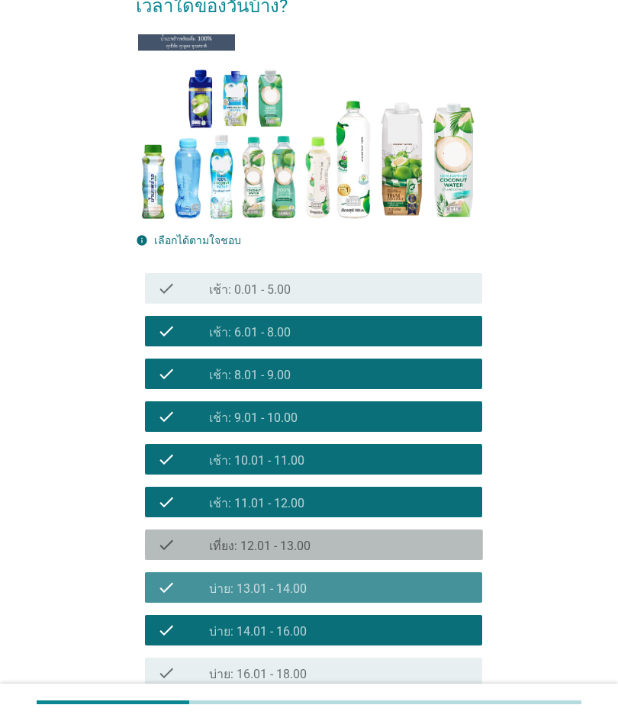
click at [319, 553] on div "check_box_outline_blank เที่ยง: 12.01 - 13.00" at bounding box center [339, 545] width 261 height 18
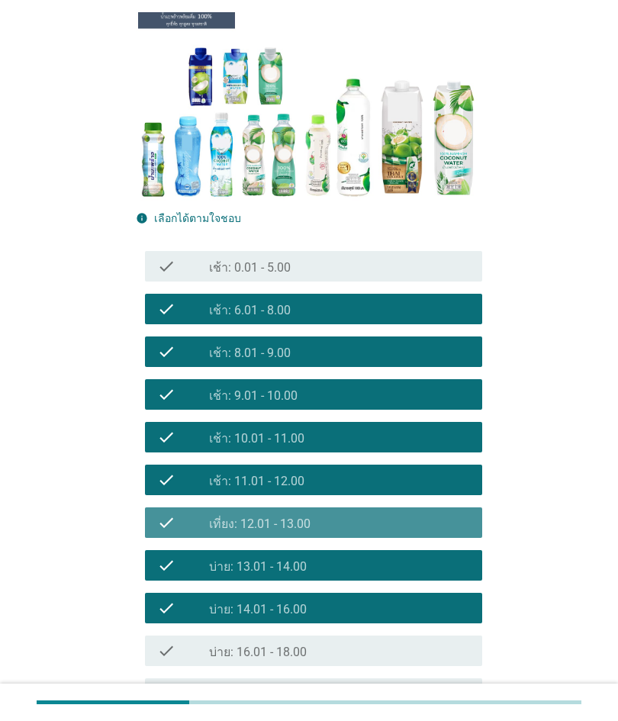
scroll to position [149, 0]
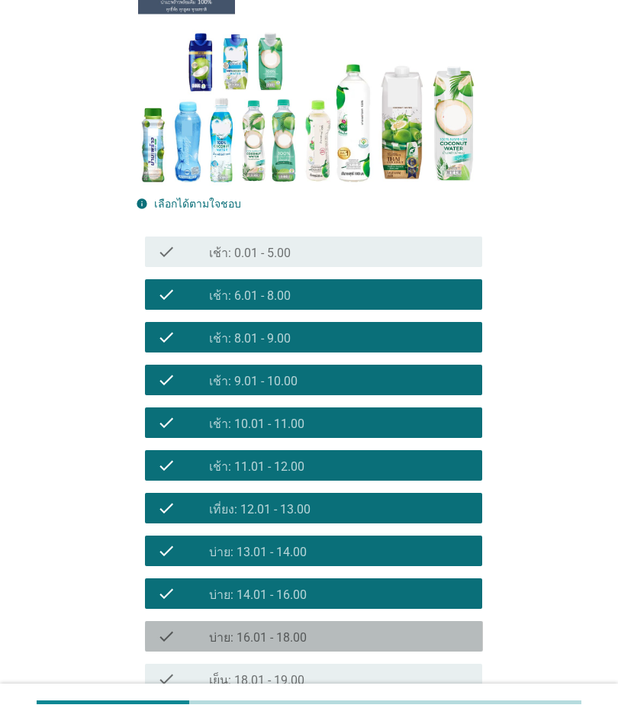
click at [266, 645] on label "บ่าย: 16.01 - 18.00" at bounding box center [258, 637] width 98 height 15
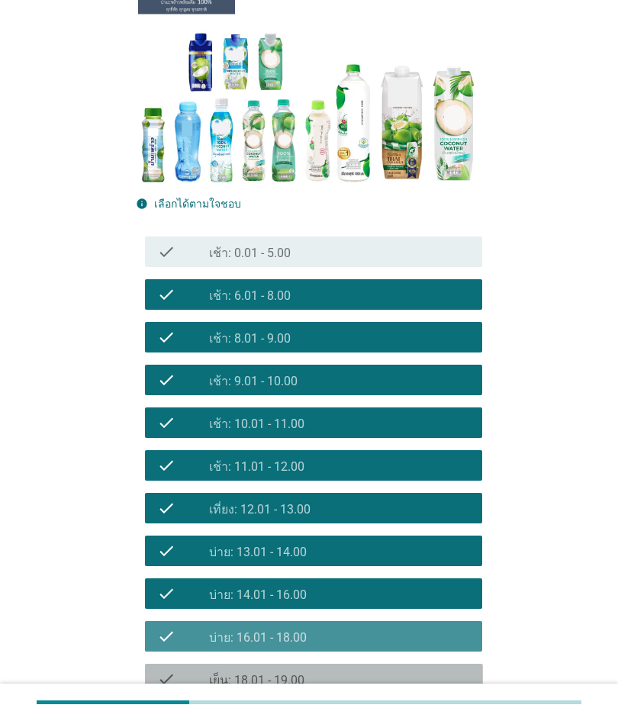
click at [264, 676] on label "เย็น: 18.01 - 19.00" at bounding box center [256, 680] width 95 height 15
click at [264, 708] on div "check check_box_outline_blank [PERSON_NAME]: 19.01 - 20.00" at bounding box center [314, 722] width 338 height 31
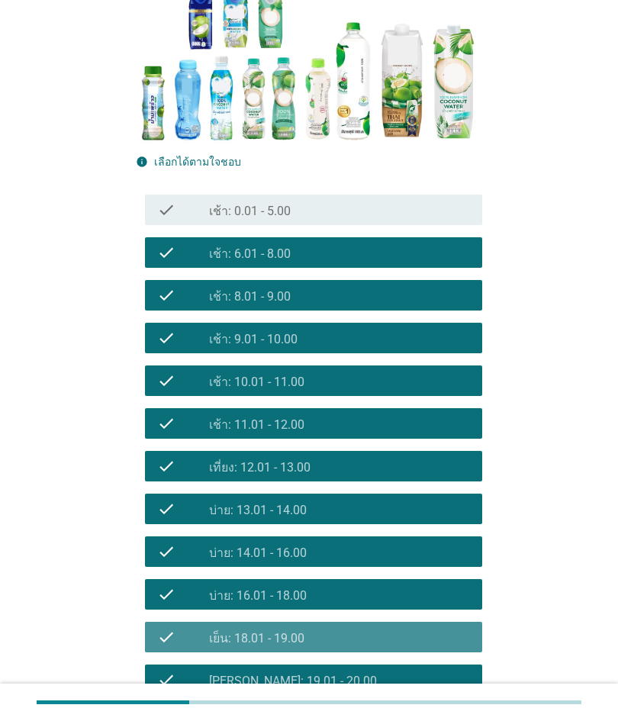
click at [282, 643] on label "เย็น: 18.01 - 19.00" at bounding box center [256, 638] width 95 height 15
click at [277, 681] on label "[PERSON_NAME]: 19.01 - 20.00" at bounding box center [293, 681] width 168 height 15
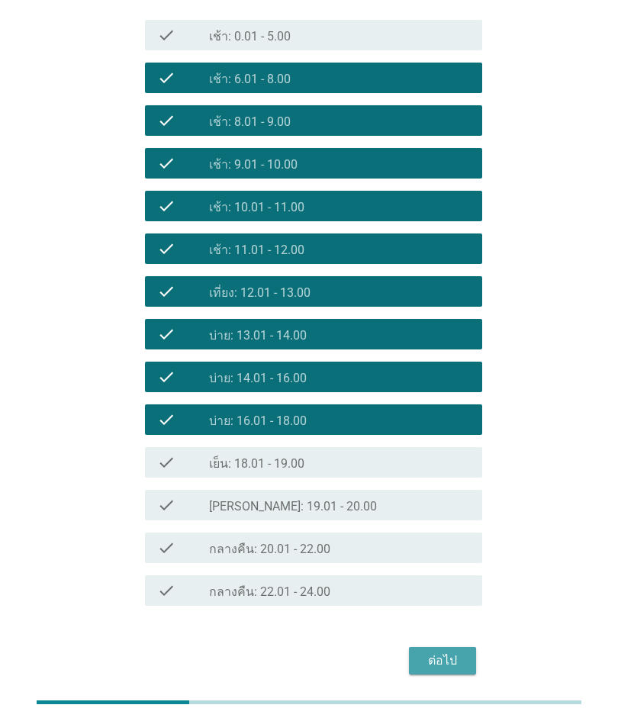
click at [420, 654] on button "ต่อไป" at bounding box center [442, 660] width 67 height 27
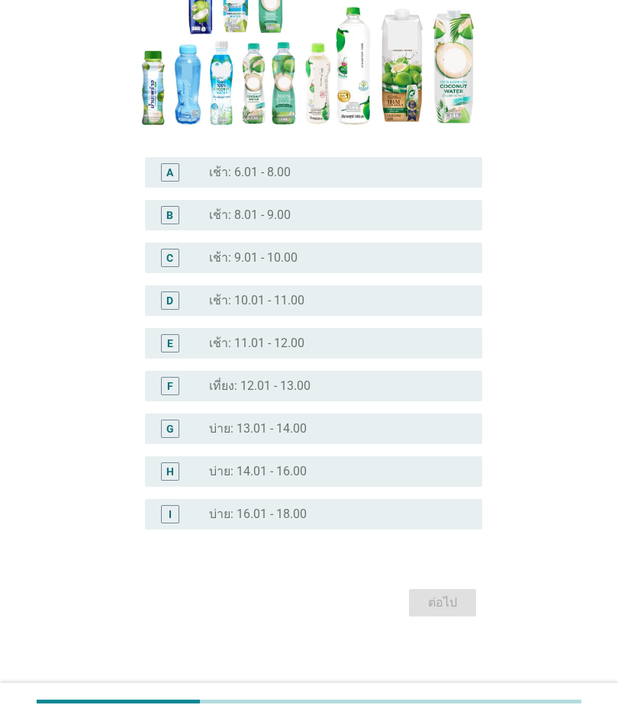
scroll to position [0, 0]
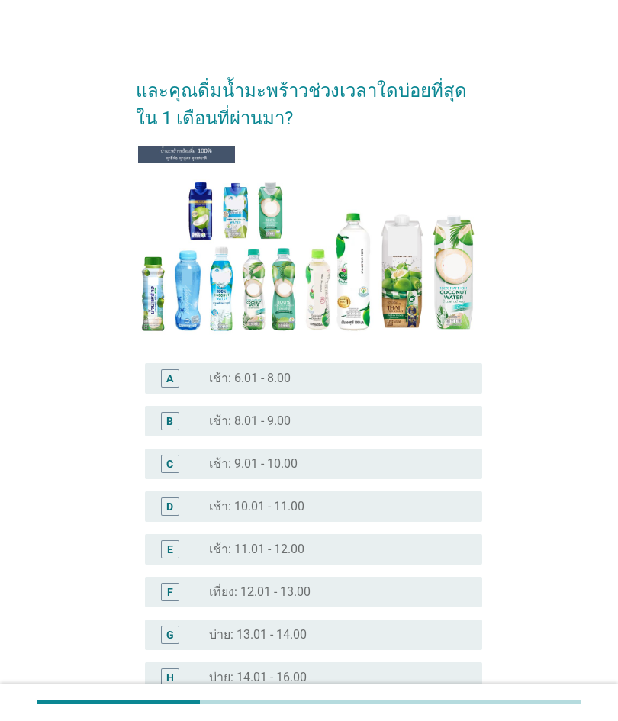
click at [407, 520] on div "D radio_button_unchecked เช้า: 10.01 - 11.00" at bounding box center [314, 506] width 338 height 31
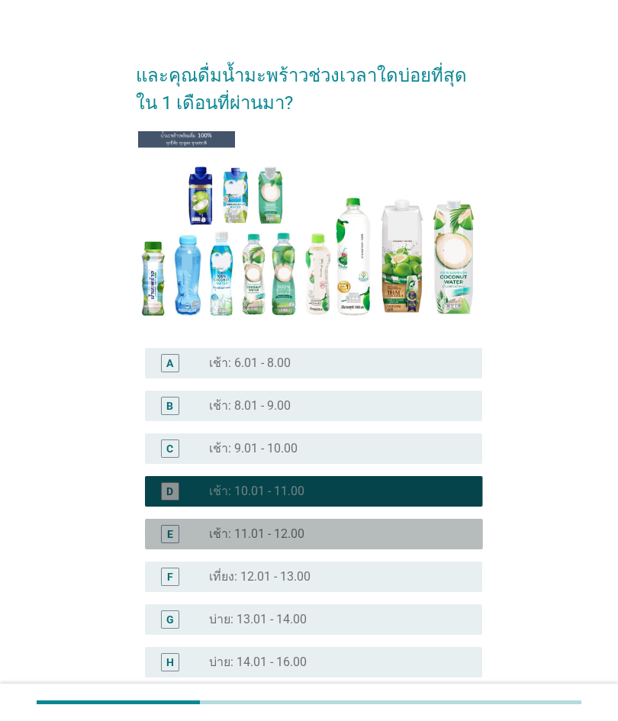
scroll to position [56, 0]
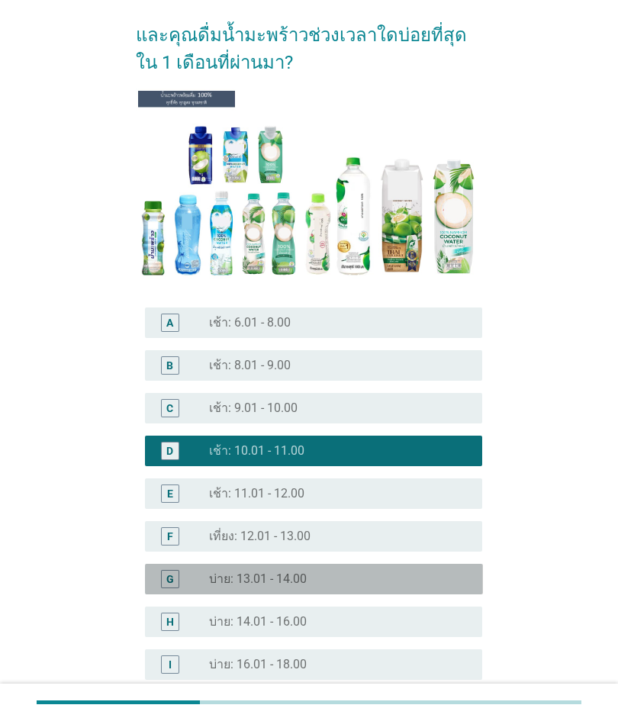
click at [407, 591] on div "G radio_button_unchecked บ่าย: 13.01 - 14.00" at bounding box center [314, 579] width 338 height 31
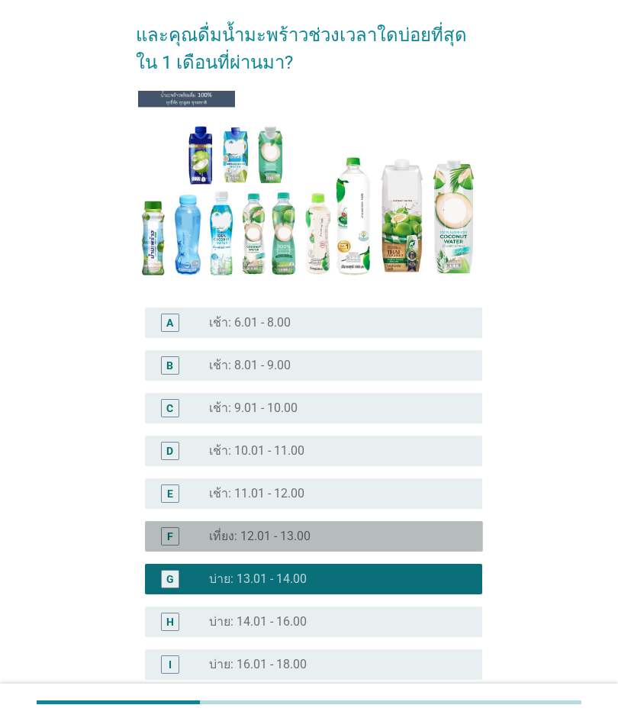
click at [415, 521] on div "F radio_button_unchecked เที่ยง: 12.01 - 13.00" at bounding box center [314, 536] width 338 height 31
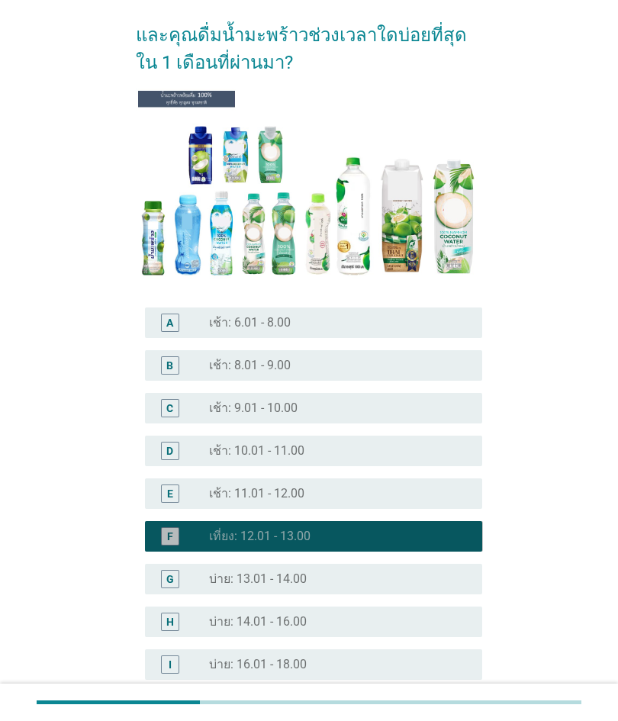
click at [424, 465] on div "D radio_button_unchecked เช้า: 10.01 - 11.00" at bounding box center [314, 451] width 338 height 31
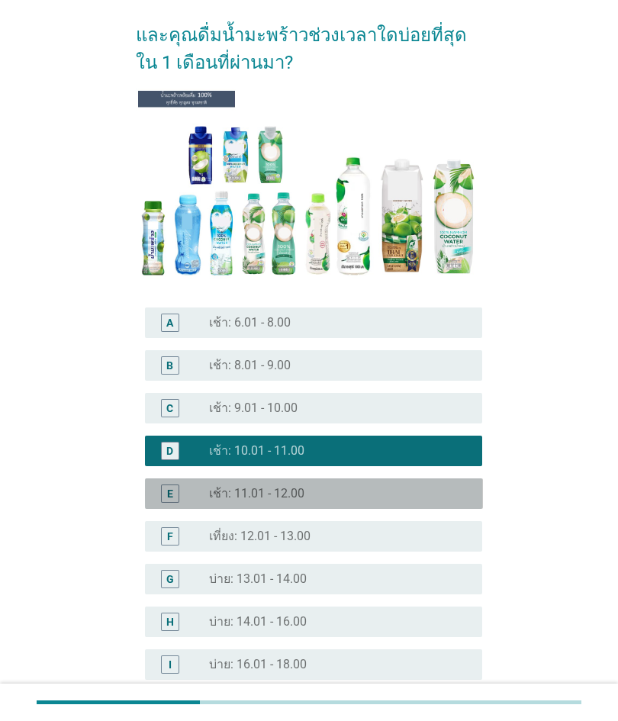
click at [428, 491] on div "radio_button_unchecked เช้า: 11.01 - 12.00" at bounding box center [333, 493] width 249 height 15
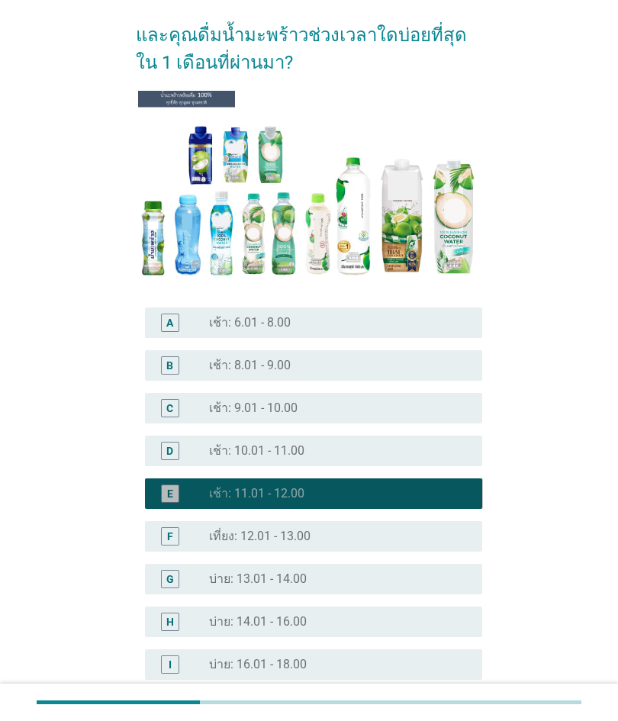
click at [410, 594] on div "G radio_button_unchecked บ่าย: 13.01 - 14.00" at bounding box center [314, 579] width 338 height 31
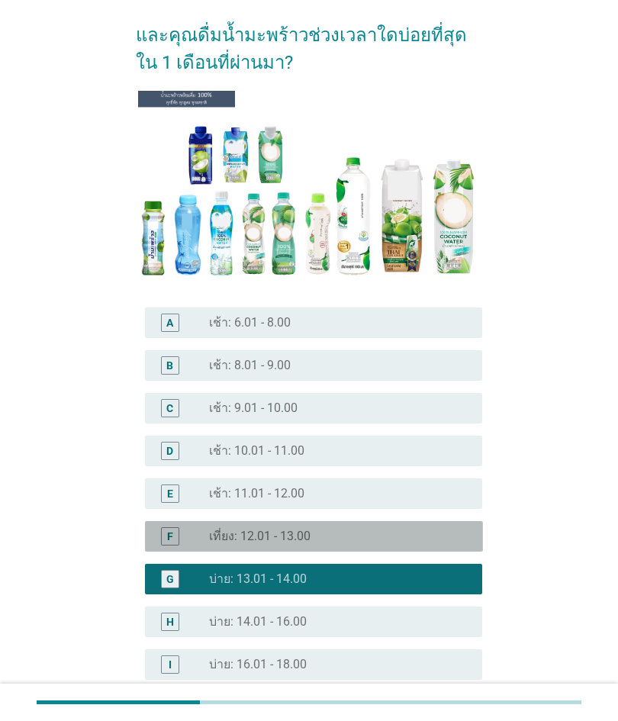
click at [424, 528] on div "radio_button_unchecked เที่ยง: 12.01 - 13.00" at bounding box center [339, 536] width 261 height 18
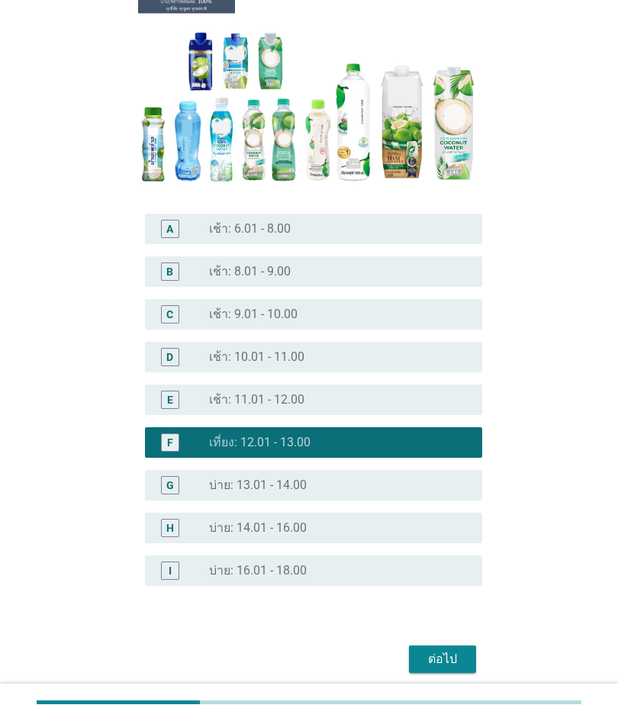
scroll to position [147, 0]
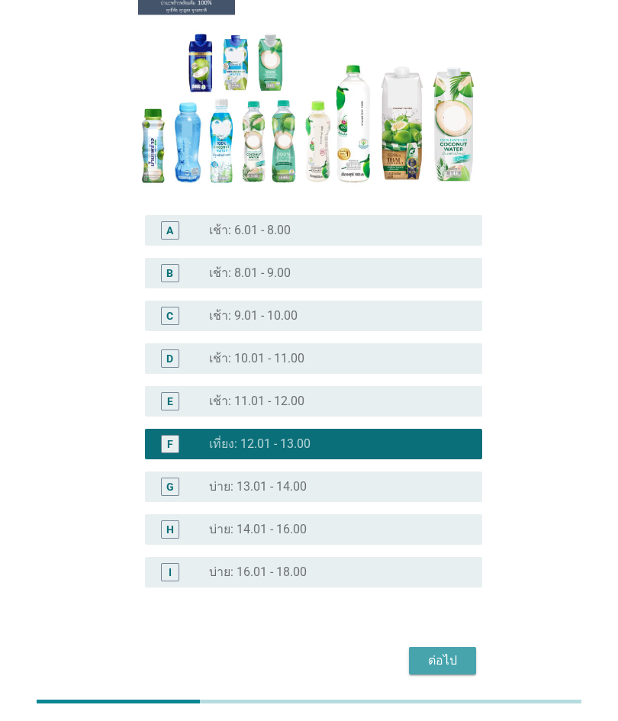
click at [449, 662] on div "ต่อไป" at bounding box center [442, 661] width 43 height 18
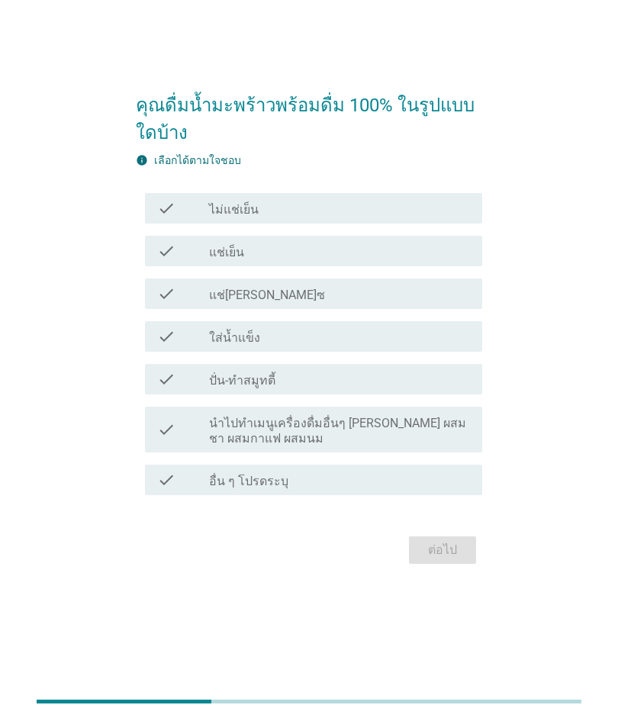
scroll to position [37, 0]
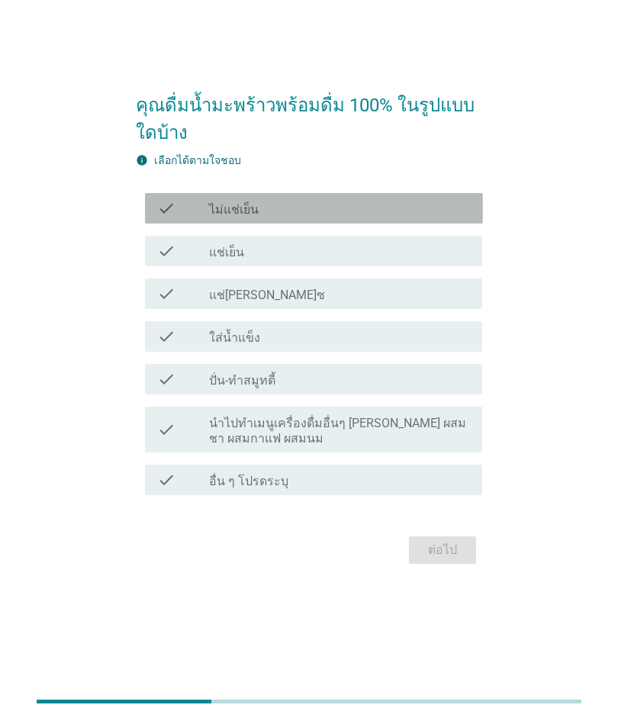
click at [433, 224] on div "check check_box_outline_blank ไม่แช่เย็น" at bounding box center [314, 209] width 338 height 31
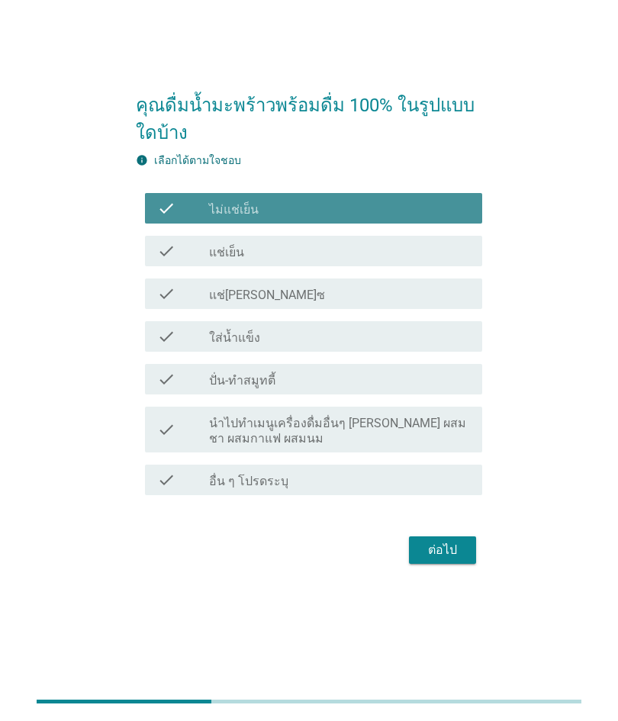
click at [449, 218] on div "check_box_outline_blank ไม่แช่เย็น" at bounding box center [339, 209] width 261 height 18
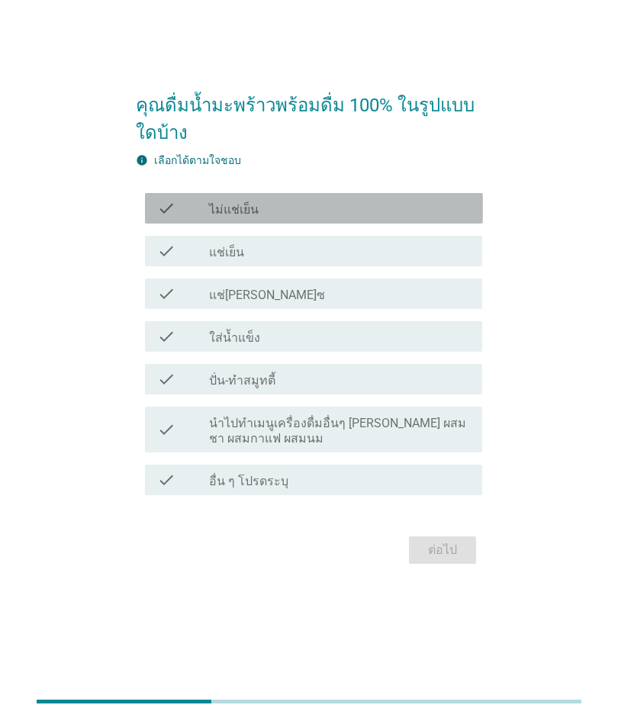
click at [421, 267] on div "check check_box_outline_blank แช่เย็น" at bounding box center [314, 252] width 338 height 31
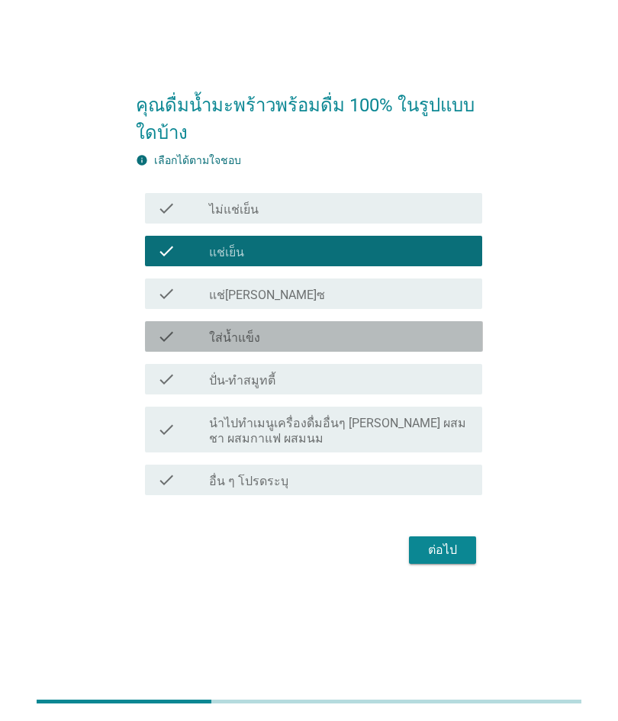
click at [412, 346] on div "check_box_outline_blank ใส่น้ำแข็ง" at bounding box center [339, 337] width 261 height 18
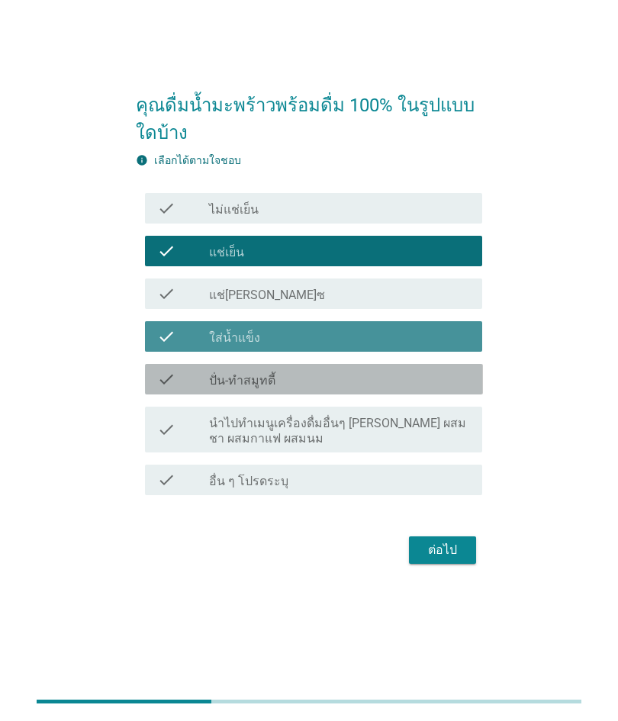
click at [409, 395] on div "check check_box_outline_blank ปั่น-ทำสมูทตี้" at bounding box center [314, 380] width 338 height 31
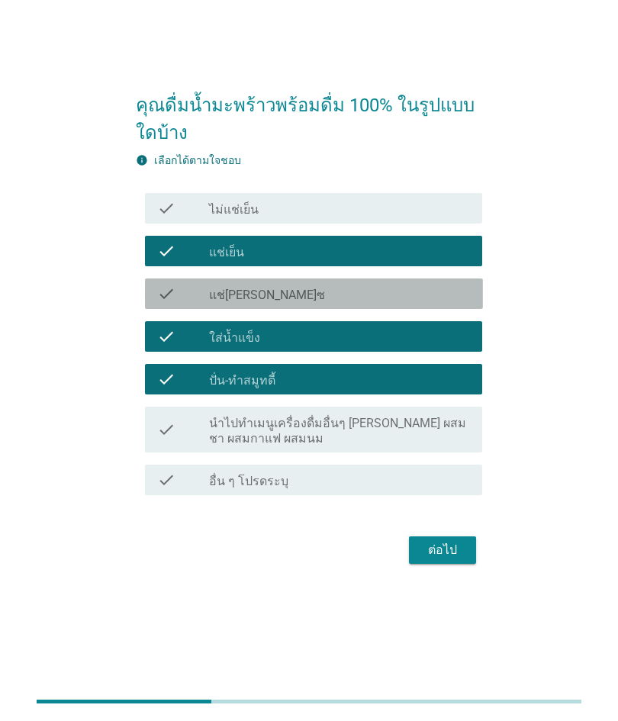
click at [417, 310] on div "check check_box_outline_blank แช่[PERSON_NAME]ซ" at bounding box center [314, 294] width 338 height 31
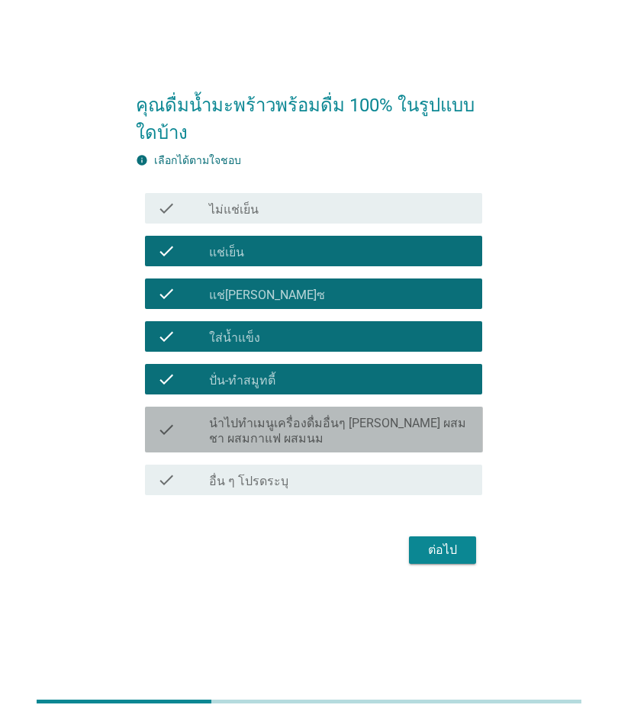
click at [369, 447] on label "นำไปทำเมนูเครื่องดื่มอื่นๆ [PERSON_NAME] ผสมชา ผสมกาแฟ ผสมนม" at bounding box center [339, 432] width 261 height 31
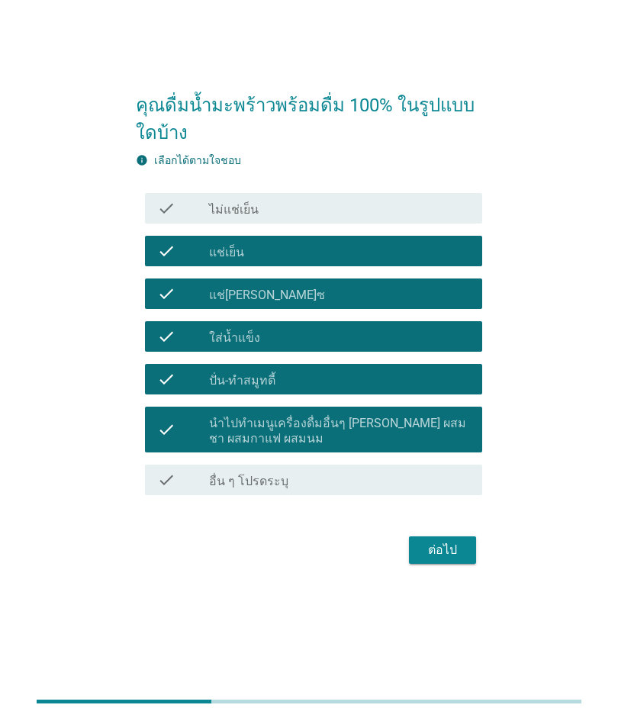
click at [460, 560] on div "ต่อไป" at bounding box center [442, 551] width 43 height 18
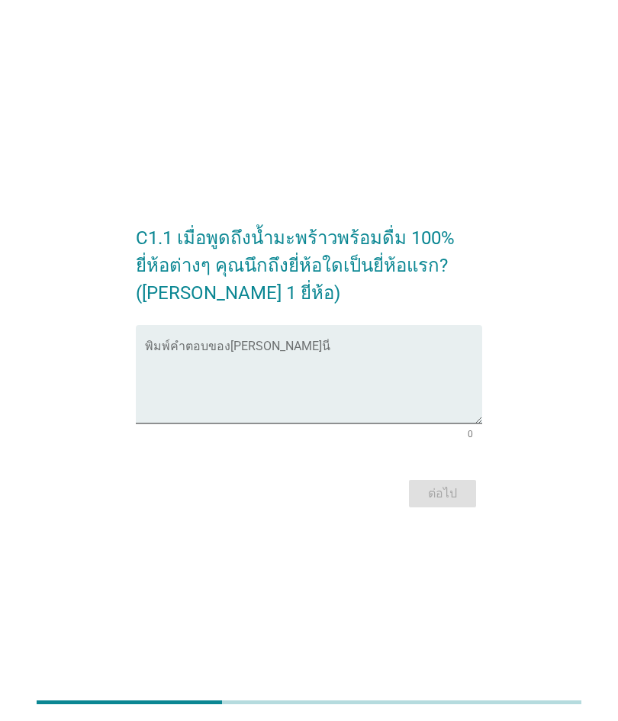
click at [431, 393] on textarea "พิมพ์คำตอบของคุณ ที่นี่" at bounding box center [314, 383] width 338 height 80
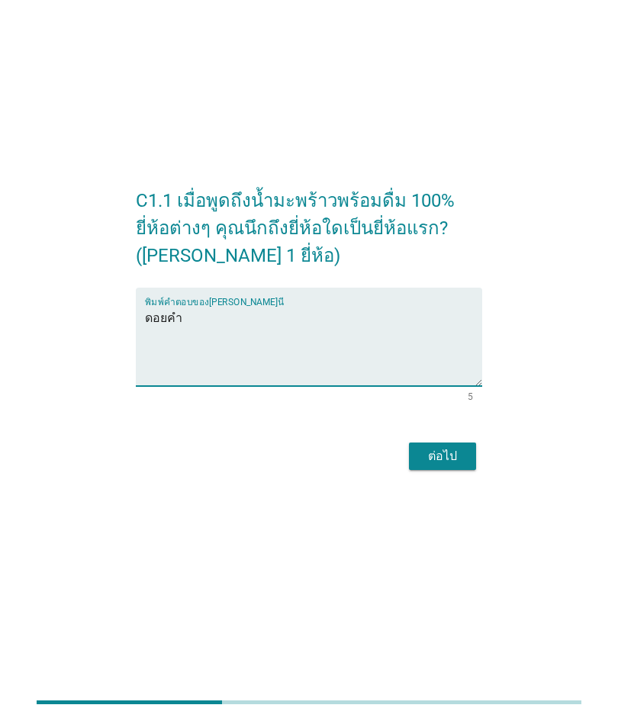
type textarea "ดอยคำ"
click at [456, 465] on div "ต่อไป" at bounding box center [442, 456] width 43 height 18
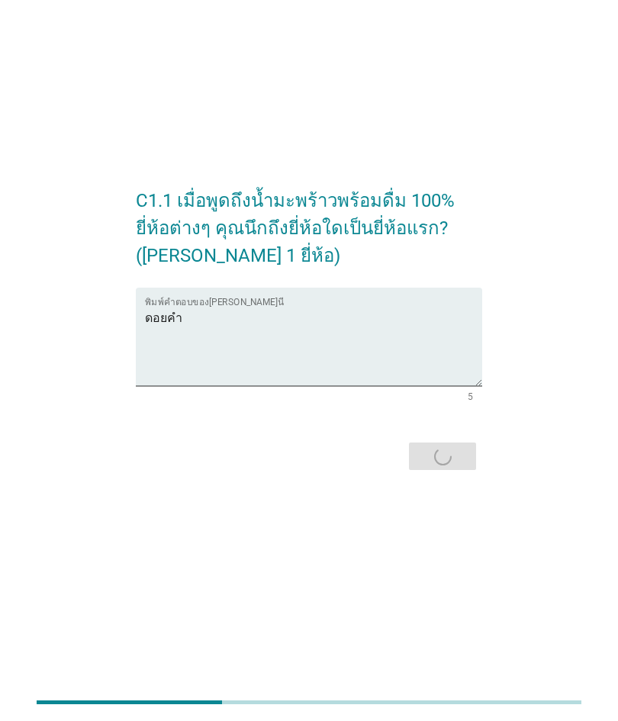
scroll to position [0, 0]
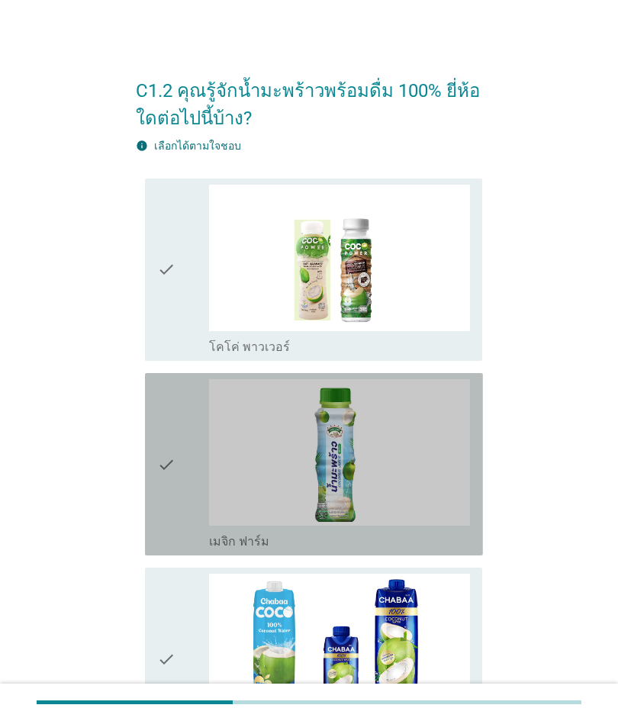
click at [337, 436] on img at bounding box center [339, 452] width 261 height 147
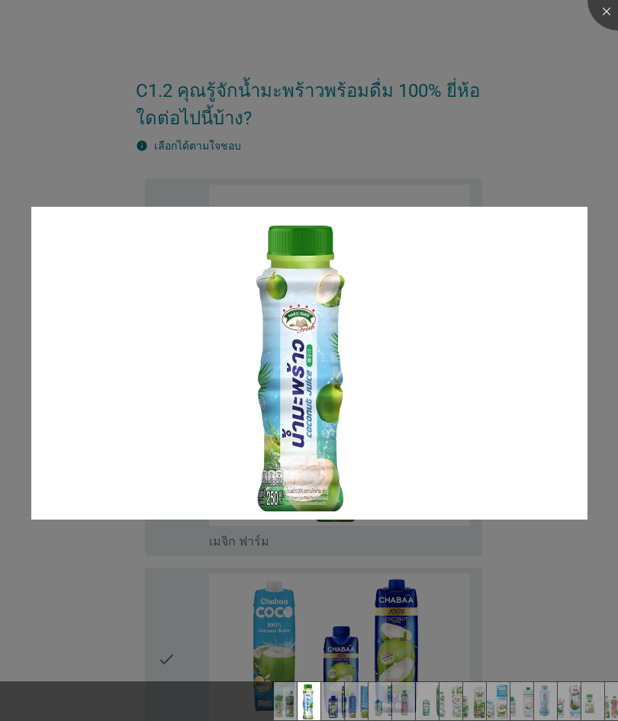
click at [560, 246] on img at bounding box center [309, 363] width 556 height 313
click at [425, 668] on div at bounding box center [309, 360] width 618 height 721
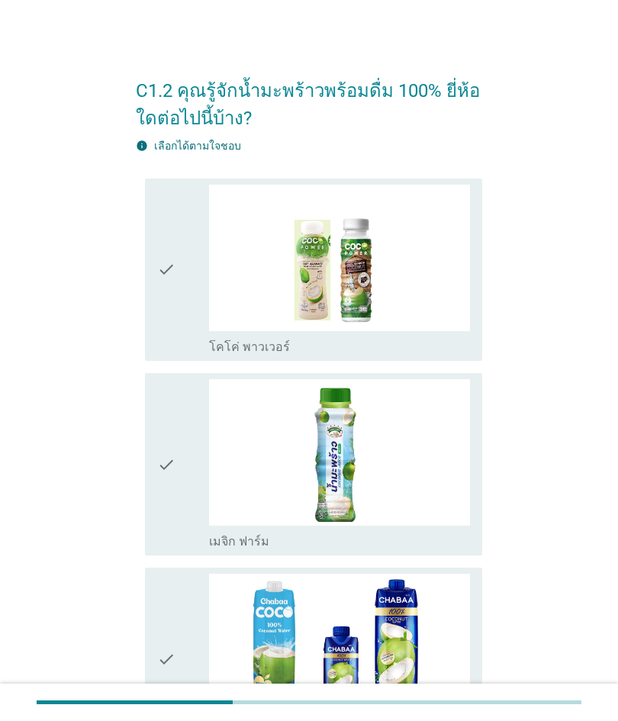
click at [176, 636] on div "check" at bounding box center [183, 659] width 52 height 170
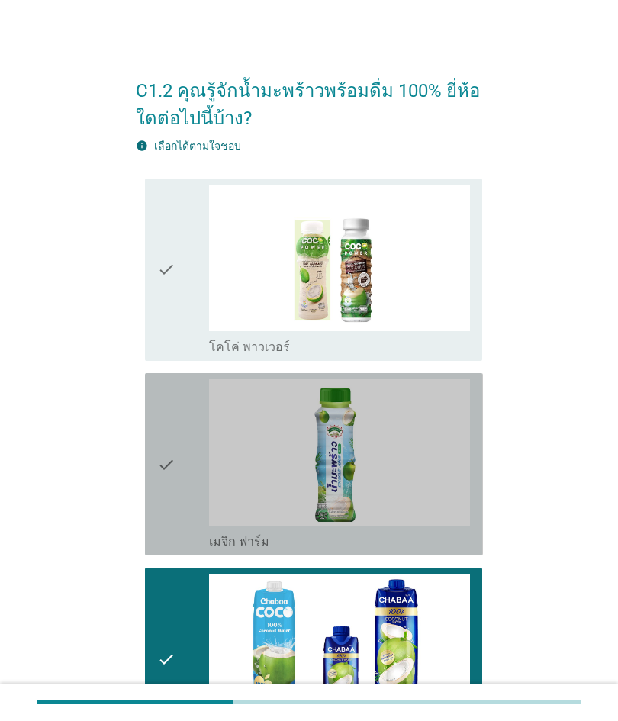
click at [196, 456] on div "check" at bounding box center [183, 464] width 52 height 170
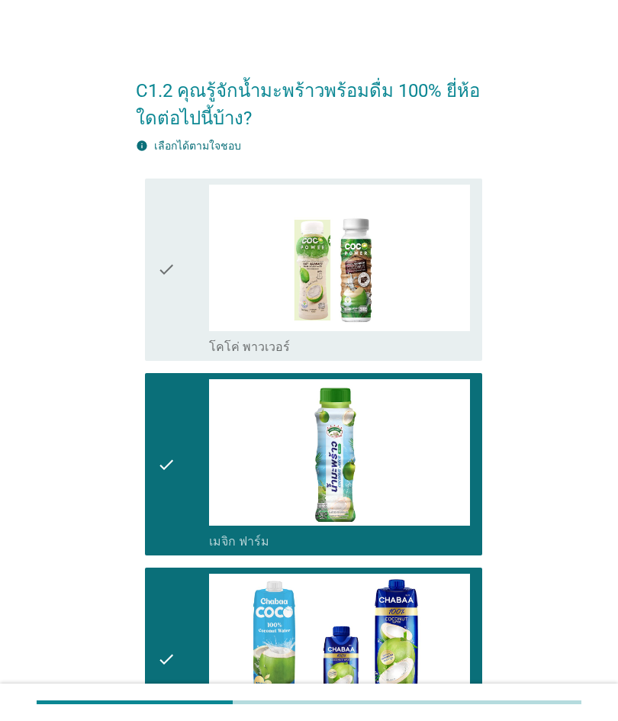
click at [170, 271] on icon "check" at bounding box center [166, 270] width 18 height 170
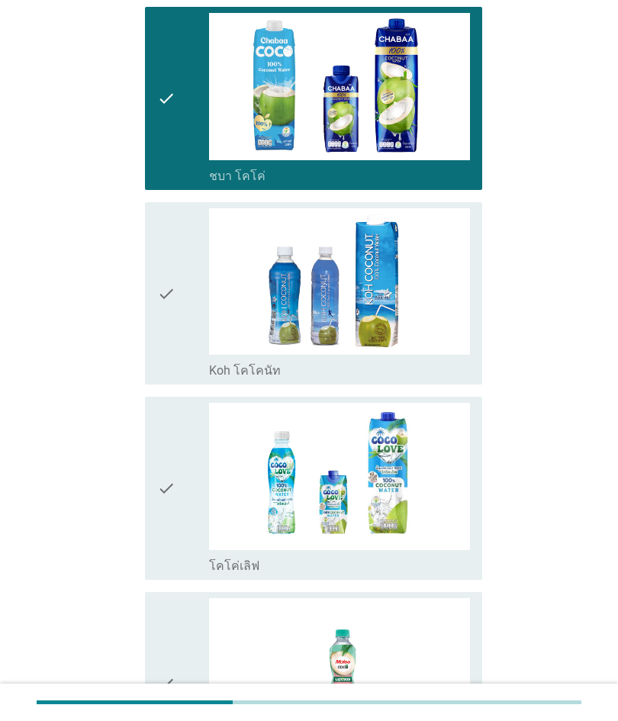
scroll to position [562, 0]
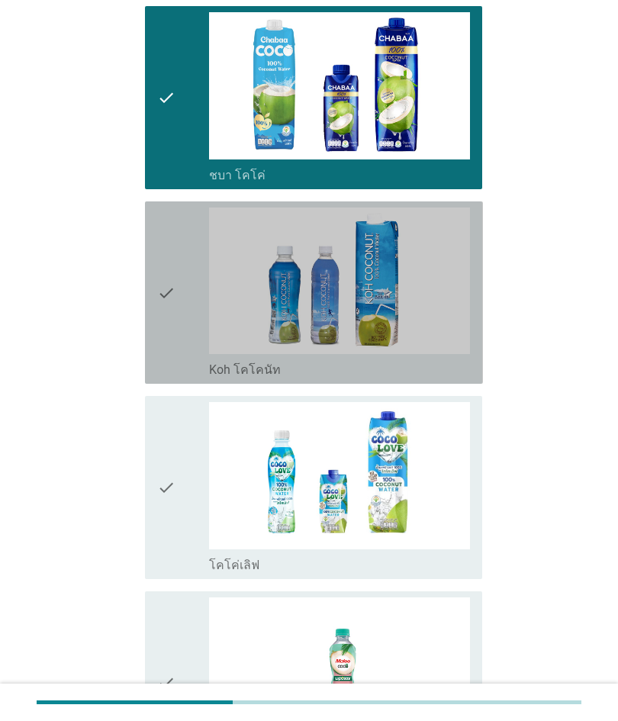
click at [166, 282] on icon "check" at bounding box center [166, 293] width 18 height 170
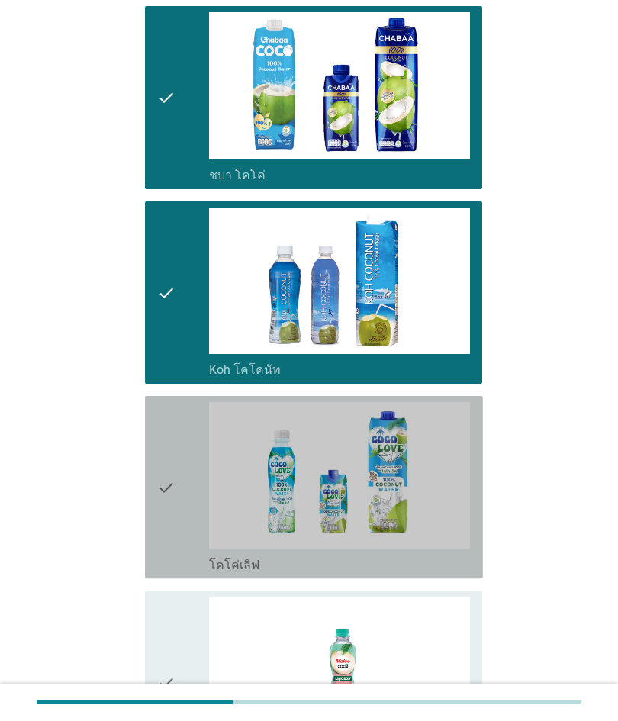
click at [169, 515] on icon "check" at bounding box center [166, 487] width 18 height 170
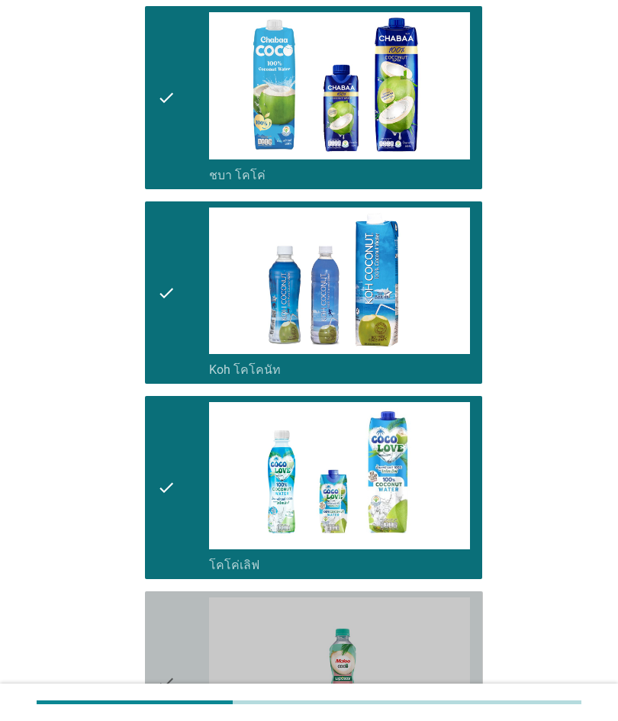
click at [174, 660] on icon "check" at bounding box center [166, 682] width 18 height 170
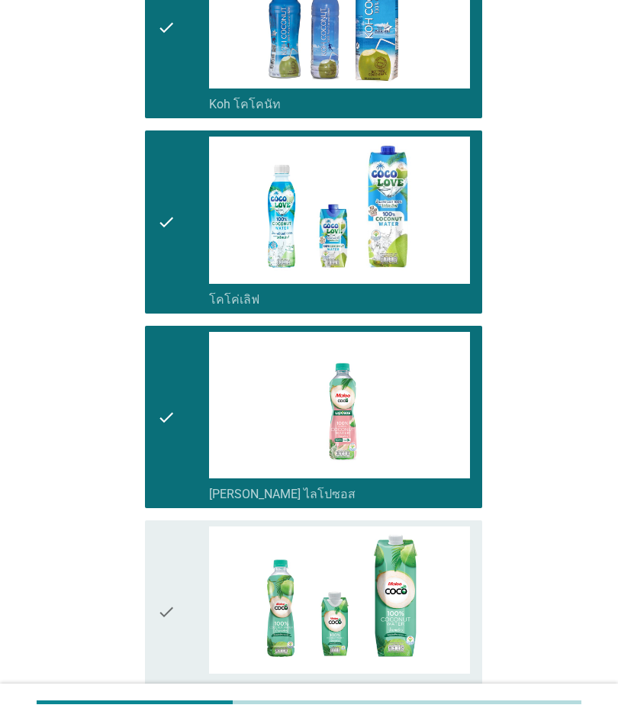
scroll to position [842, 0]
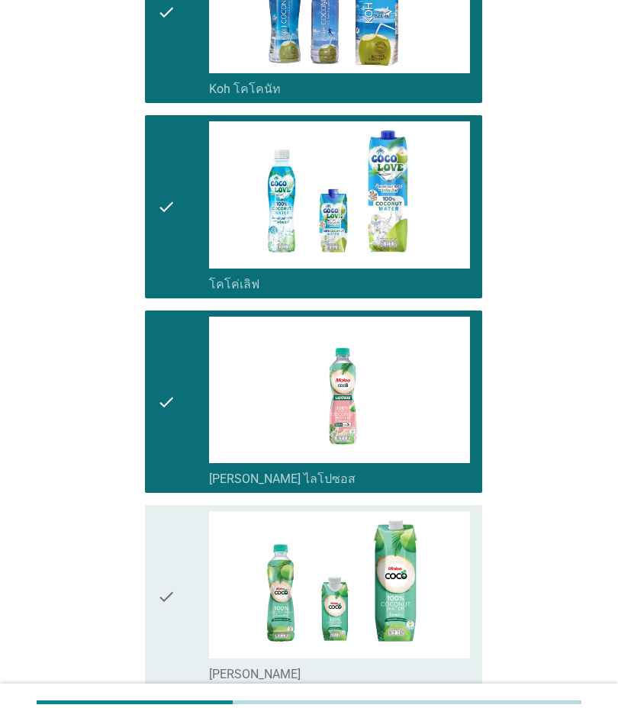
click at [176, 578] on div "check" at bounding box center [183, 596] width 52 height 170
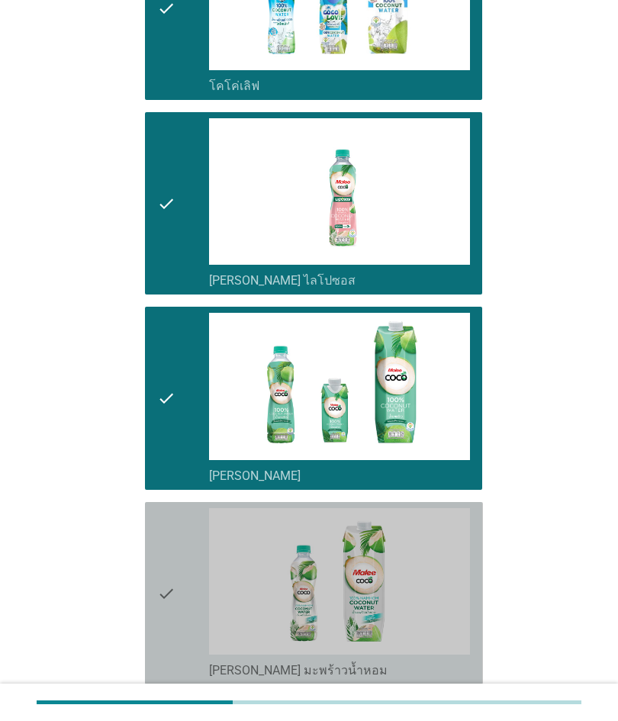
click at [178, 594] on div "check" at bounding box center [183, 593] width 52 height 170
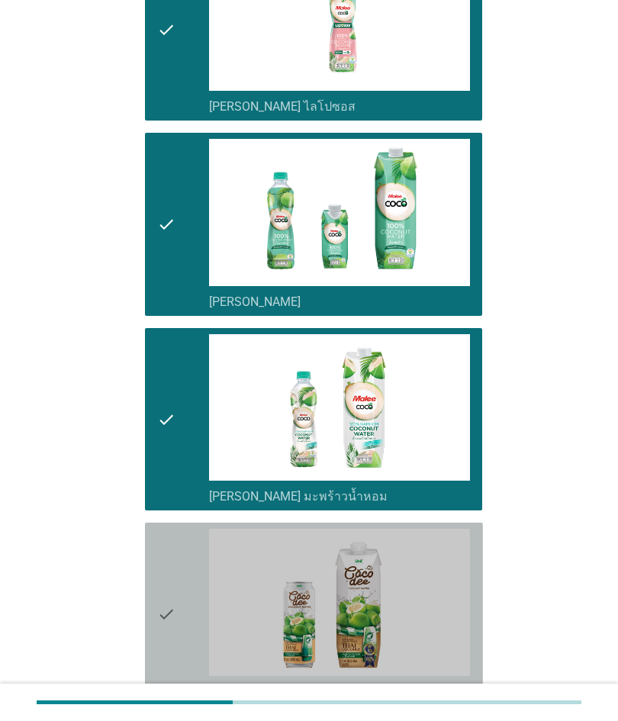
click at [175, 600] on icon "check" at bounding box center [166, 614] width 18 height 170
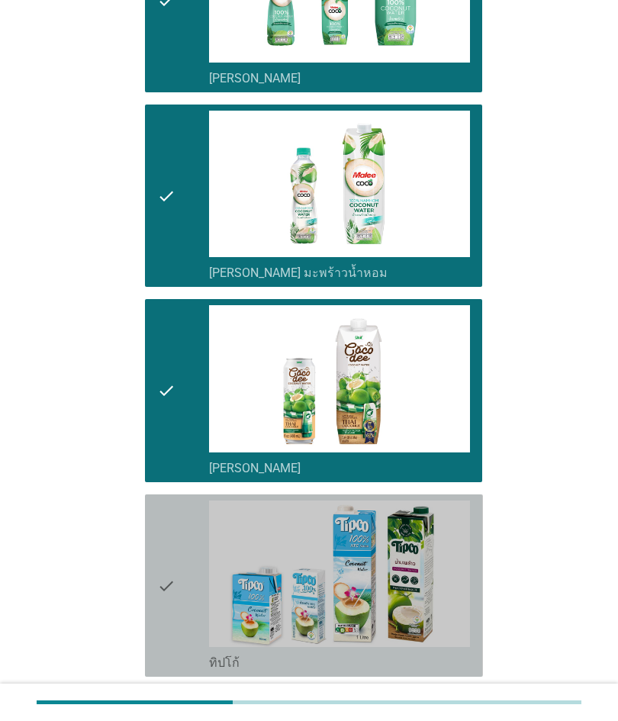
click at [172, 597] on icon "check" at bounding box center [166, 586] width 18 height 170
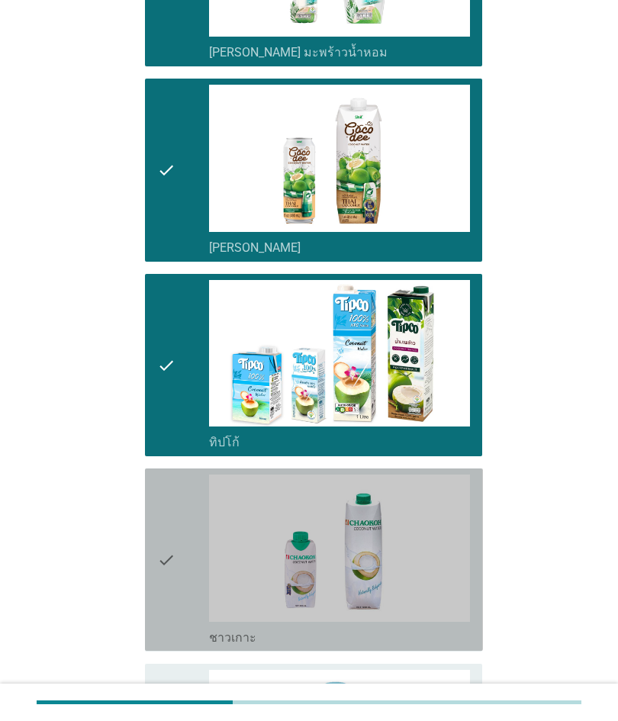
click at [169, 588] on icon "check" at bounding box center [166, 560] width 18 height 170
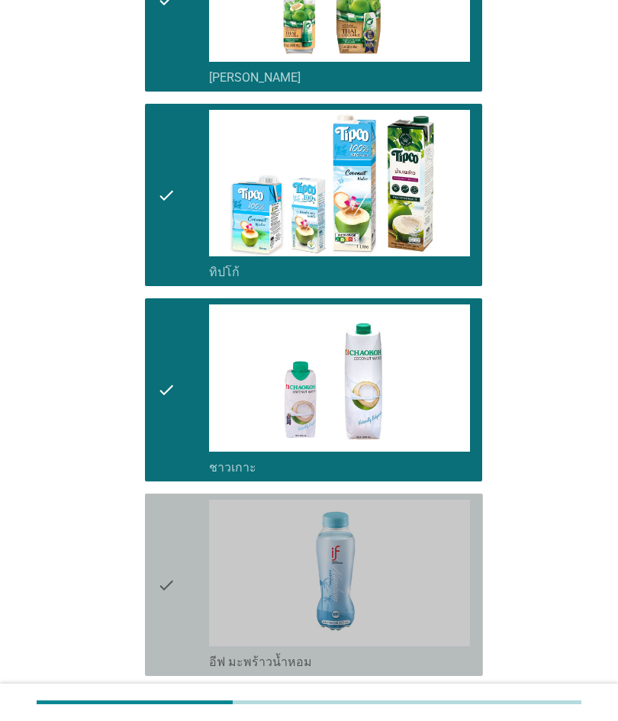
click at [165, 594] on icon "check" at bounding box center [166, 585] width 18 height 170
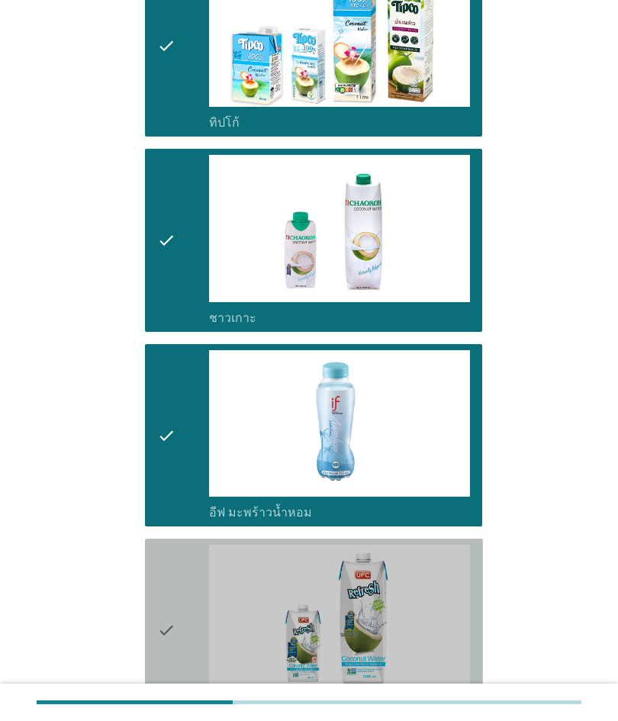
click at [176, 611] on div "check" at bounding box center [183, 630] width 52 height 170
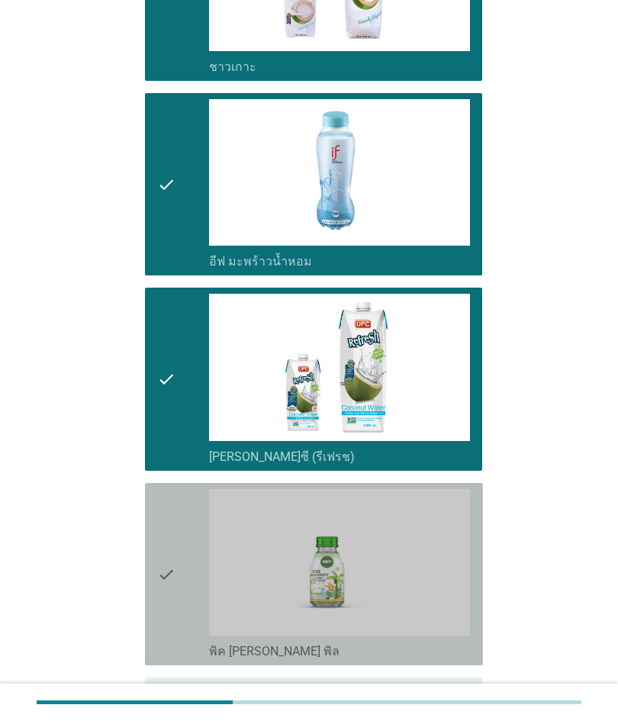
click at [167, 591] on icon "check" at bounding box center [166, 574] width 18 height 170
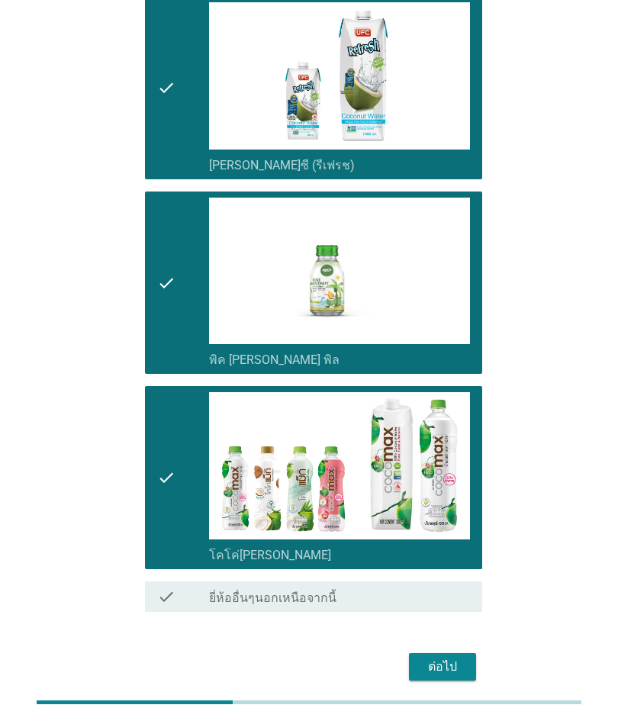
scroll to position [2520, 0]
click at [449, 659] on div "ต่อไป" at bounding box center [442, 668] width 43 height 18
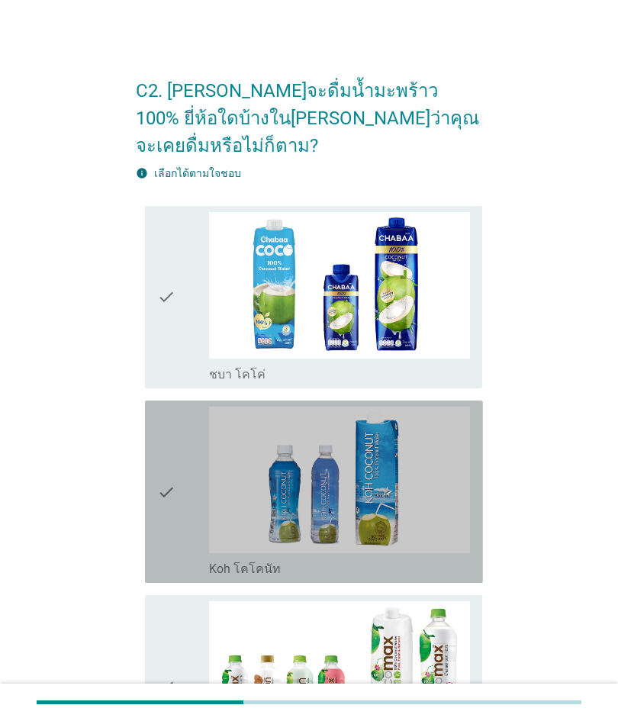
click at [185, 462] on div "check" at bounding box center [183, 492] width 52 height 170
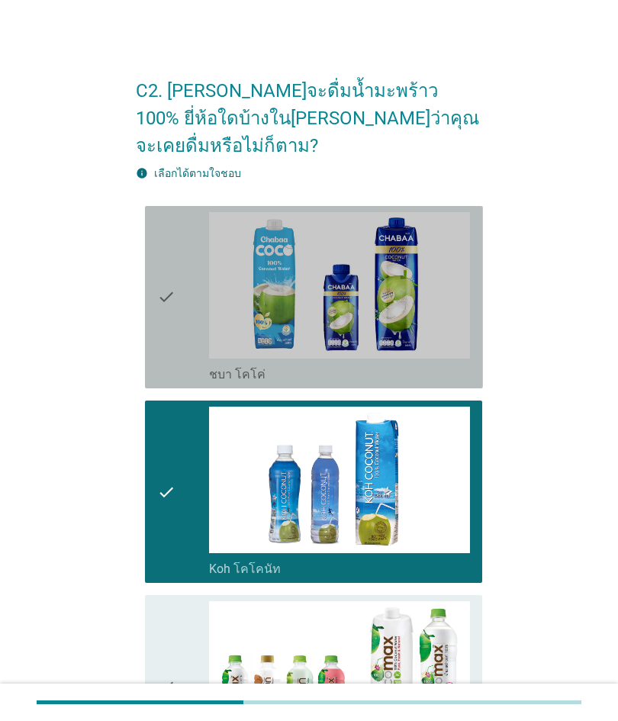
click at [167, 314] on icon "check" at bounding box center [166, 297] width 18 height 170
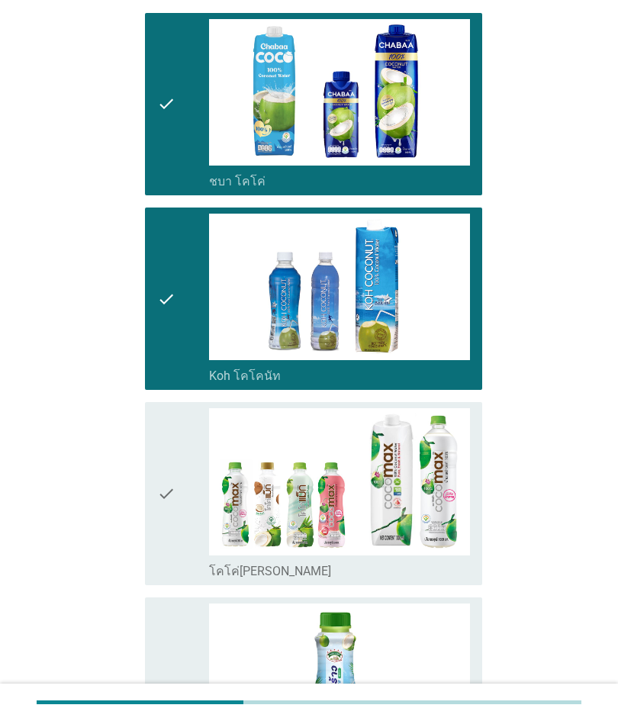
scroll to position [223, 0]
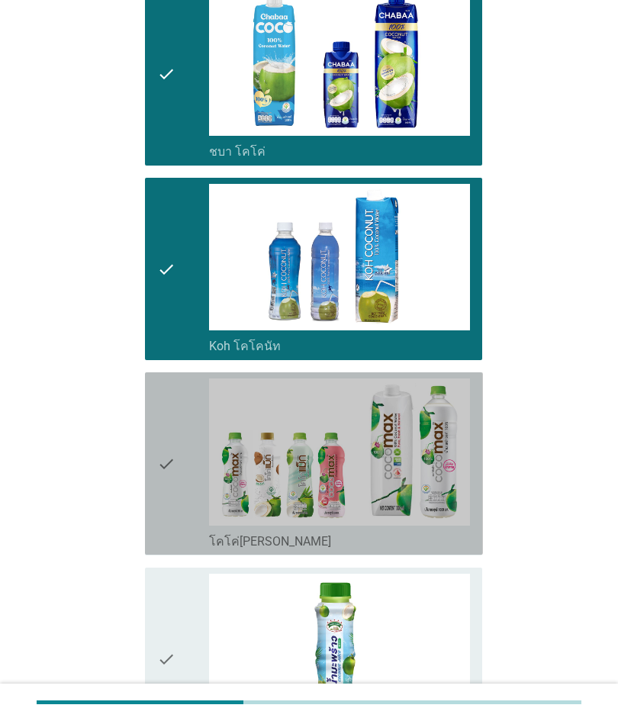
click at [167, 430] on icon "check" at bounding box center [166, 463] width 18 height 170
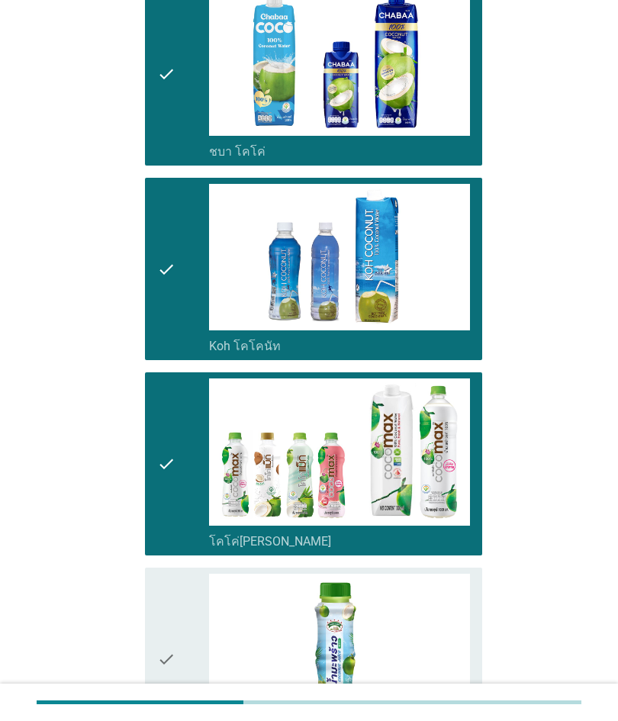
click at [166, 608] on icon "check" at bounding box center [166, 659] width 18 height 170
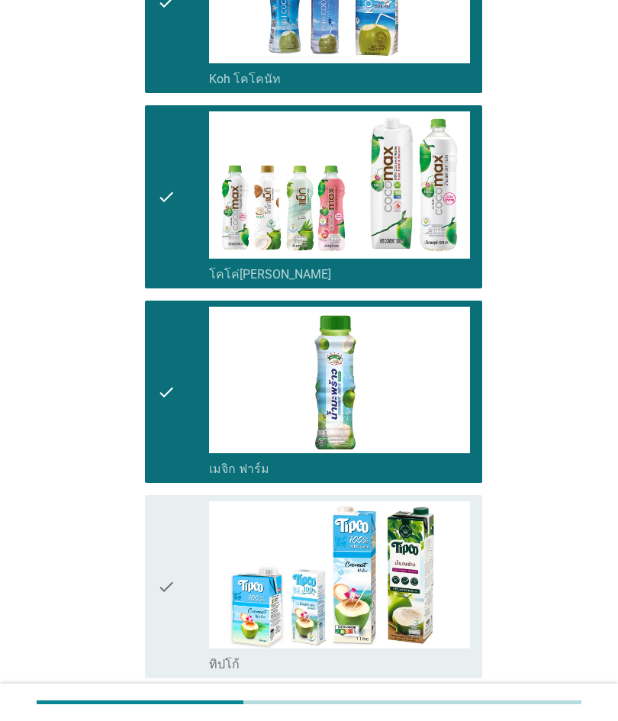
click at [172, 556] on icon "check" at bounding box center [166, 586] width 18 height 170
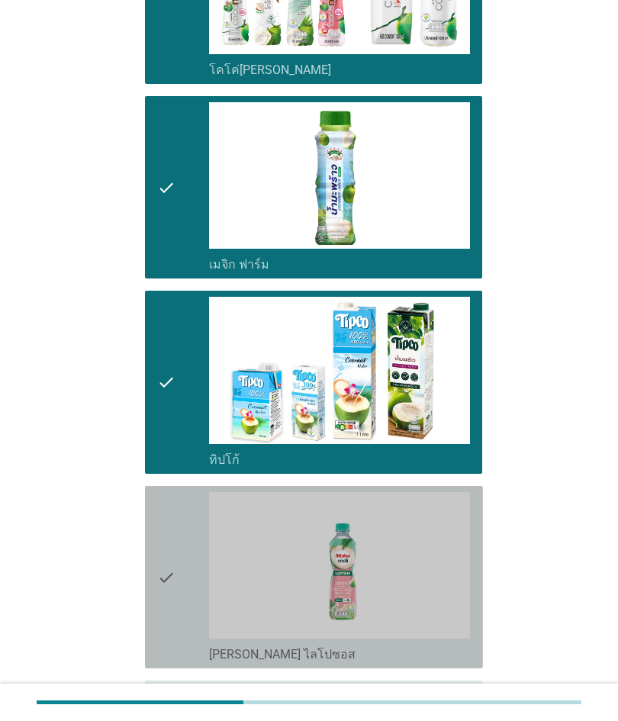
click at [173, 557] on icon "check" at bounding box center [166, 577] width 18 height 170
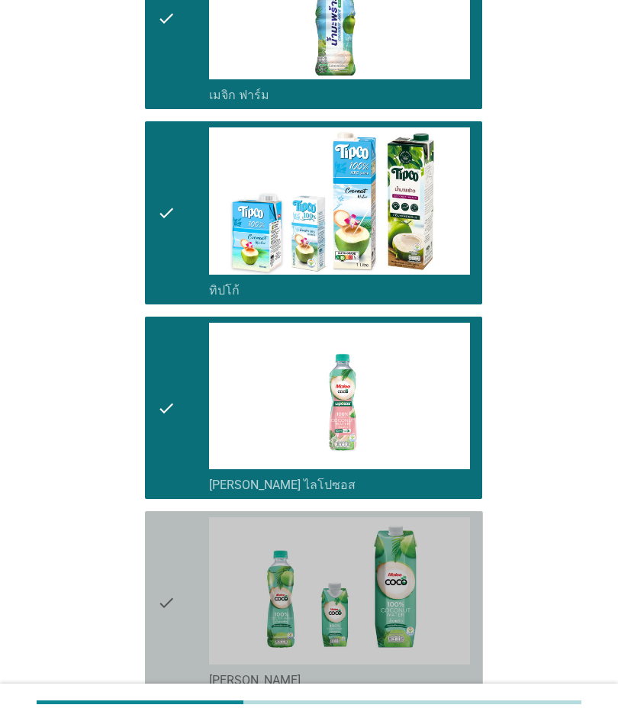
click at [179, 561] on div "check" at bounding box center [183, 602] width 52 height 170
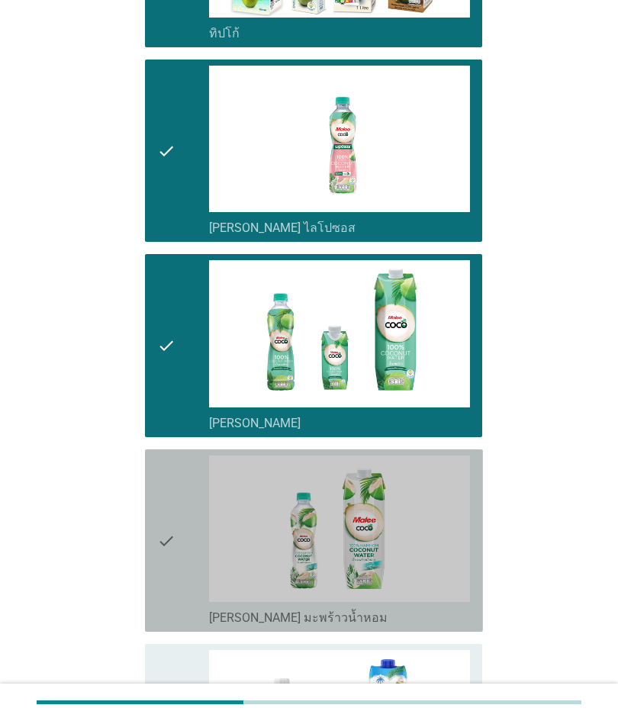
click at [173, 549] on icon "check" at bounding box center [166, 541] width 18 height 170
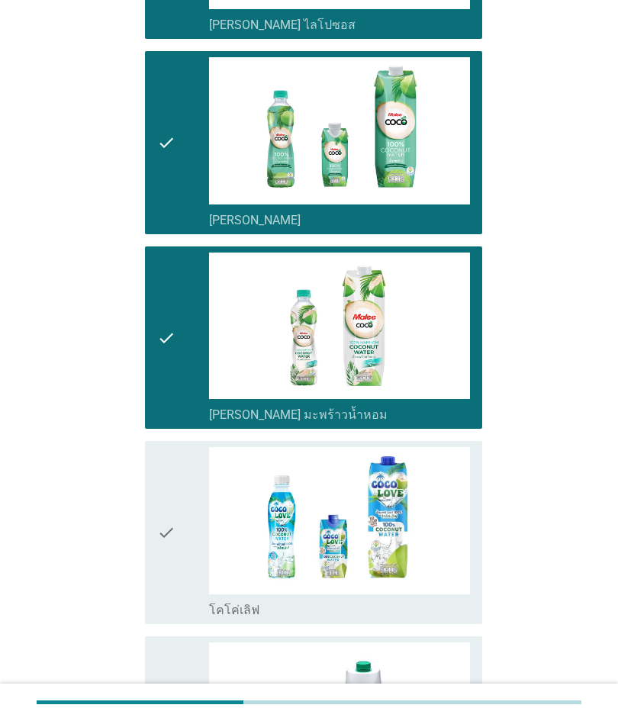
scroll to position [1336, 0]
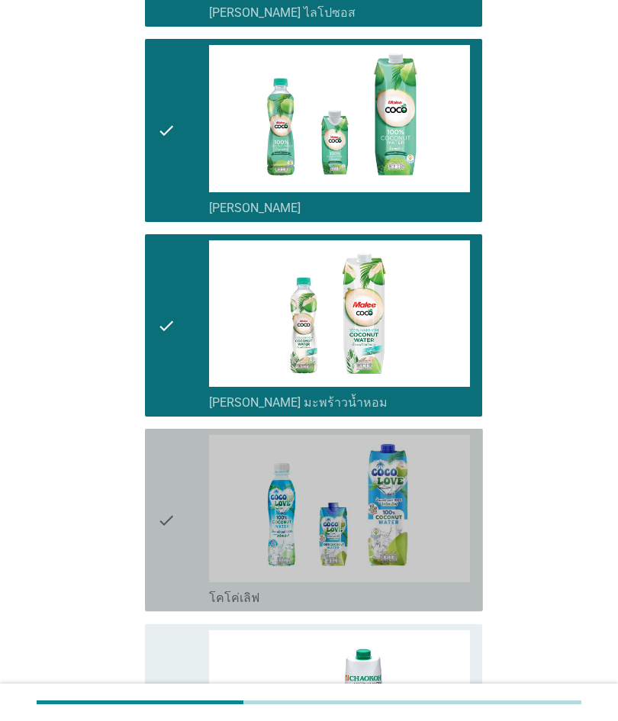
click at [169, 543] on icon "check" at bounding box center [166, 520] width 18 height 170
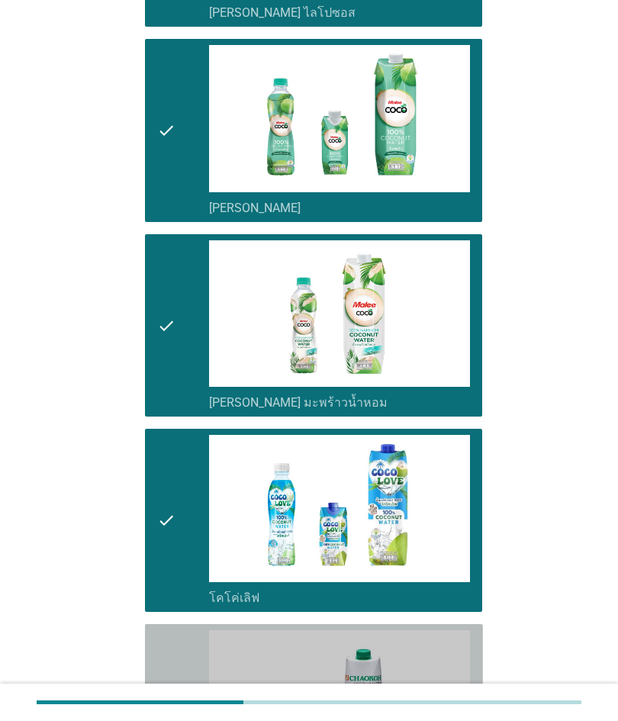
click at [176, 659] on div "check" at bounding box center [183, 715] width 52 height 170
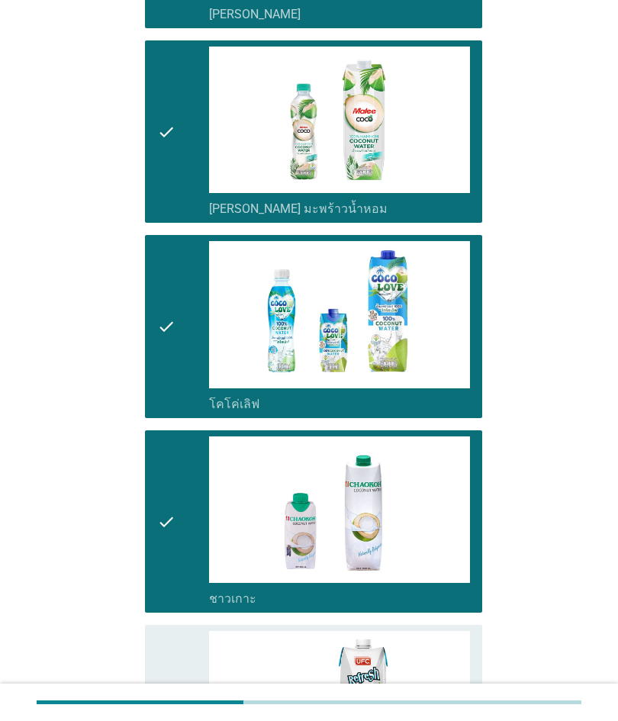
click at [179, 652] on div "check" at bounding box center [183, 716] width 52 height 170
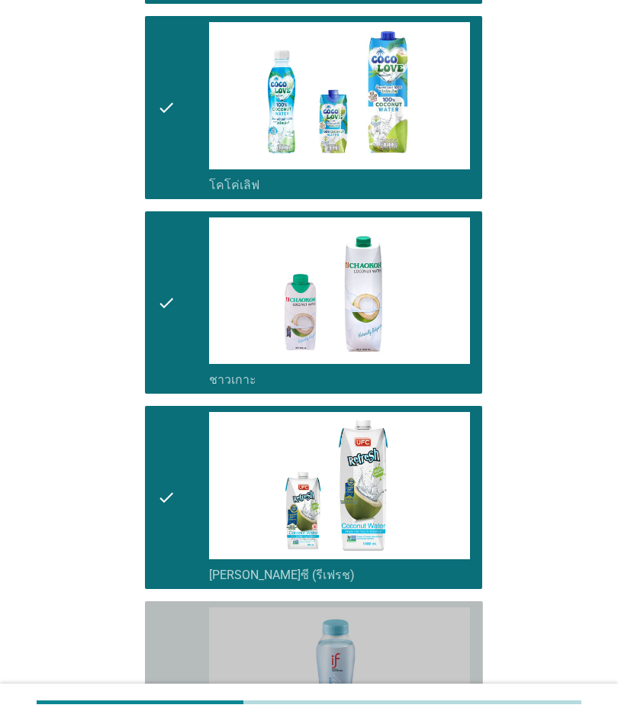
click at [169, 640] on icon "check" at bounding box center [166, 692] width 18 height 170
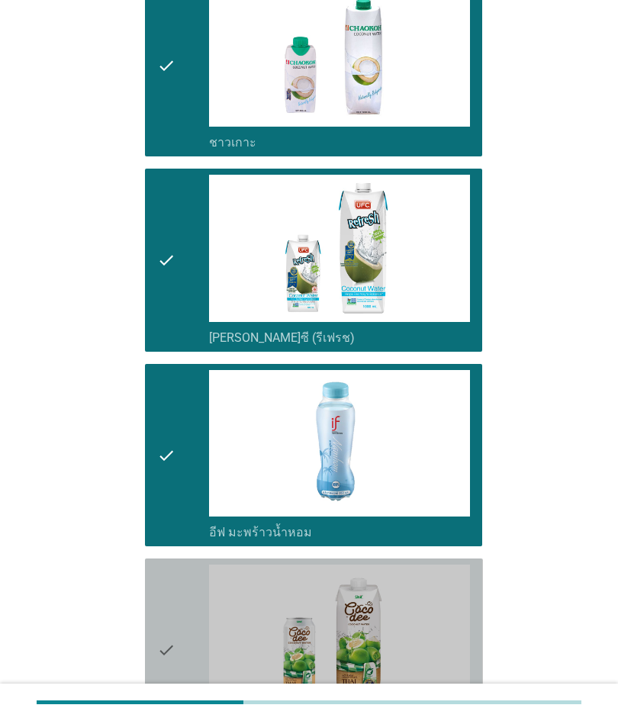
click at [168, 625] on icon "check" at bounding box center [166, 650] width 18 height 170
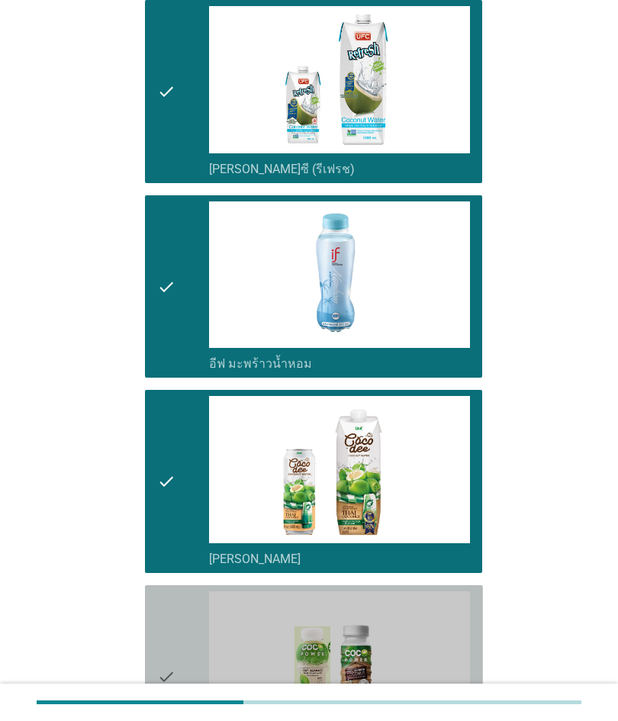
click at [176, 648] on div "check" at bounding box center [183, 676] width 52 height 170
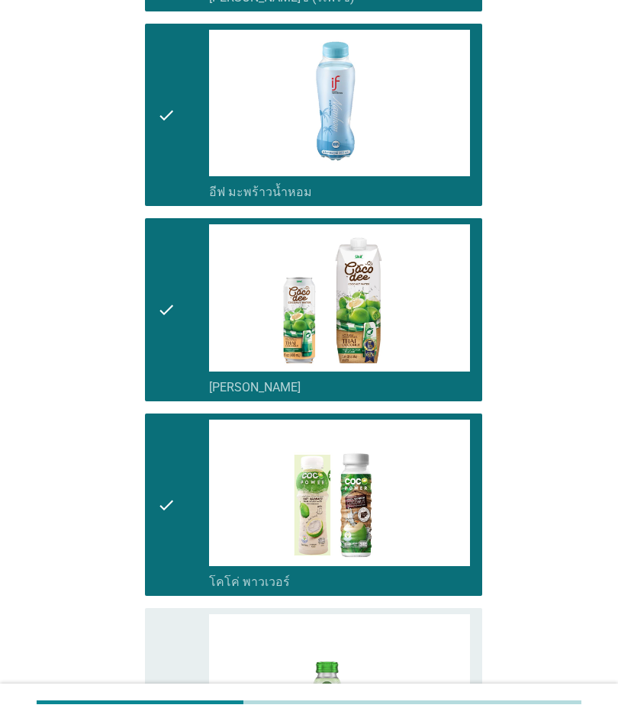
click at [178, 656] on div "check" at bounding box center [183, 699] width 52 height 170
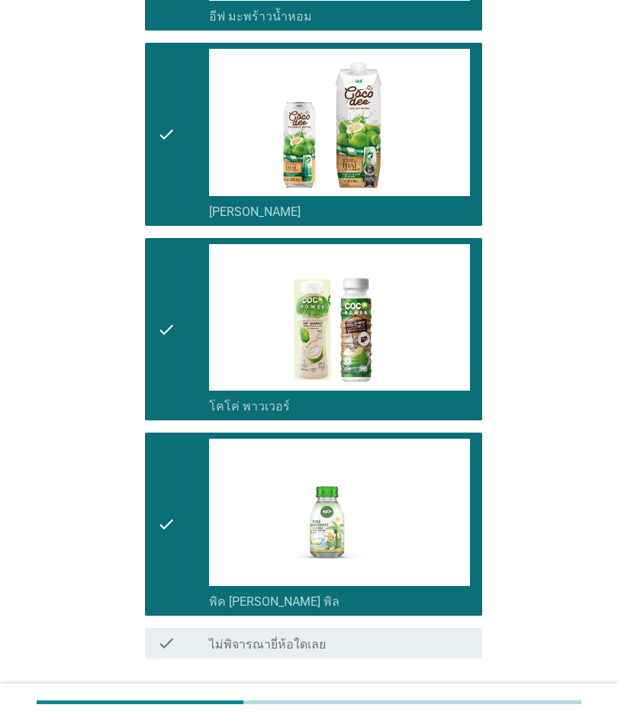
scroll to position [2530, 0]
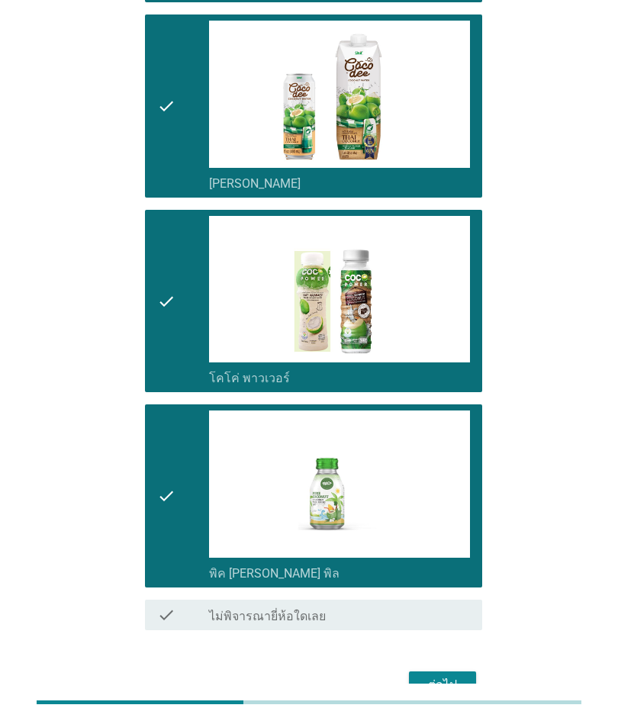
click at [440, 672] on button "ต่อไป" at bounding box center [442, 685] width 67 height 27
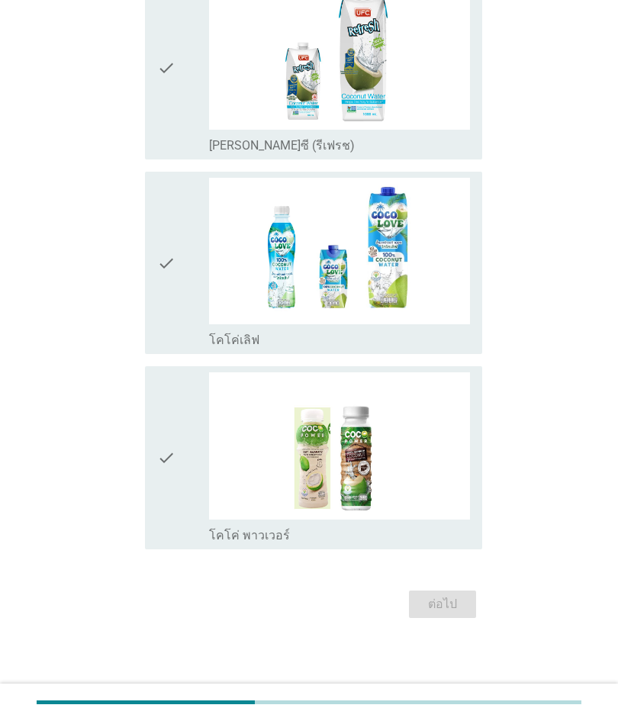
scroll to position [0, 0]
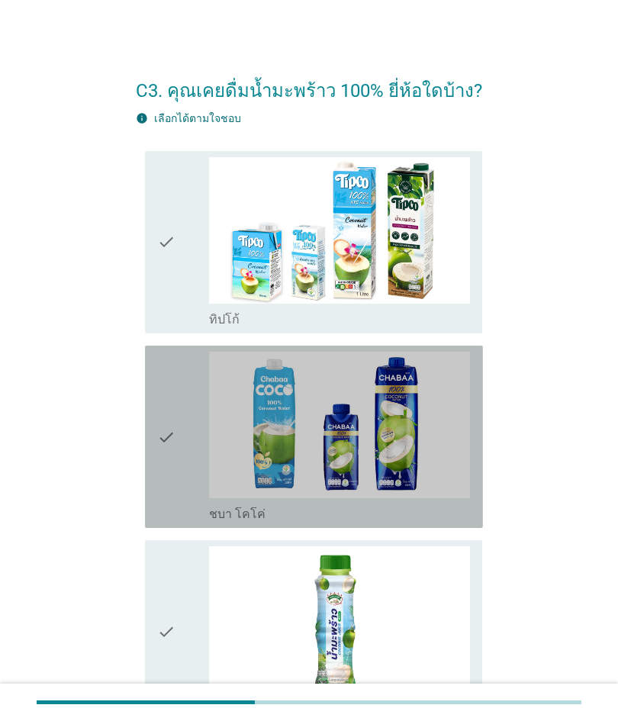
click at [160, 515] on icon "check" at bounding box center [166, 437] width 18 height 170
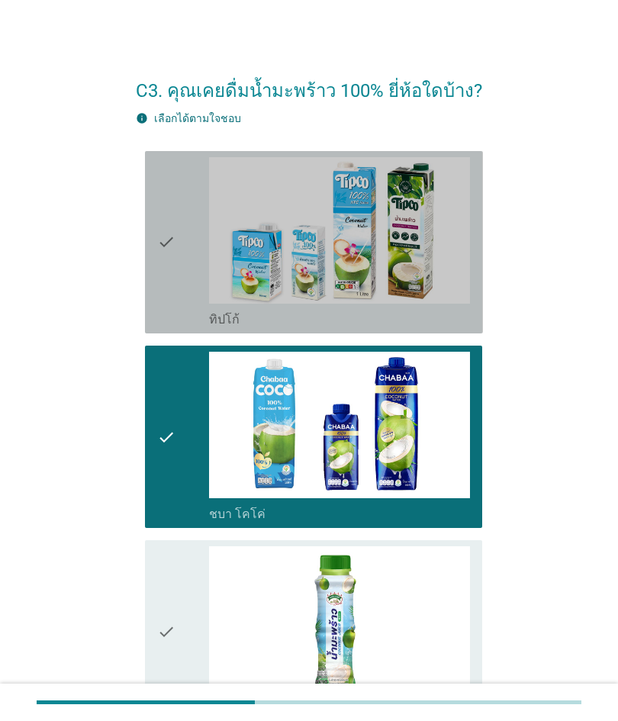
click at [158, 282] on icon "check" at bounding box center [166, 242] width 18 height 170
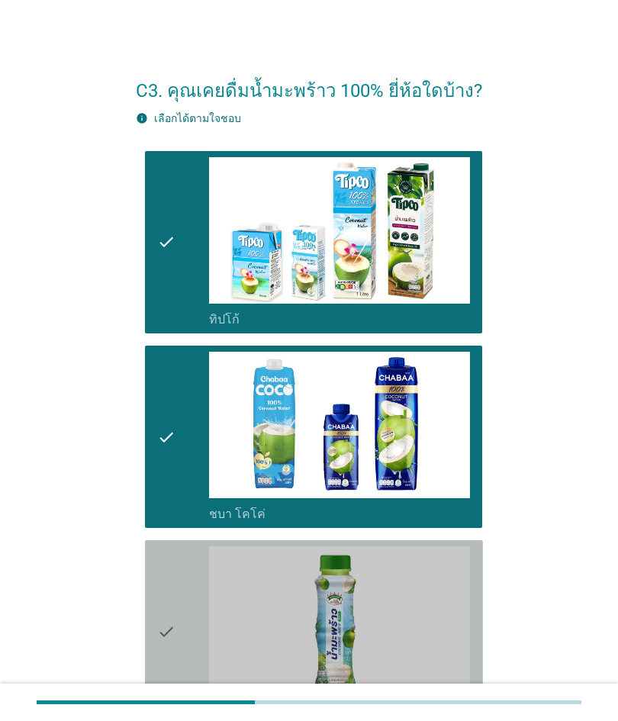
click at [172, 591] on icon "check" at bounding box center [166, 631] width 18 height 170
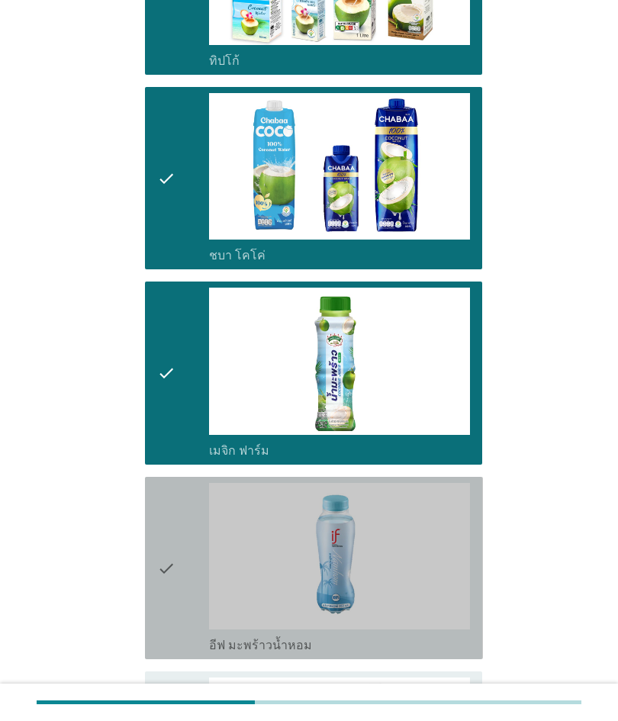
click at [172, 589] on icon "check" at bounding box center [166, 568] width 18 height 170
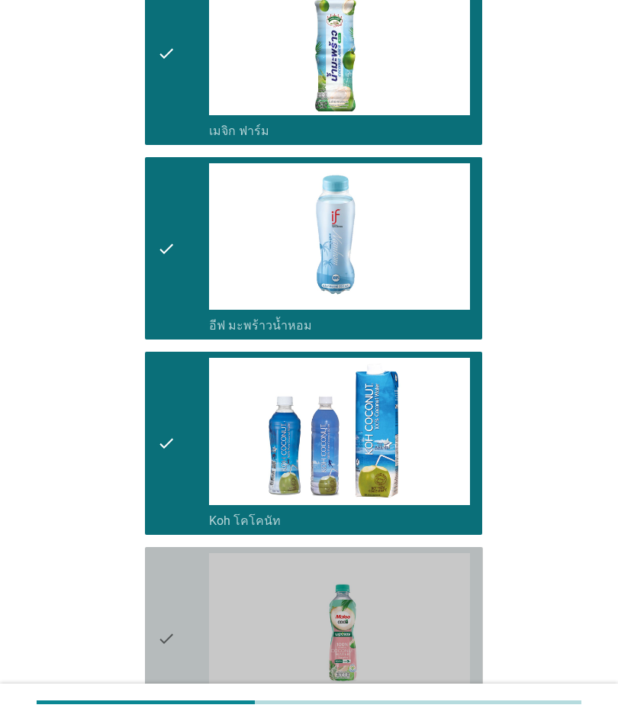
click at [179, 627] on div "check" at bounding box center [183, 638] width 52 height 170
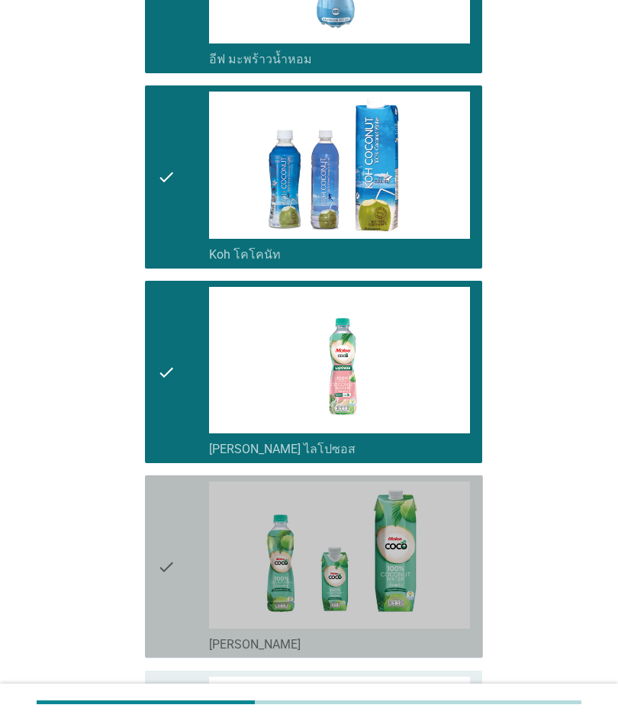
click at [168, 607] on icon "check" at bounding box center [166, 566] width 18 height 170
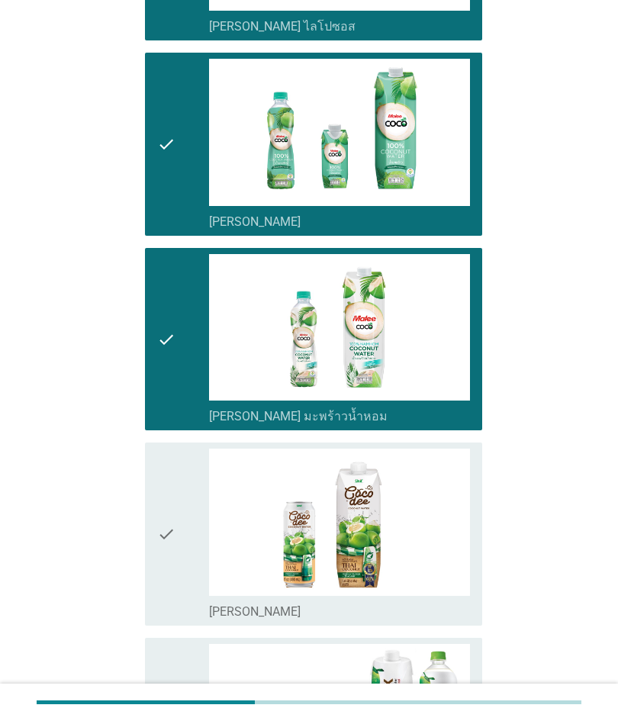
scroll to position [1301, 0]
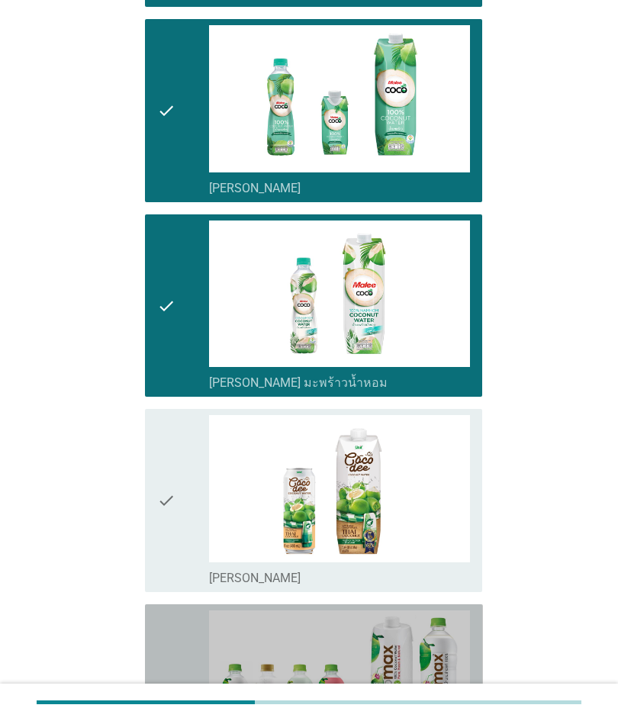
click at [179, 646] on div "check" at bounding box center [183, 695] width 52 height 170
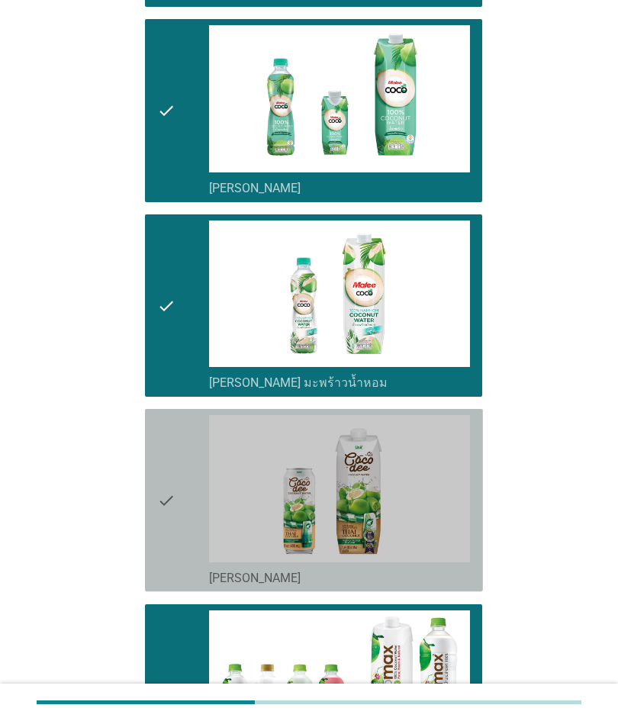
click at [173, 559] on icon "check" at bounding box center [166, 500] width 18 height 170
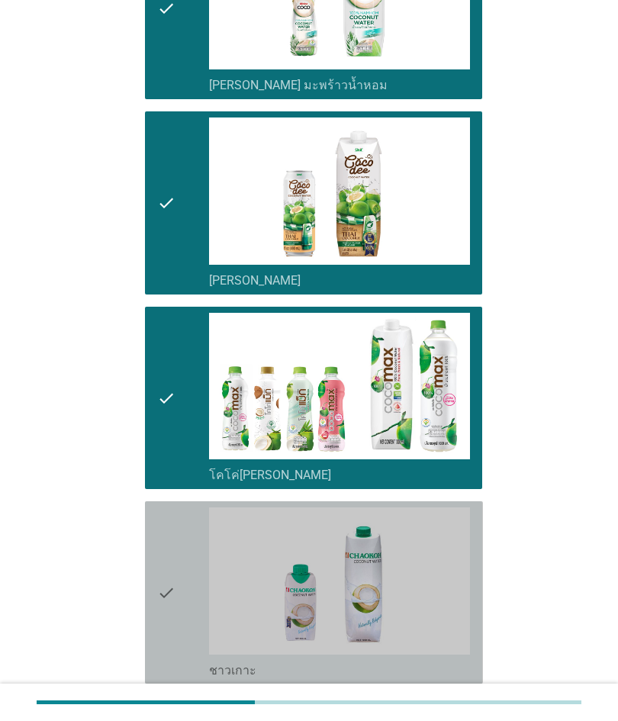
click at [174, 586] on icon "check" at bounding box center [166, 592] width 18 height 170
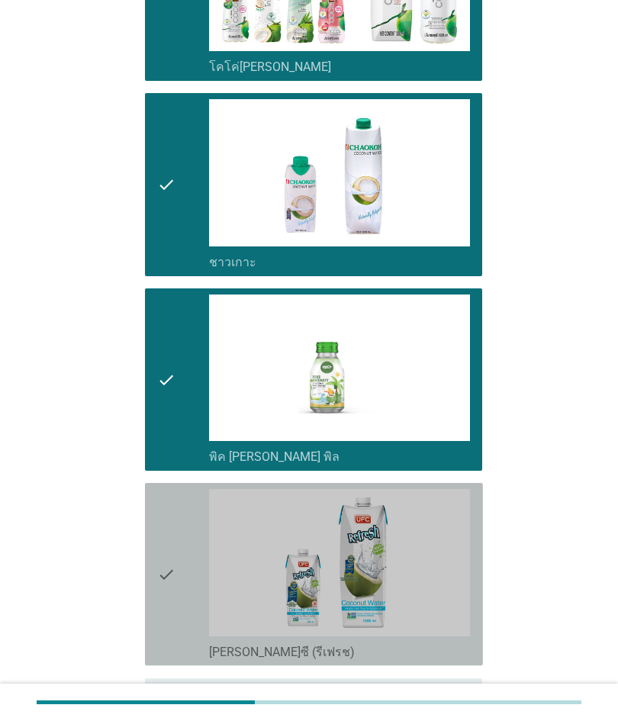
click at [169, 578] on icon "check" at bounding box center [166, 574] width 18 height 170
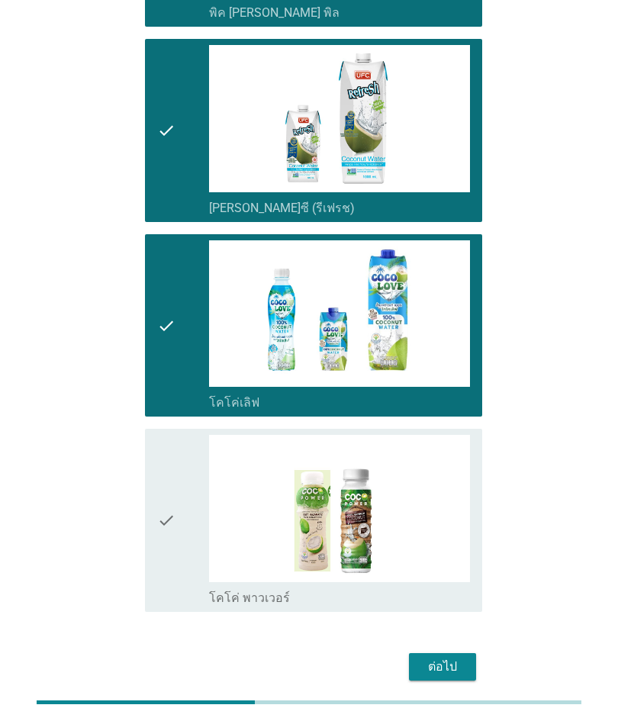
scroll to position [2450, 0]
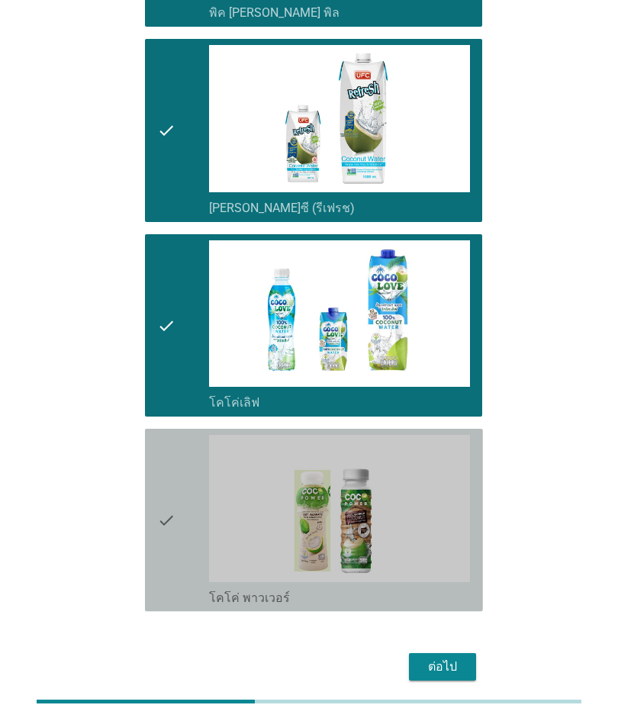
click at [178, 533] on div "check" at bounding box center [183, 521] width 52 height 170
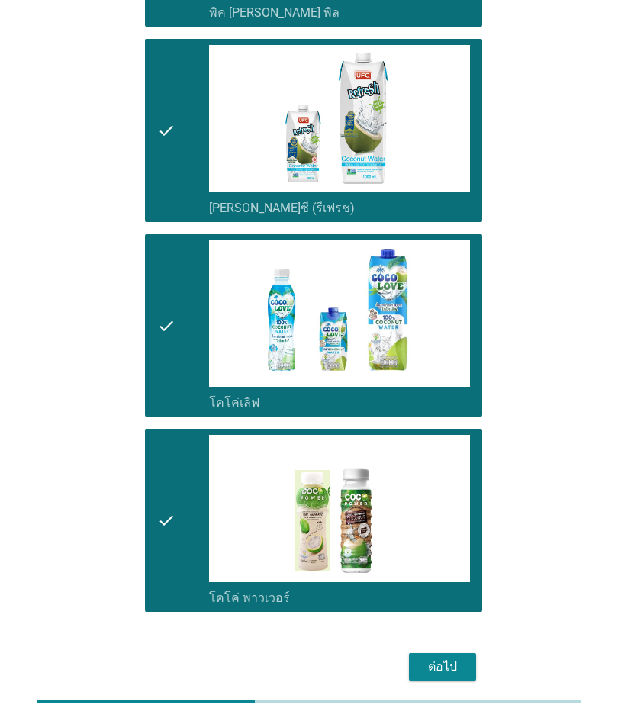
click at [438, 659] on div "ต่อไป" at bounding box center [442, 668] width 43 height 18
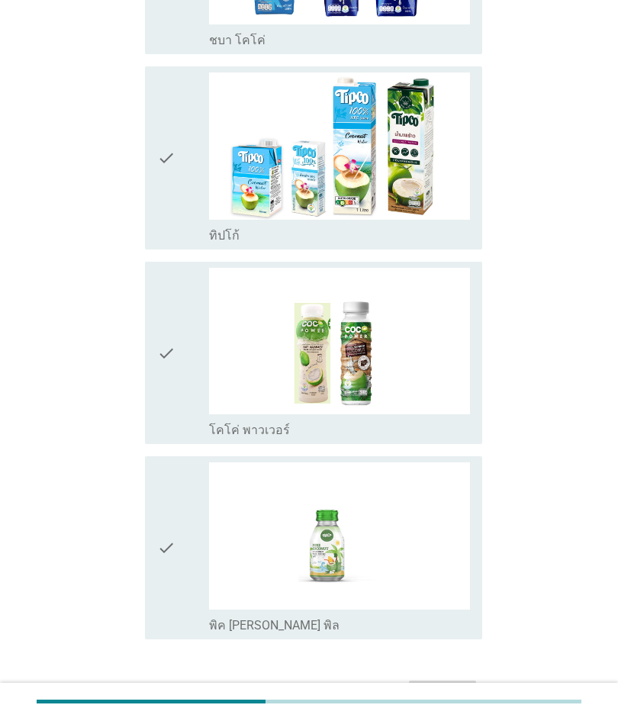
scroll to position [0, 0]
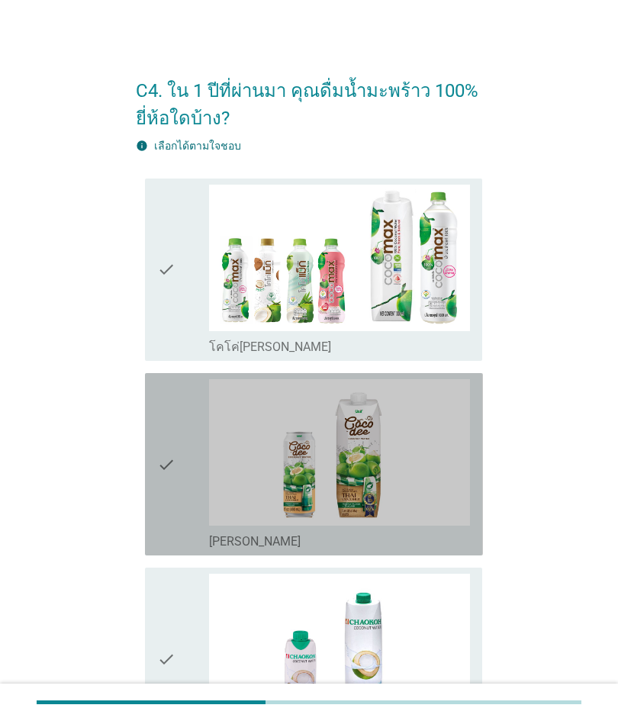
click at [176, 533] on div "check" at bounding box center [183, 464] width 52 height 170
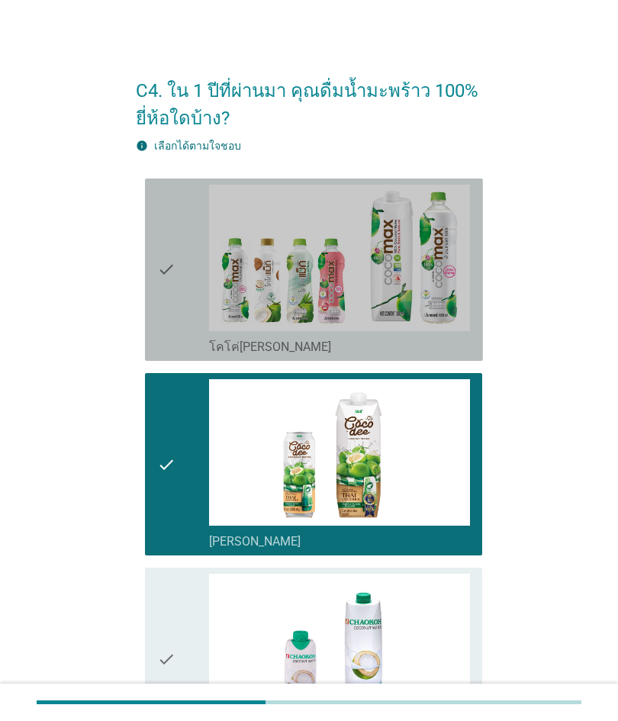
click at [166, 301] on icon "check" at bounding box center [166, 270] width 18 height 170
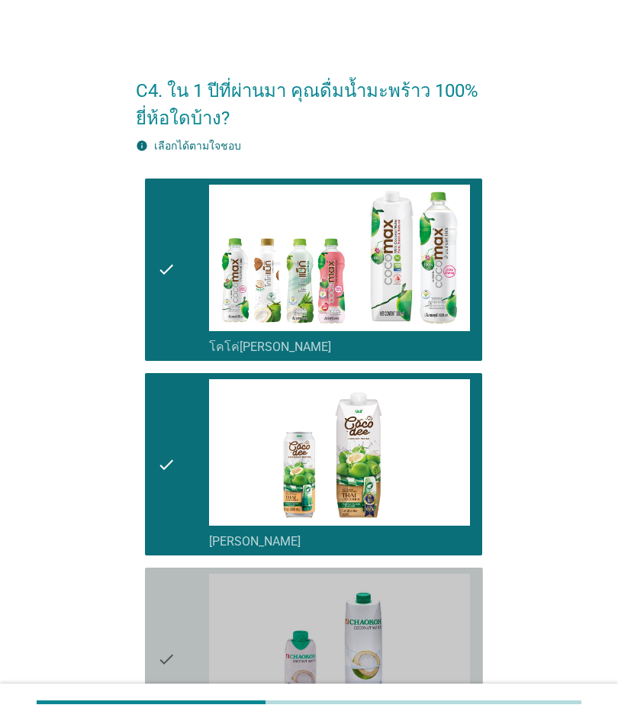
click at [161, 659] on icon "check" at bounding box center [166, 659] width 18 height 170
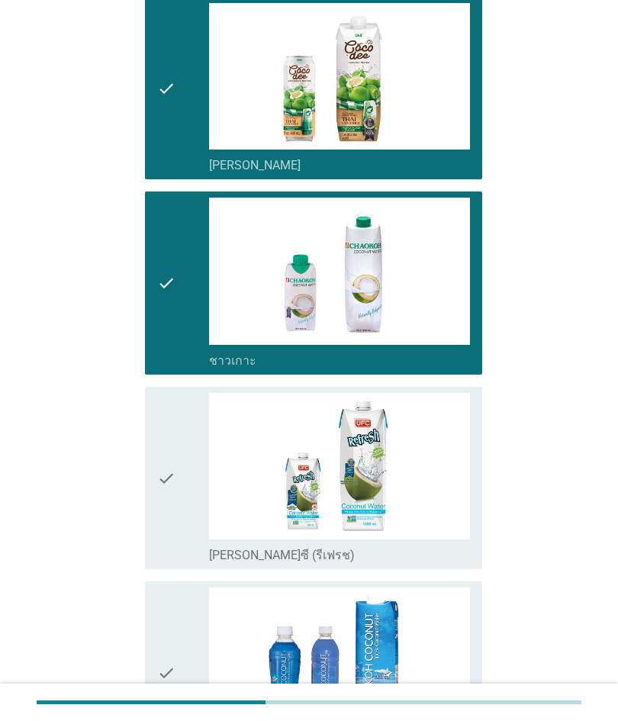
scroll to position [396, 0]
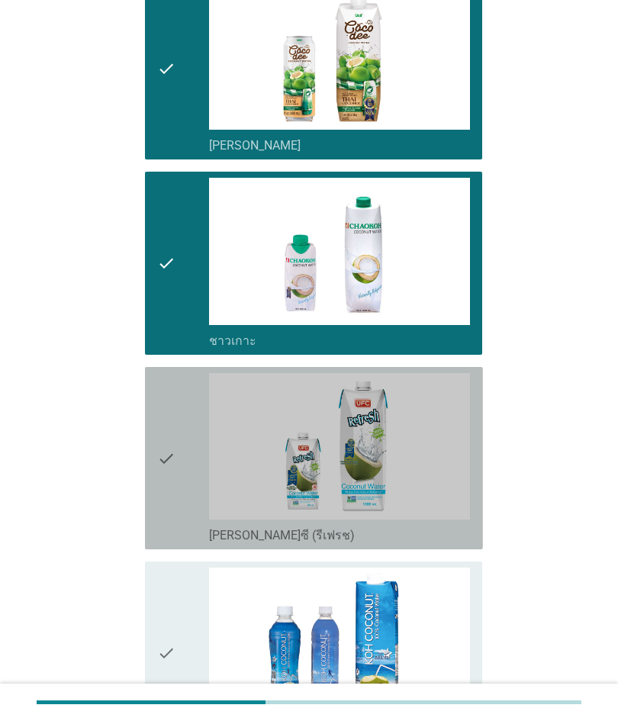
click at [169, 521] on icon "check" at bounding box center [166, 458] width 18 height 170
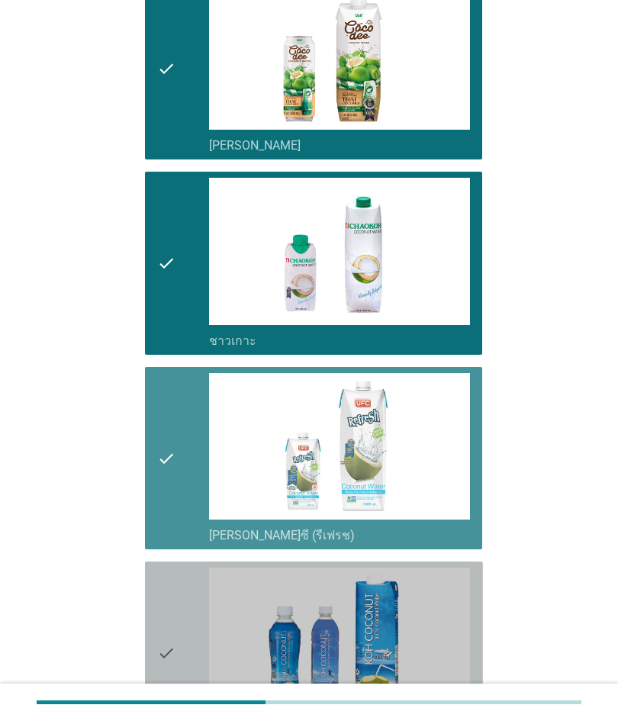
click at [182, 622] on div "check" at bounding box center [183, 653] width 52 height 170
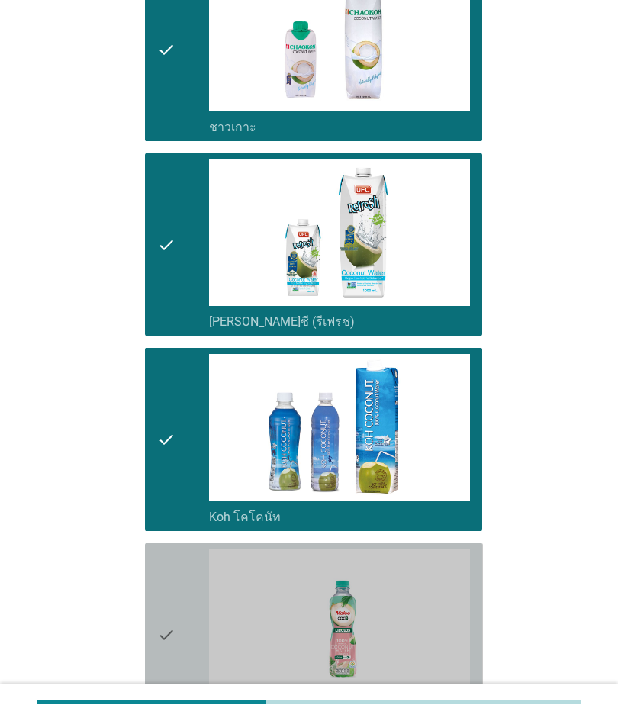
click at [169, 607] on icon "check" at bounding box center [166, 634] width 18 height 170
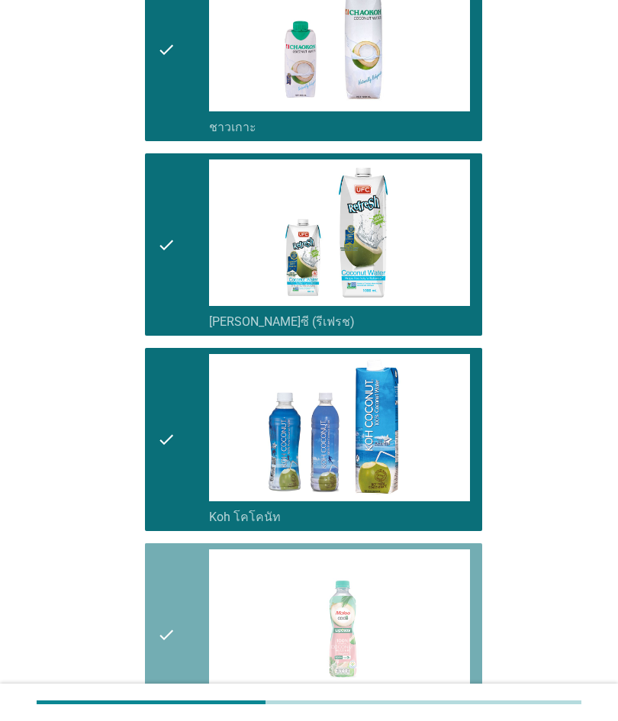
click at [188, 691] on div "check" at bounding box center [183, 634] width 52 height 170
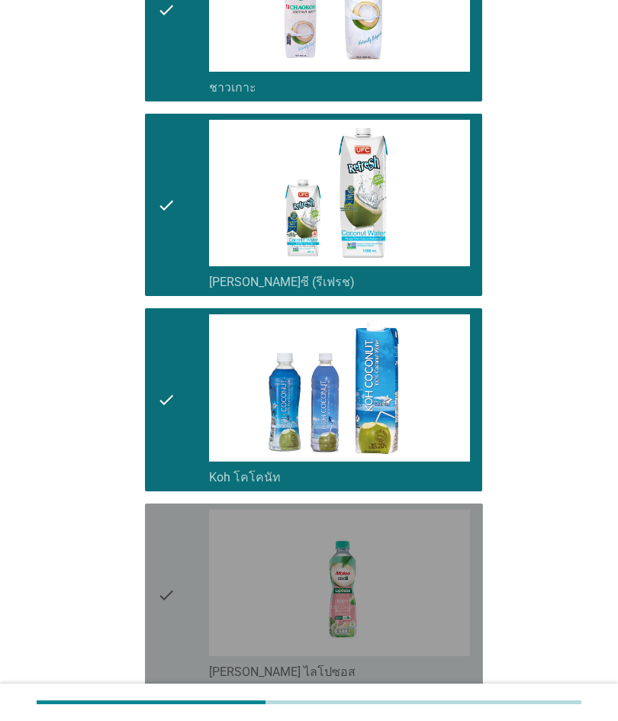
scroll to position [712, 0]
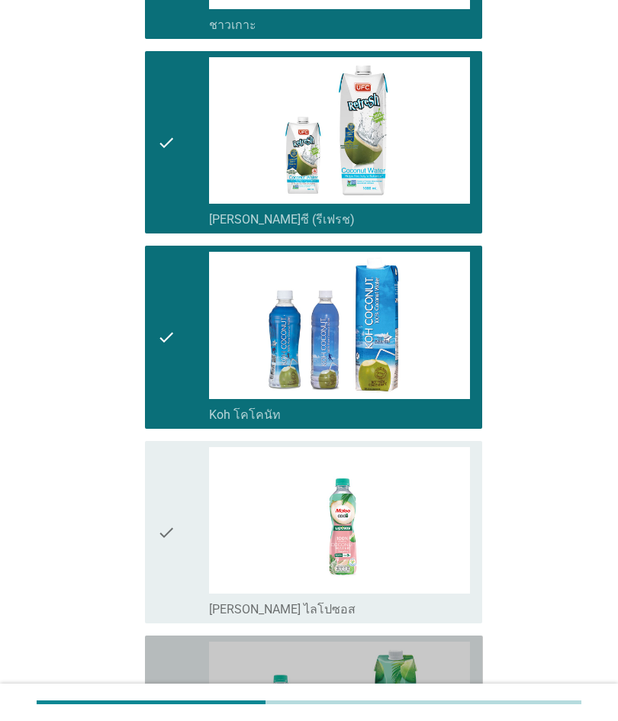
click at [184, 644] on div "check" at bounding box center [183, 727] width 52 height 170
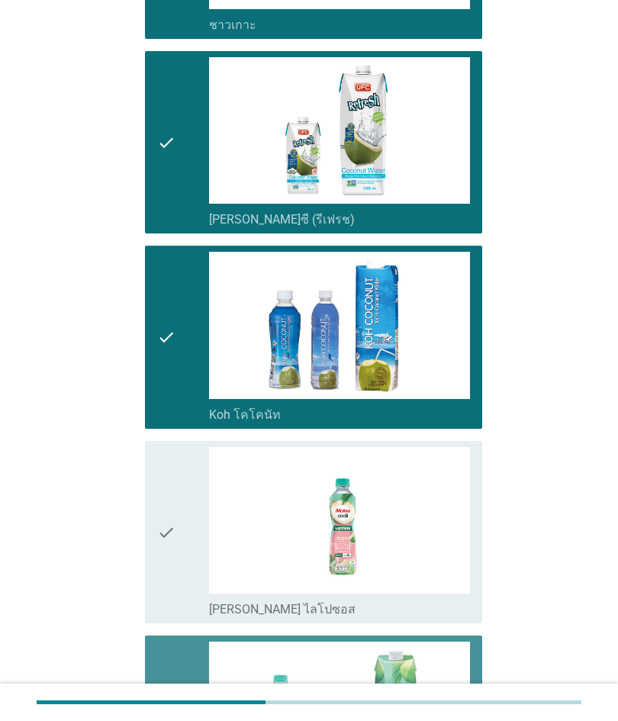
click at [162, 583] on icon "check" at bounding box center [166, 532] width 18 height 170
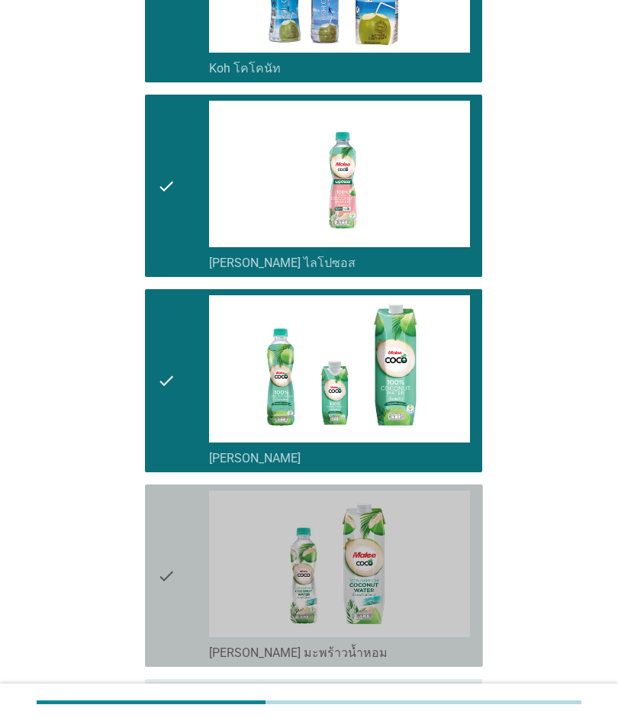
click at [169, 577] on icon "check" at bounding box center [166, 576] width 18 height 170
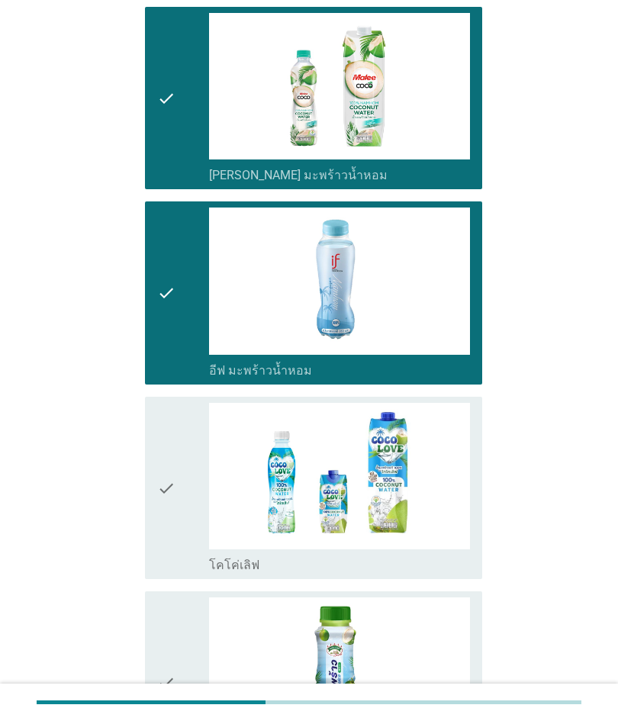
scroll to position [1538, 0]
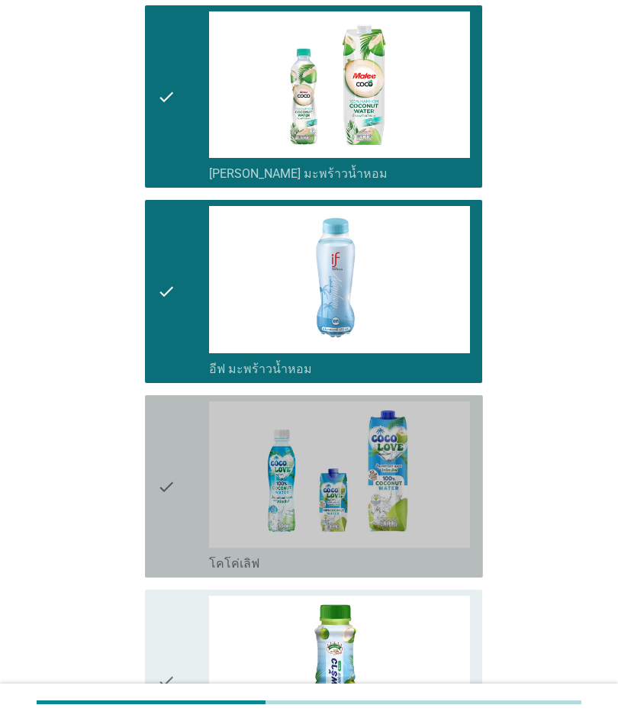
click at [187, 556] on div "check" at bounding box center [183, 486] width 52 height 170
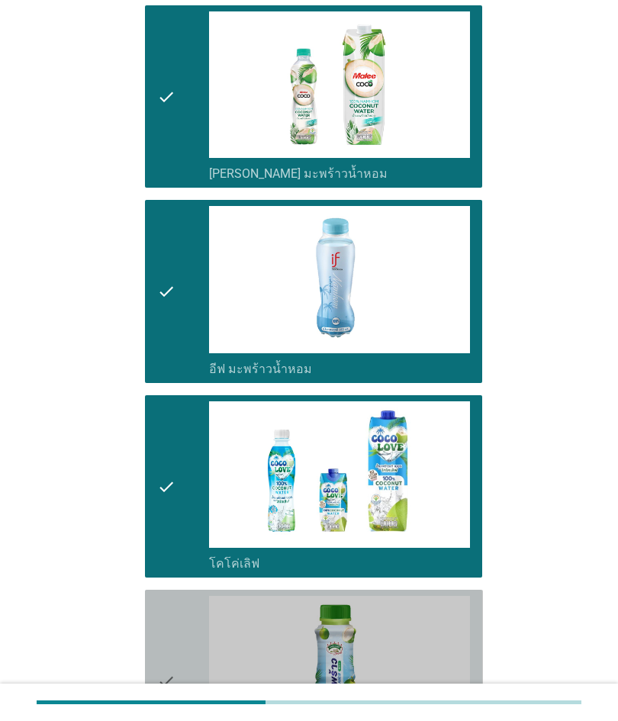
click at [166, 641] on icon "check" at bounding box center [166, 681] width 18 height 170
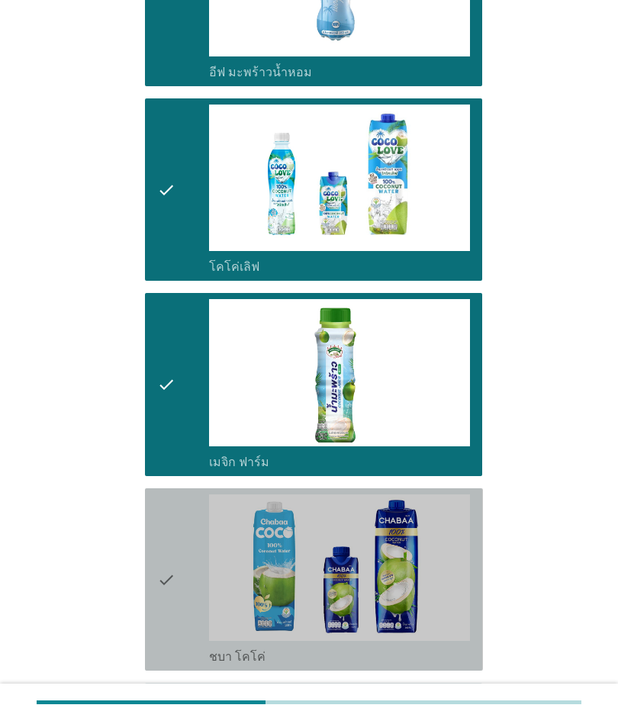
click at [176, 549] on div "check" at bounding box center [183, 579] width 52 height 170
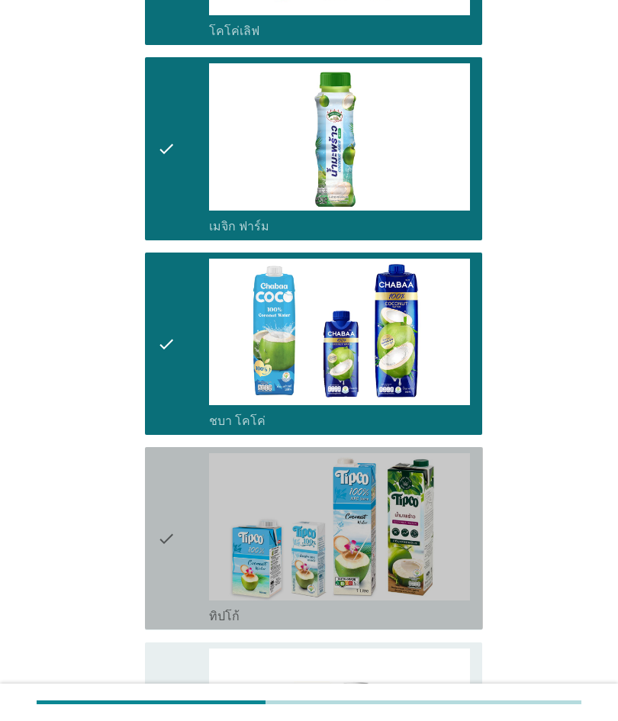
click at [169, 539] on icon "check" at bounding box center [166, 538] width 18 height 170
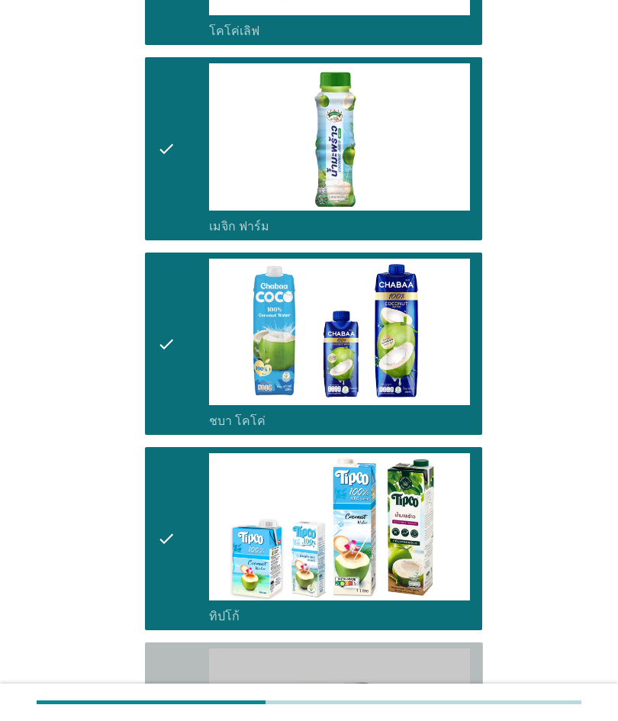
click at [179, 675] on div "check" at bounding box center [183, 734] width 52 height 170
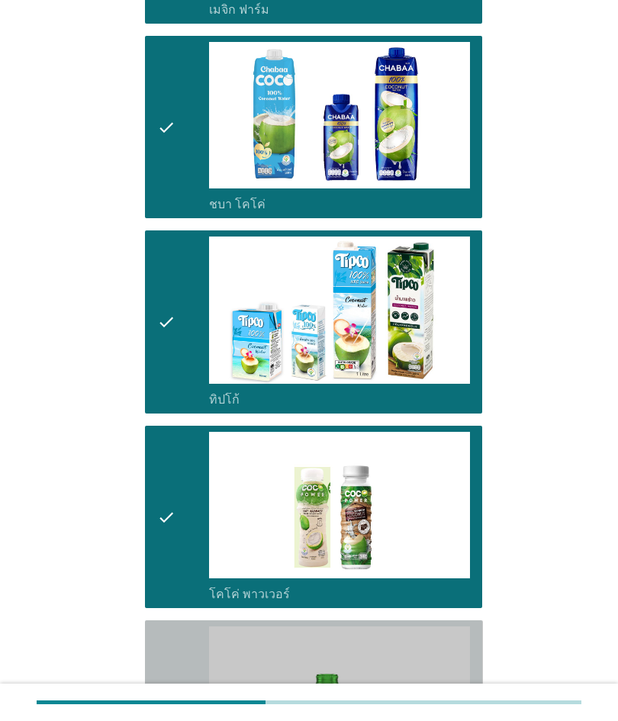
click at [174, 626] on icon "check" at bounding box center [166, 711] width 18 height 170
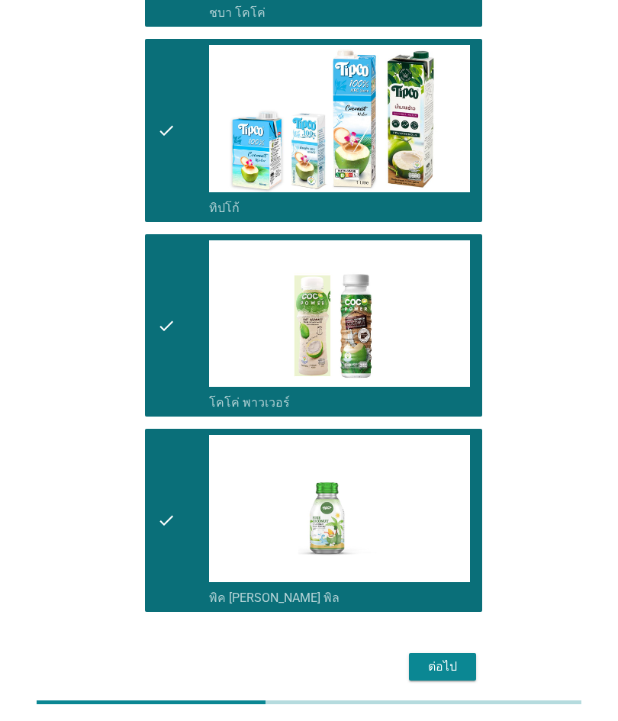
click at [424, 663] on div "ต่อไป" at bounding box center [442, 667] width 43 height 18
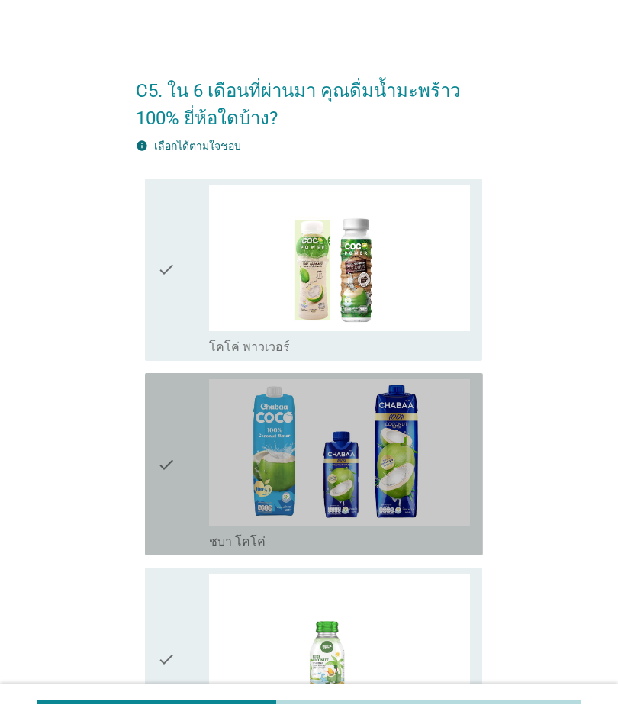
click at [188, 375] on div "check check_box ชบา โคโค่" at bounding box center [314, 464] width 338 height 182
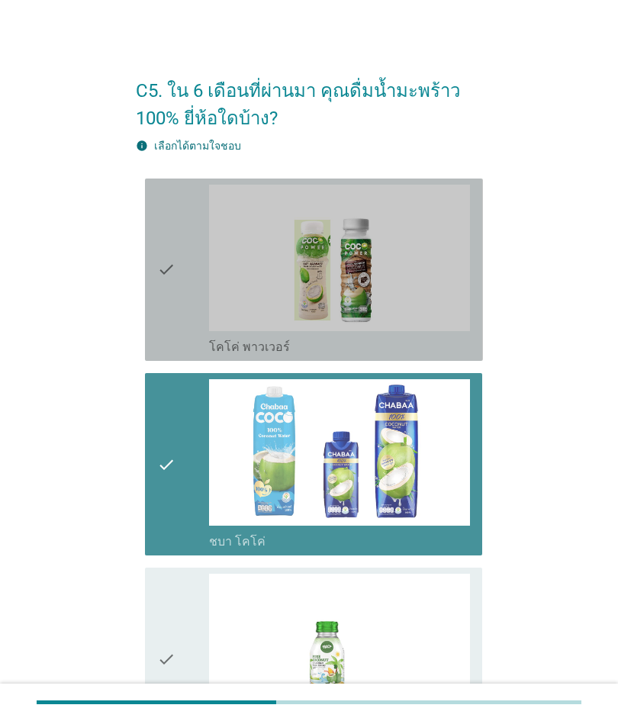
click at [169, 316] on icon "check" at bounding box center [166, 270] width 18 height 170
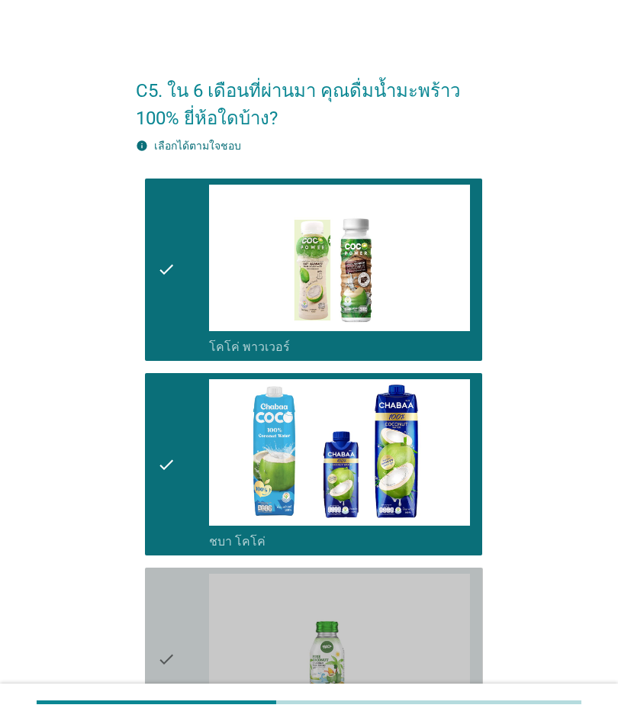
click at [174, 602] on icon "check" at bounding box center [166, 659] width 18 height 170
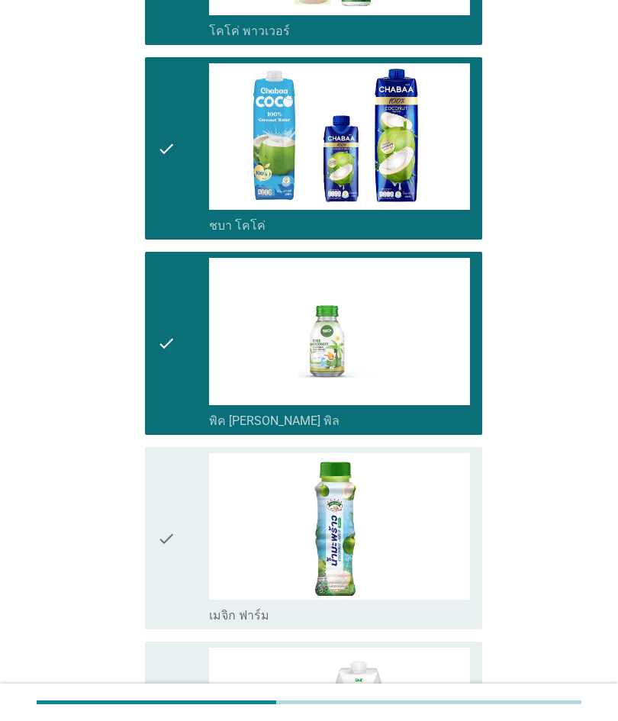
scroll to position [337, 0]
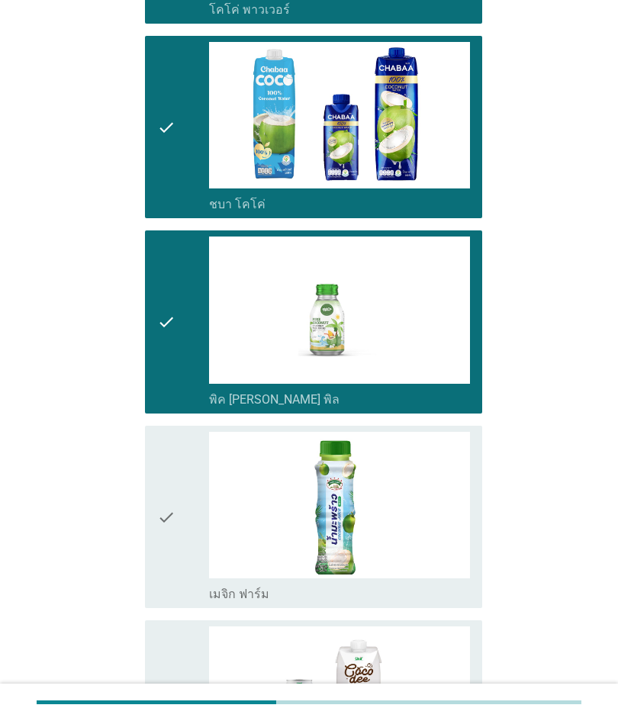
click at [172, 488] on icon "check" at bounding box center [166, 517] width 18 height 170
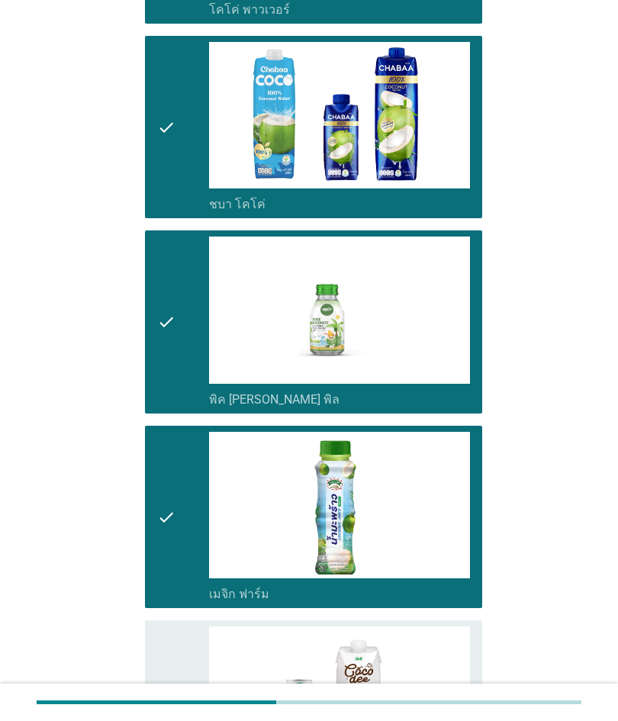
click at [172, 647] on icon "check" at bounding box center [166, 711] width 18 height 170
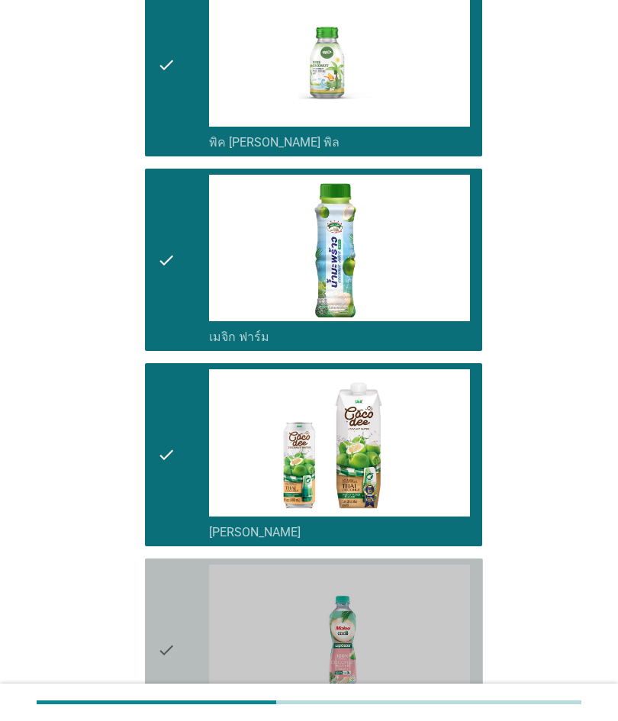
click at [185, 599] on div "check" at bounding box center [183, 650] width 52 height 170
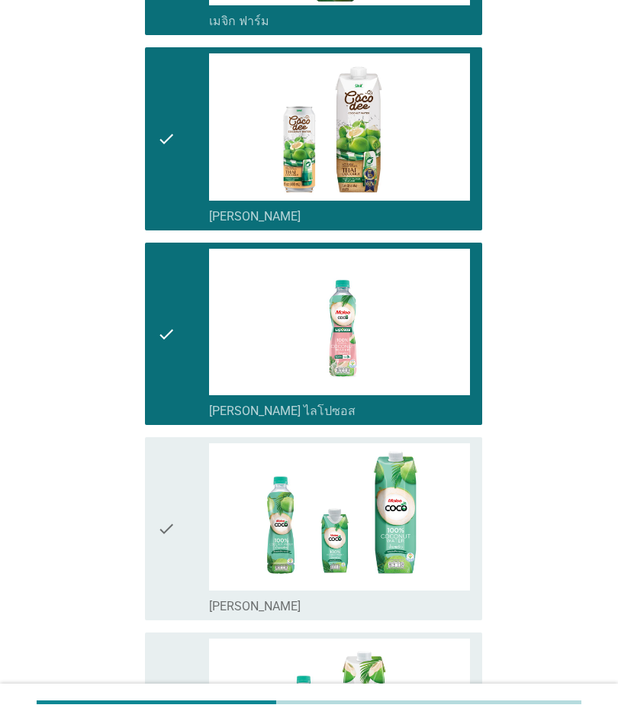
click at [179, 520] on div "check" at bounding box center [183, 528] width 52 height 170
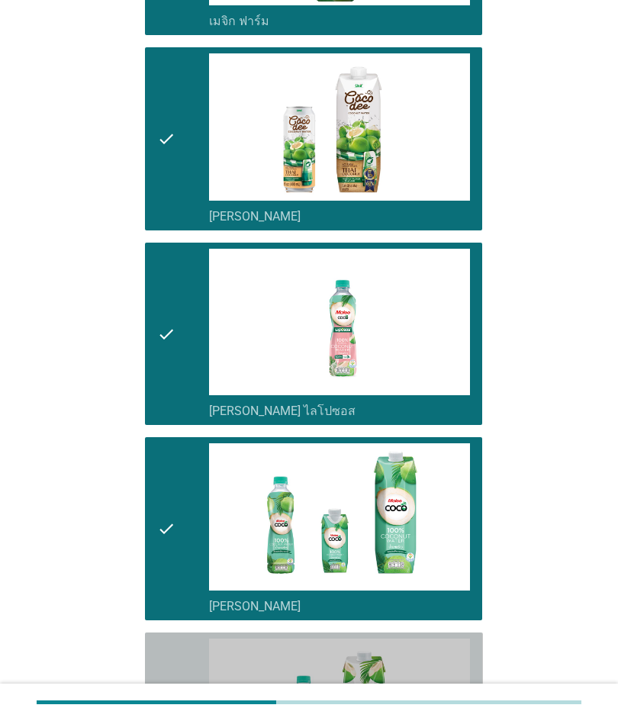
click at [172, 682] on icon "check" at bounding box center [166, 724] width 18 height 170
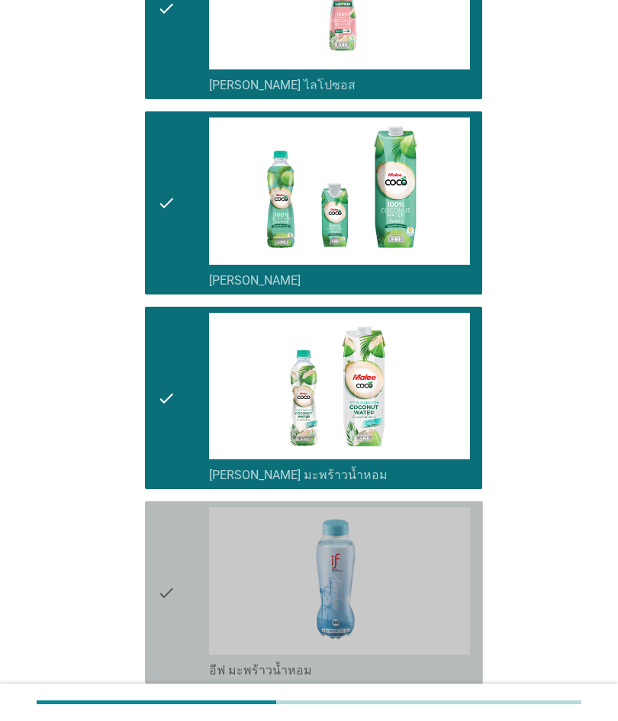
click at [188, 565] on div "check" at bounding box center [183, 592] width 52 height 170
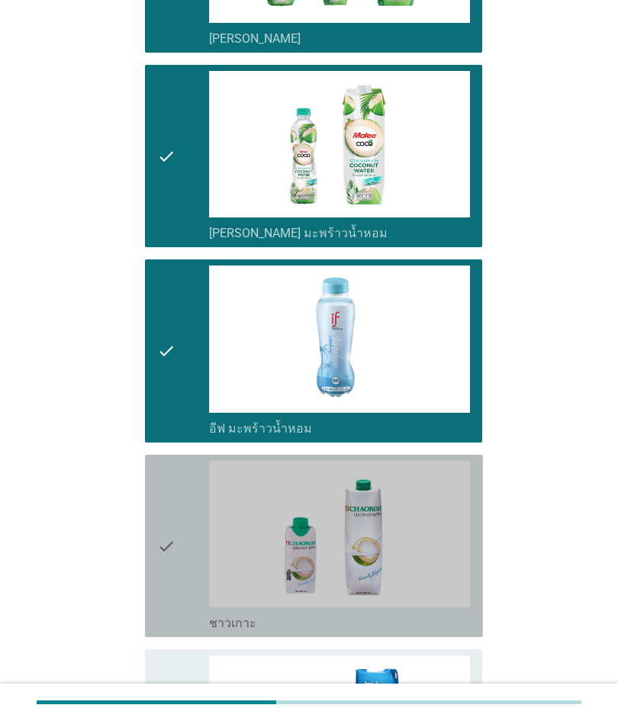
click at [188, 523] on div "check" at bounding box center [183, 546] width 52 height 170
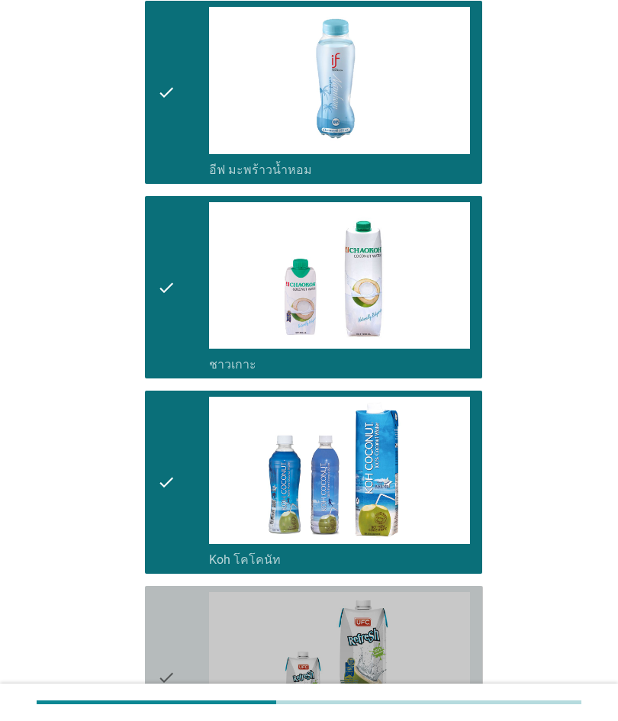
click at [193, 597] on div "check" at bounding box center [183, 677] width 52 height 170
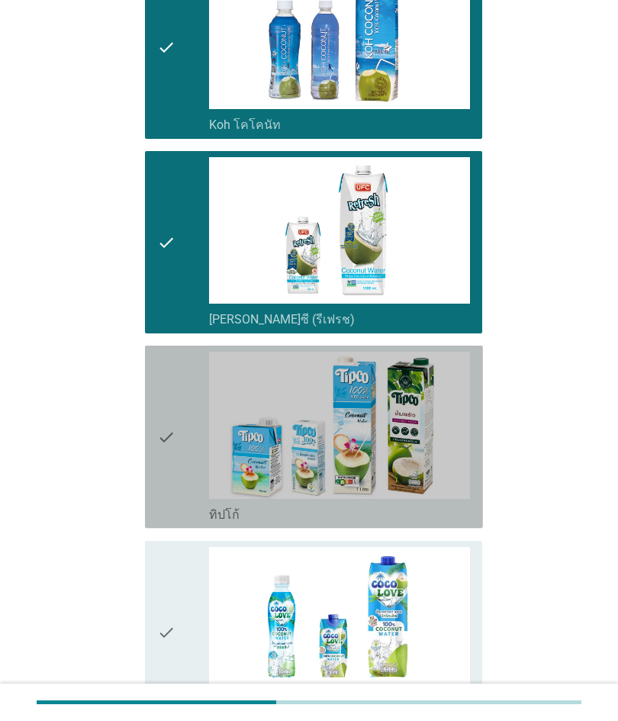
click at [182, 511] on div "check" at bounding box center [183, 437] width 52 height 170
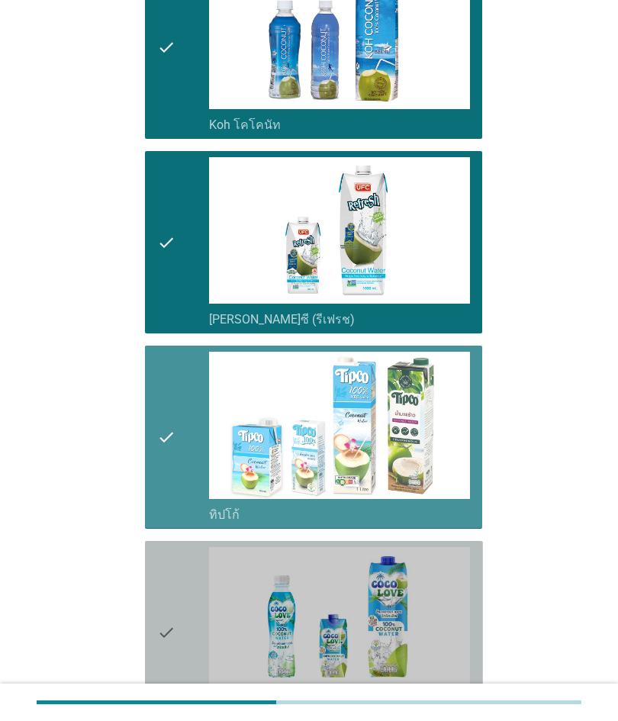
click at [204, 626] on div "check" at bounding box center [183, 632] width 52 height 170
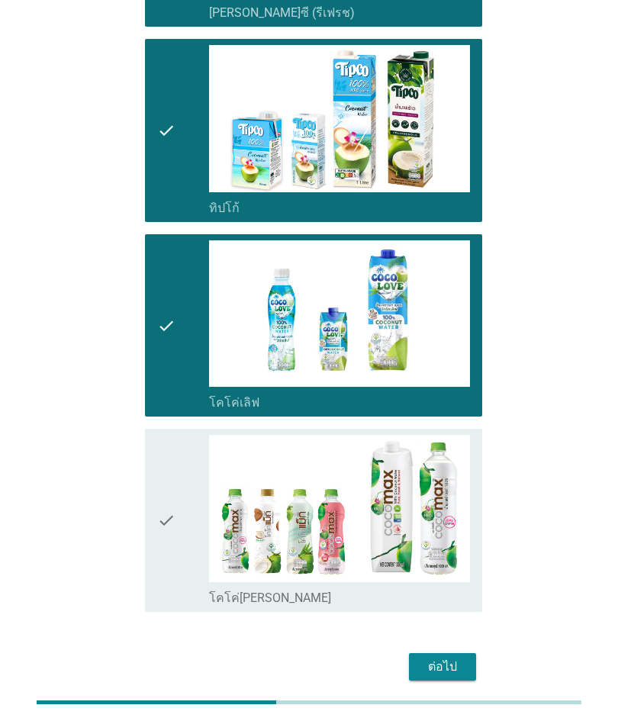
scroll to position [2478, 0]
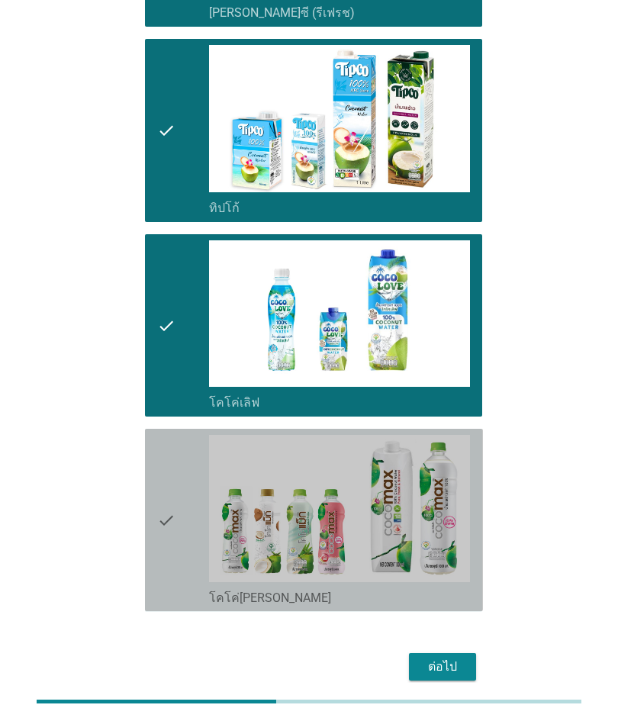
click at [188, 447] on div "check" at bounding box center [183, 521] width 52 height 170
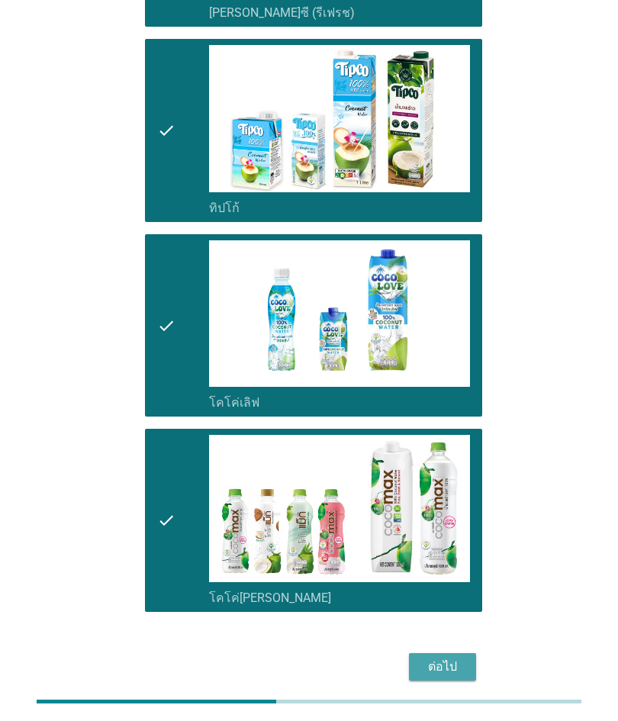
click at [426, 654] on button "ต่อไป" at bounding box center [442, 667] width 67 height 27
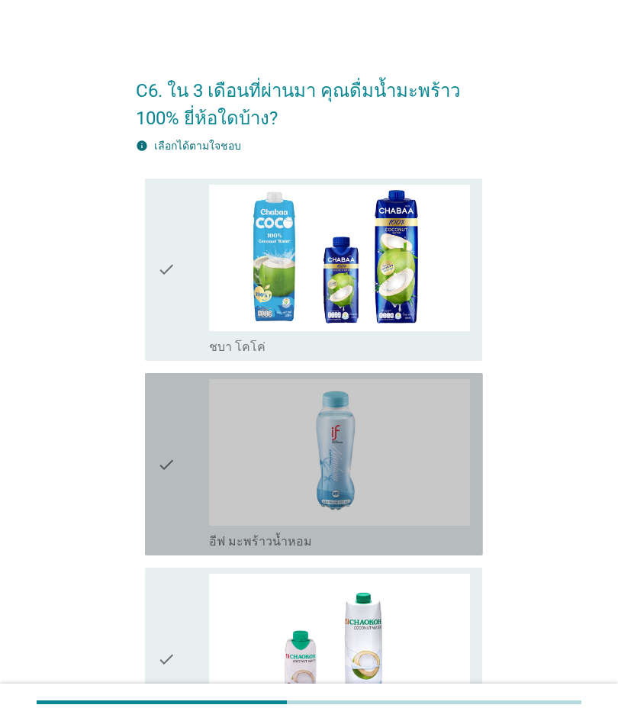
click at [174, 402] on icon "check" at bounding box center [166, 464] width 18 height 170
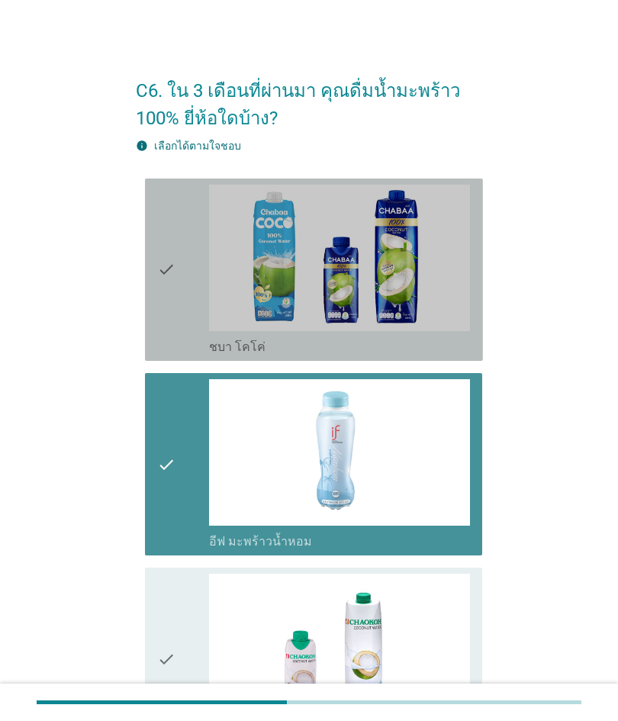
click at [156, 288] on div "check check_box ชบา โคโค่" at bounding box center [314, 270] width 338 height 182
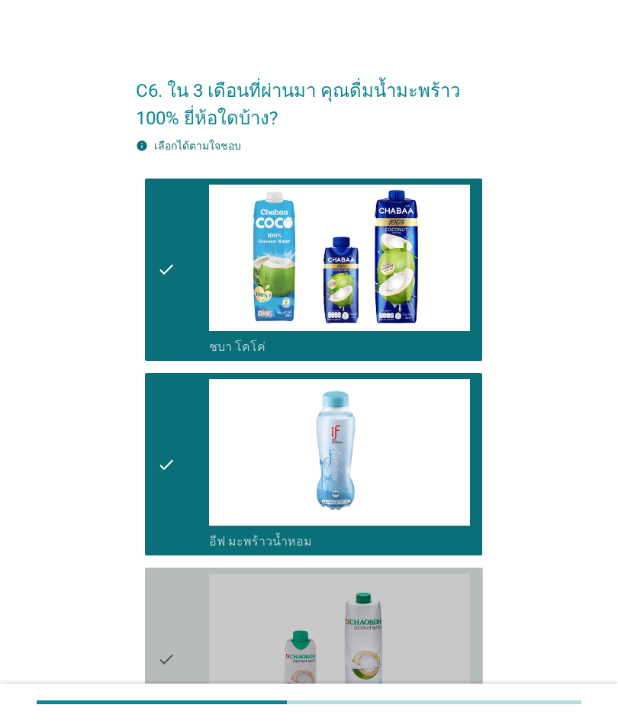
click at [181, 633] on div "check" at bounding box center [183, 659] width 52 height 170
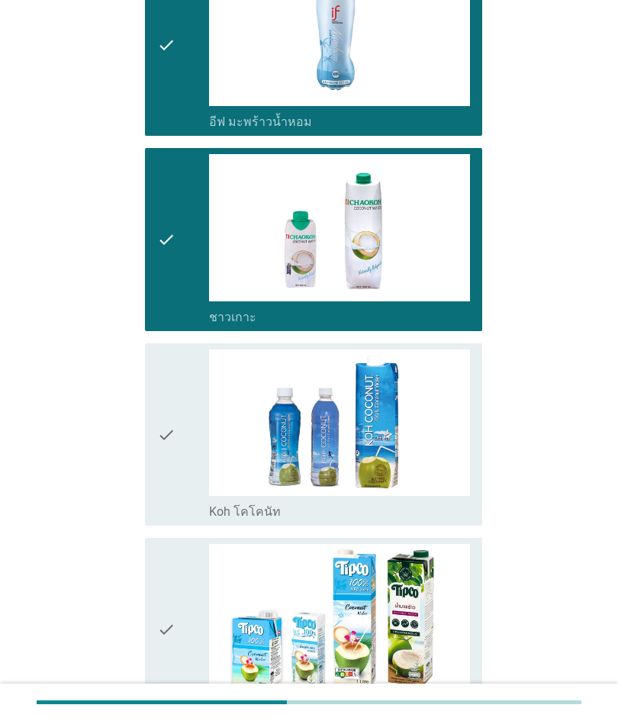
scroll to position [432, 0]
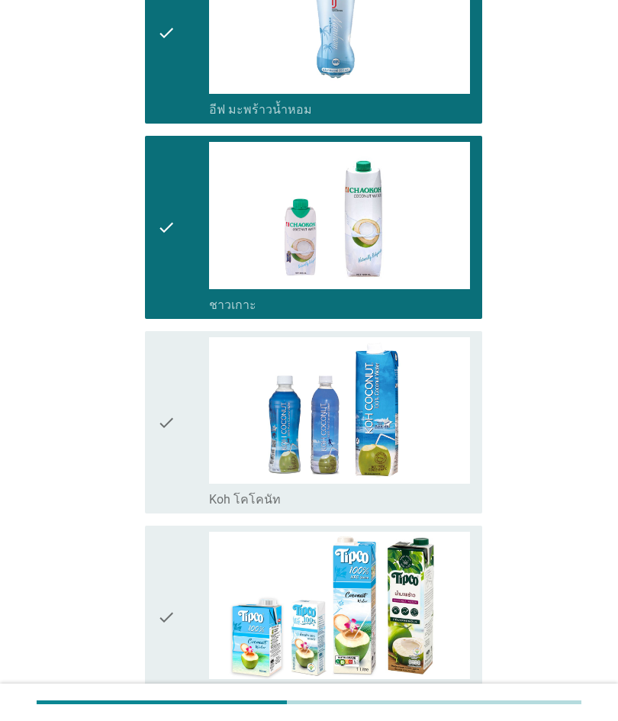
click at [179, 389] on div "check" at bounding box center [183, 422] width 52 height 170
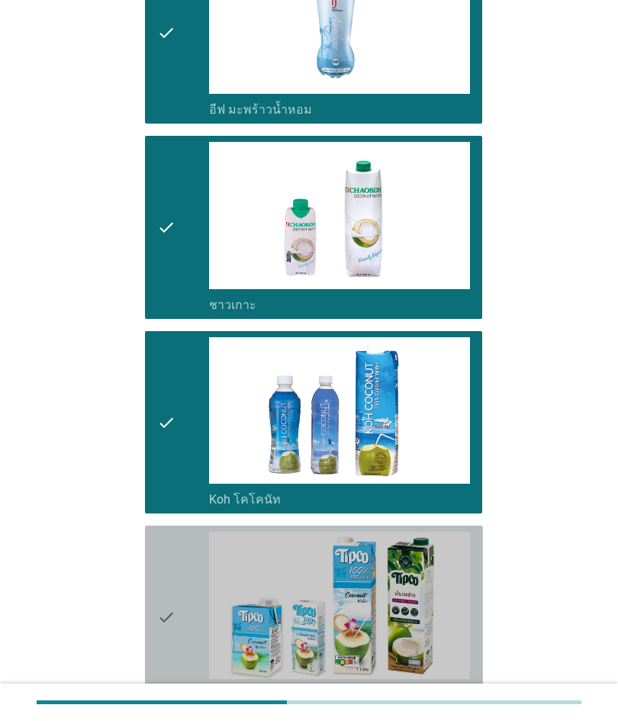
click at [195, 591] on div "check" at bounding box center [183, 617] width 52 height 170
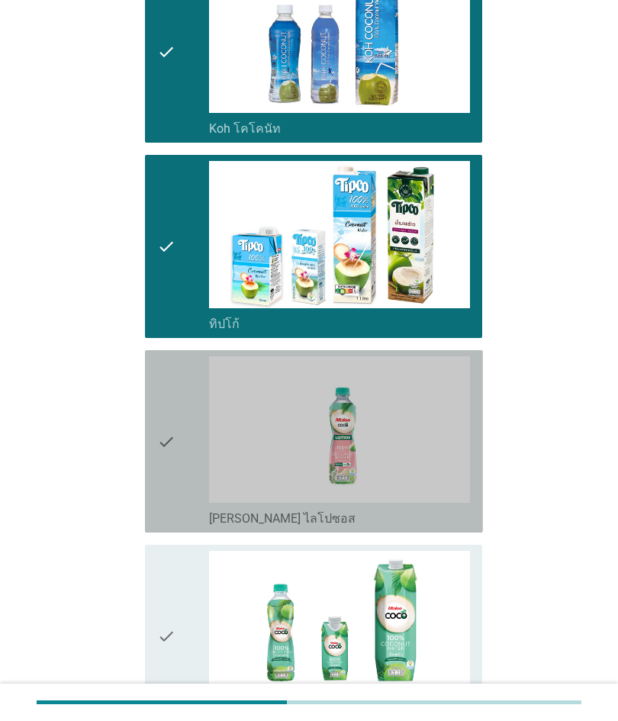
scroll to position [787, 0]
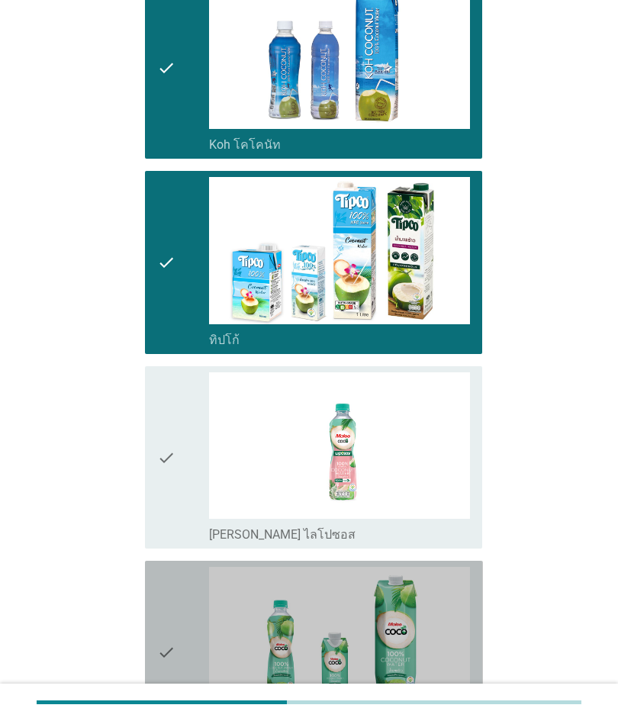
click at [188, 637] on div "check" at bounding box center [183, 652] width 52 height 170
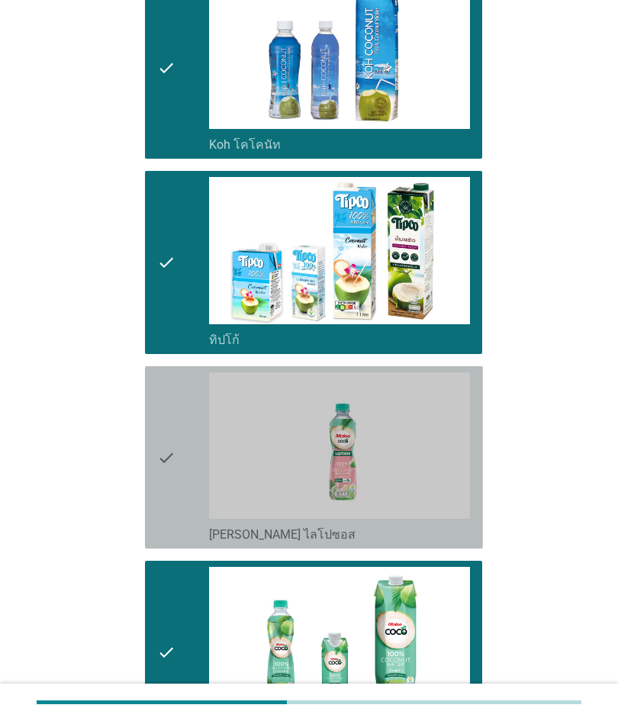
click at [180, 407] on div "check" at bounding box center [183, 457] width 52 height 170
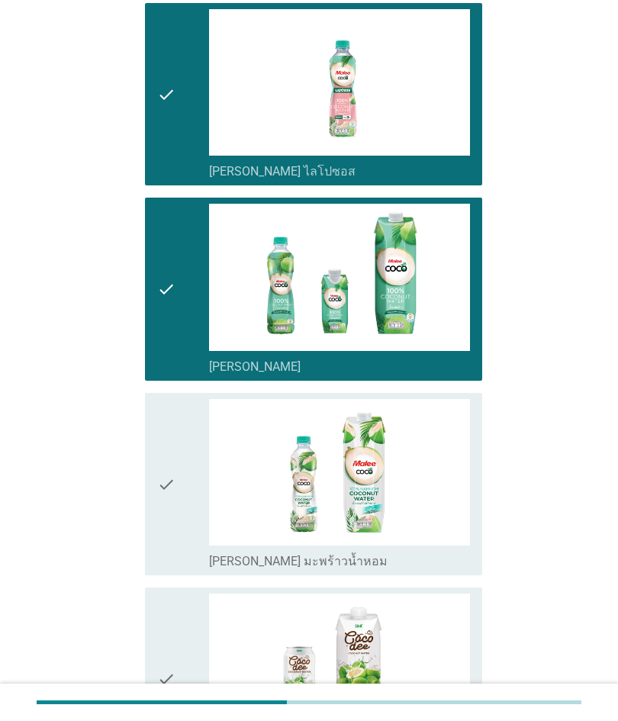
scroll to position [1160, 0]
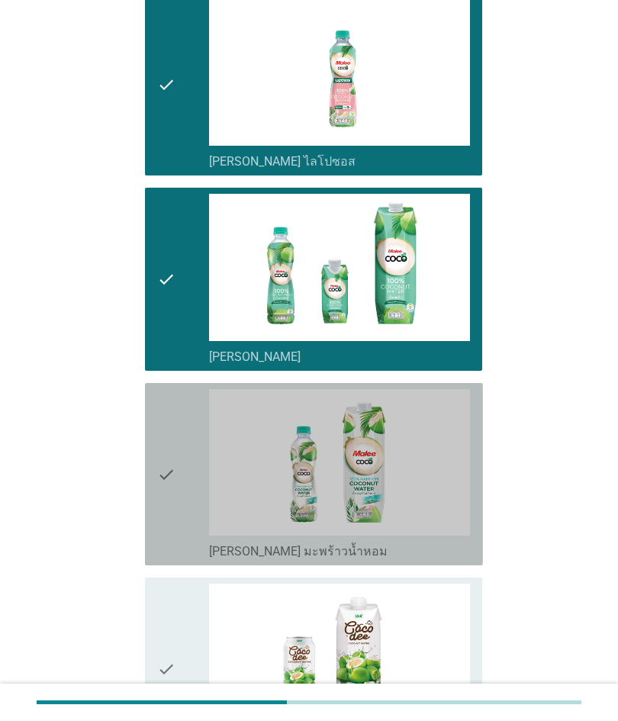
click at [171, 432] on icon "check" at bounding box center [166, 474] width 18 height 170
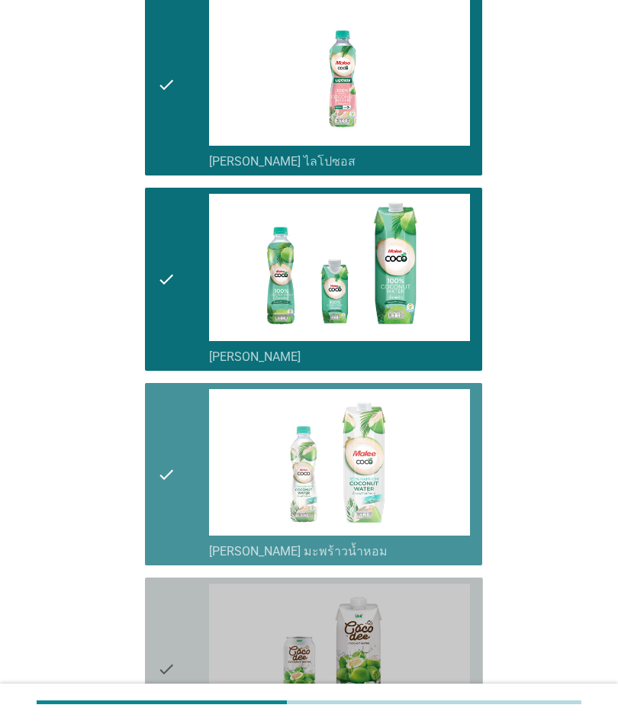
click at [177, 699] on div "check" at bounding box center [183, 669] width 52 height 170
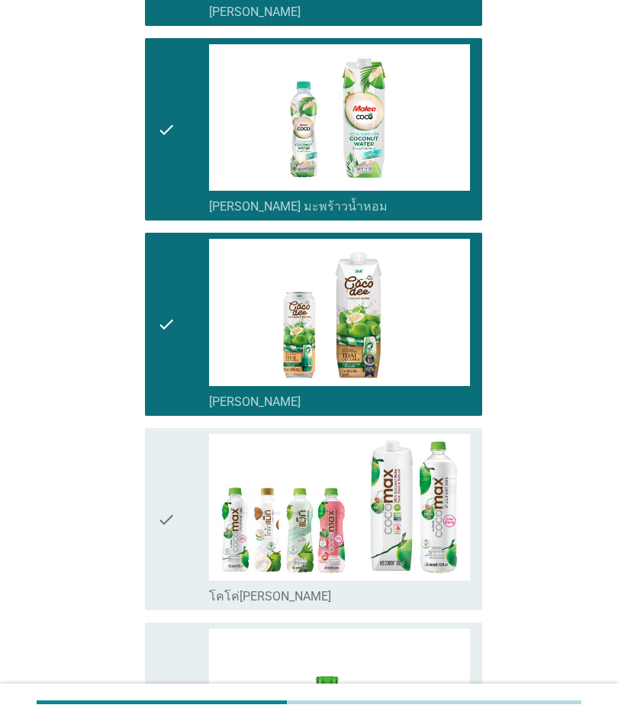
scroll to position [1506, 0]
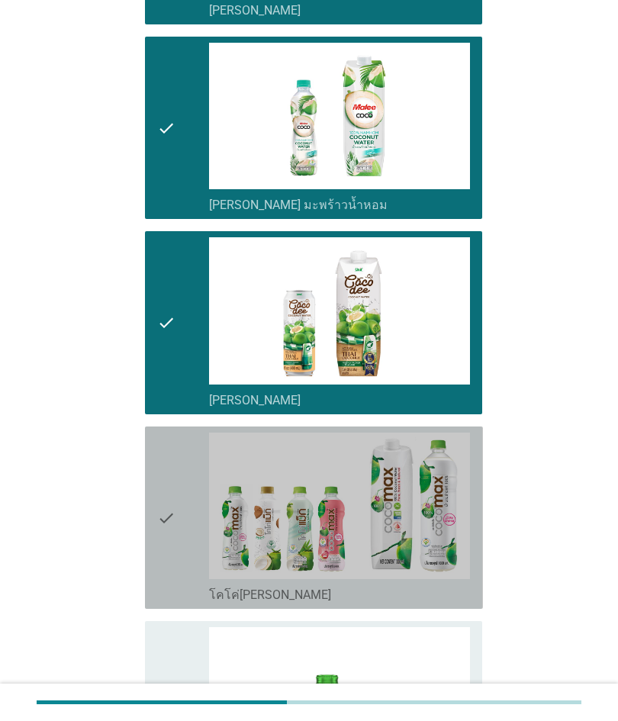
click at [169, 505] on icon "check" at bounding box center [166, 518] width 18 height 170
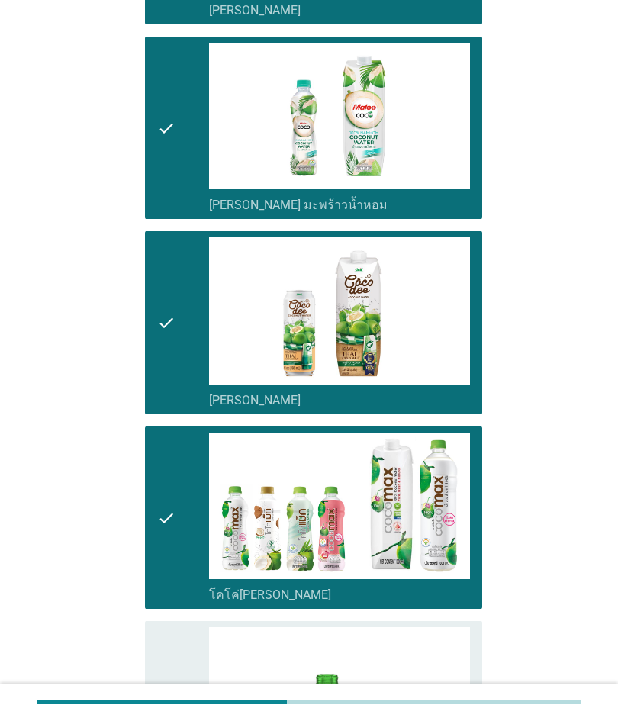
click at [173, 703] on icon "check" at bounding box center [166, 712] width 18 height 170
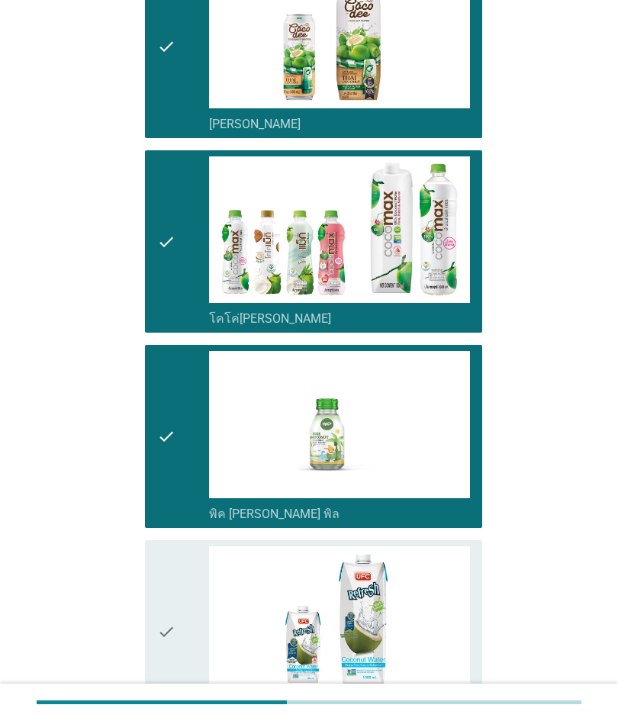
click at [161, 602] on icon "check" at bounding box center [166, 631] width 18 height 170
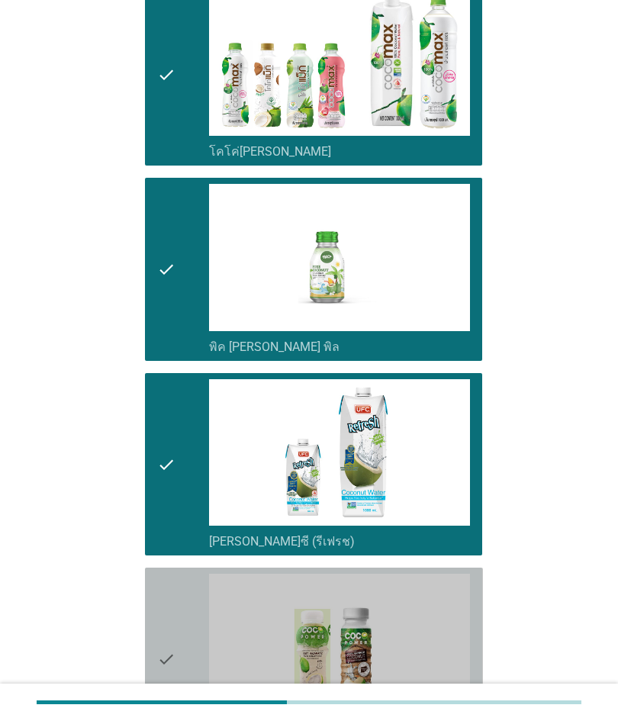
click at [161, 594] on icon "check" at bounding box center [166, 659] width 18 height 170
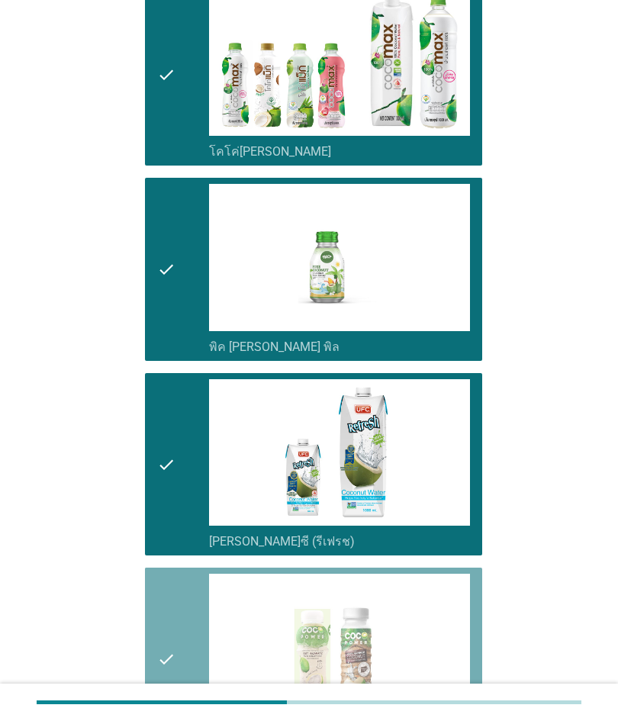
click at [172, 692] on icon "check" at bounding box center [166, 659] width 18 height 170
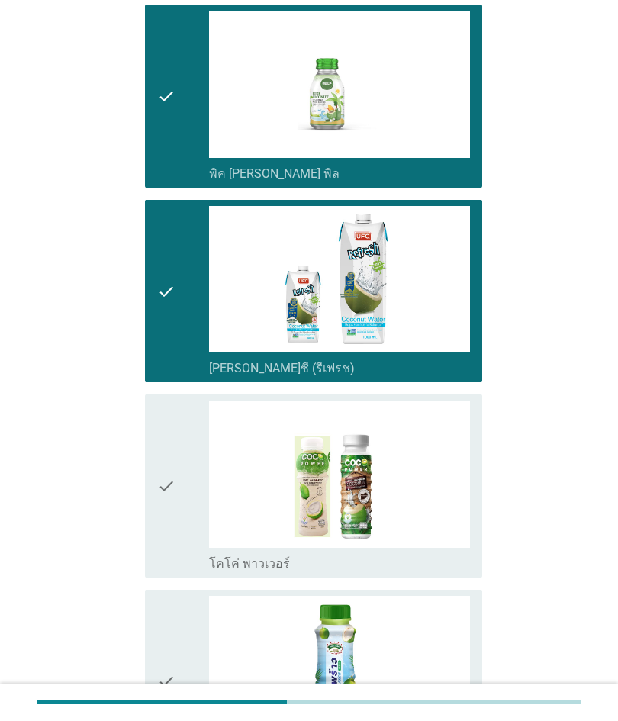
scroll to position [2147, 0]
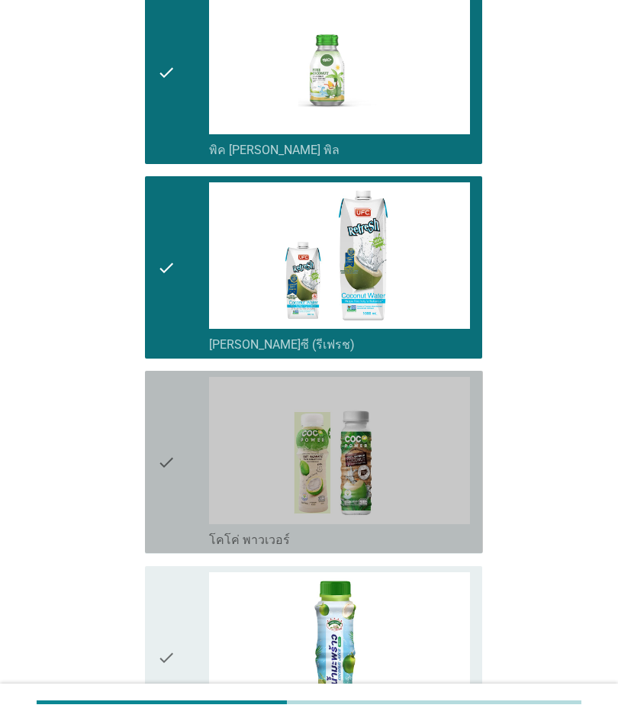
click at [174, 527] on icon "check" at bounding box center [166, 462] width 18 height 170
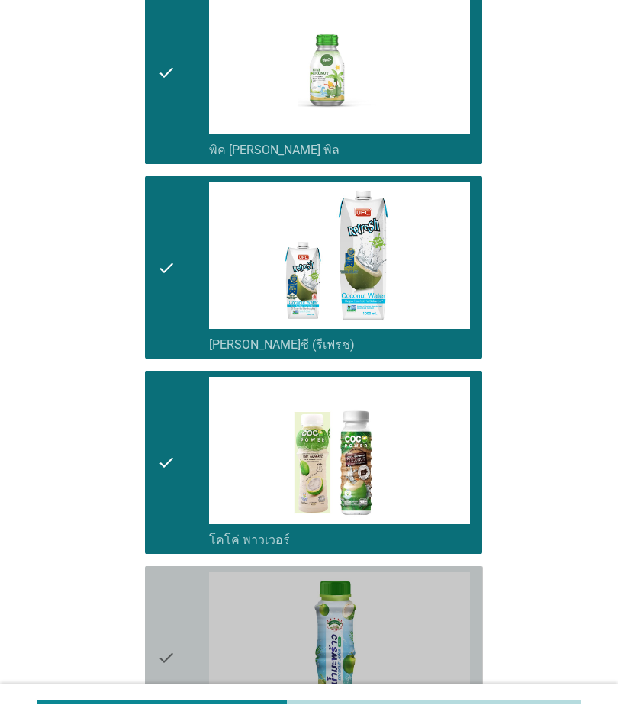
click at [182, 661] on div "check" at bounding box center [183, 657] width 52 height 170
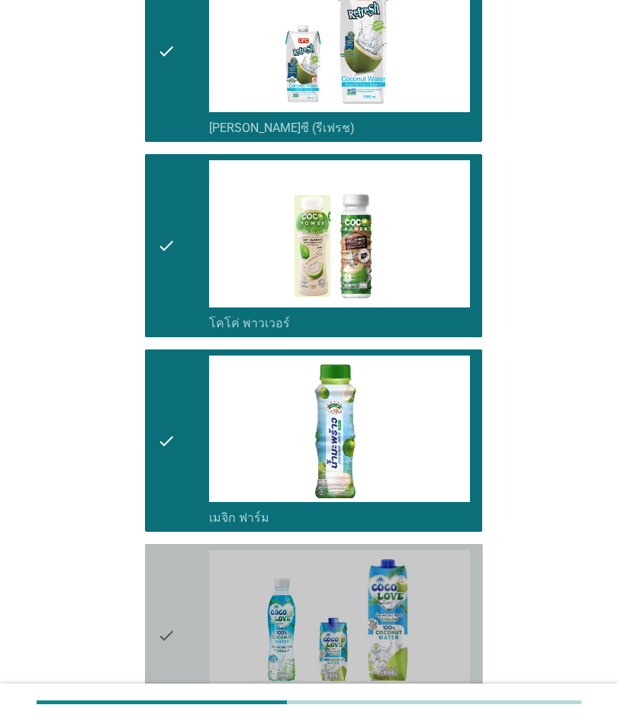
click at [179, 657] on div "check" at bounding box center [183, 635] width 52 height 170
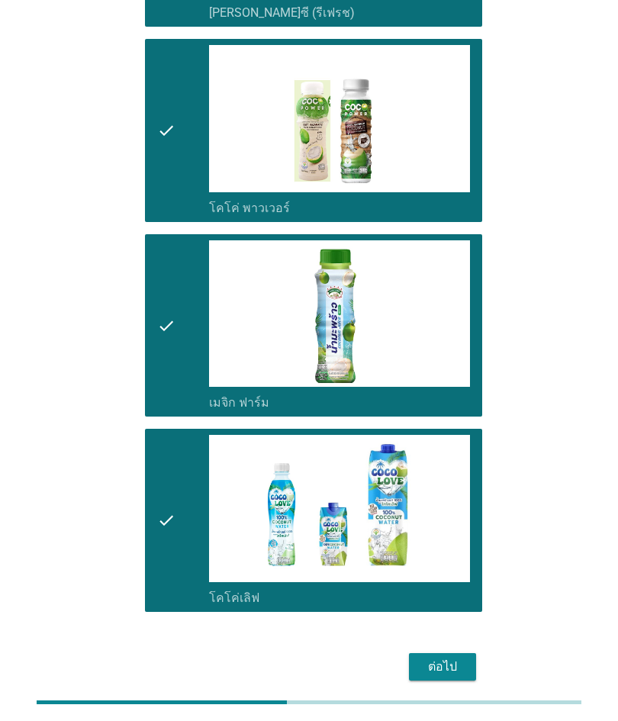
click at [428, 659] on div "ต่อไป" at bounding box center [442, 667] width 43 height 18
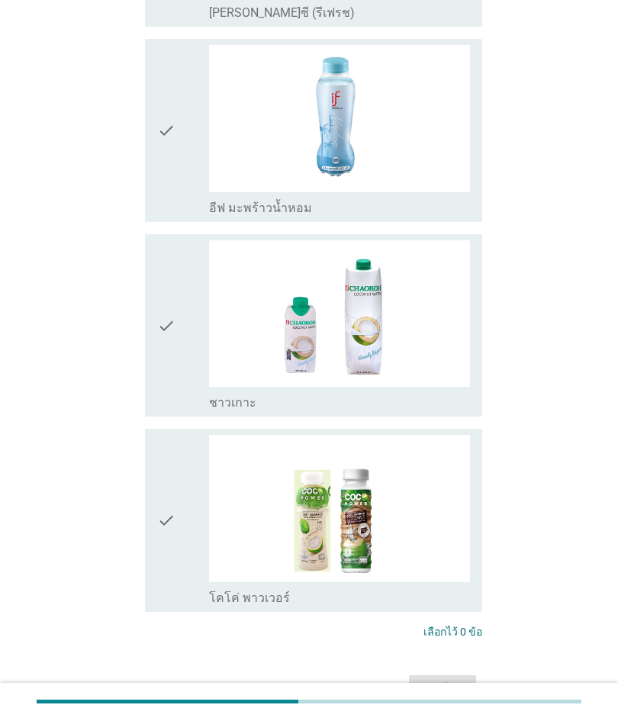
scroll to position [0, 0]
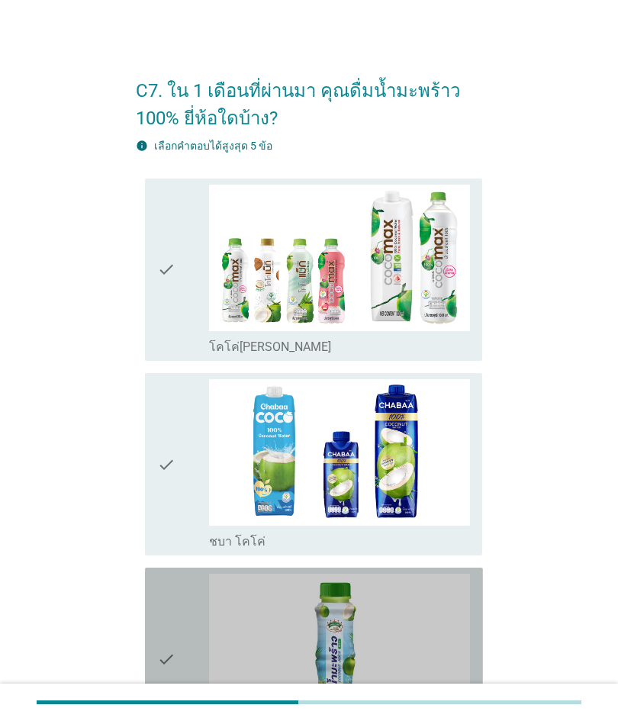
click at [182, 588] on div "check" at bounding box center [183, 659] width 52 height 170
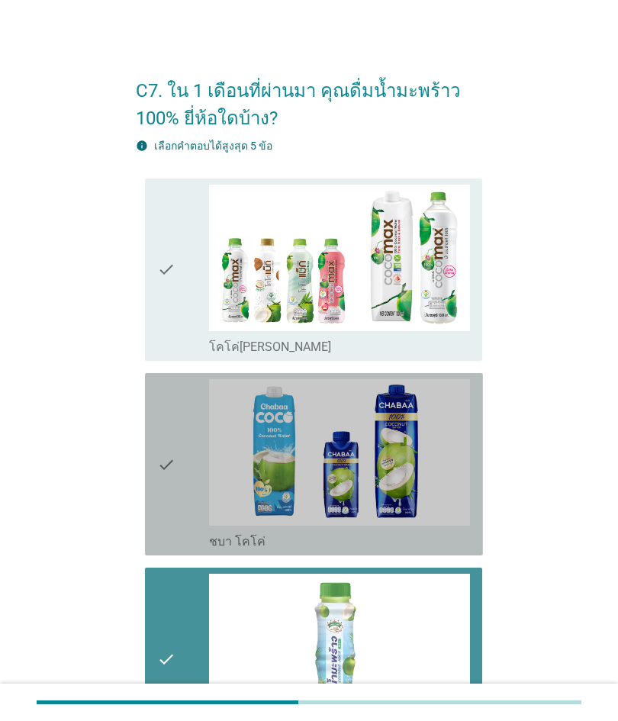
click at [159, 491] on icon "check" at bounding box center [166, 464] width 18 height 170
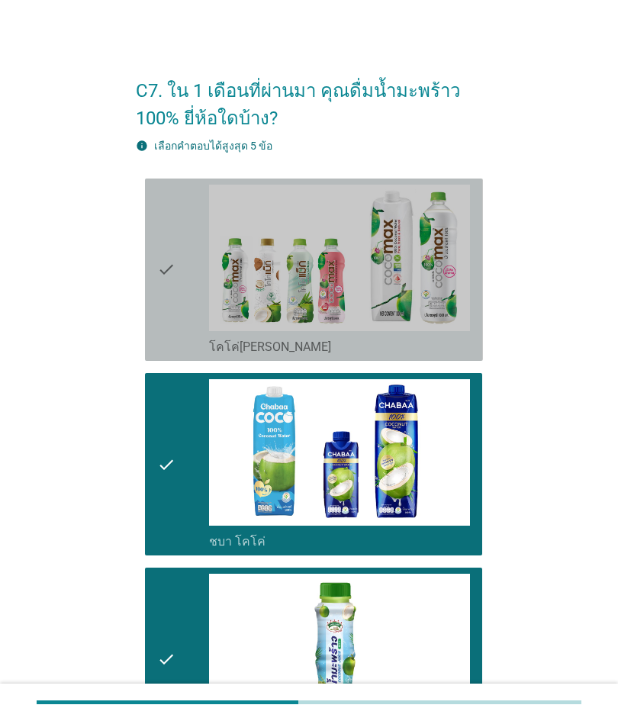
click at [161, 300] on icon "check" at bounding box center [166, 270] width 18 height 170
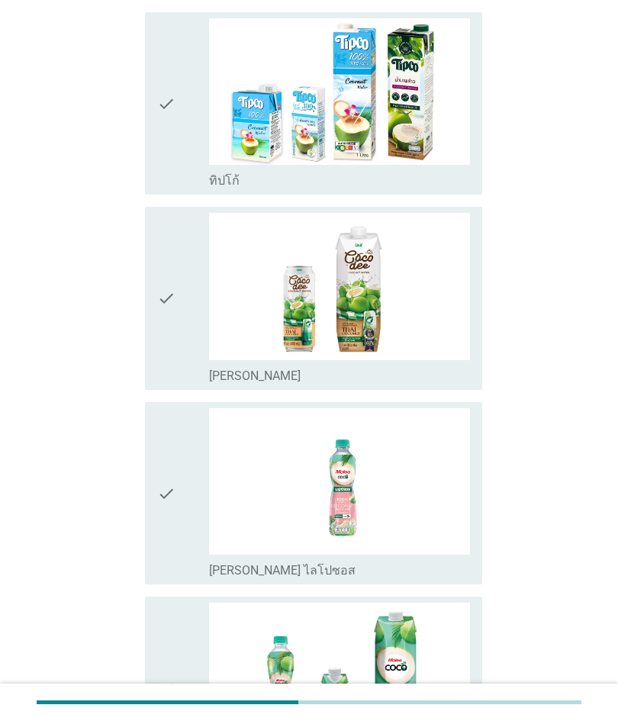
scroll to position [753, 0]
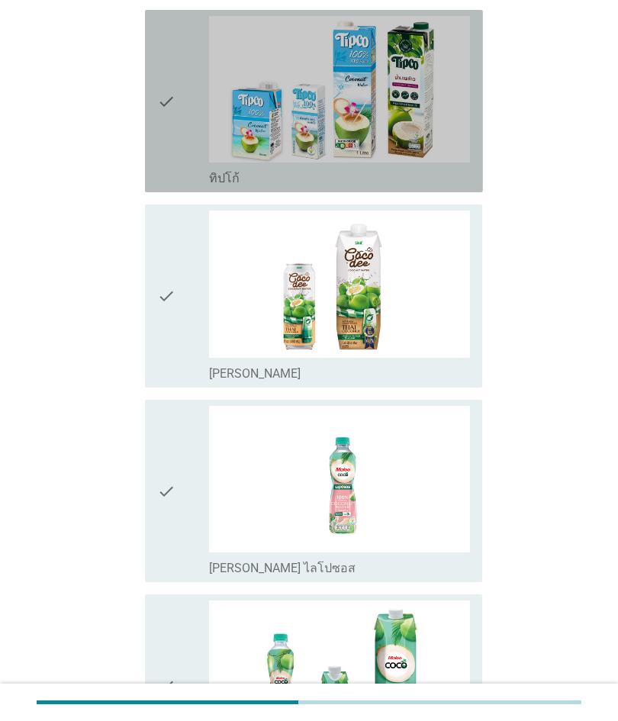
click at [158, 162] on icon "check" at bounding box center [166, 101] width 18 height 170
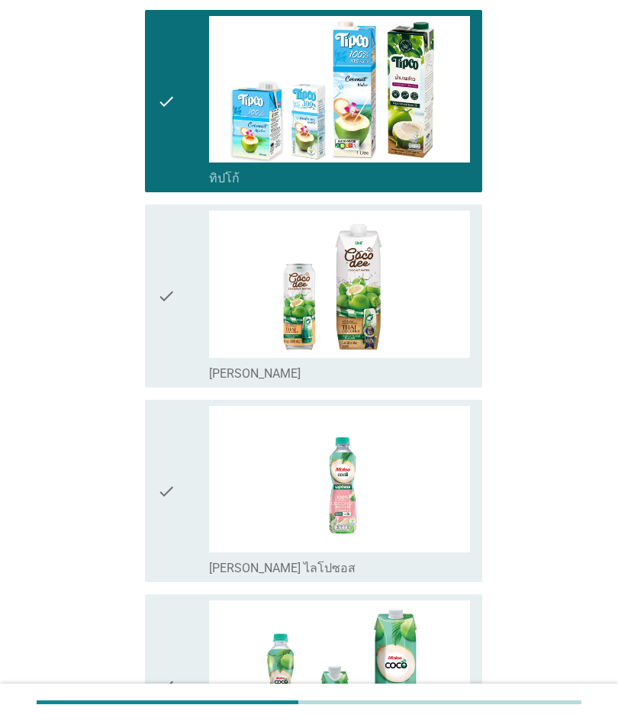
click at [183, 234] on div "check" at bounding box center [183, 296] width 52 height 170
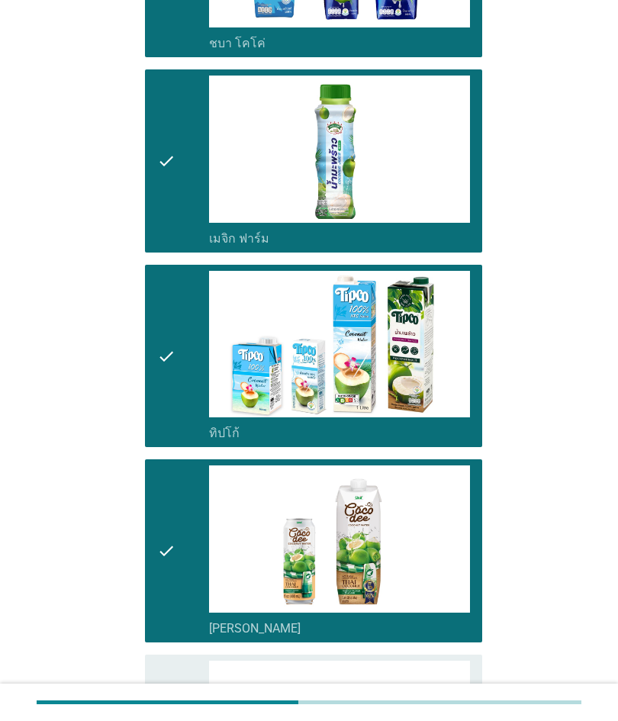
scroll to position [0, 0]
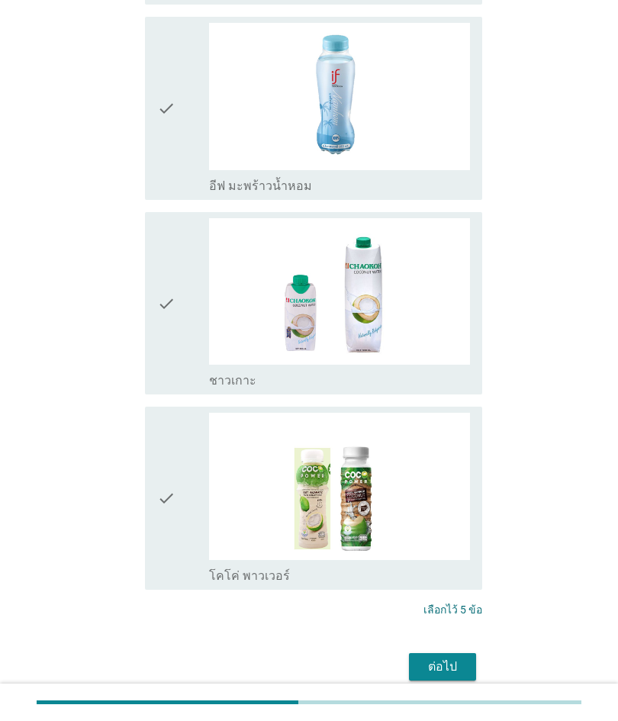
click at [435, 658] on div "ต่อไป" at bounding box center [442, 667] width 43 height 18
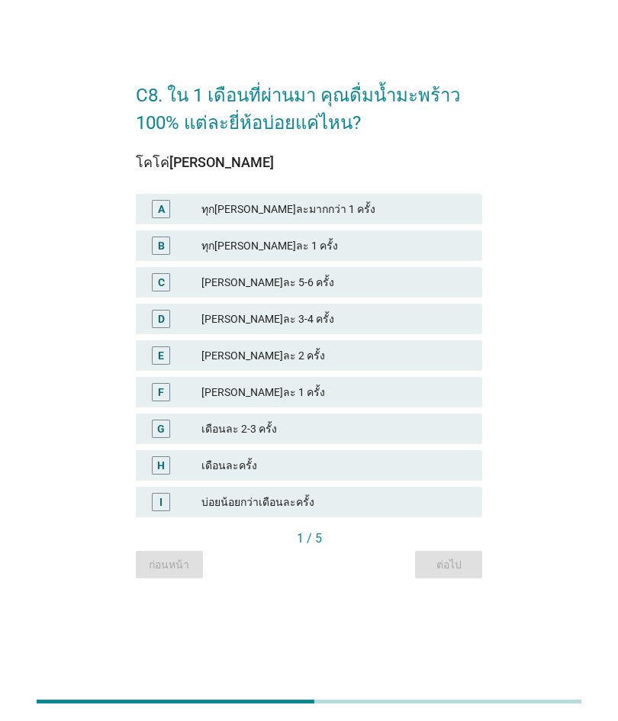
click at [166, 256] on div "B" at bounding box center [161, 246] width 18 height 18
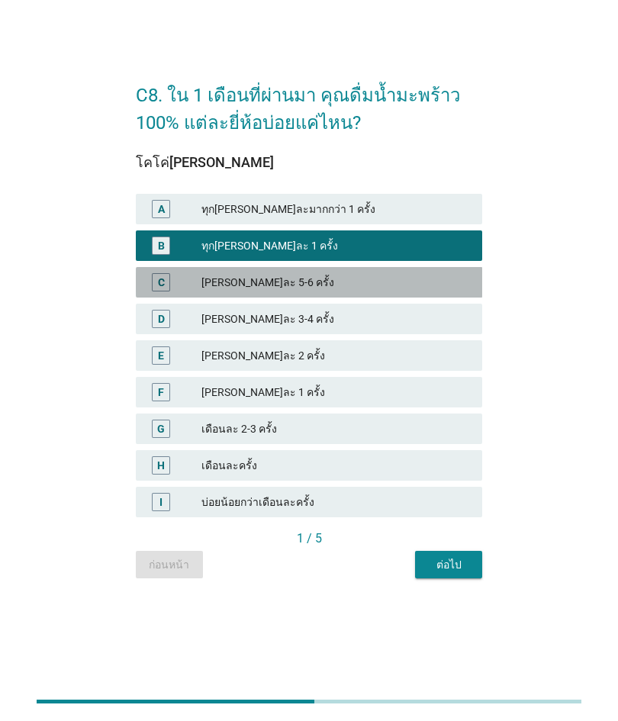
click at [176, 292] on div "C" at bounding box center [174, 283] width 53 height 18
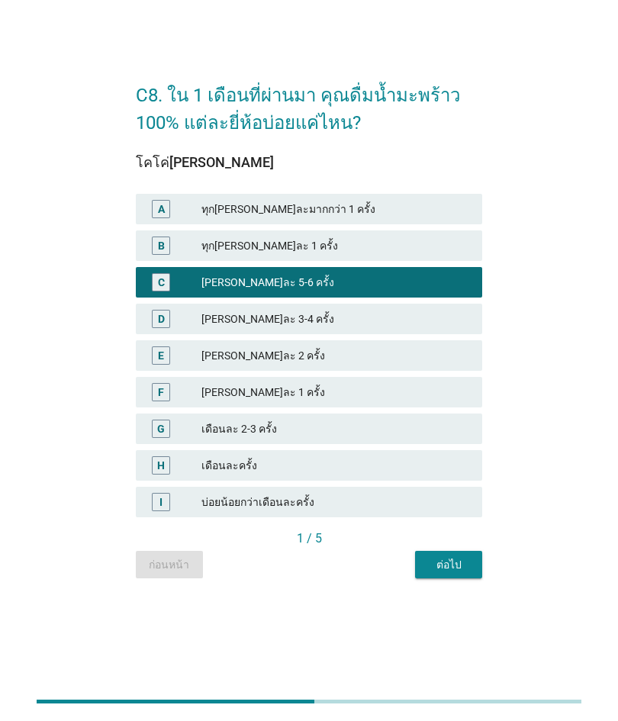
click at [477, 579] on button "ต่อไป" at bounding box center [448, 565] width 67 height 27
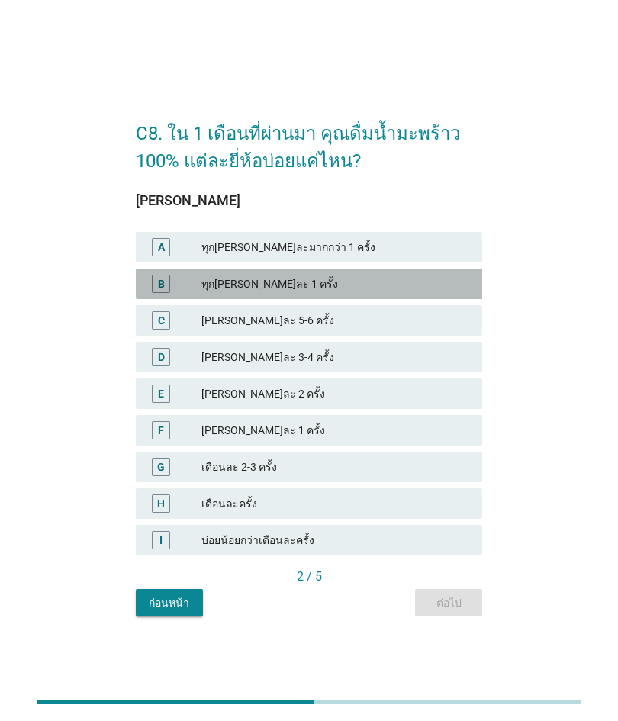
click at [163, 329] on div "C" at bounding box center [161, 321] width 7 height 16
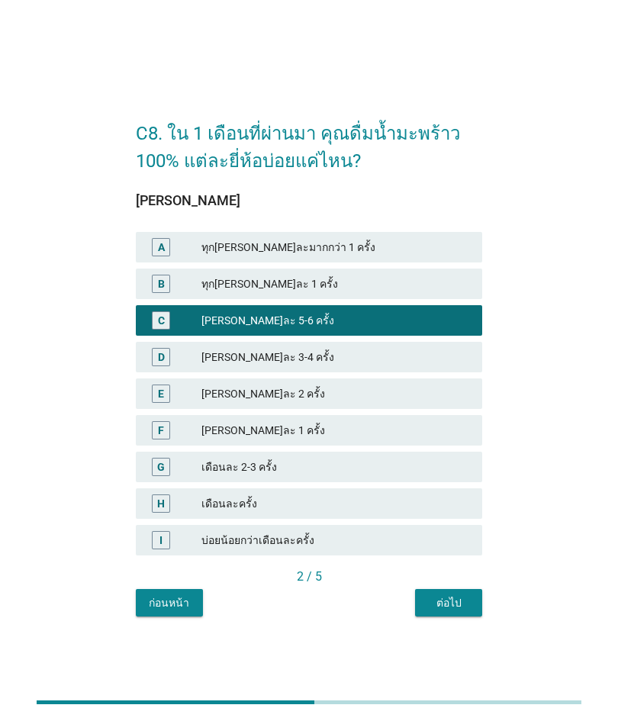
click at [462, 611] on div "ต่อไป" at bounding box center [448, 603] width 43 height 16
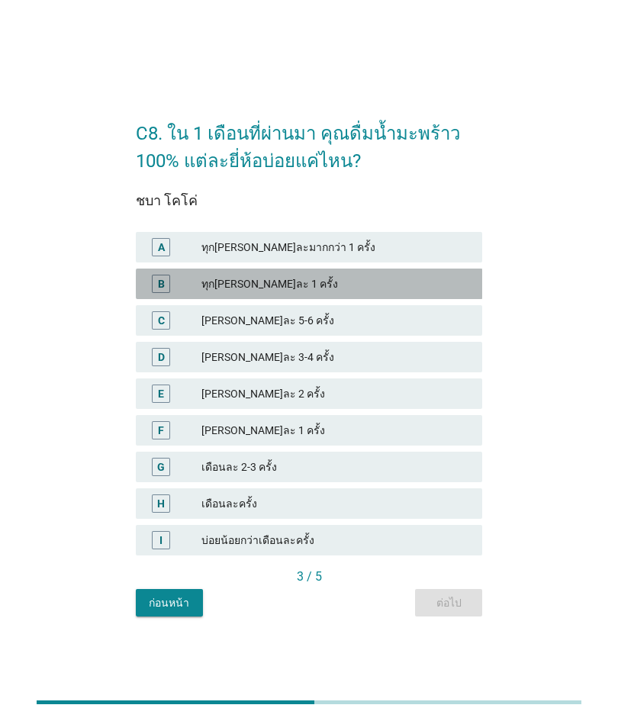
click at [163, 329] on div "C" at bounding box center [161, 321] width 7 height 16
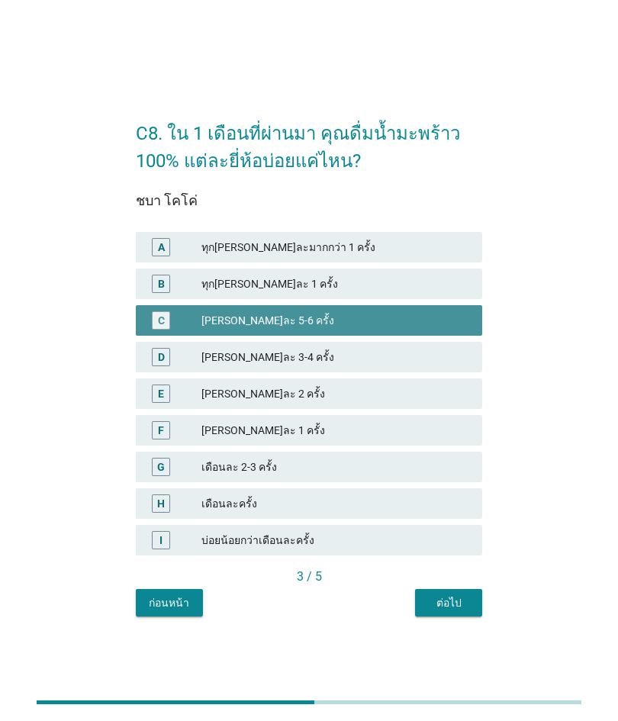
click at [449, 617] on button "ต่อไป" at bounding box center [448, 602] width 67 height 27
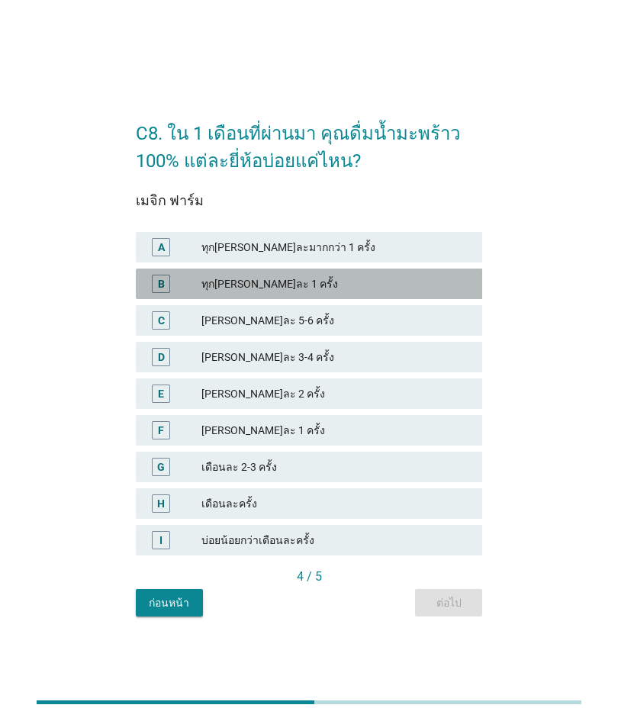
click at [167, 336] on div "C [PERSON_NAME]ละ 5-6 ครั้ง" at bounding box center [309, 320] width 347 height 31
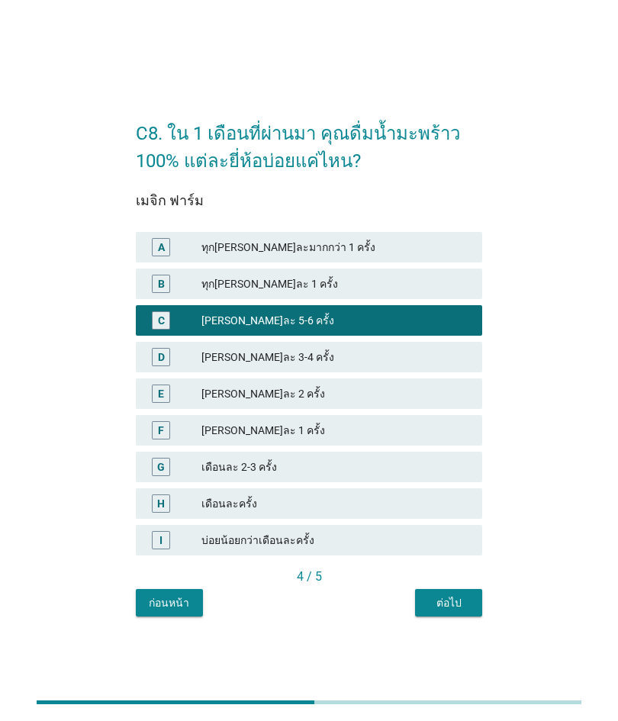
click at [453, 611] on div "ต่อไป" at bounding box center [448, 603] width 43 height 16
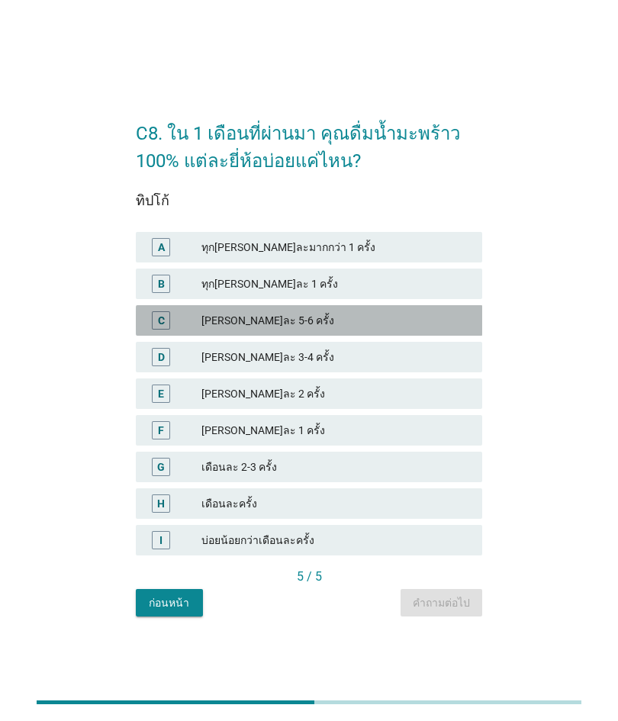
click at [174, 366] on div "D" at bounding box center [161, 357] width 27 height 18
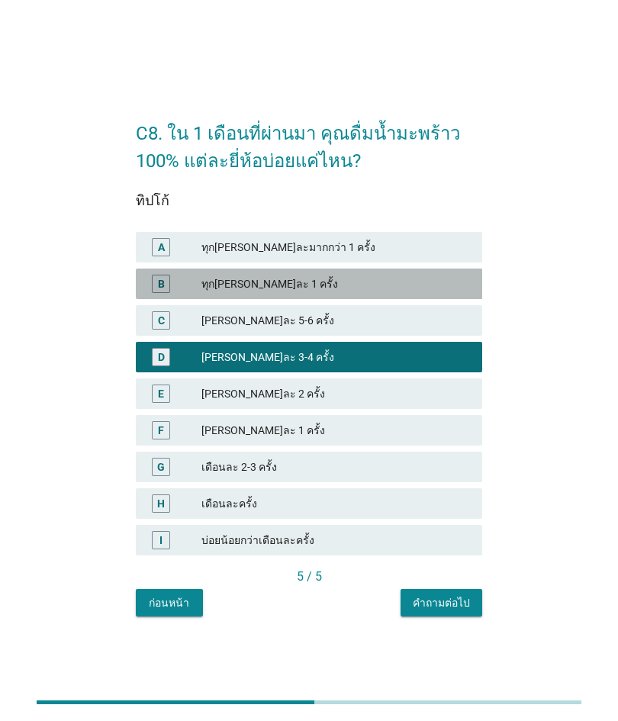
click at [165, 336] on div "C [PERSON_NAME]ละ 5-6 ครั้ง" at bounding box center [309, 320] width 347 height 31
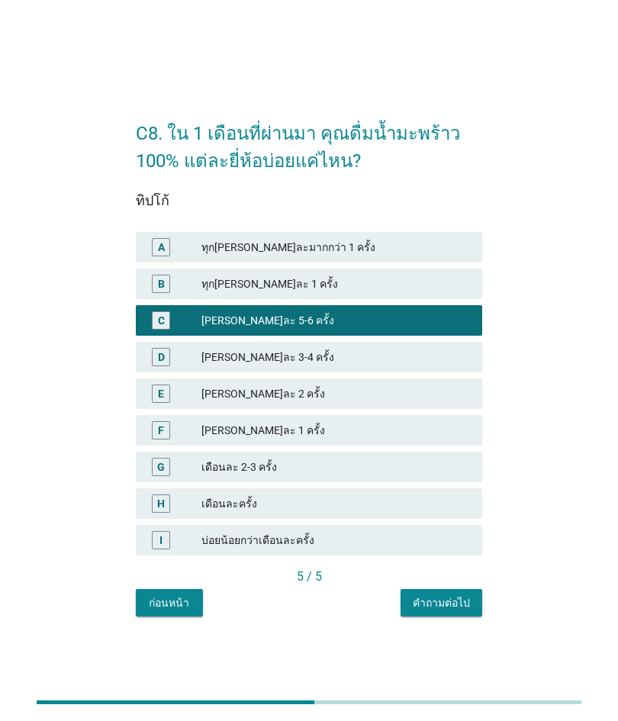
click at [445, 611] on div "คำถามต่อไป" at bounding box center [441, 603] width 57 height 16
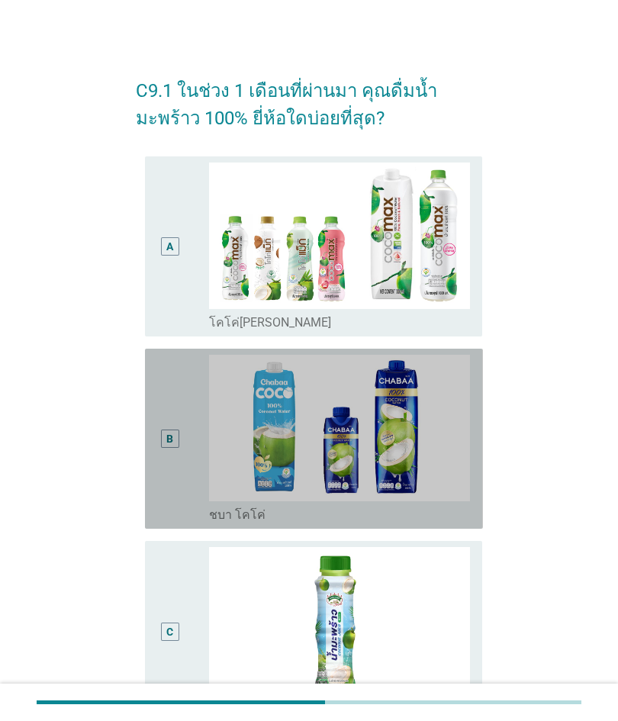
click at [191, 400] on div "B" at bounding box center [183, 439] width 52 height 168
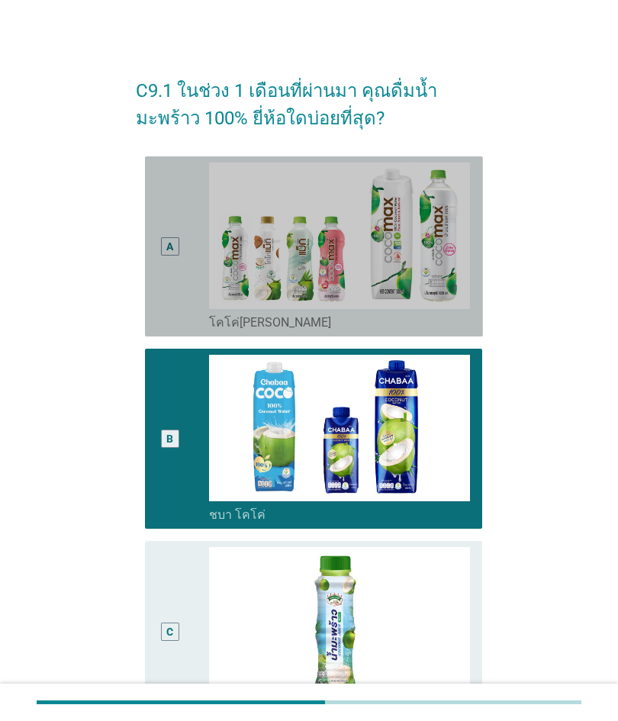
click at [170, 285] on div "A" at bounding box center [170, 247] width 26 height 168
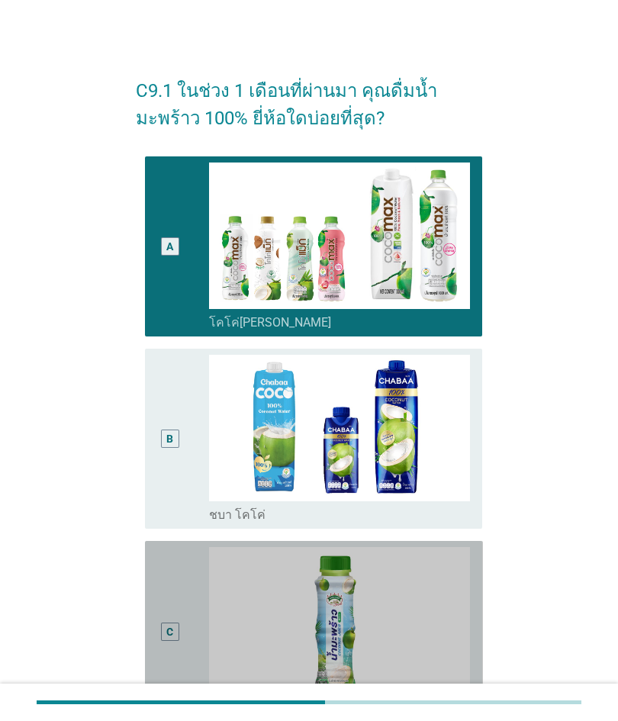
click at [400, 607] on img at bounding box center [339, 620] width 261 height 147
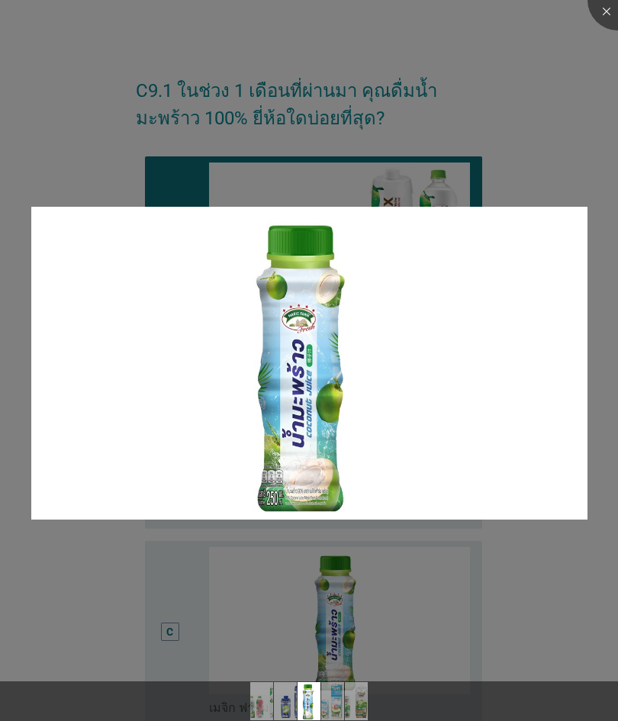
click at [174, 389] on img at bounding box center [309, 363] width 556 height 313
click at [507, 587] on div at bounding box center [309, 360] width 618 height 721
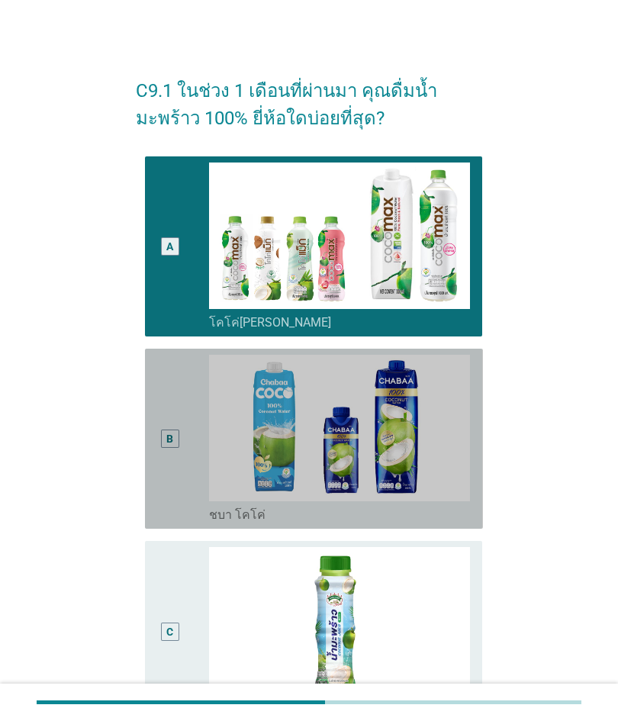
click at [185, 425] on div "B" at bounding box center [183, 439] width 52 height 168
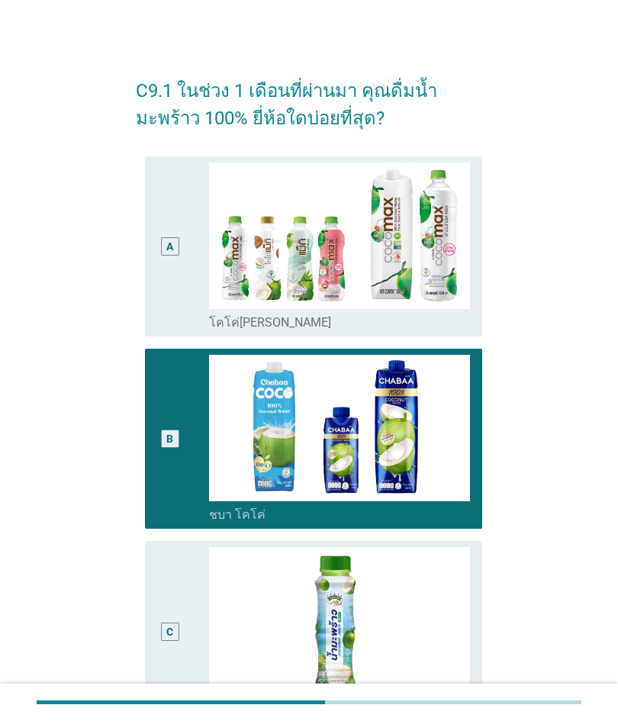
click at [167, 617] on div "C" at bounding box center [170, 631] width 26 height 168
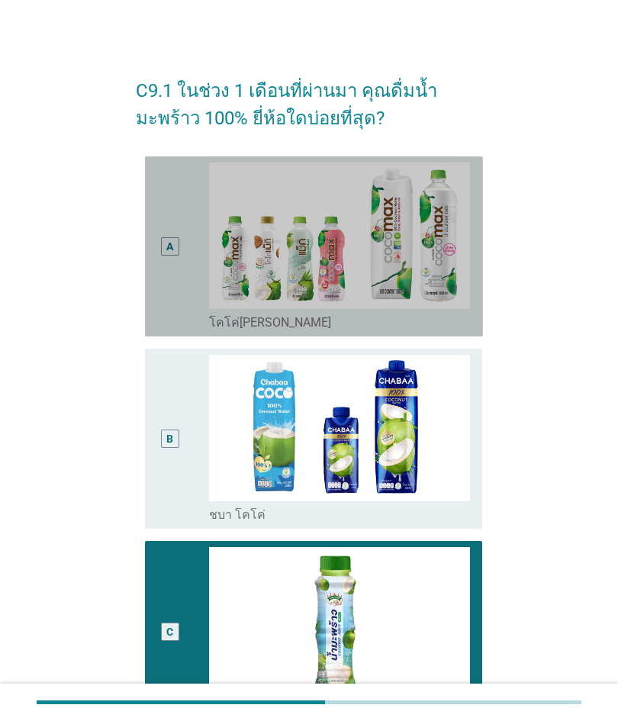
click at [154, 262] on div "A radio_button_unchecked โคโค่[PERSON_NAME]" at bounding box center [314, 246] width 338 height 180
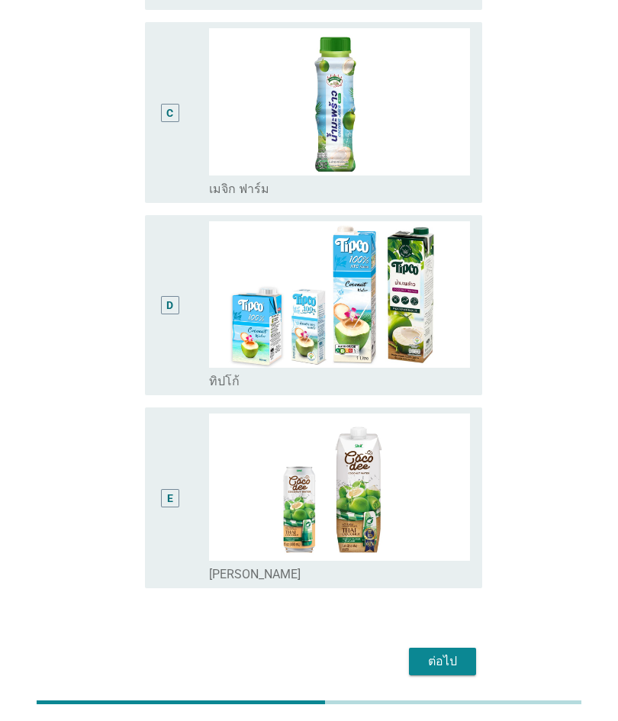
scroll to position [518, 0]
click at [453, 656] on div "ต่อไป" at bounding box center [442, 662] width 43 height 18
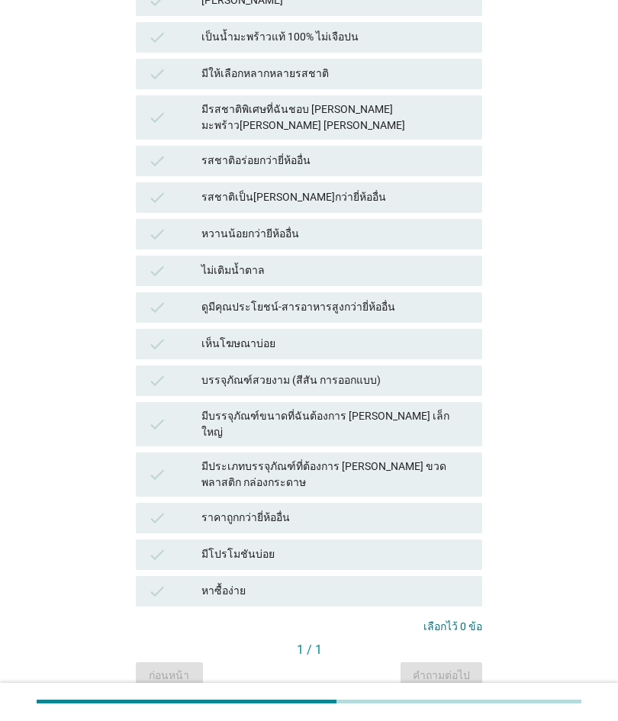
scroll to position [0, 0]
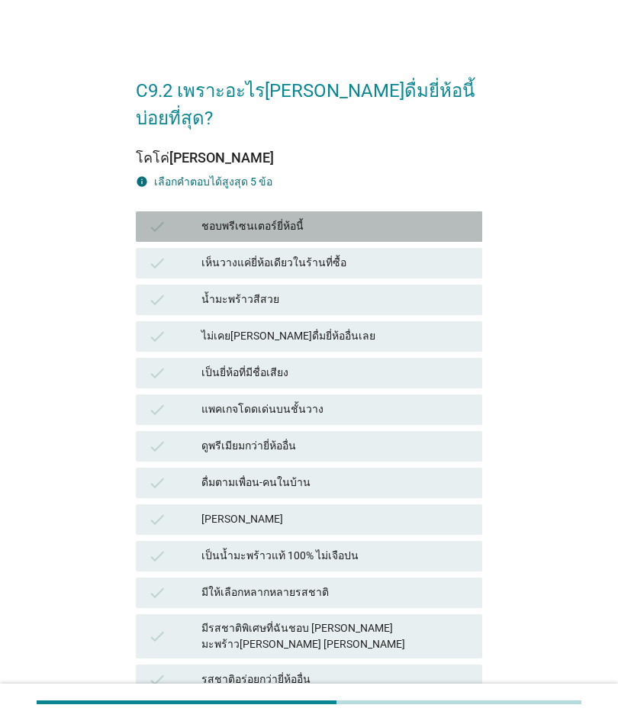
click at [150, 211] on div "check ชอบพรีเซนเตอร์ยี่ห้อนี้" at bounding box center [309, 226] width 347 height 31
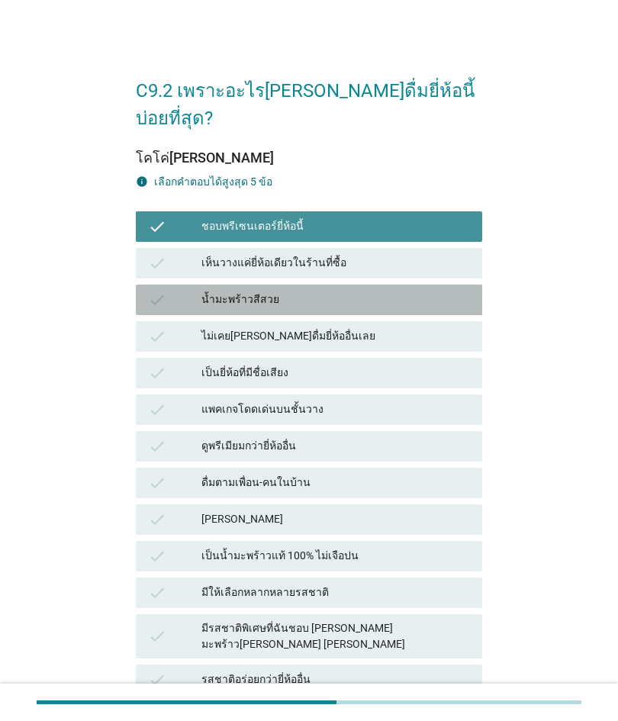
click at [169, 291] on div "check" at bounding box center [174, 300] width 53 height 18
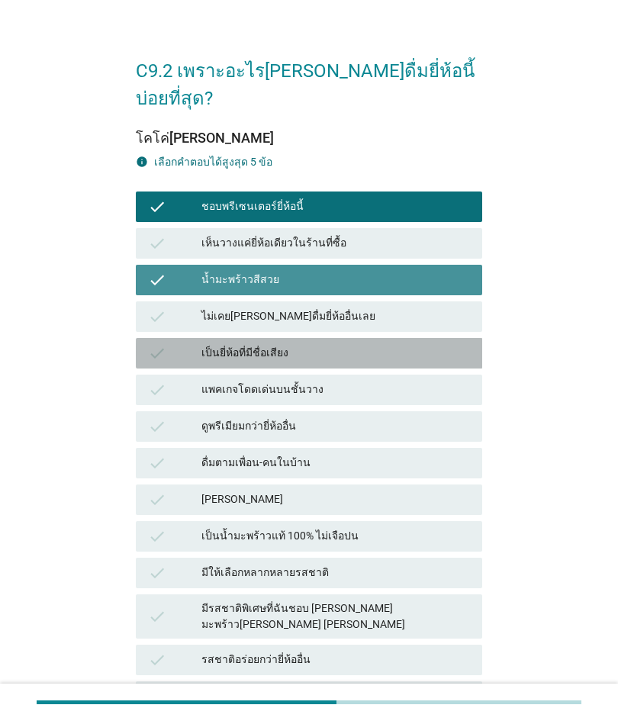
scroll to position [12, 0]
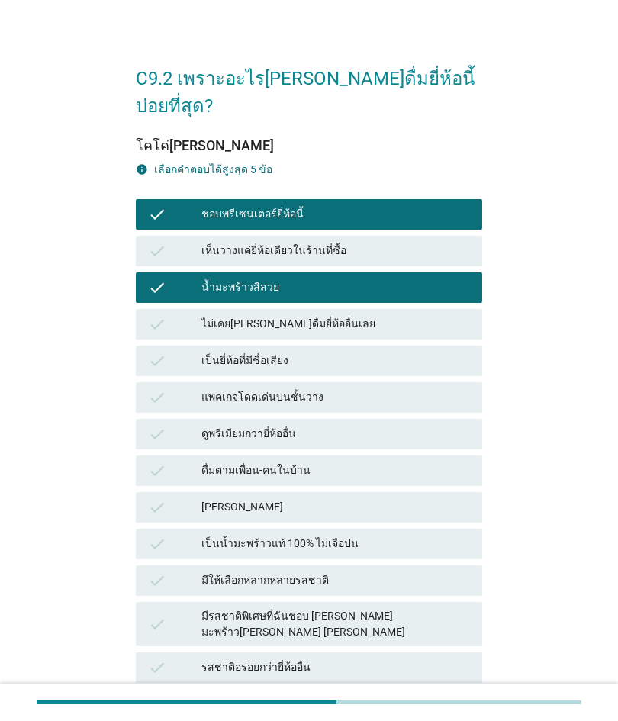
click at [190, 425] on div "check" at bounding box center [174, 434] width 53 height 18
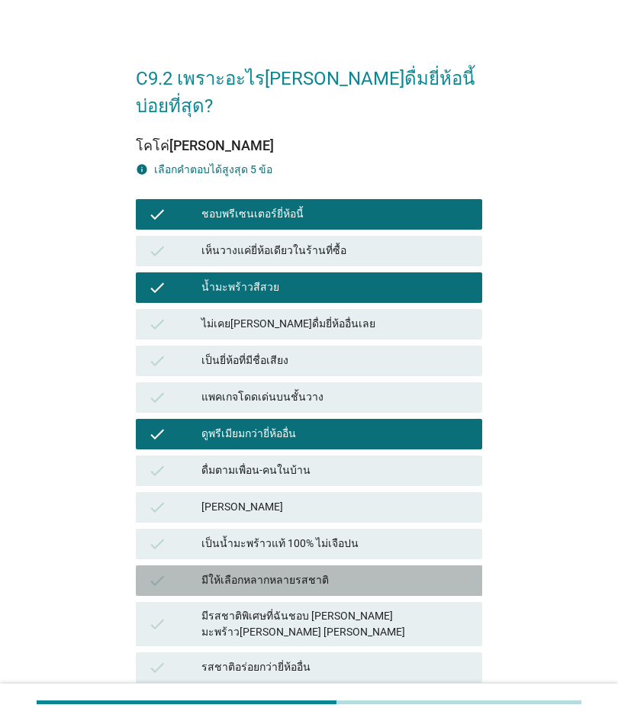
click at [163, 567] on div "check มีให้เลือกหลากหลายรสชาติ" at bounding box center [309, 580] width 347 height 31
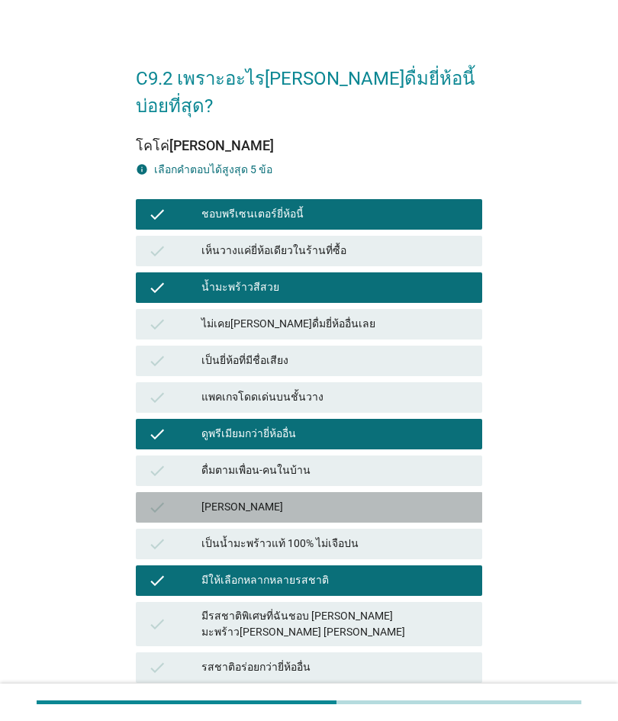
click at [164, 498] on icon "check" at bounding box center [157, 507] width 18 height 18
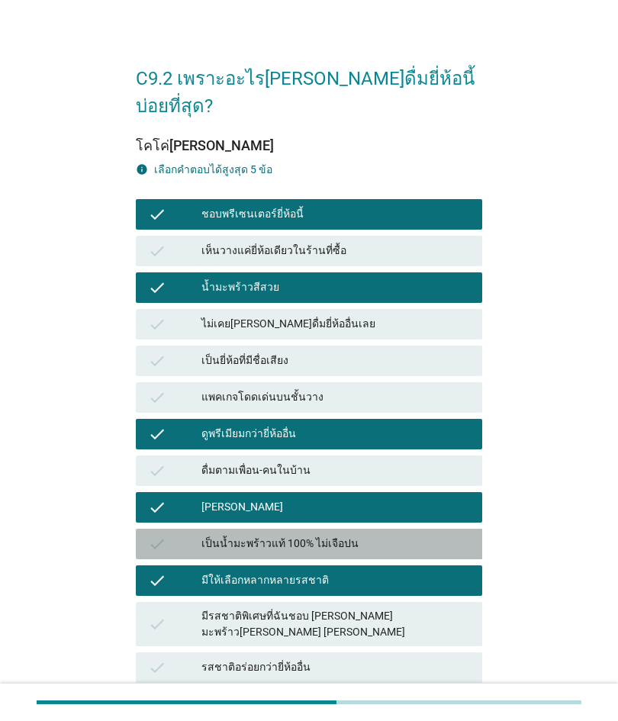
click at [181, 529] on div "check เป็นน้ำมะพร้าวแท้ 100% ไม่เจือปน" at bounding box center [309, 544] width 347 height 31
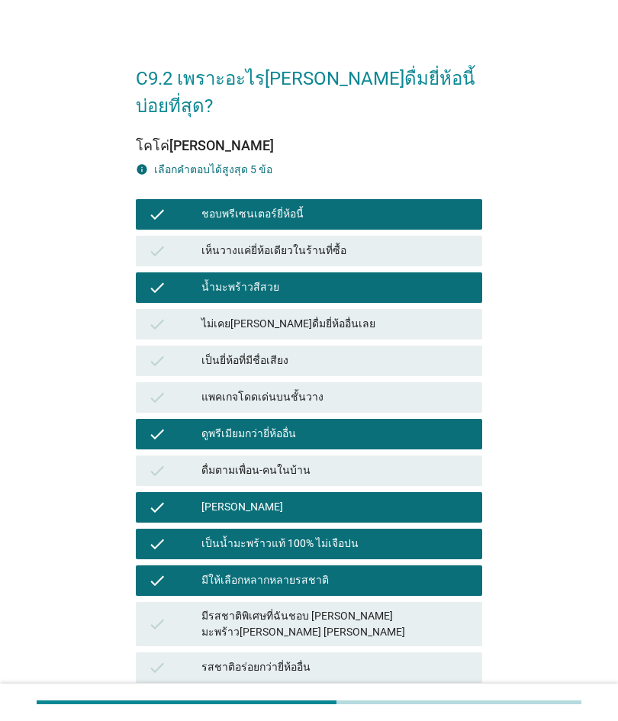
click at [163, 419] on div "check ดูพรีเมียมกว่ายี่ห้ออื่น" at bounding box center [309, 434] width 347 height 31
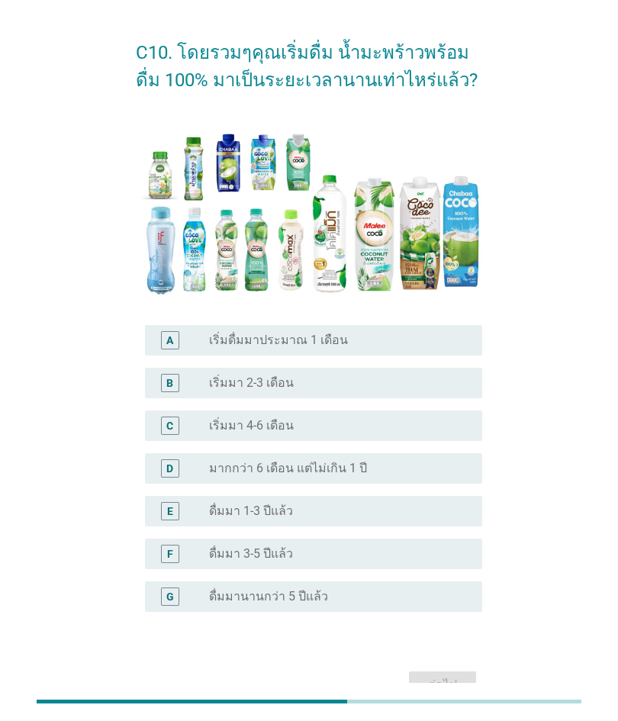
scroll to position [38, 0]
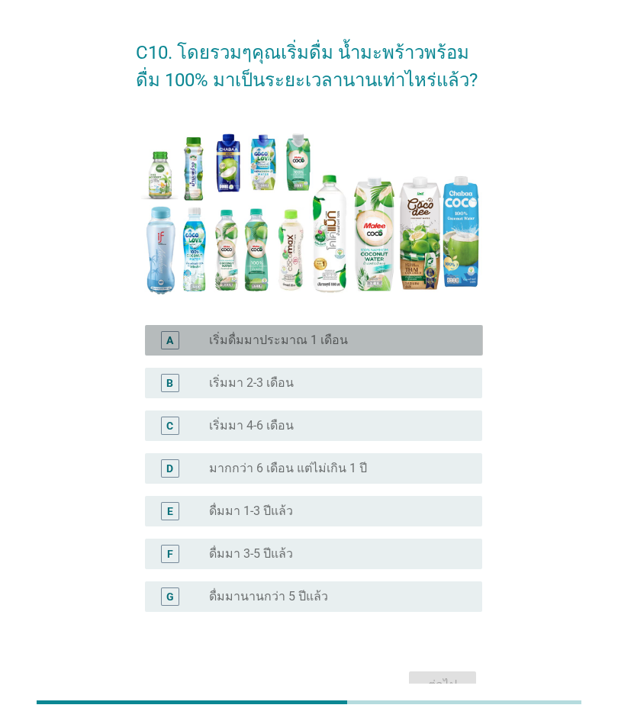
click at [163, 354] on div "A radio_button_unchecked เริ่มดื่มมาประมาณ 1 เดือน" at bounding box center [314, 340] width 338 height 31
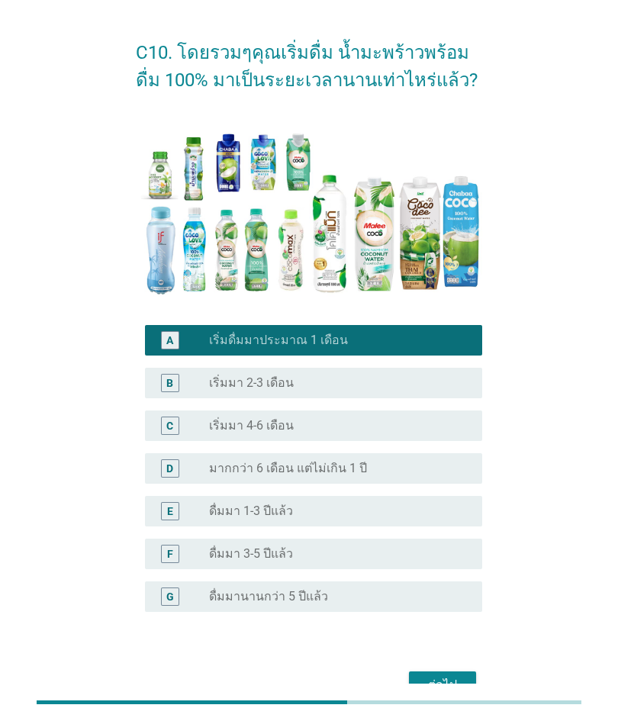
click at [439, 684] on div "ต่อไป" at bounding box center [442, 685] width 43 height 18
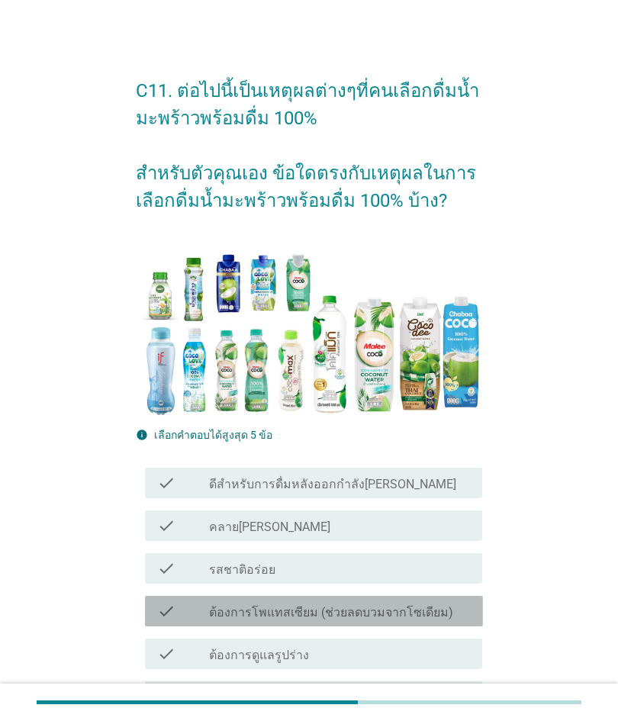
click at [172, 694] on icon "check" at bounding box center [166, 697] width 18 height 18
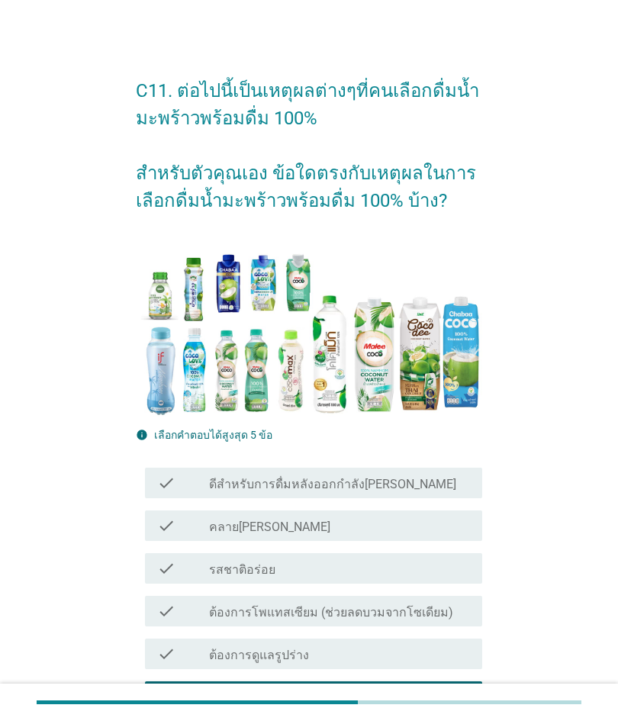
click at [169, 568] on icon "check" at bounding box center [166, 568] width 18 height 18
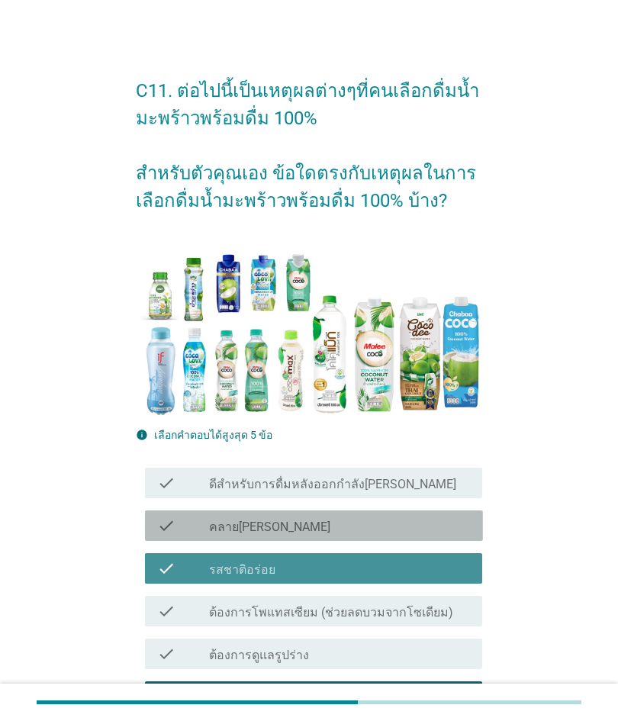
click at [166, 511] on div "check check_box_outline_blank คลาย[PERSON_NAME]" at bounding box center [314, 525] width 338 height 31
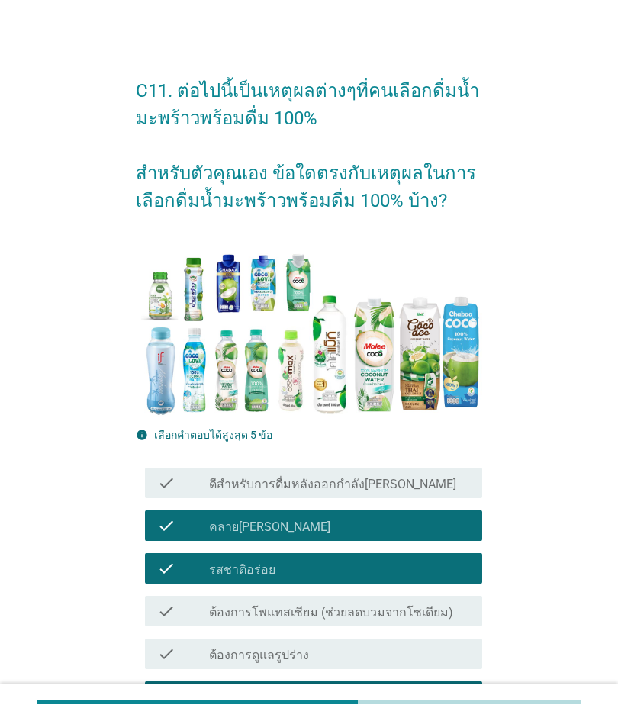
click at [193, 624] on div "check check_box_outline_blank ต้องการโพแทสเซียม (ช่วยลดบวมจากโซเดียม)" at bounding box center [314, 611] width 338 height 31
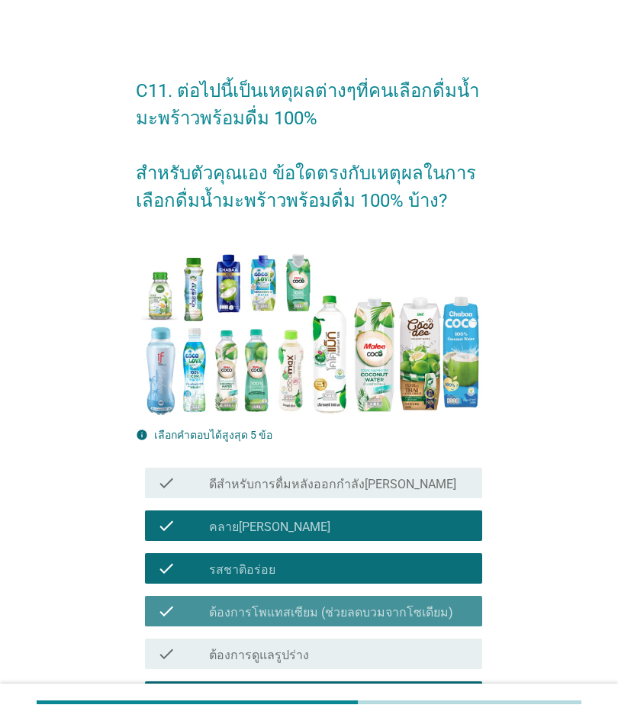
click at [191, 646] on div "check" at bounding box center [183, 654] width 52 height 18
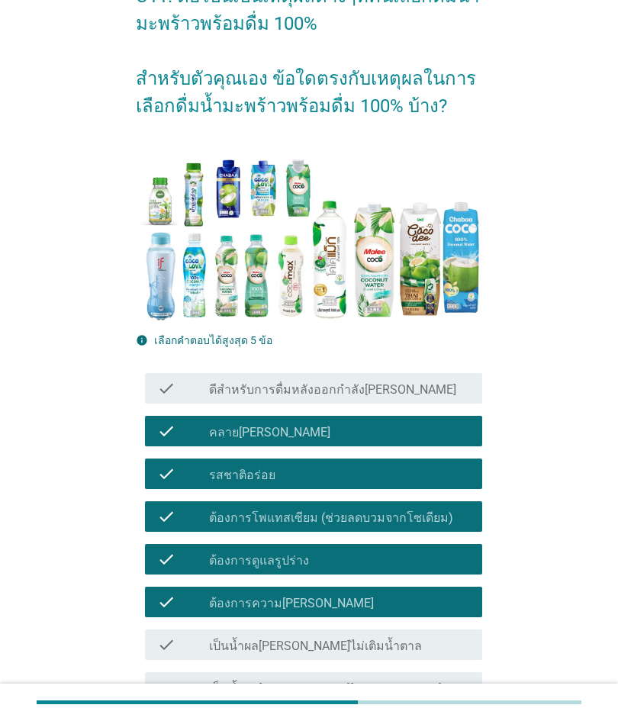
scroll to position [95, 0]
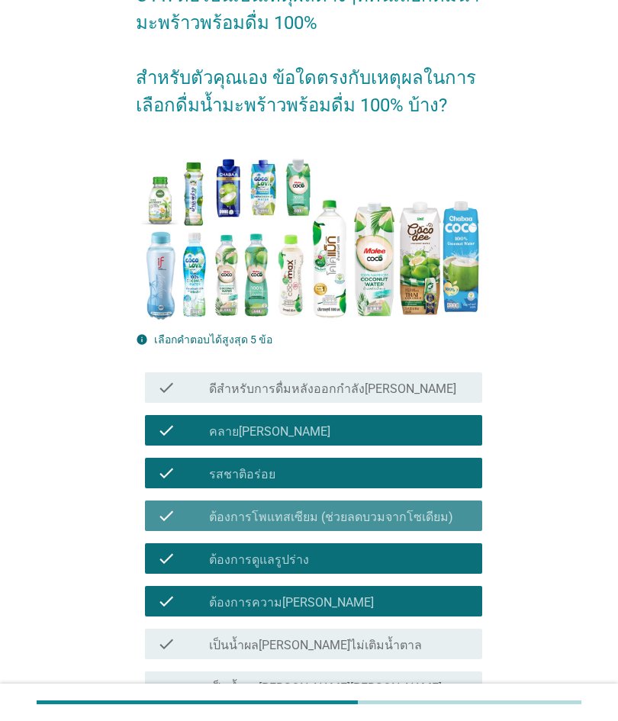
click at [168, 505] on div "check check_box_outline_blank ต้องการโพแทสเซียม (ช่วยลดบวมจากโซเดียม)" at bounding box center [314, 516] width 338 height 31
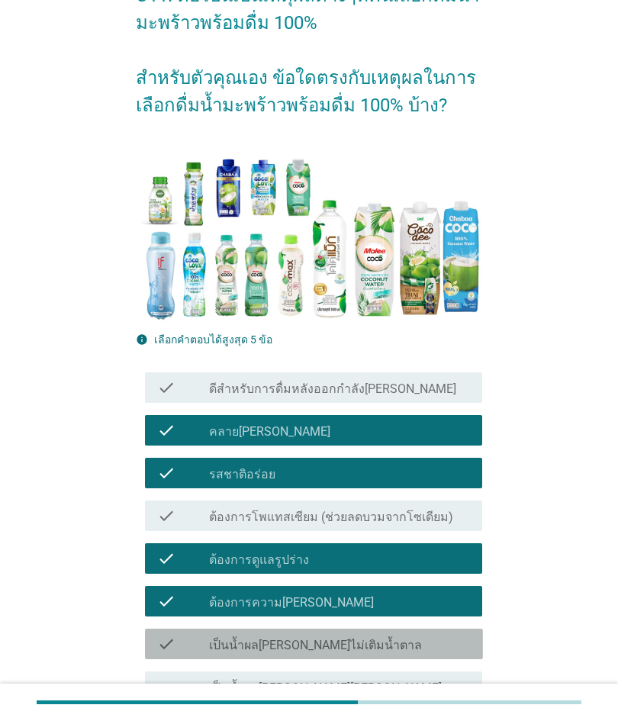
click at [188, 651] on div "check" at bounding box center [183, 644] width 52 height 18
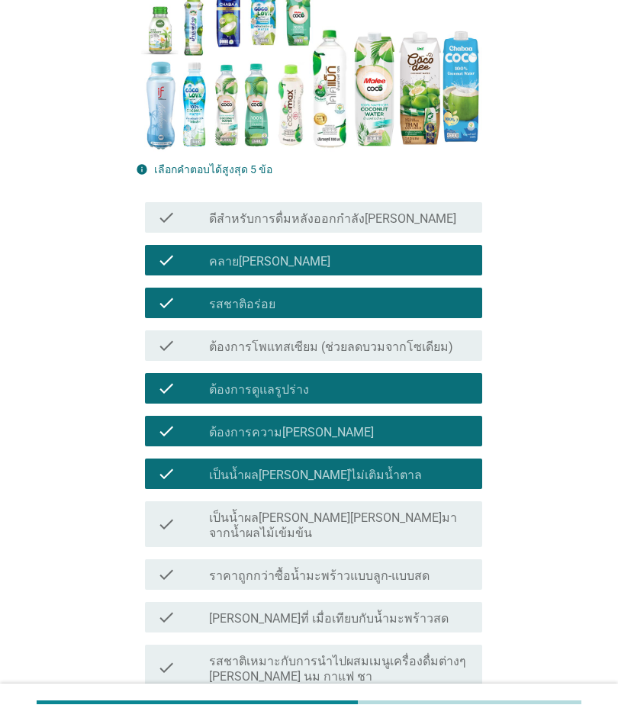
scroll to position [272, 0]
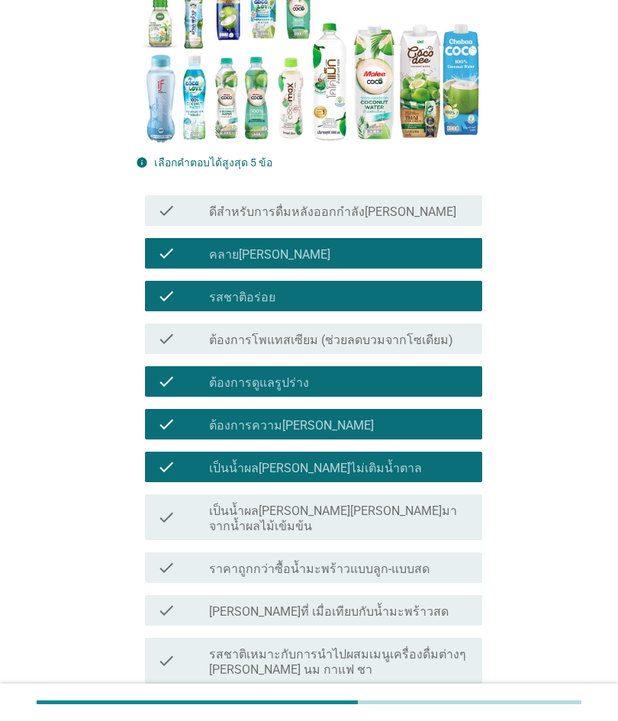
click at [151, 310] on div "check check_box_outline_blank รสชาติอร่อย" at bounding box center [314, 296] width 338 height 31
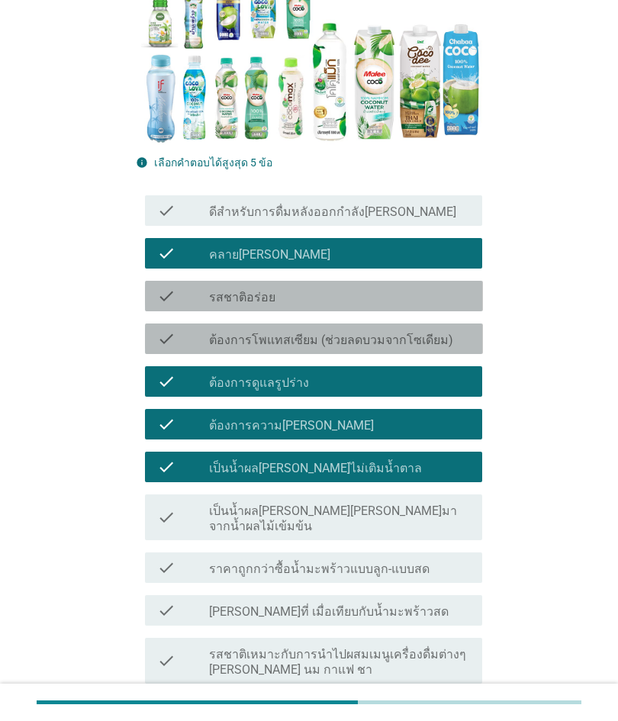
click at [170, 342] on icon "check" at bounding box center [166, 339] width 18 height 18
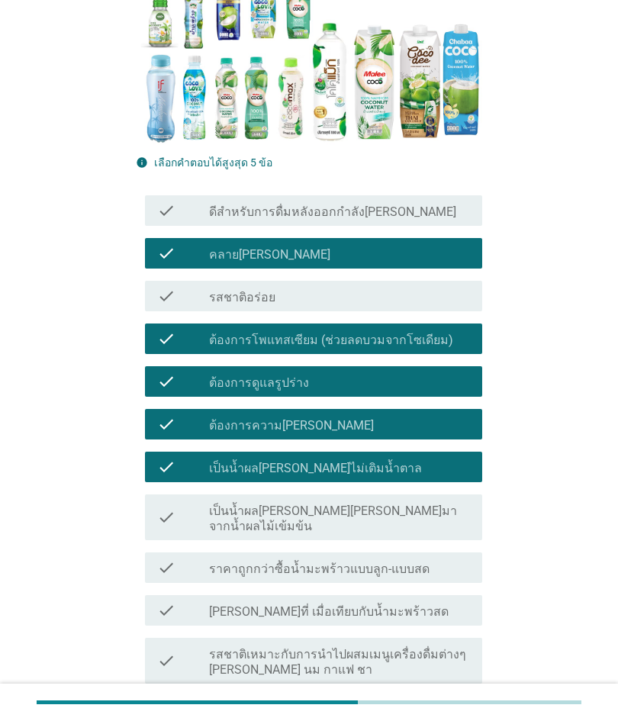
click at [178, 338] on div "check" at bounding box center [183, 339] width 52 height 18
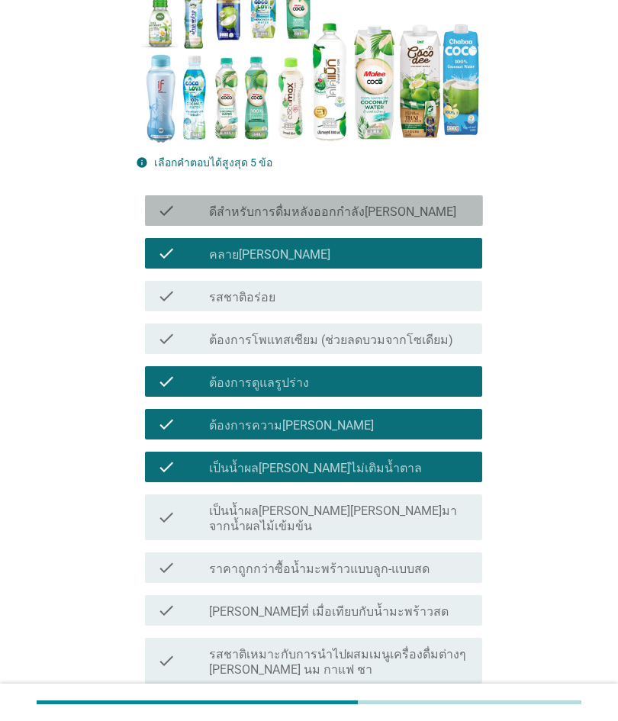
click at [145, 224] on div "check check_box_outline_blank ดีสำหรับการดื่มหลังออกกำลัง[PERSON_NAME]" at bounding box center [314, 210] width 338 height 31
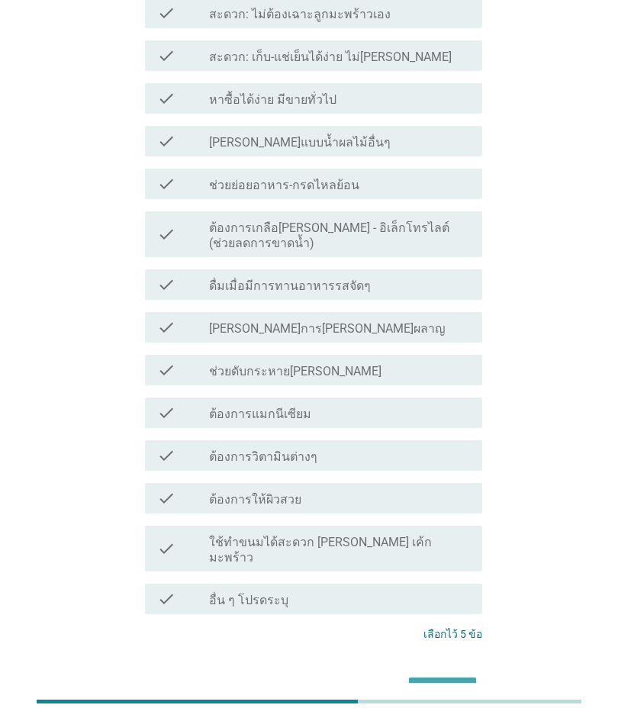
click at [463, 683] on div "ต่อไป" at bounding box center [442, 692] width 43 height 18
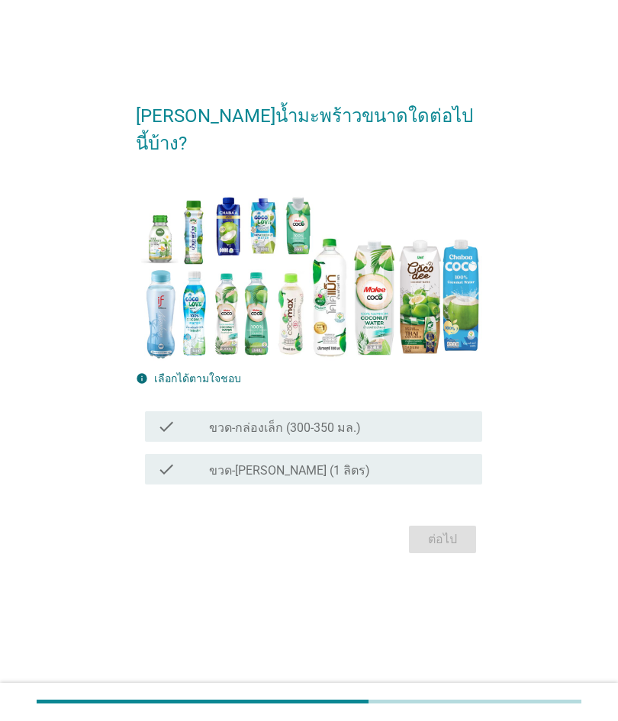
scroll to position [37, 0]
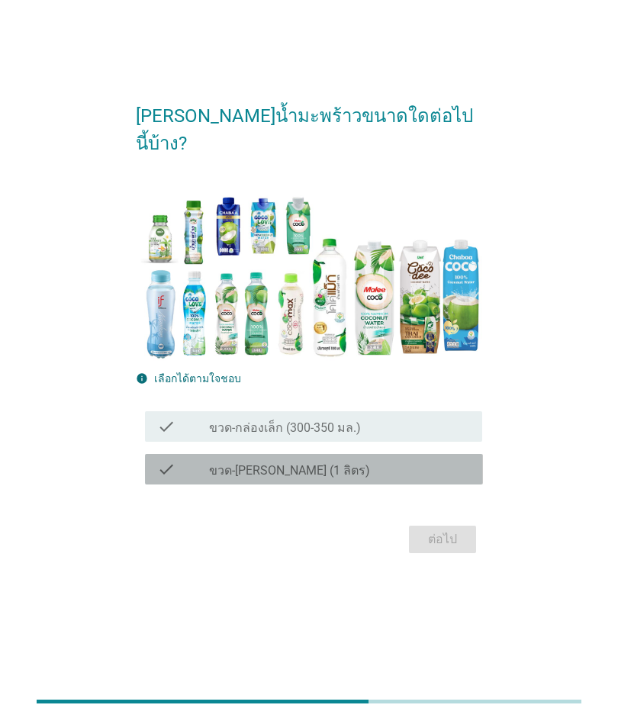
click at [169, 485] on div "check check_box_outline_blank ขวด-[PERSON_NAME] (1 ลิตร)" at bounding box center [314, 470] width 338 height 31
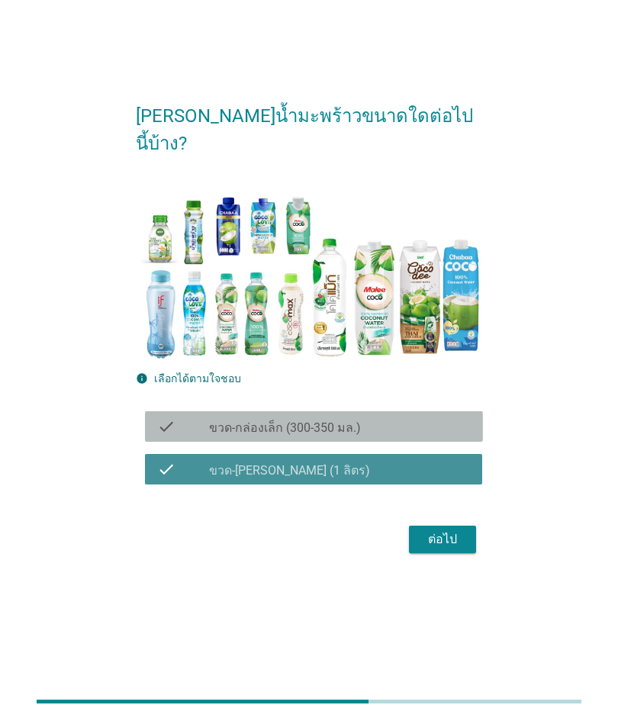
click at [162, 436] on icon "check" at bounding box center [166, 427] width 18 height 18
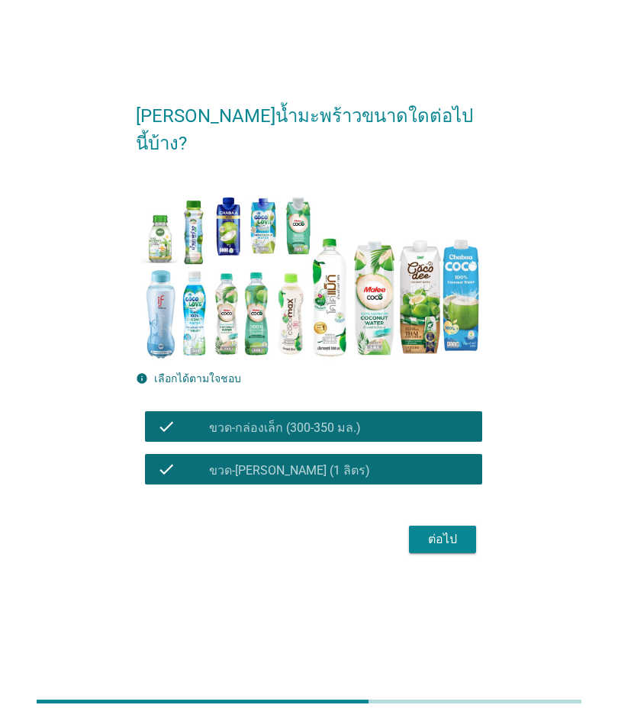
click at [460, 549] on div "ต่อไป" at bounding box center [442, 540] width 43 height 18
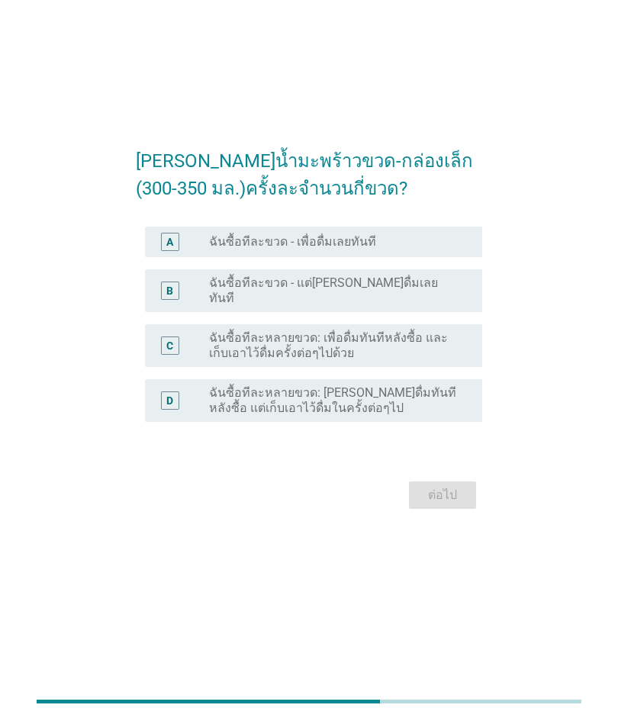
scroll to position [0, 0]
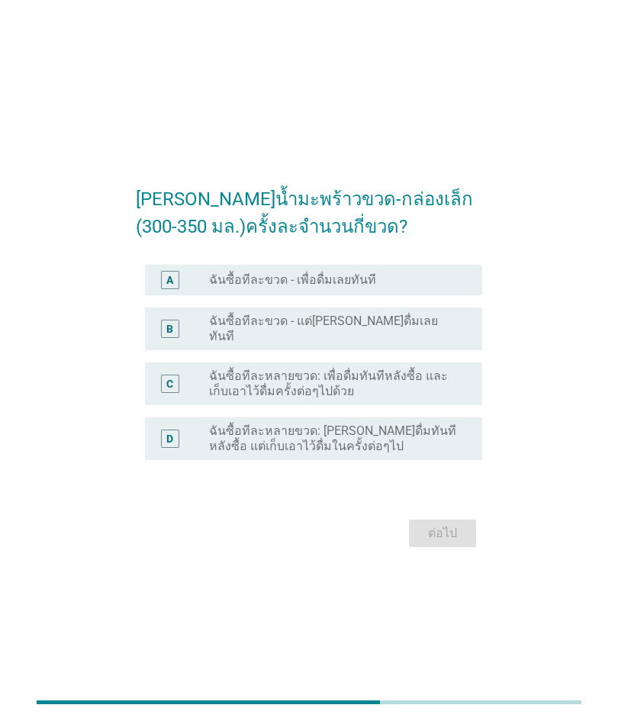
click at [161, 289] on div "A" at bounding box center [170, 280] width 18 height 18
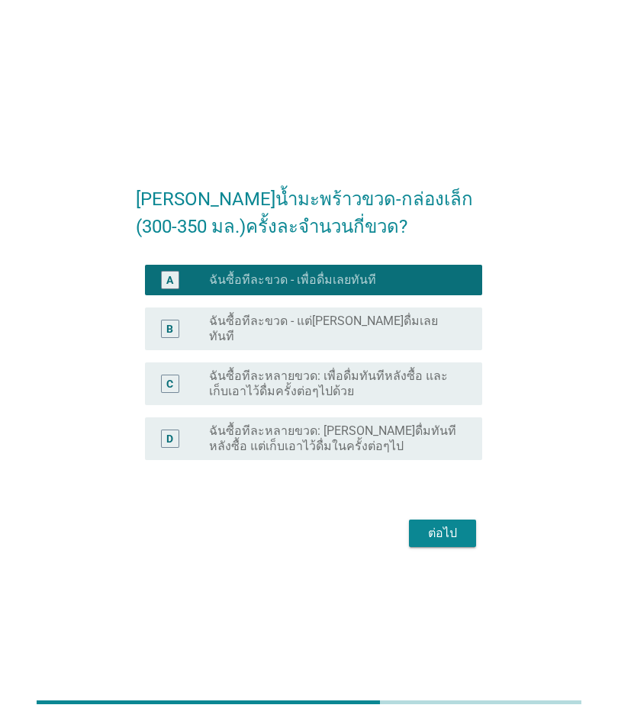
click at [463, 543] on div "ต่อไป" at bounding box center [442, 533] width 43 height 18
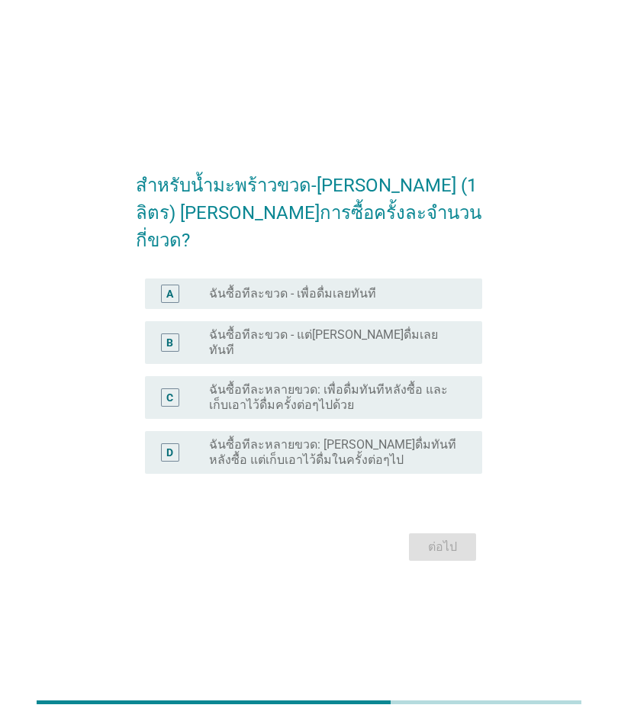
click at [165, 309] on div "A radio_button_unchecked ฉันซื้อทีละขวด - เพื่อดื่มเลยทันที" at bounding box center [314, 294] width 338 height 31
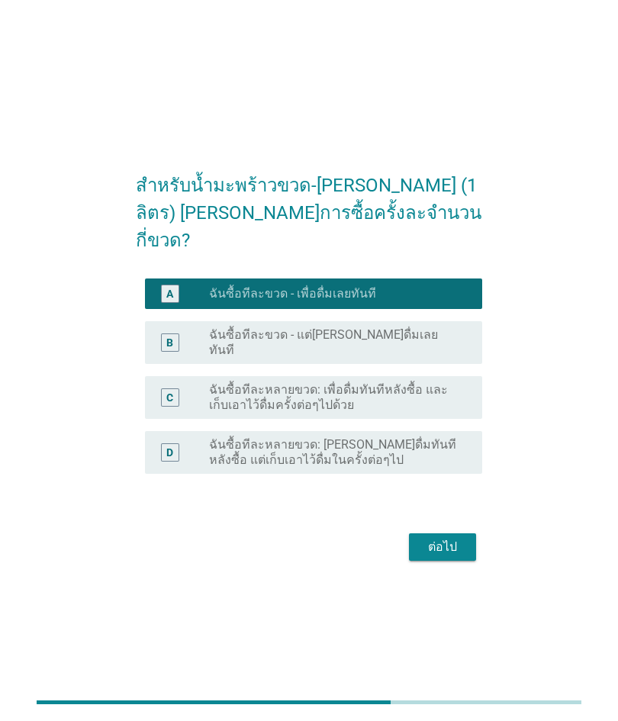
click at [460, 553] on div "ต่อไป" at bounding box center [442, 547] width 43 height 18
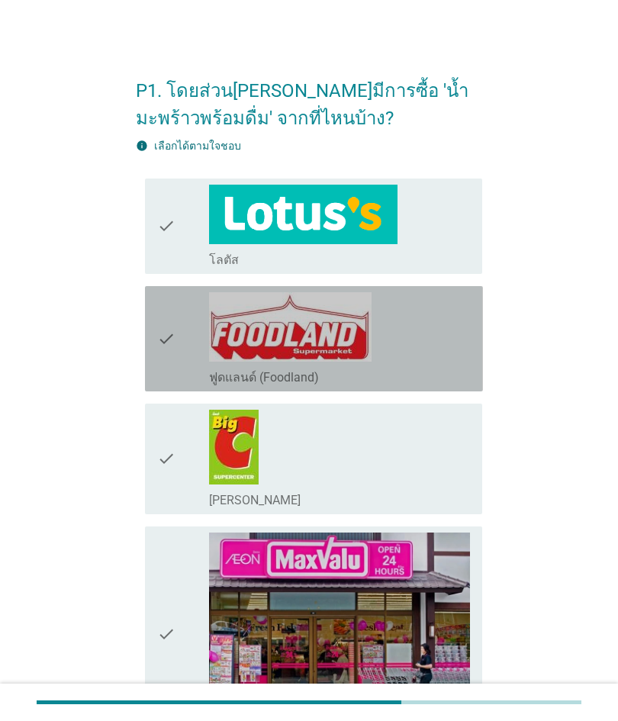
click at [192, 359] on div "check" at bounding box center [183, 338] width 52 height 93
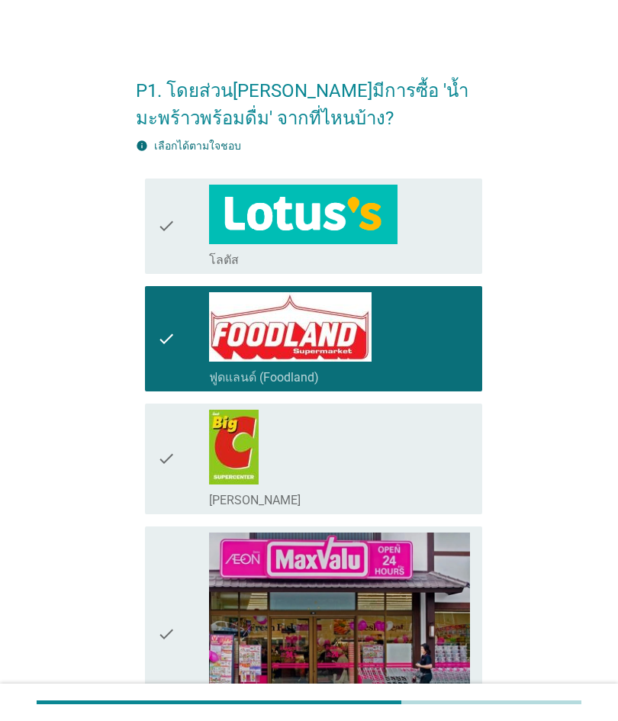
click at [169, 267] on icon "check" at bounding box center [166, 226] width 18 height 83
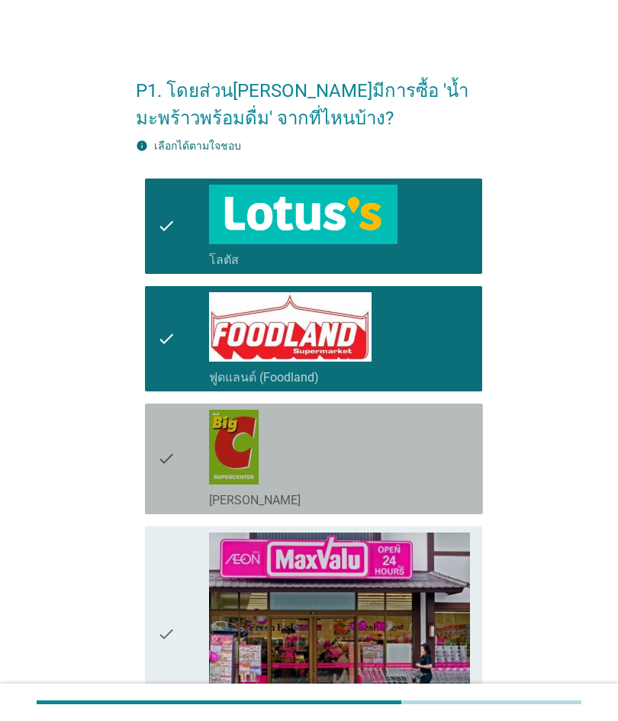
click at [192, 461] on div "check" at bounding box center [183, 459] width 52 height 98
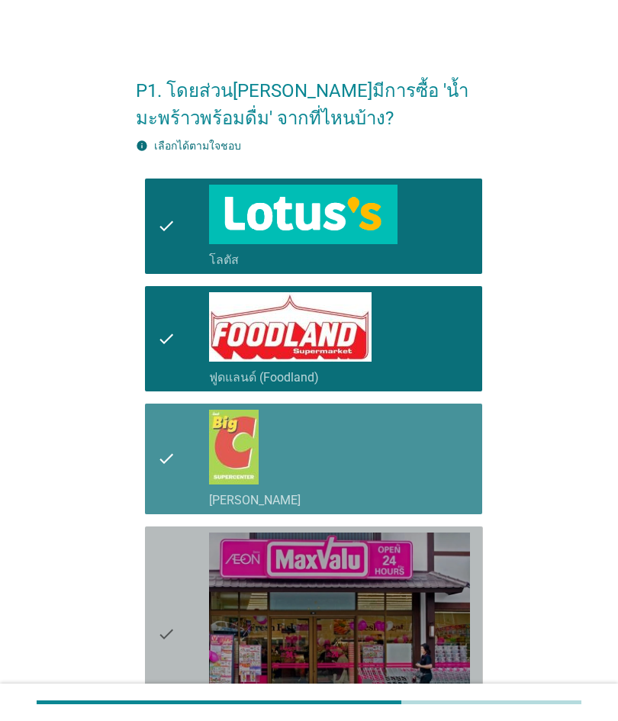
click at [195, 592] on div "check" at bounding box center [183, 635] width 52 height 205
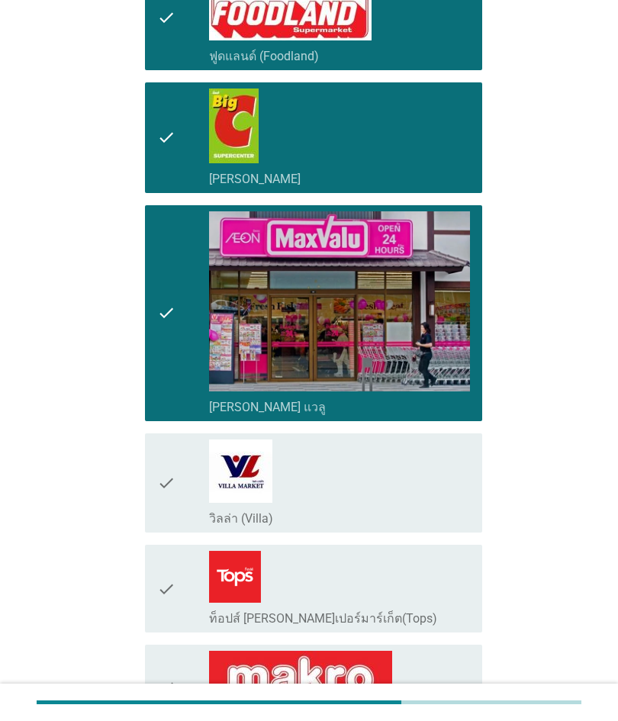
click at [176, 490] on div "check" at bounding box center [183, 483] width 52 height 87
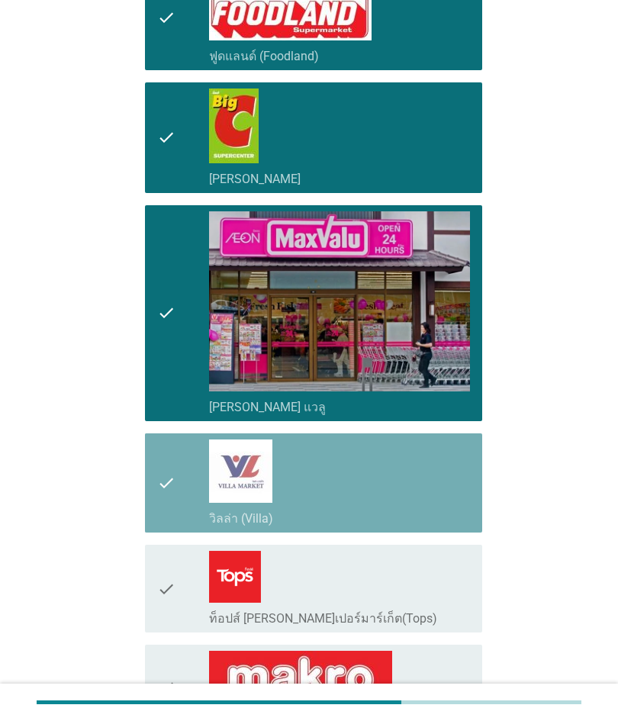
click at [205, 598] on div "check" at bounding box center [183, 589] width 52 height 76
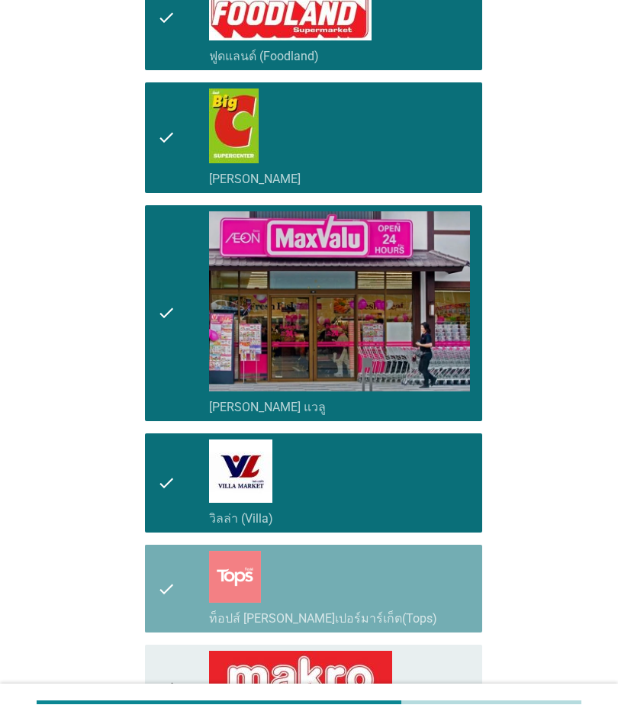
click at [181, 678] on div "check" at bounding box center [183, 687] width 52 height 73
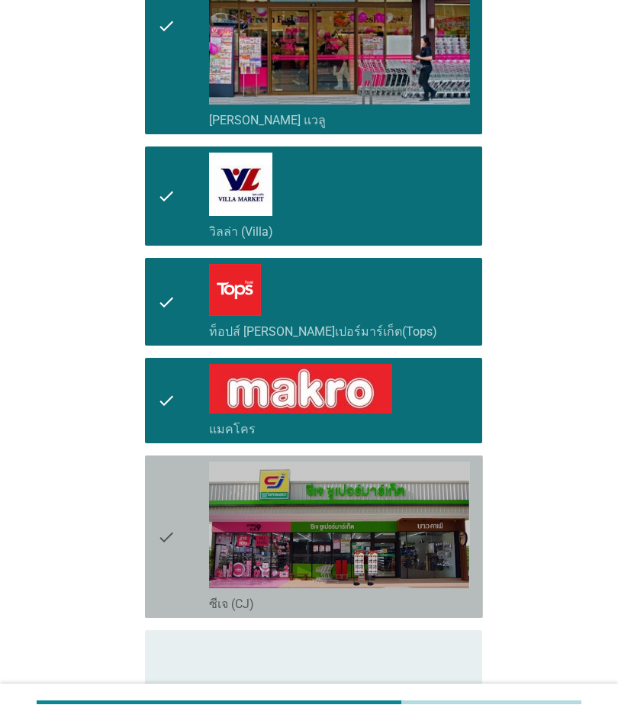
click at [209, 655] on div "check_box_outline_blank โกลเดน เพลส ([GEOGRAPHIC_DATA])" at bounding box center [339, 719] width 261 height 167
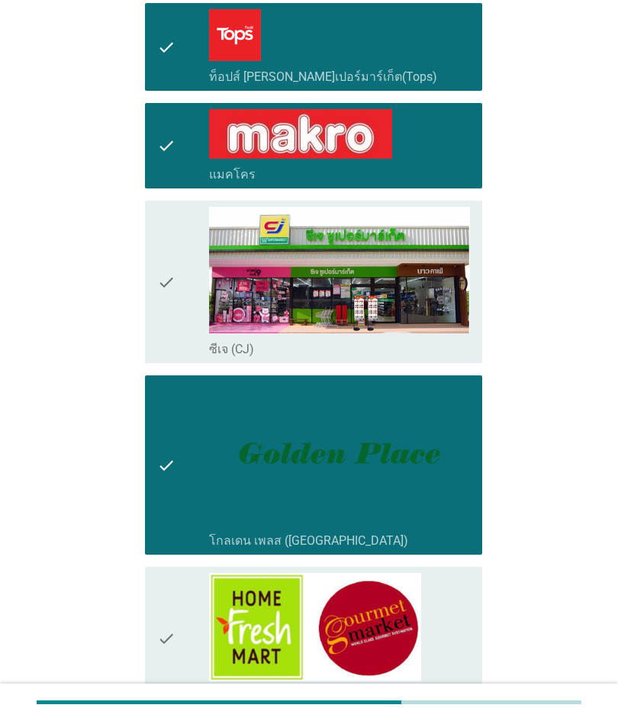
scroll to position [864, 0]
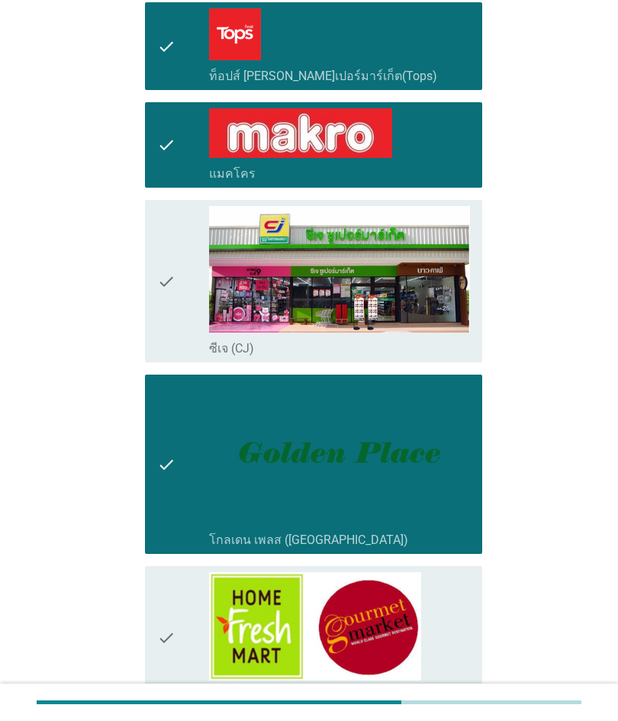
click at [210, 634] on img at bounding box center [315, 626] width 212 height 108
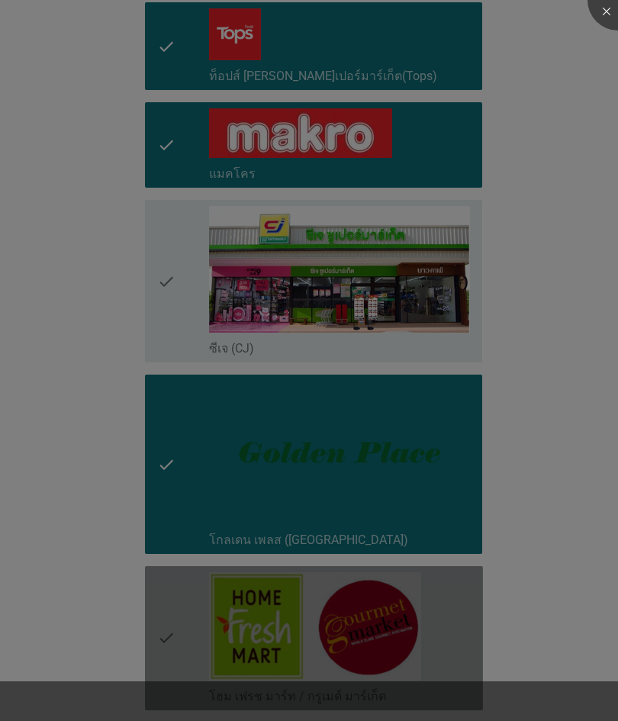
click at [201, 661] on div at bounding box center [309, 360] width 618 height 721
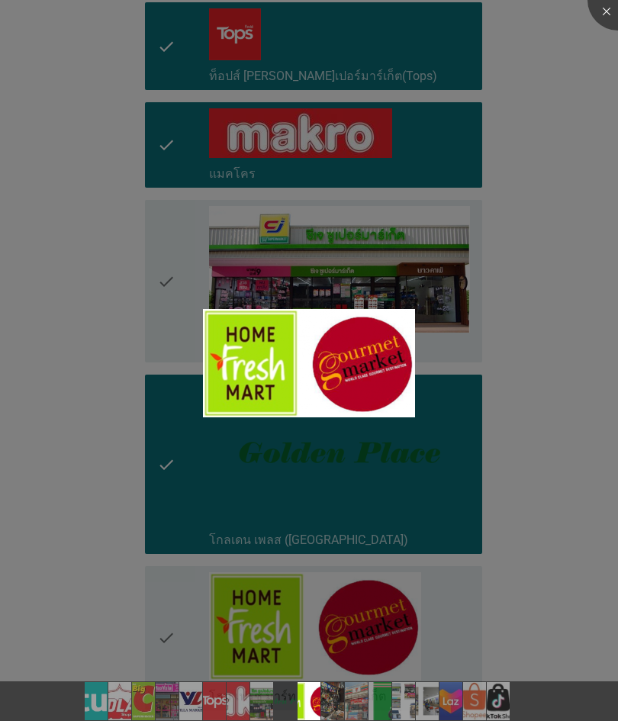
click at [124, 461] on div at bounding box center [309, 360] width 618 height 721
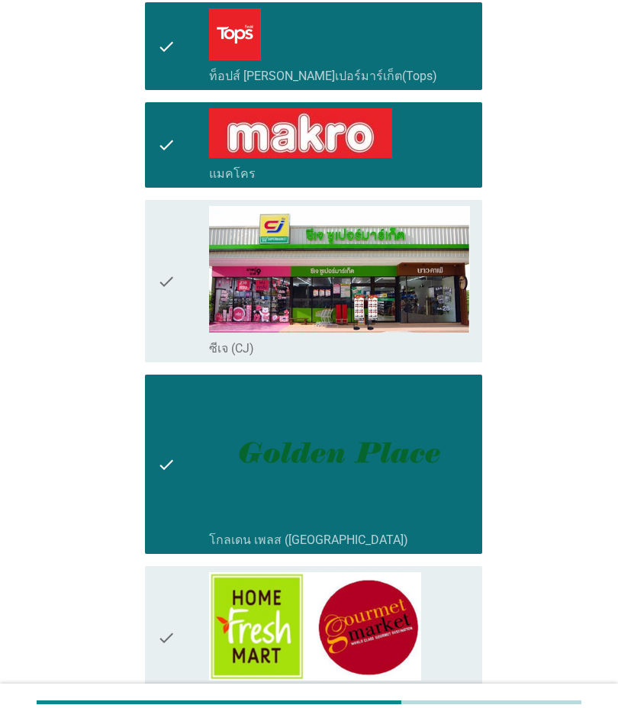
click at [185, 622] on div "check" at bounding box center [183, 638] width 52 height 132
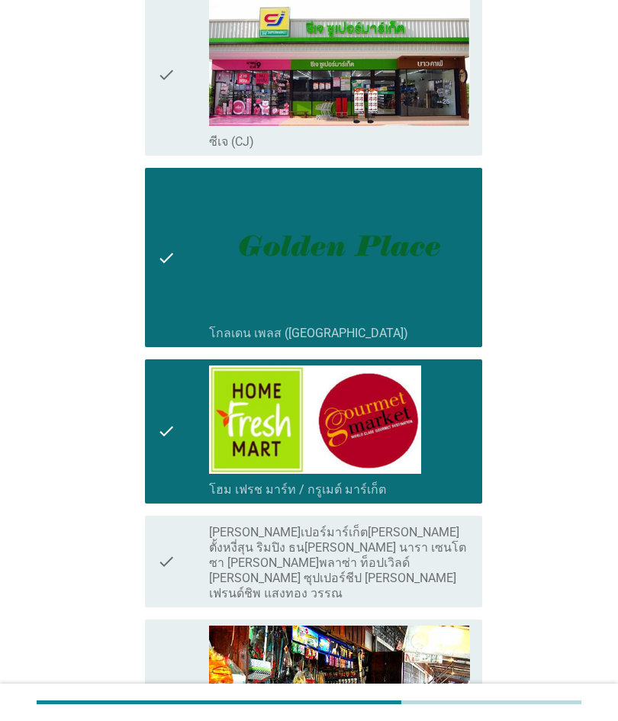
scroll to position [1071, 0]
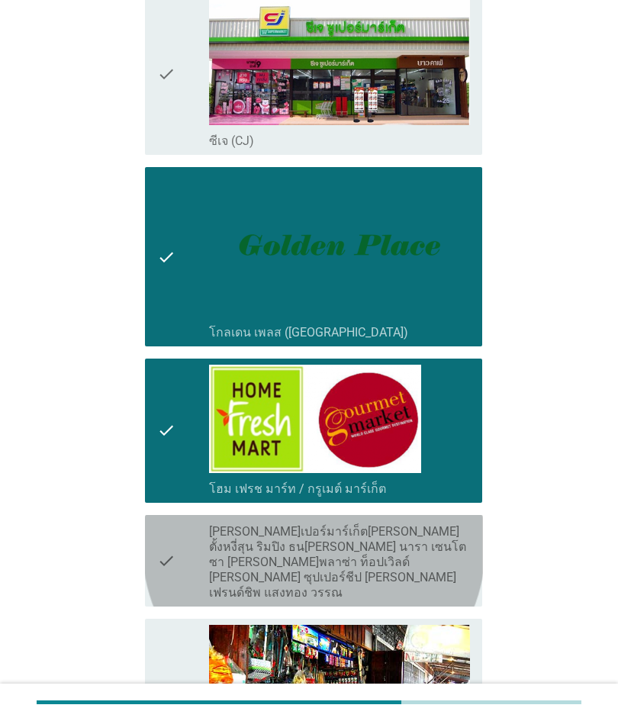
click at [182, 552] on div "check" at bounding box center [183, 560] width 52 height 79
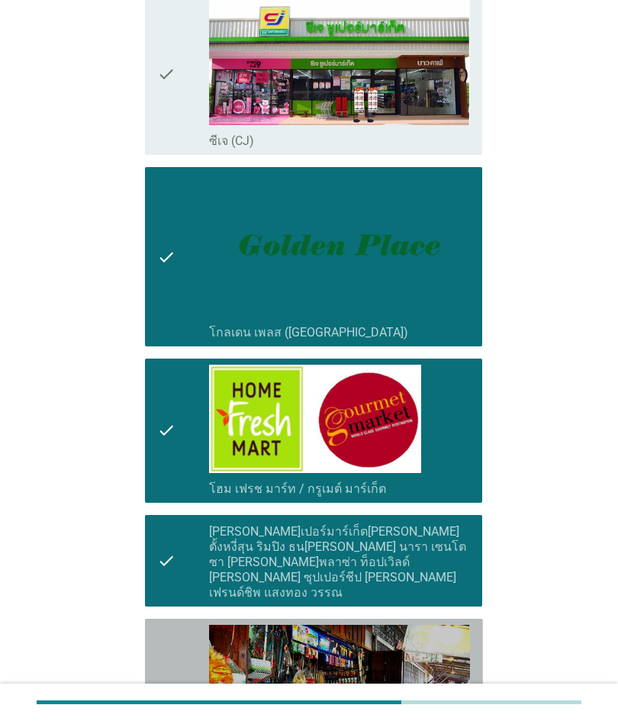
click at [188, 633] on div "check" at bounding box center [183, 717] width 52 height 185
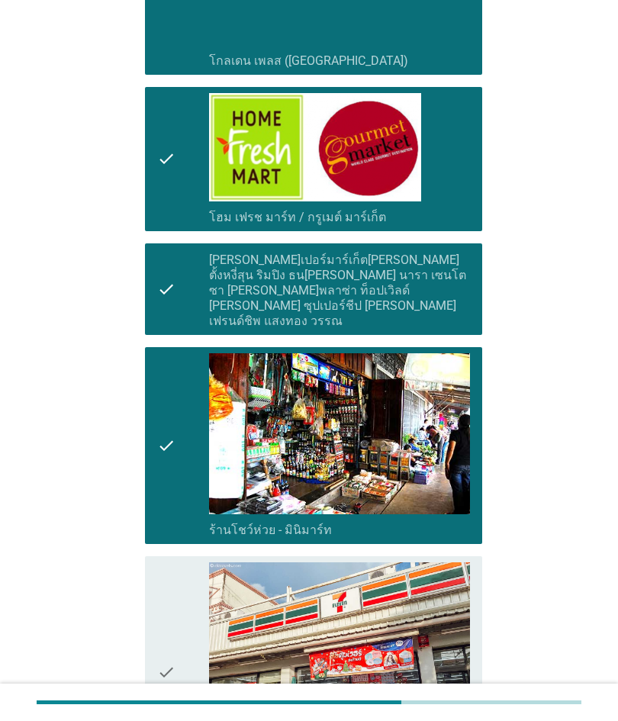
click at [187, 594] on div "check" at bounding box center [183, 672] width 52 height 220
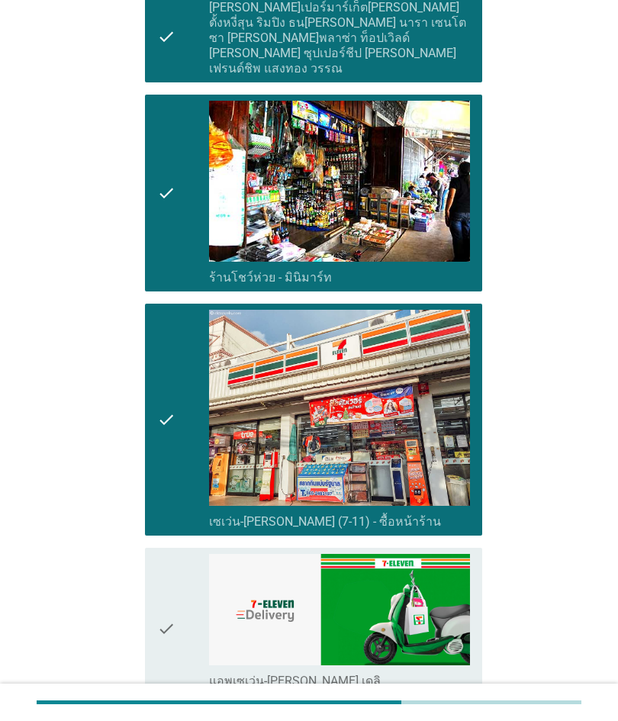
click at [186, 576] on div "check" at bounding box center [183, 629] width 52 height 150
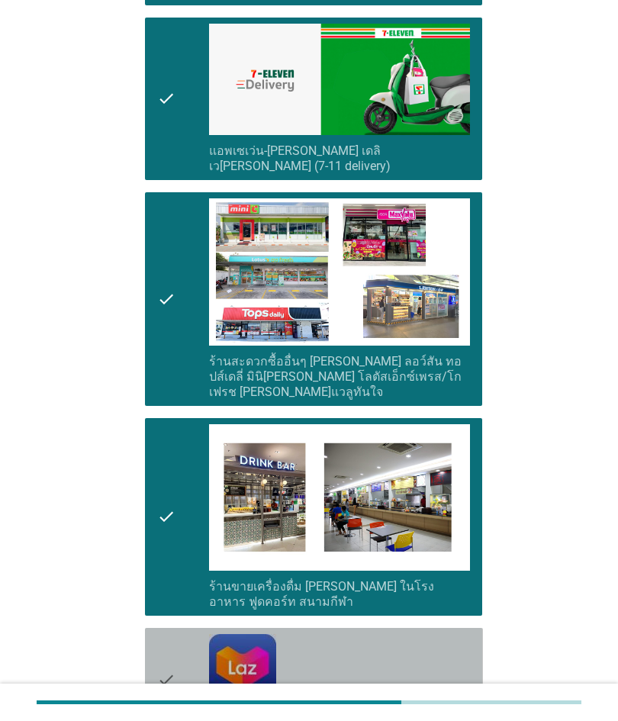
click at [187, 634] on div "check" at bounding box center [183, 679] width 52 height 91
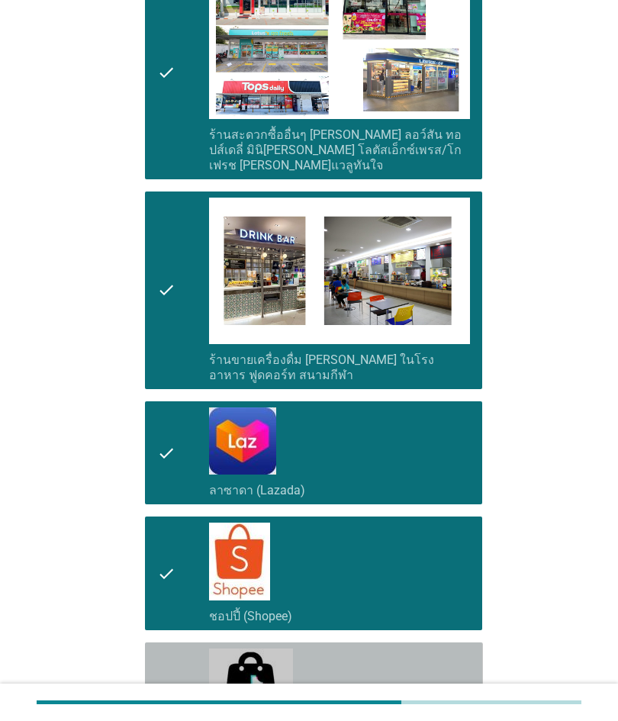
click at [187, 649] on div "check" at bounding box center [183, 703] width 52 height 108
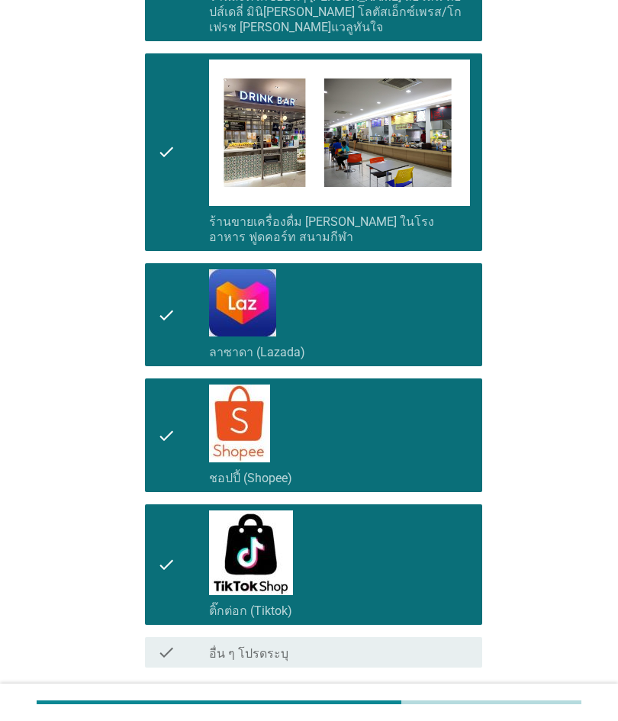
scroll to position [2490, 0]
click at [453, 714] on div "ต่อไป" at bounding box center [442, 723] width 43 height 18
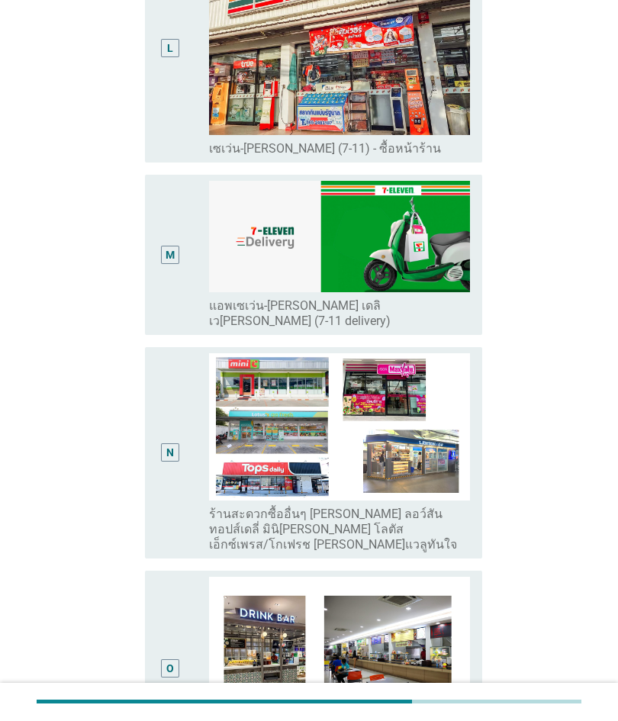
scroll to position [0, 0]
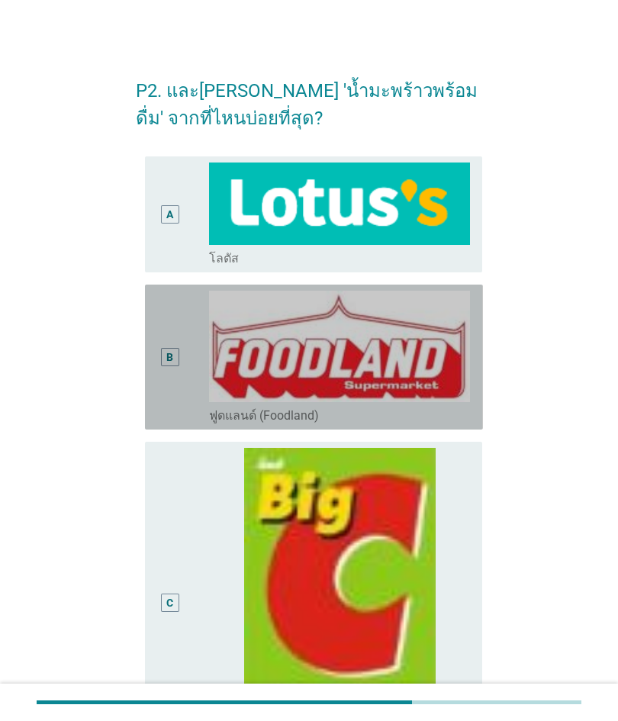
click at [172, 369] on div "B" at bounding box center [170, 357] width 26 height 133
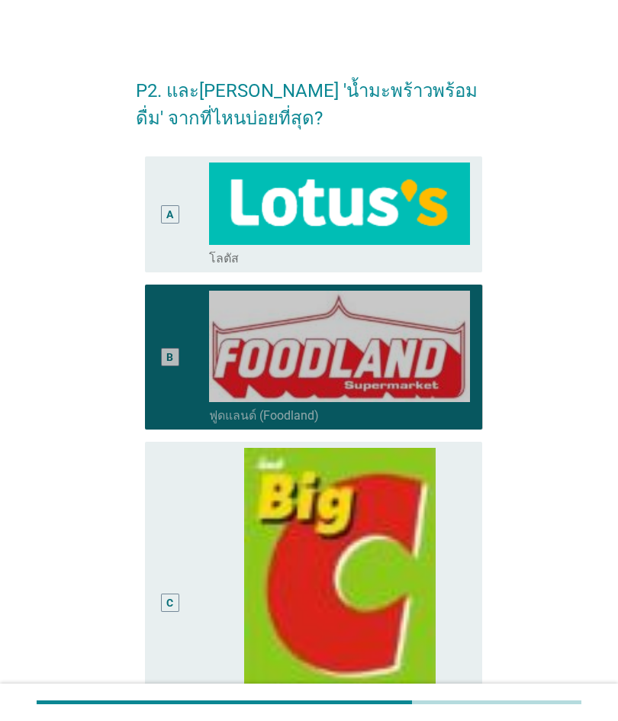
click at [156, 209] on div "A radio_button_unchecked โลตัส" at bounding box center [314, 214] width 338 height 116
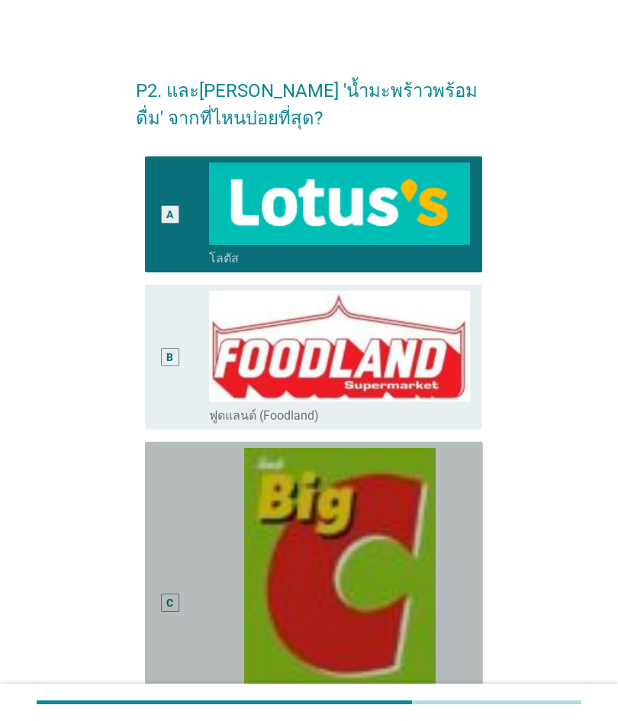
click at [393, 507] on img at bounding box center [339, 592] width 261 height 288
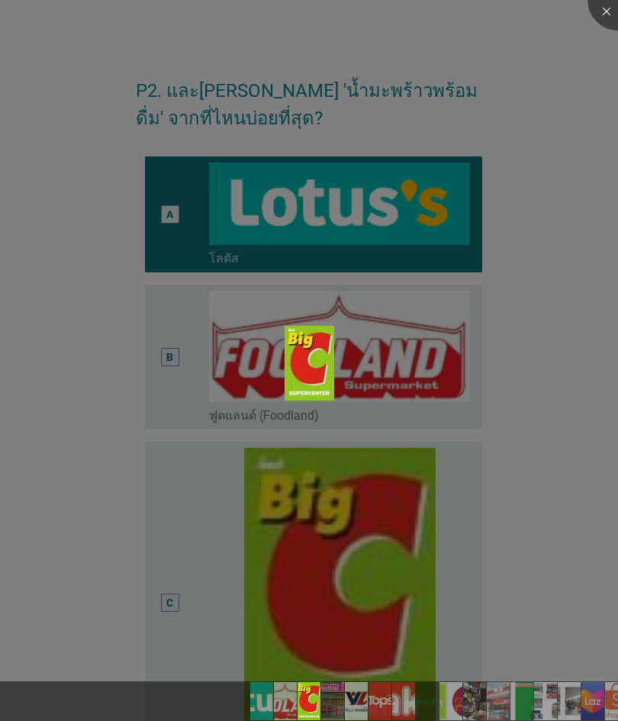
click at [532, 382] on div at bounding box center [309, 360] width 618 height 721
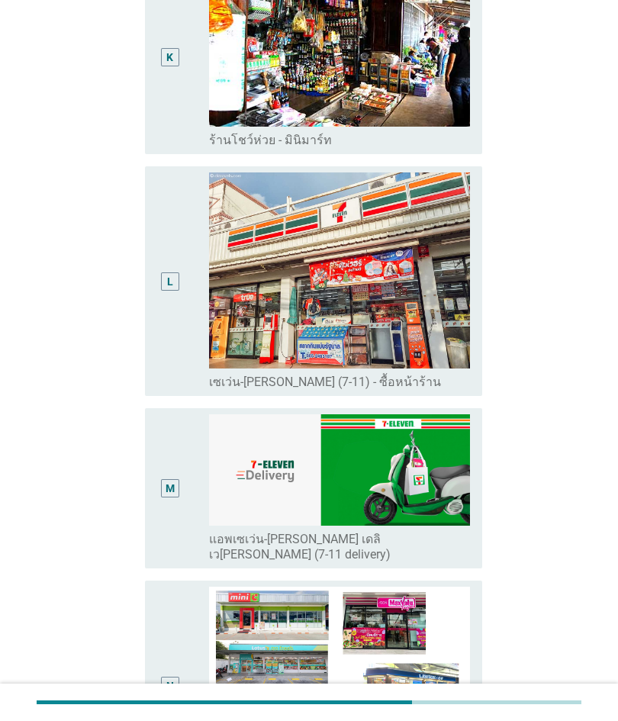
scroll to position [2258, 0]
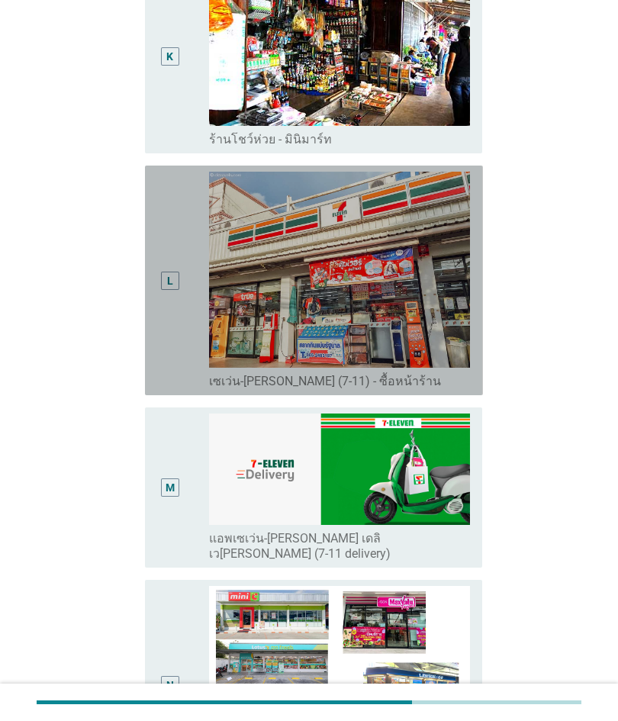
click at [161, 305] on div "L" at bounding box center [170, 280] width 26 height 217
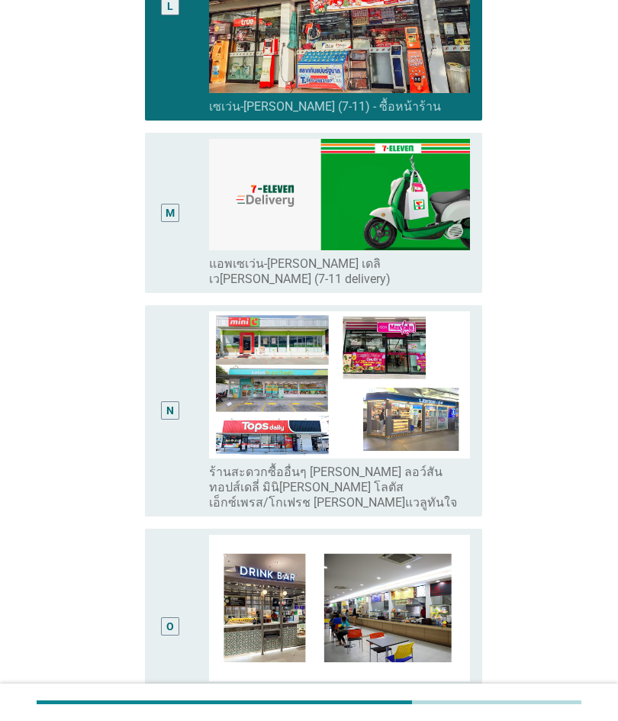
scroll to position [2539, 0]
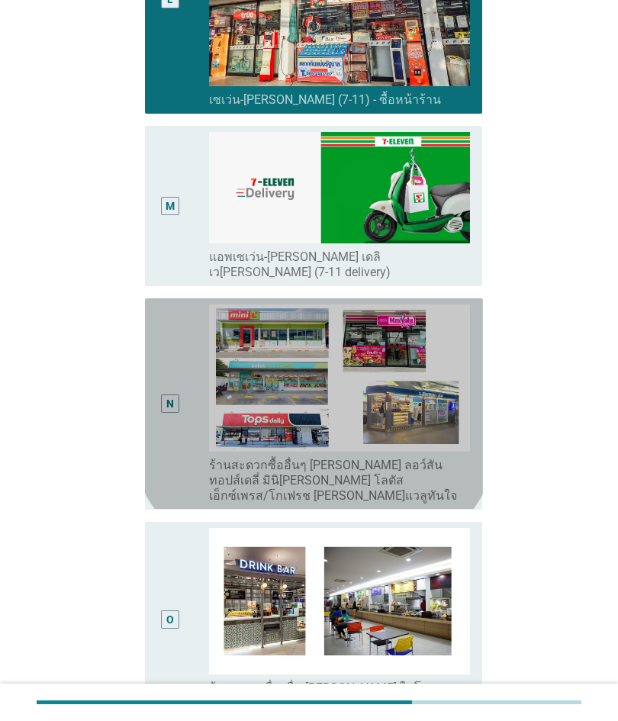
click at [188, 383] on div "N" at bounding box center [183, 403] width 52 height 198
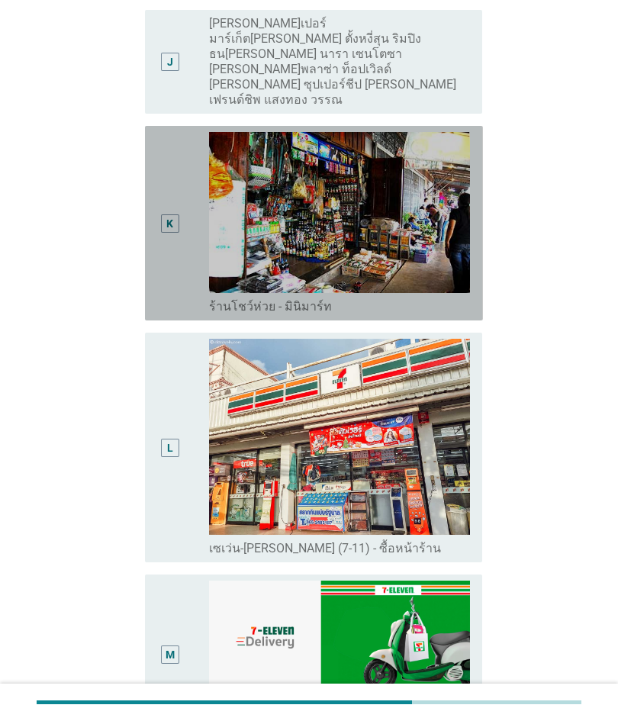
click at [169, 249] on div "K" at bounding box center [170, 223] width 26 height 182
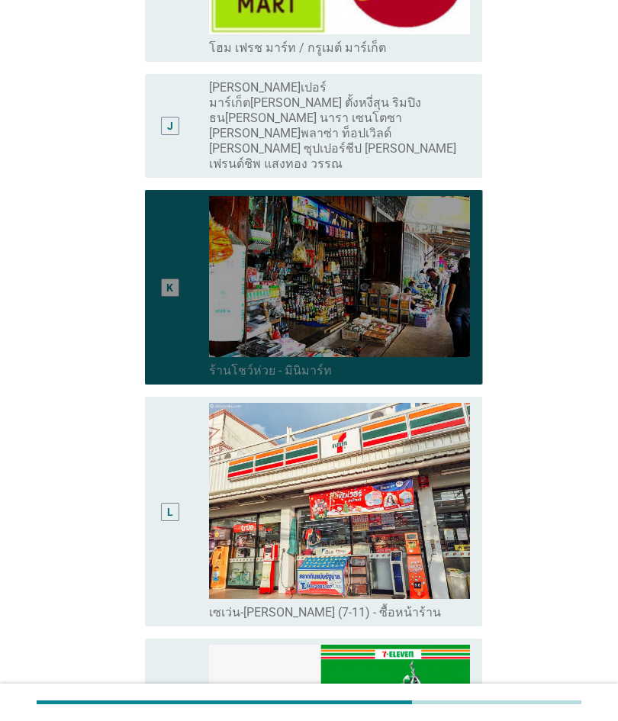
scroll to position [2024, 0]
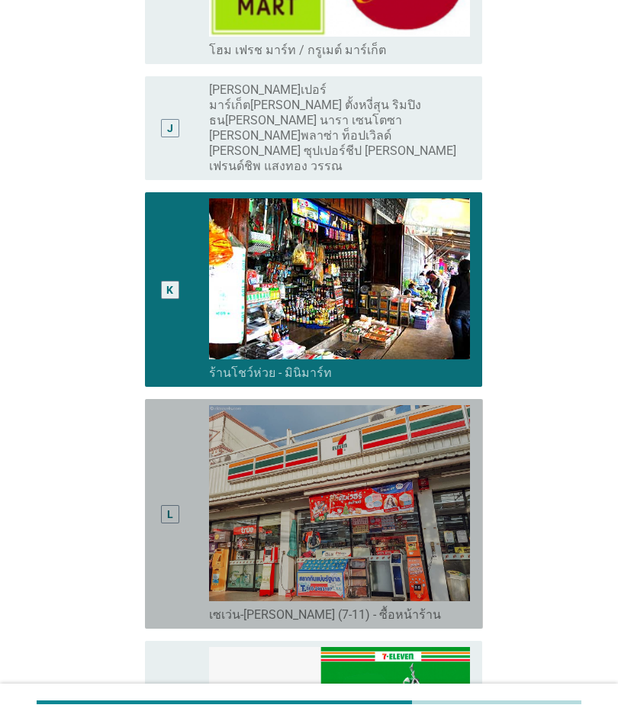
click at [407, 506] on img at bounding box center [339, 503] width 261 height 196
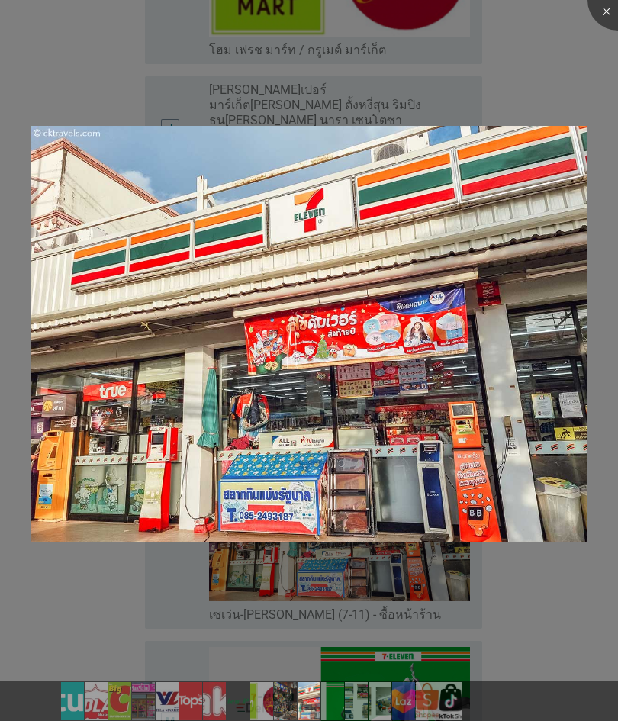
click at [454, 611] on div at bounding box center [309, 360] width 618 height 721
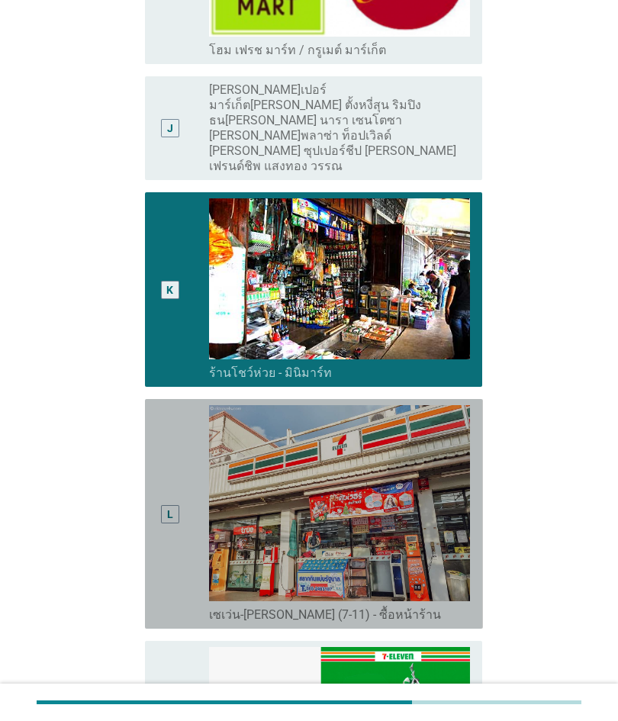
click at [185, 440] on div "L" at bounding box center [183, 513] width 52 height 217
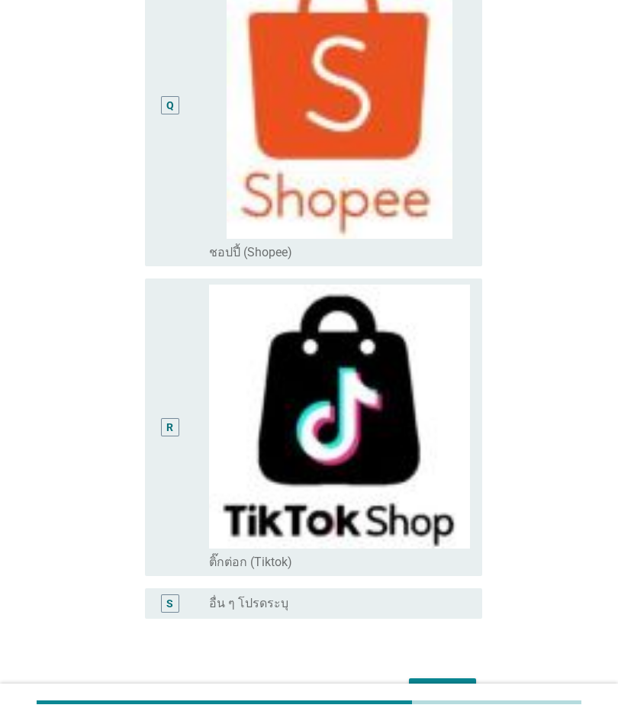
click at [438, 683] on div "ต่อไป" at bounding box center [442, 692] width 43 height 18
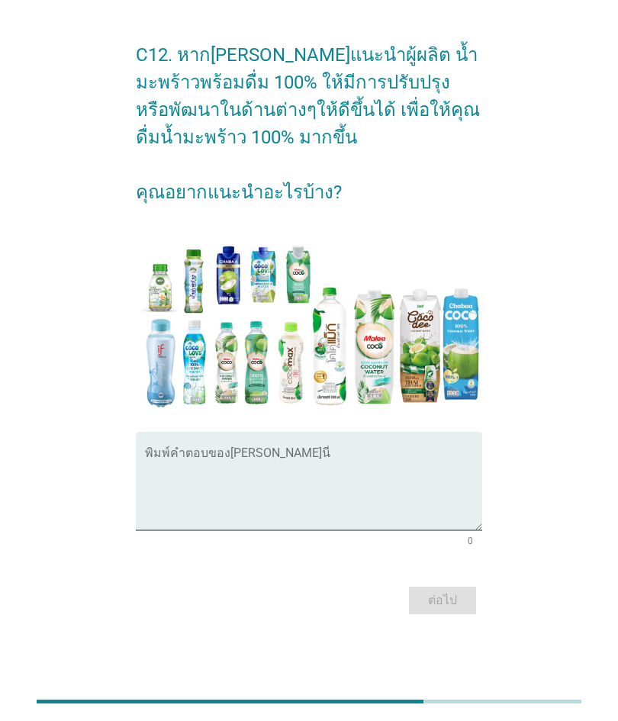
scroll to position [37, 0]
click at [450, 504] on textarea "พิมพ์คำตอบของคุณ ที่นี่" at bounding box center [314, 491] width 338 height 80
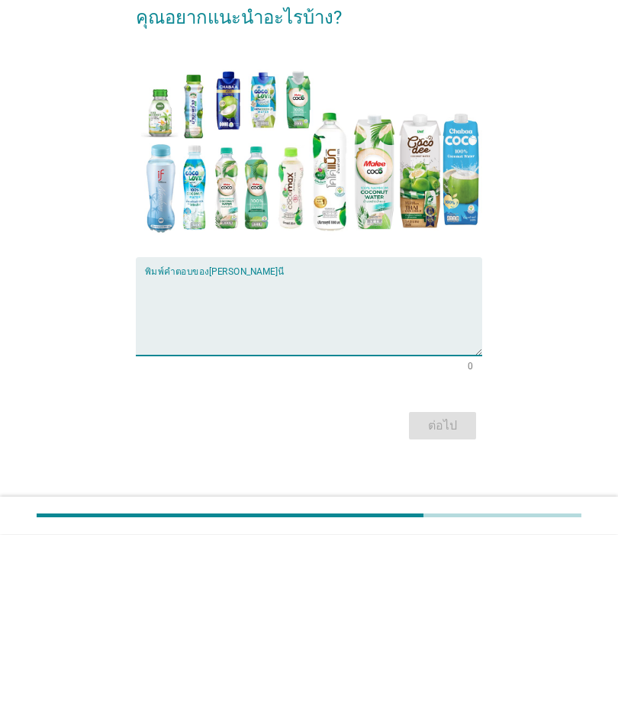
scroll to position [27, 0]
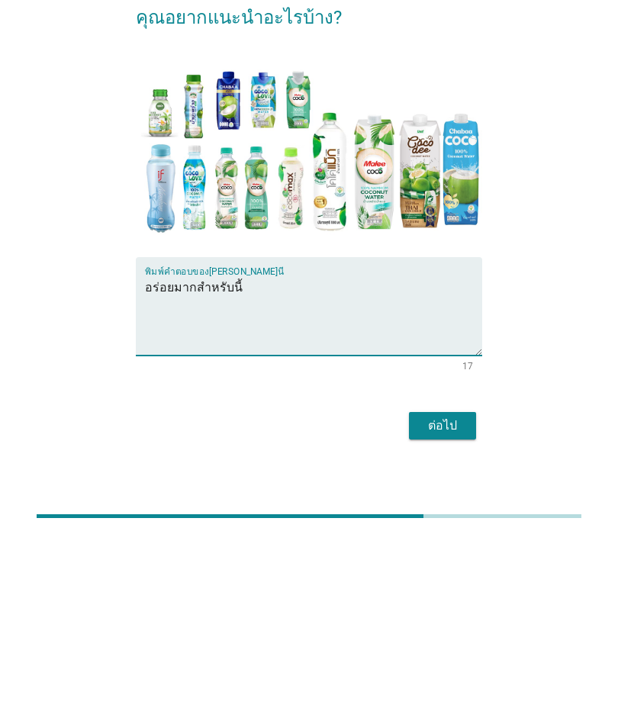
type textarea "อร่อยมากสำหรับนี้"
click at [451, 603] on div "ต่อไป" at bounding box center [442, 612] width 43 height 18
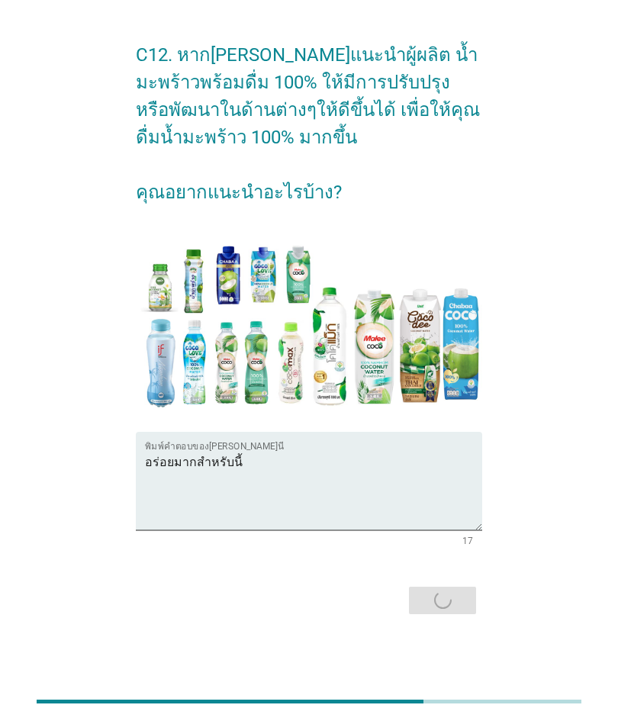
scroll to position [0, 0]
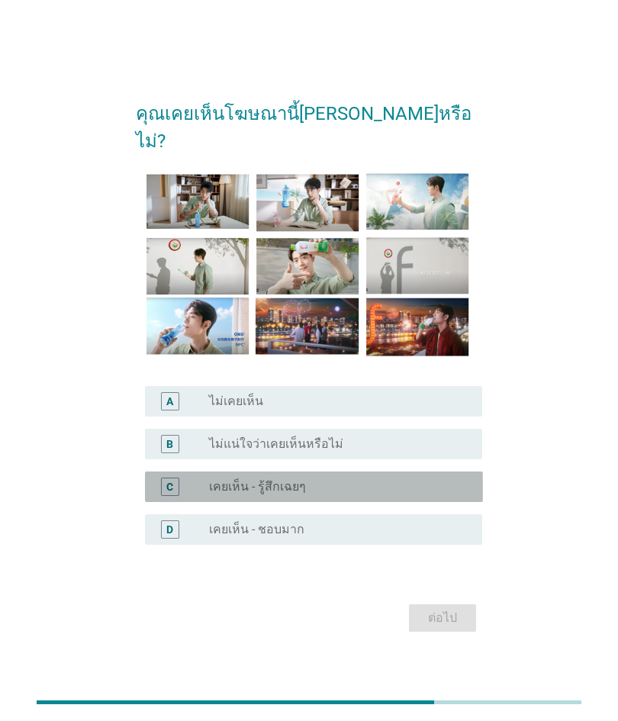
click at [166, 539] on div "D" at bounding box center [170, 529] width 18 height 18
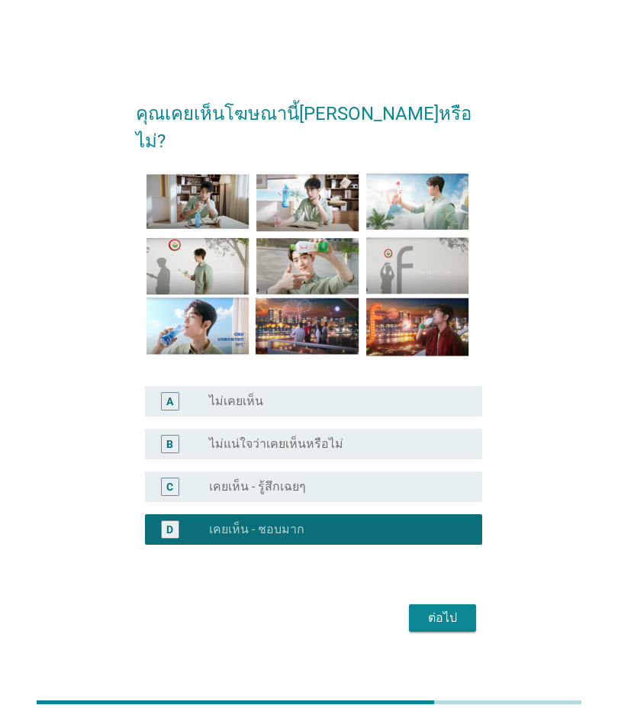
click at [447, 627] on div "ต่อไป" at bounding box center [442, 618] width 43 height 18
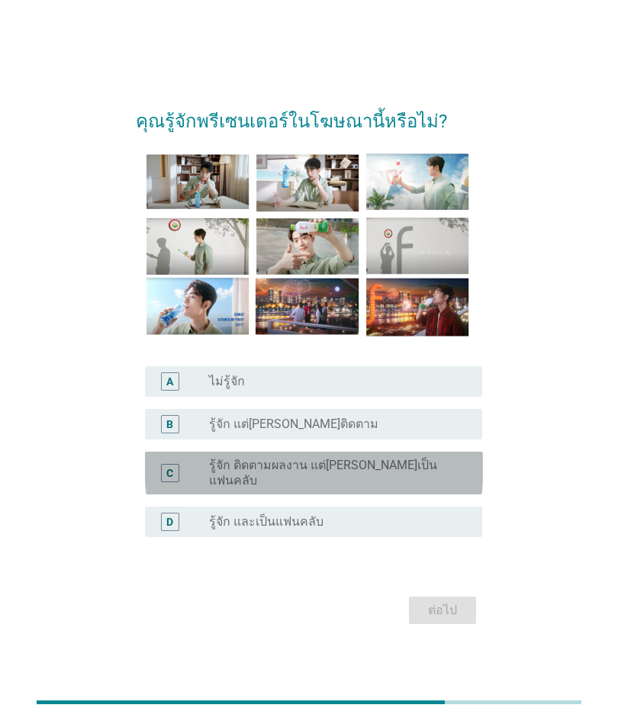
click at [179, 531] on div "D" at bounding box center [170, 522] width 18 height 18
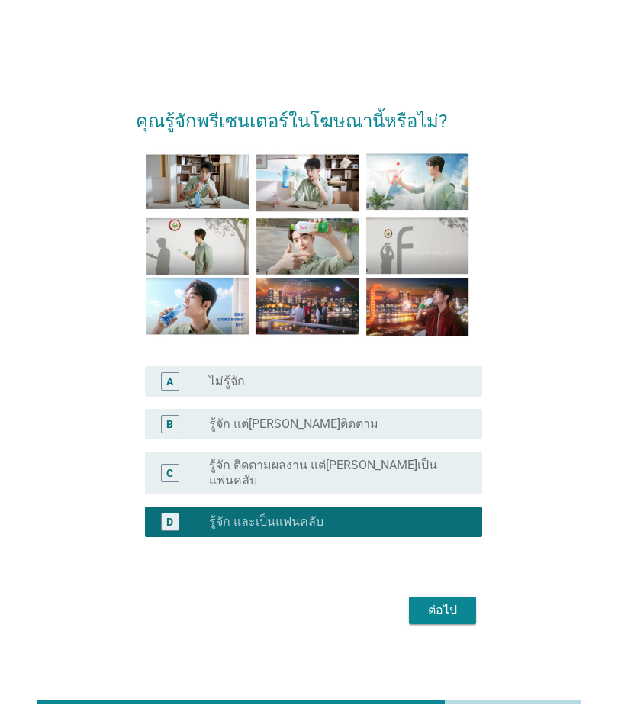
click at [445, 620] on div "ต่อไป" at bounding box center [442, 610] width 43 height 18
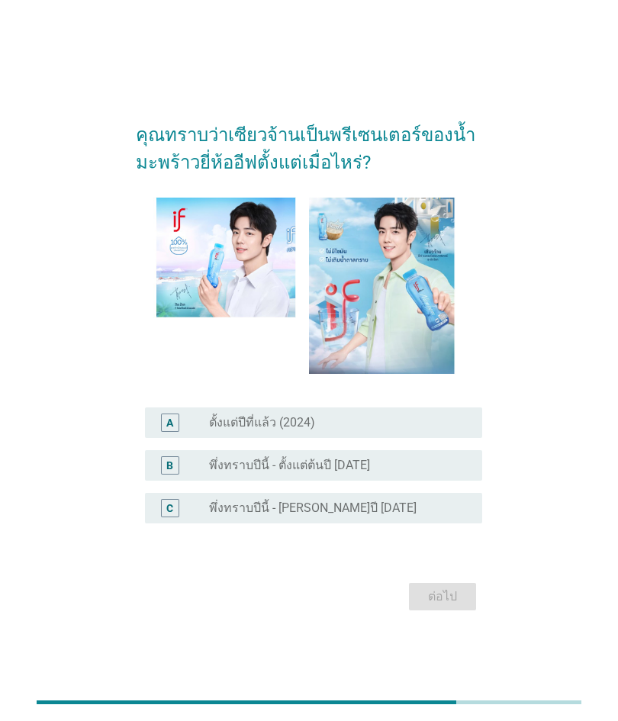
click at [168, 431] on div "A" at bounding box center [169, 423] width 7 height 16
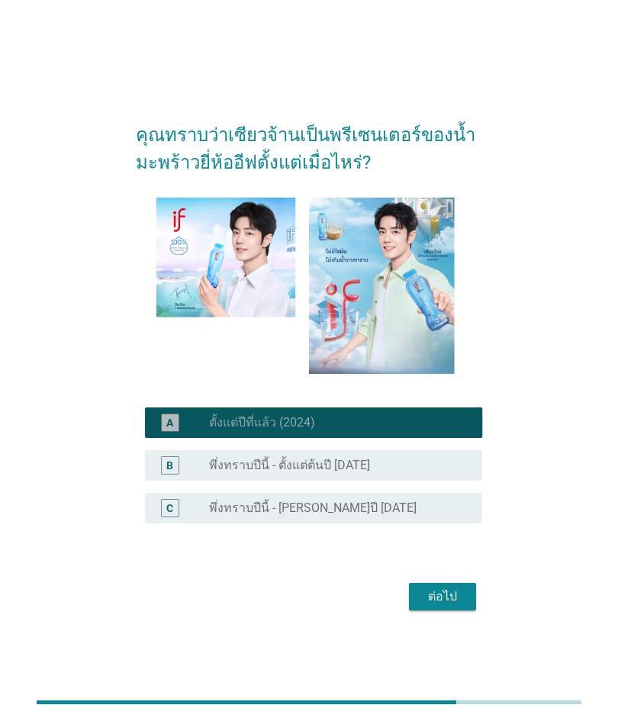
click at [170, 474] on div "B" at bounding box center [169, 466] width 7 height 16
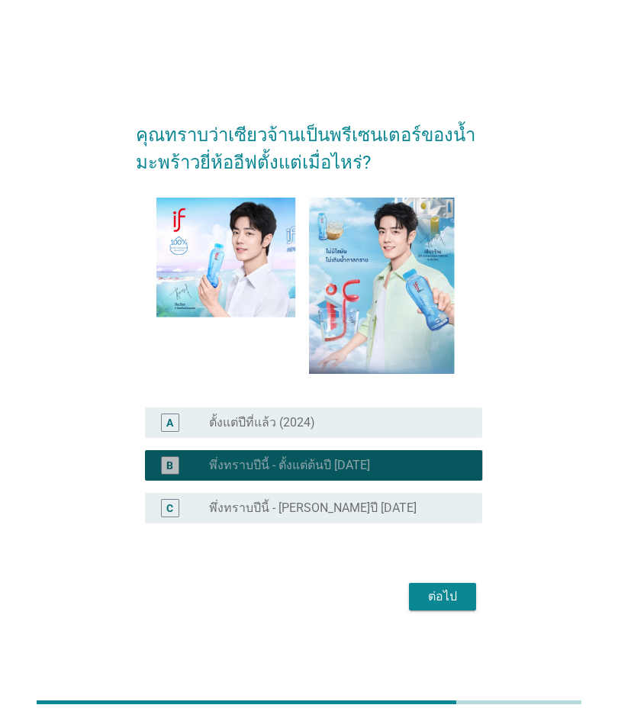
click at [176, 517] on div "C" at bounding box center [170, 508] width 18 height 18
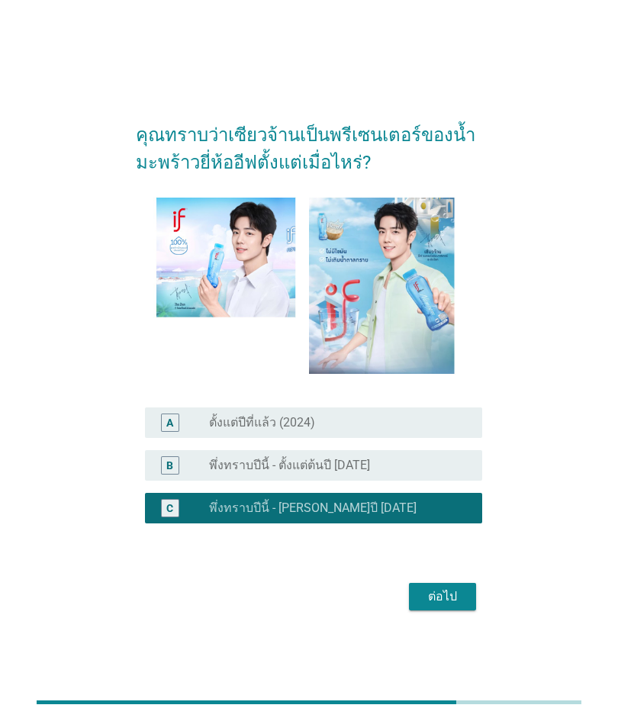
click at [449, 606] on div "ต่อไป" at bounding box center [442, 597] width 43 height 18
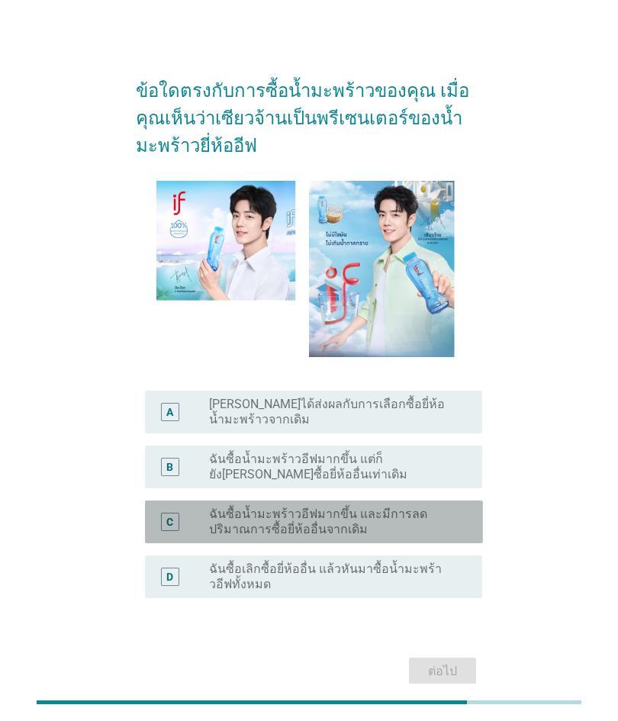
click at [190, 543] on div "C radio_button_unchecked ฉันซื้อน้ำมะพร้าวอีฟมากขึ้น และมีการลดปริมาณการซื้อยี่…" at bounding box center [314, 522] width 338 height 43
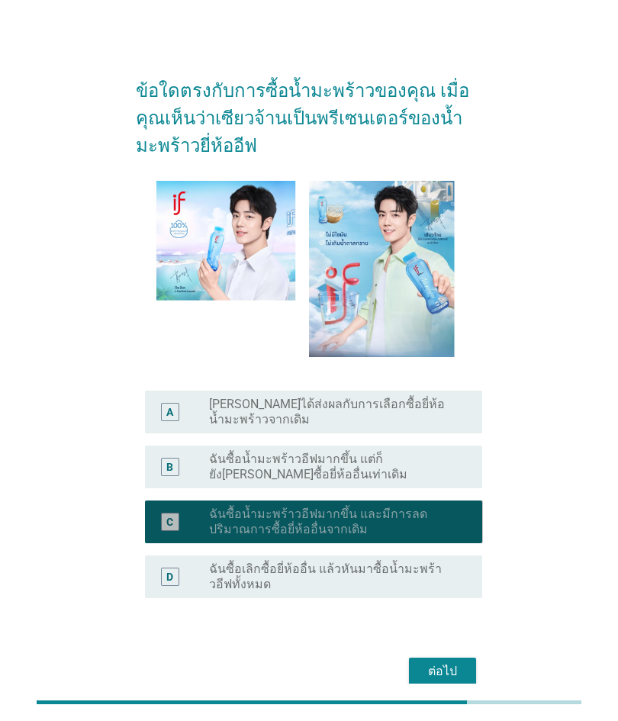
click at [185, 581] on div "D" at bounding box center [183, 577] width 52 height 31
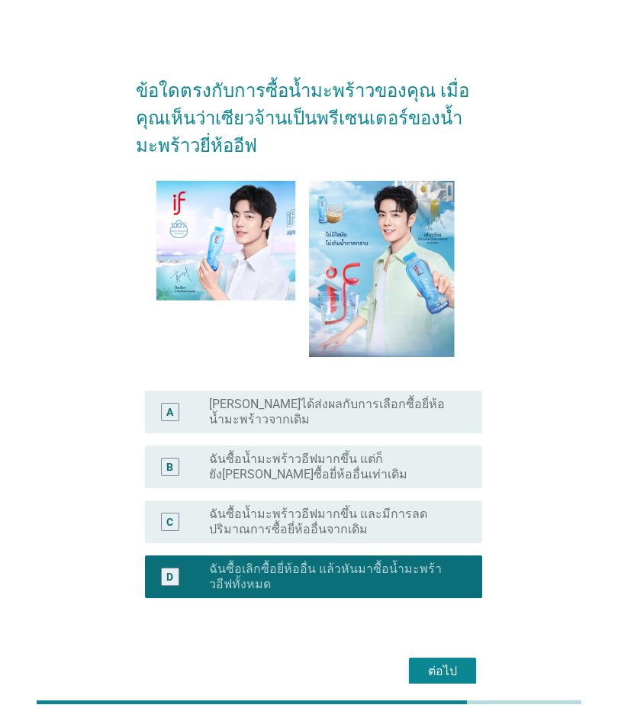
click at [450, 664] on form "ข้อใดตรงกับการซื้อน้ำมะพร้าวของคุณ เมื่อคุณเห็นว่าเซียวจ้านเป็นพรีเซนเตอร์ของน้…" at bounding box center [309, 376] width 347 height 629
click at [469, 685] on button "ต่อไป" at bounding box center [442, 671] width 67 height 27
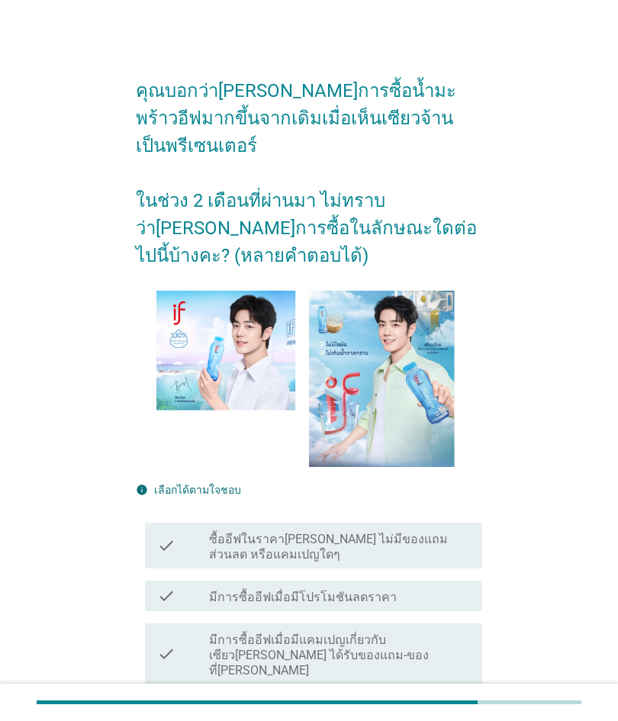
click at [160, 529] on icon "check" at bounding box center [166, 546] width 18 height 34
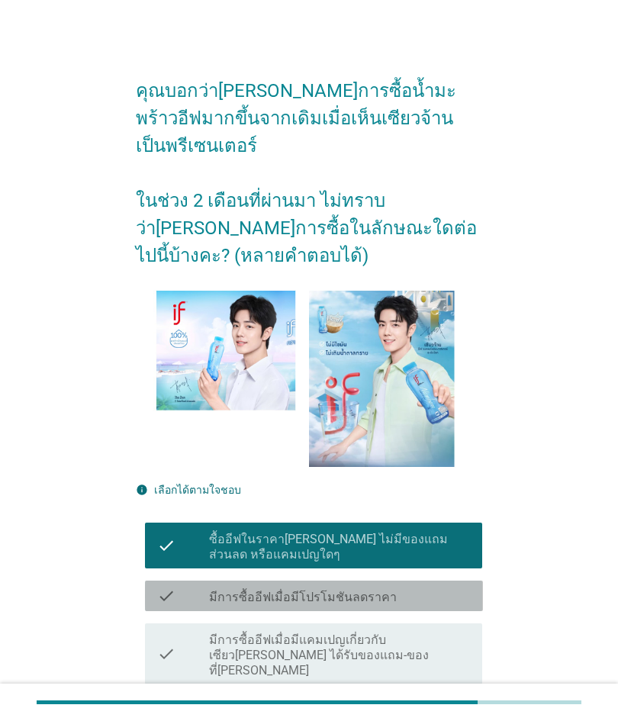
click at [193, 630] on div "check" at bounding box center [183, 654] width 52 height 49
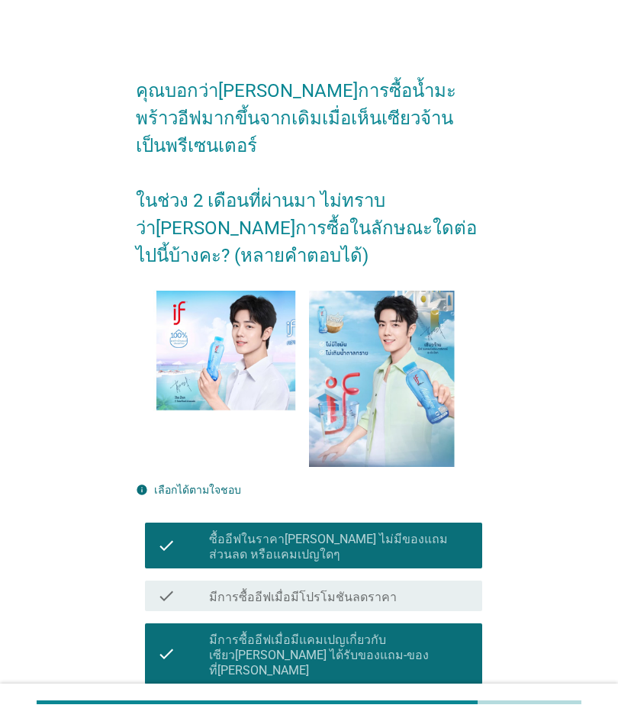
click at [172, 587] on icon "check" at bounding box center [166, 596] width 18 height 18
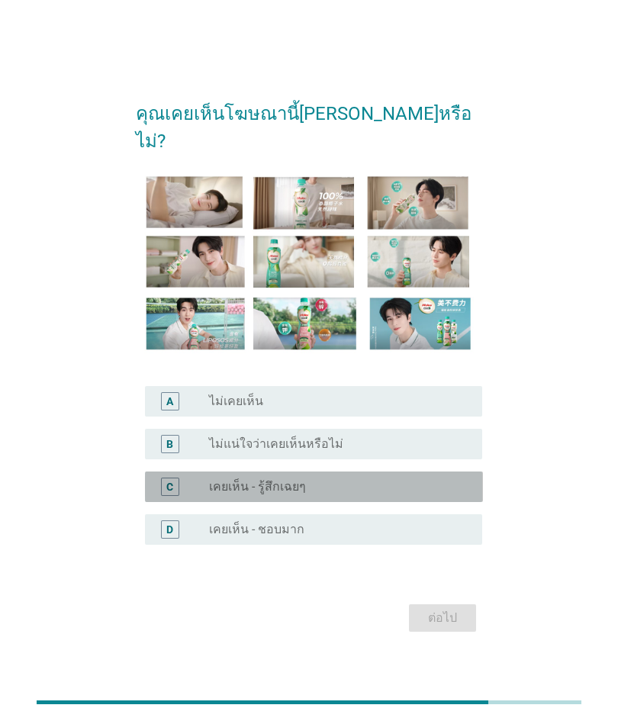
click at [179, 539] on div "D" at bounding box center [170, 529] width 18 height 18
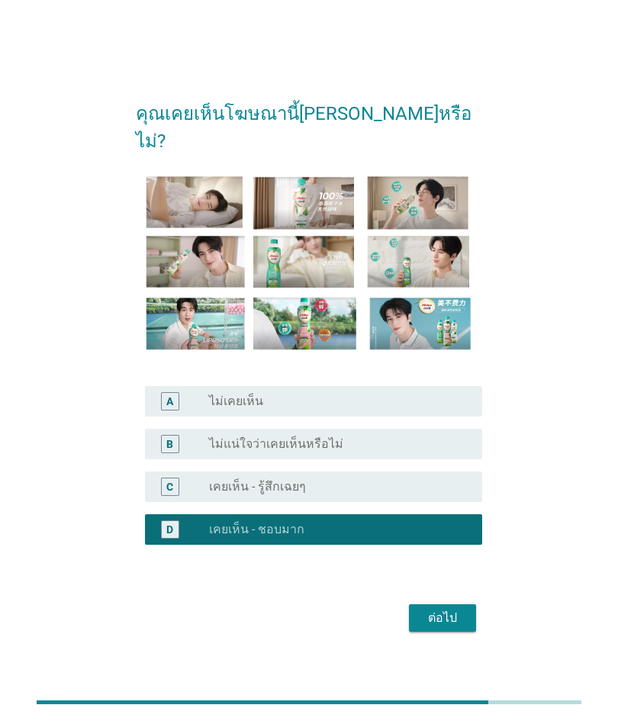
click at [465, 623] on button "ต่อไป" at bounding box center [442, 617] width 67 height 27
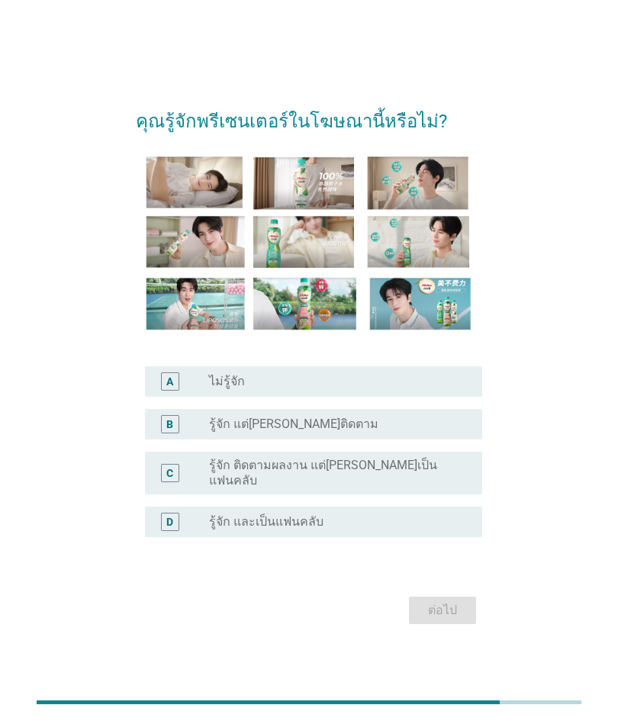
click at [172, 494] on div "C radio_button_unchecked รู้จัก ติดตามผลงาน แต่[PERSON_NAME]เป็นแฟนคลับ" at bounding box center [314, 473] width 338 height 43
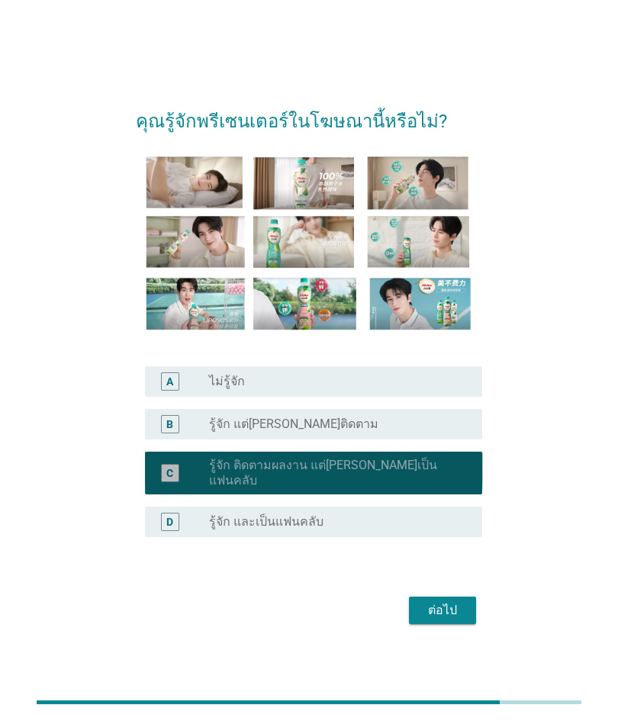
click at [180, 531] on div "D" at bounding box center [170, 522] width 26 height 18
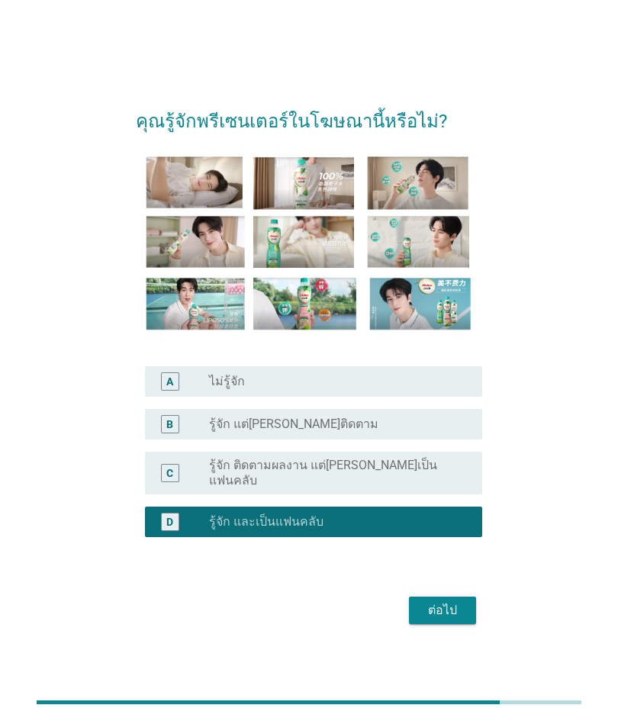
click at [453, 620] on div "ต่อไป" at bounding box center [442, 610] width 43 height 18
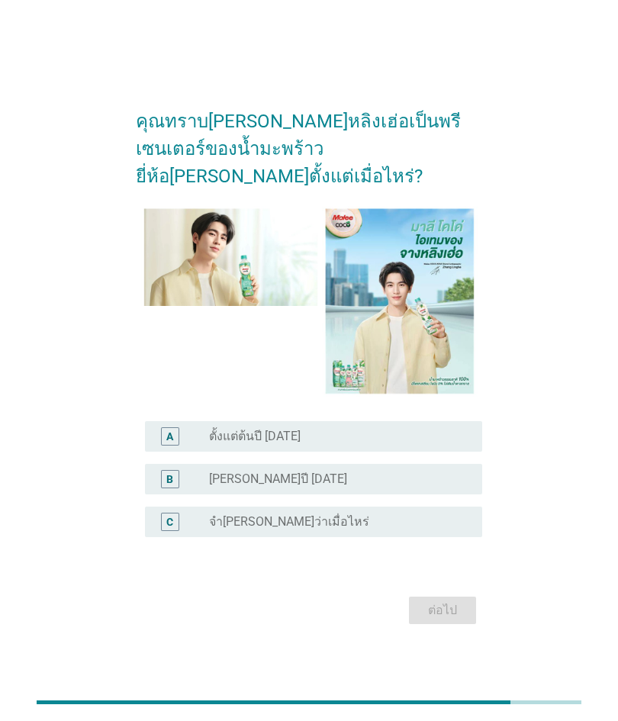
click at [167, 445] on div "A" at bounding box center [169, 437] width 7 height 16
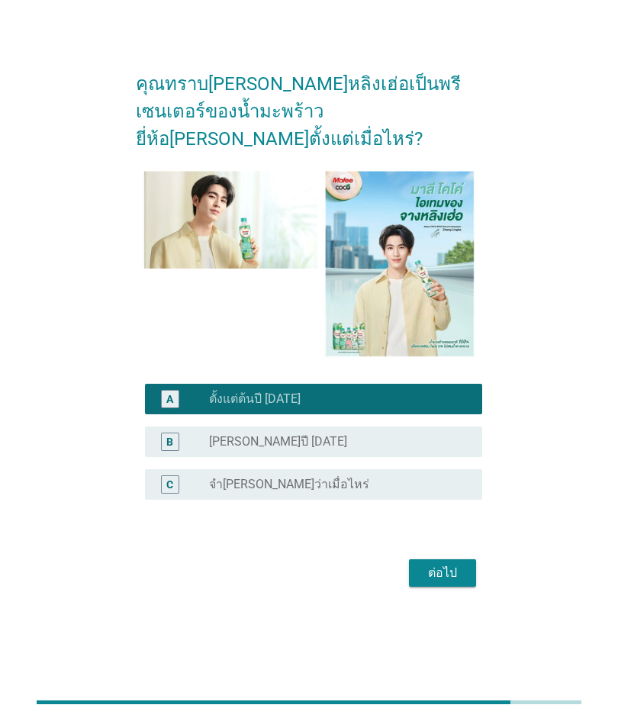
click at [465, 571] on div "ต่อไป" at bounding box center [309, 573] width 347 height 37
click at [469, 581] on button "ต่อไป" at bounding box center [442, 572] width 67 height 27
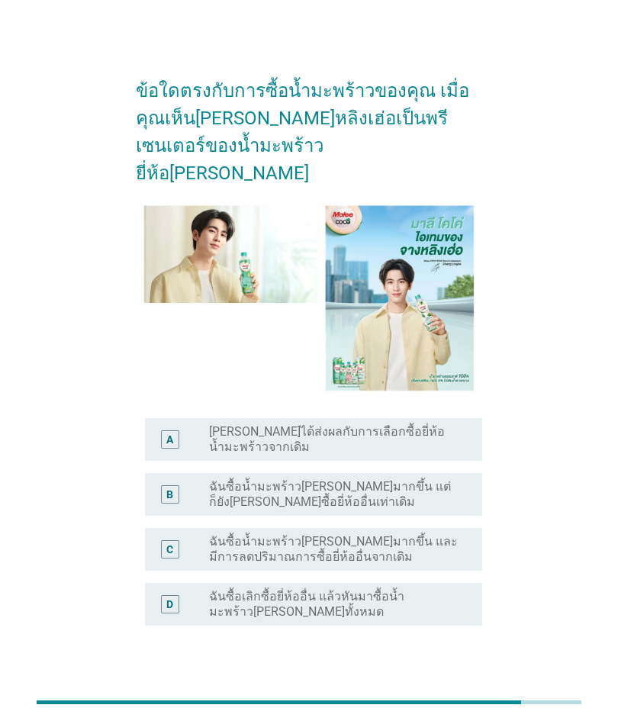
click at [155, 439] on div "A radio_button_unchecked [PERSON_NAME]ได้ส่งผลกับการเลือกซื้อยี่ห้อน้ำมะพร้าวจา…" at bounding box center [314, 439] width 338 height 43
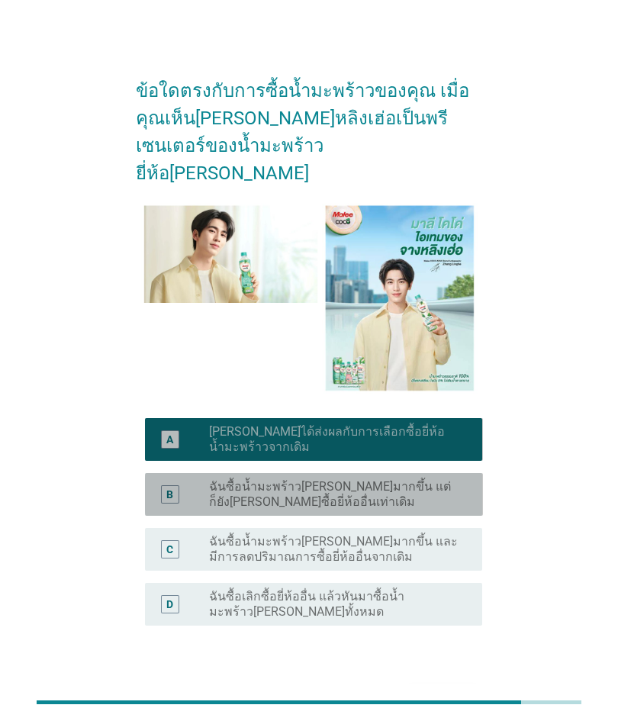
click at [183, 528] on div "C radio_button_unchecked ฉันซื้อน้ำมะพร้าว[PERSON_NAME]มากขึ้น และมีการลดปริมาณ…" at bounding box center [314, 549] width 338 height 43
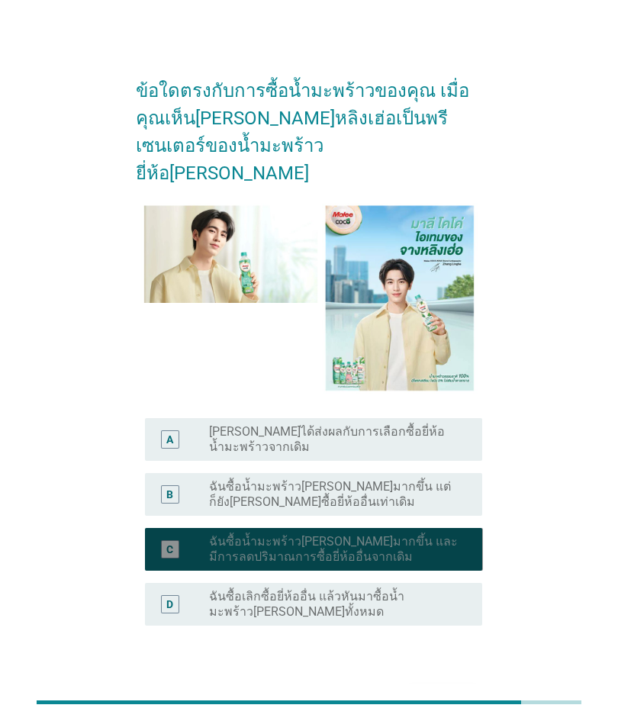
click at [185, 556] on div "C radio_button_checked ฉันซื้อน้ำมะพร้าว[PERSON_NAME]มากขึ้น และมีการลดปริมาณกา…" at bounding box center [314, 549] width 338 height 43
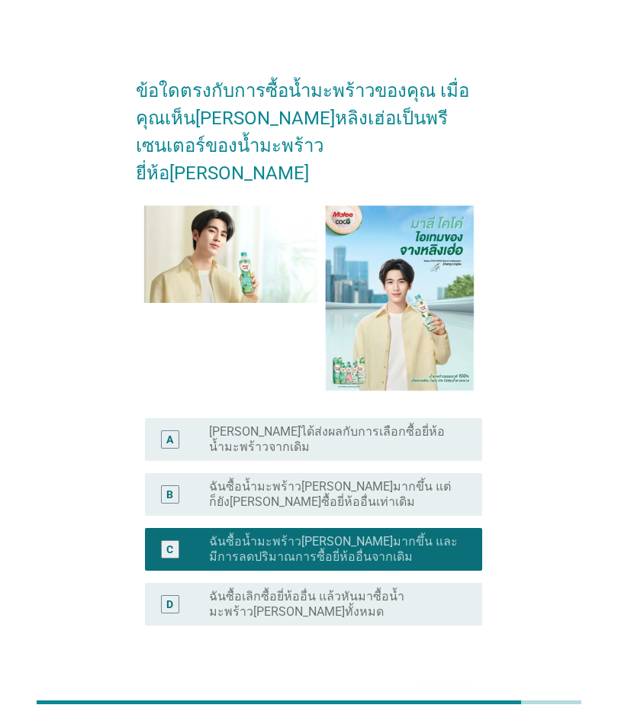
click at [449, 690] on div "ต่อไป" at bounding box center [442, 699] width 43 height 18
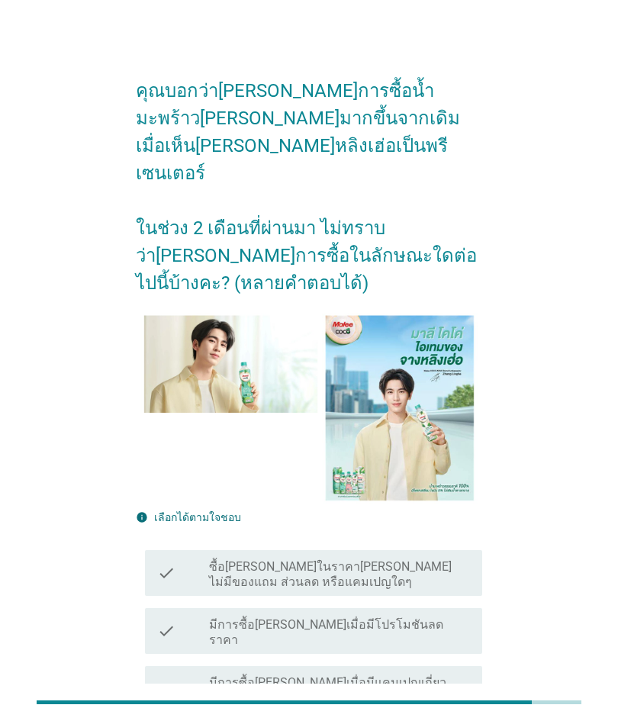
click at [188, 608] on div "check check_box_outline_blank มีการซื้อ[PERSON_NAME]เมื่อมีโปรโมชันลดราคา" at bounding box center [314, 631] width 338 height 46
click at [191, 672] on div "check" at bounding box center [183, 696] width 52 height 49
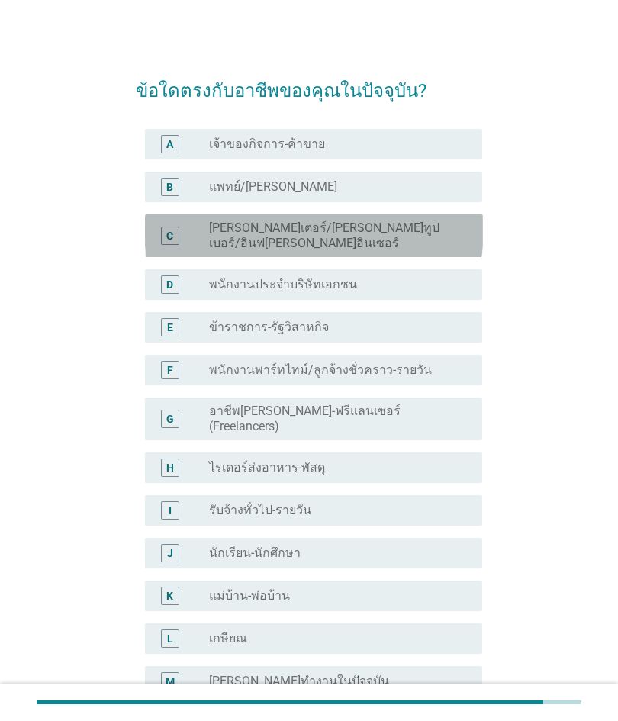
click at [150, 281] on div "D radio_button_unchecked พนักงานประจำบริษัทเอกชน" at bounding box center [314, 284] width 338 height 31
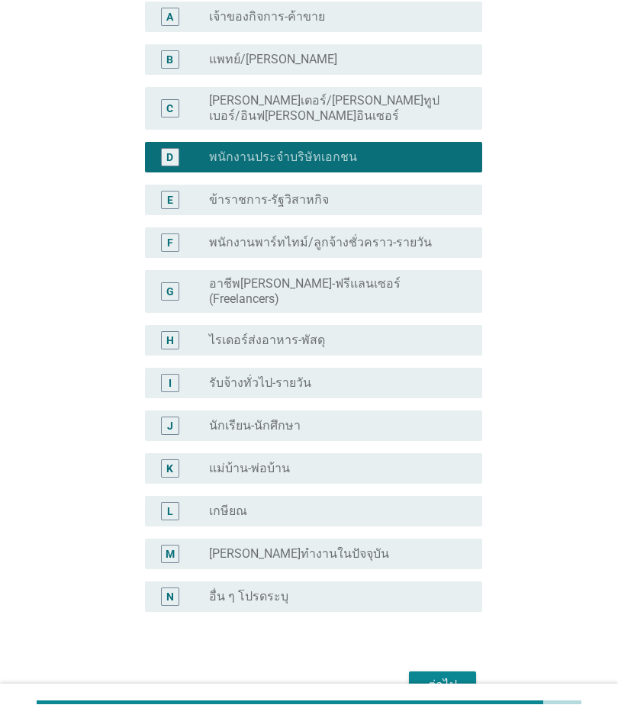
scroll to position [126, 0]
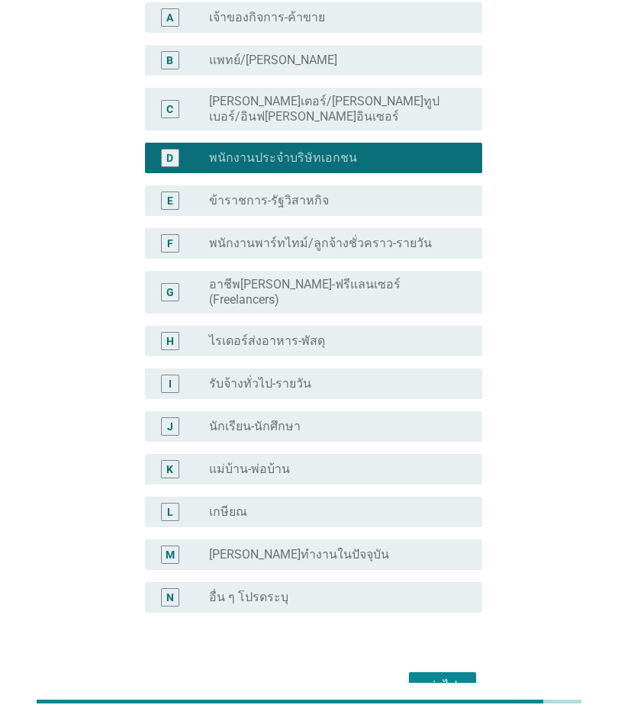
click at [438, 678] on div "ต่อไป" at bounding box center [442, 687] width 43 height 18
